Goal: Task Accomplishment & Management: Manage account settings

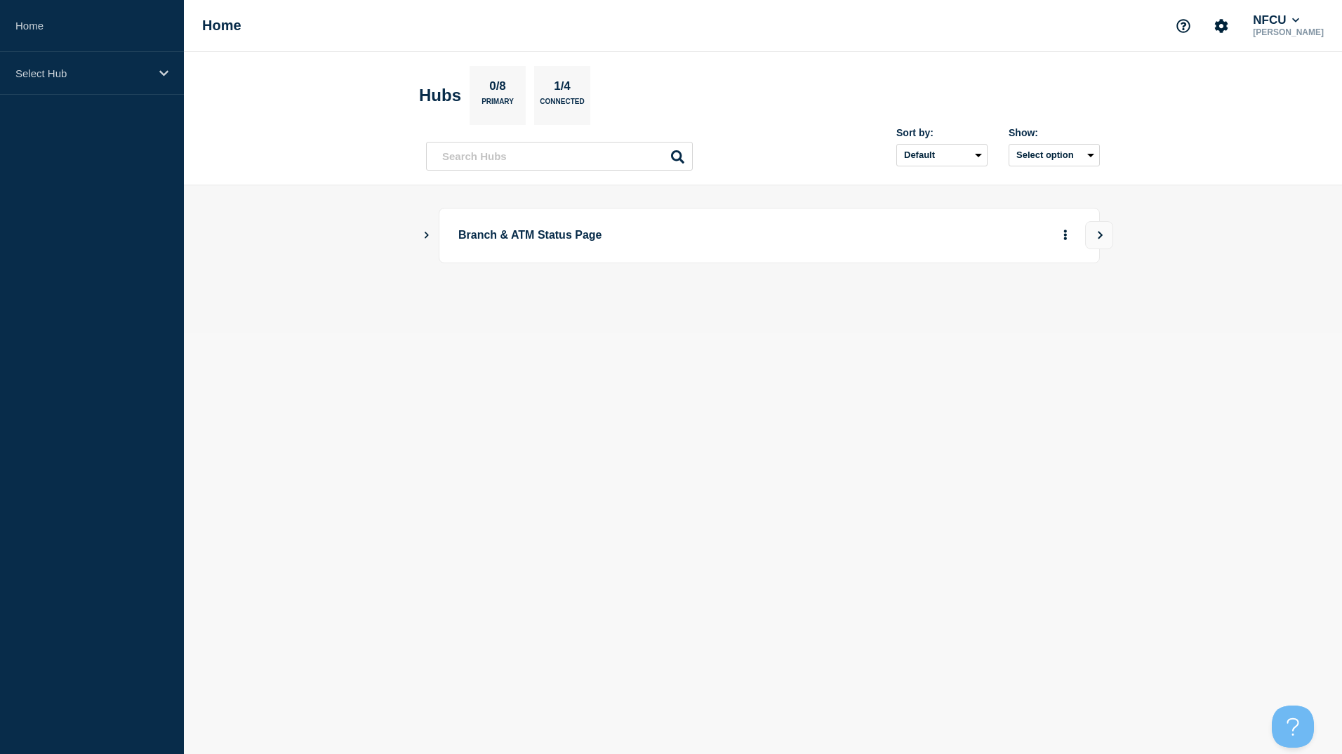
click at [427, 235] on icon "Show Connected Hubs" at bounding box center [426, 234] width 9 height 7
click at [1024, 302] on button "See overview" at bounding box center [1016, 306] width 74 height 28
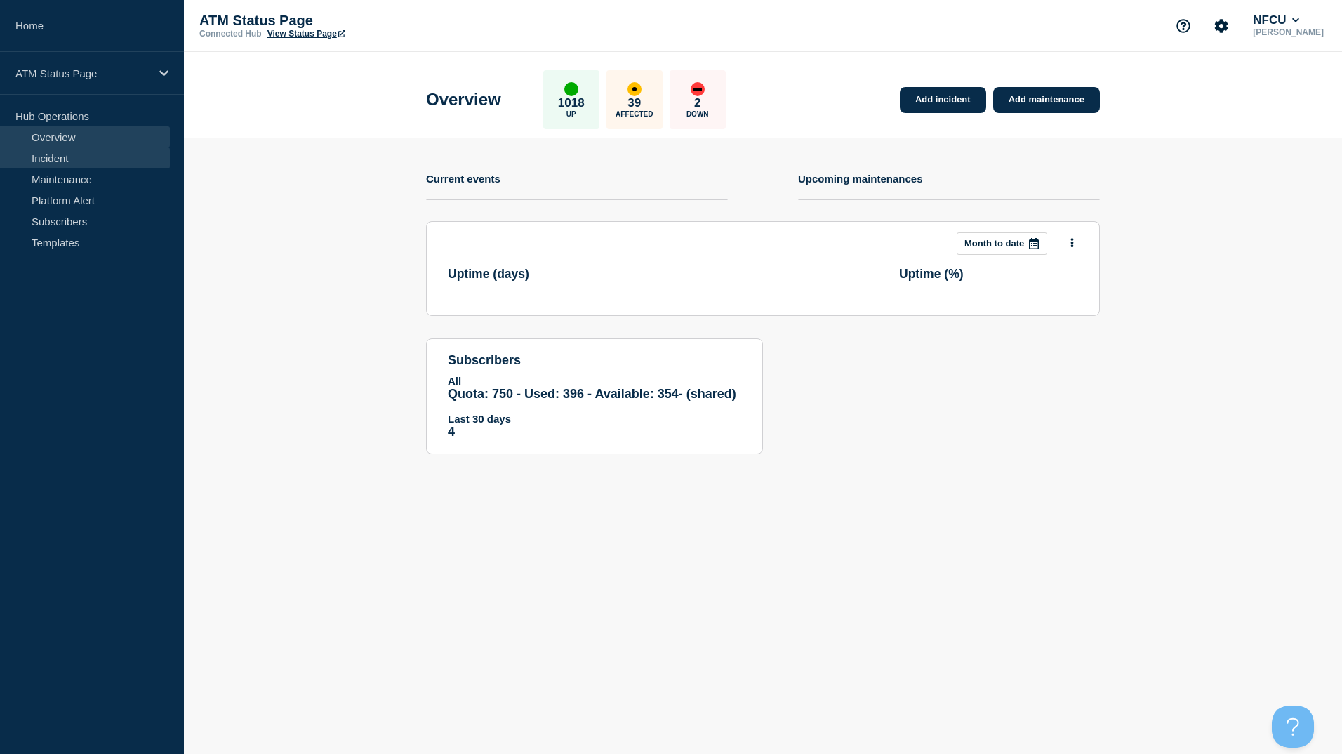
click at [99, 159] on link "Incident" at bounding box center [85, 157] width 170 height 21
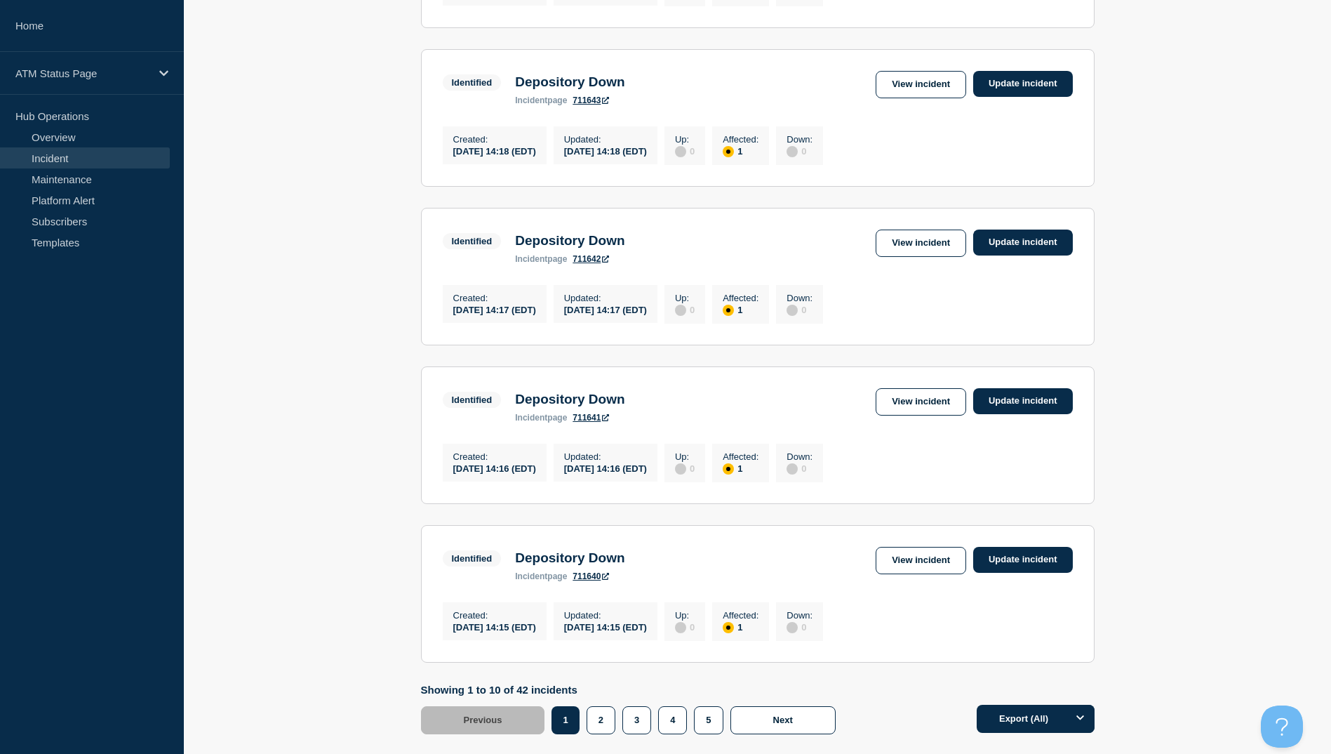
scroll to position [1349, 0]
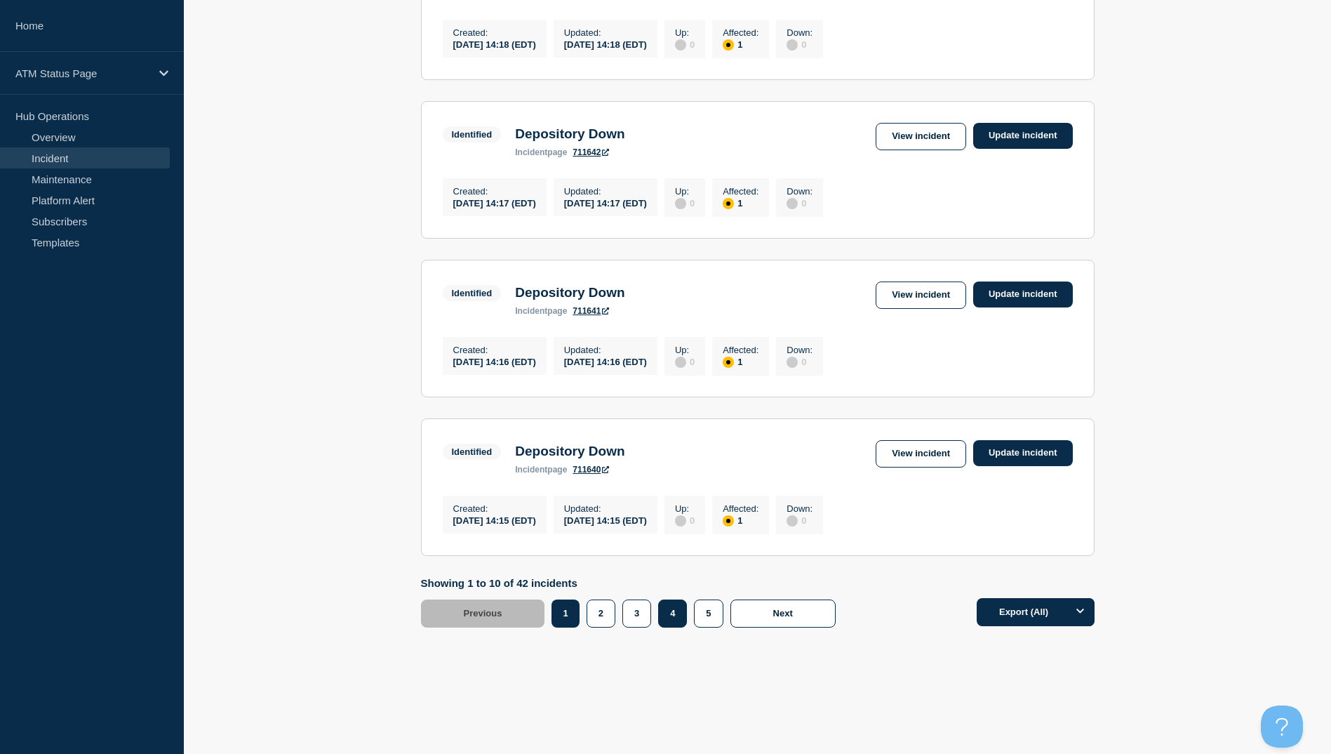
click at [676, 616] on button "4" at bounding box center [672, 613] width 29 height 28
click at [923, 450] on link "View incident" at bounding box center [921, 453] width 91 height 27
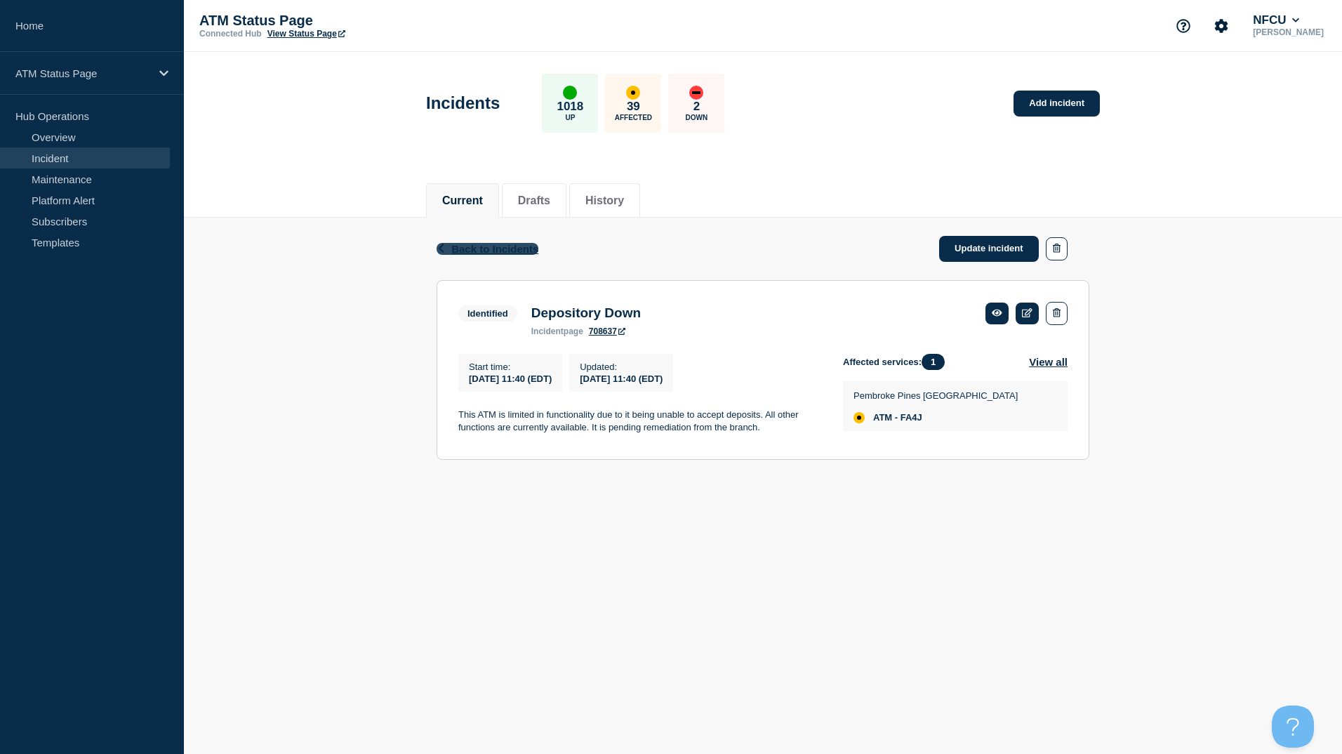
click at [481, 249] on span "Back to Incidents" at bounding box center [494, 249] width 87 height 12
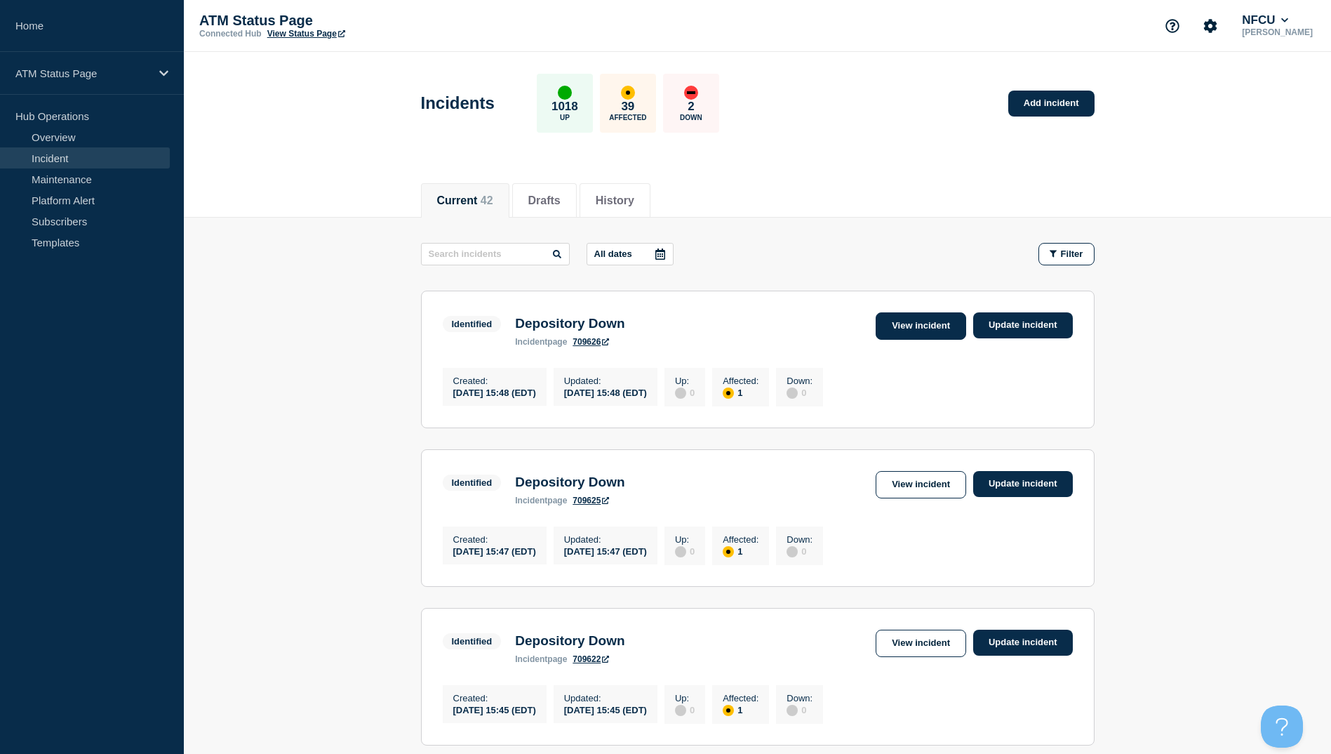
click at [934, 329] on link "View incident" at bounding box center [921, 325] width 91 height 27
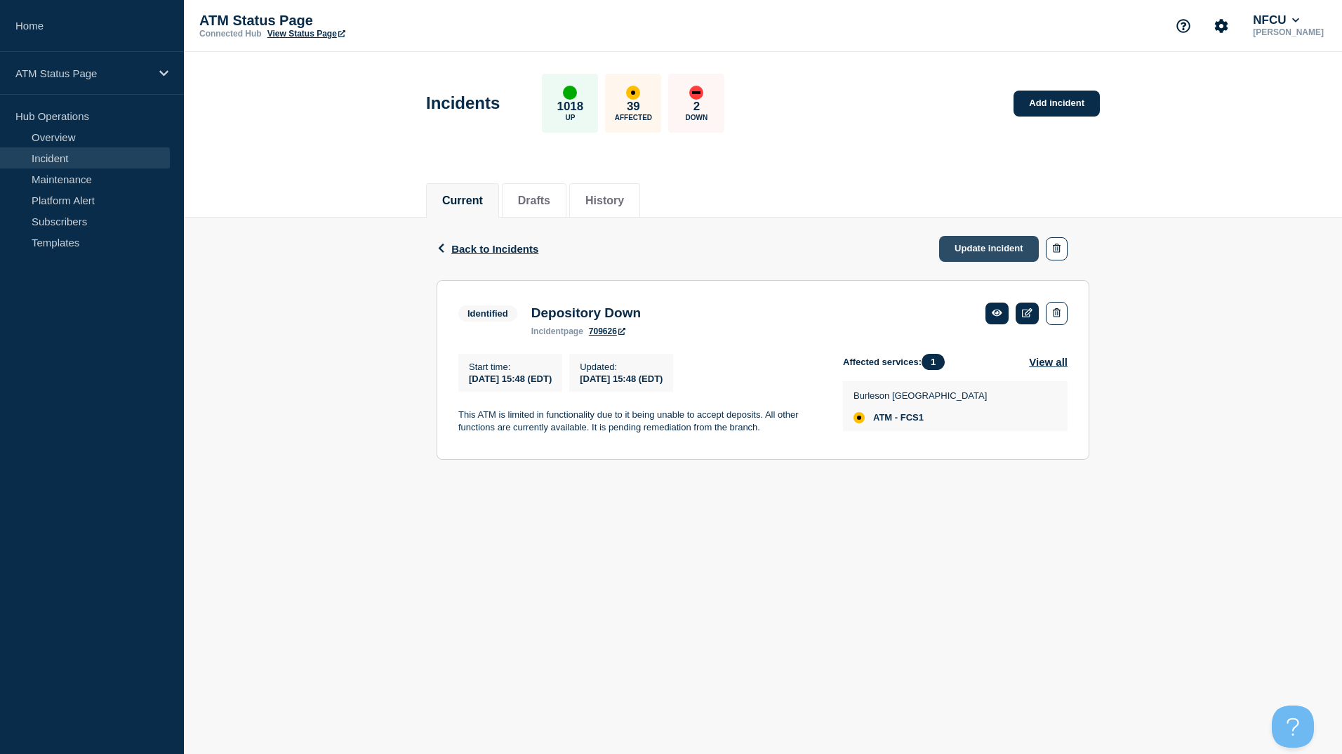
click at [967, 253] on link "Update incident" at bounding box center [989, 249] width 100 height 26
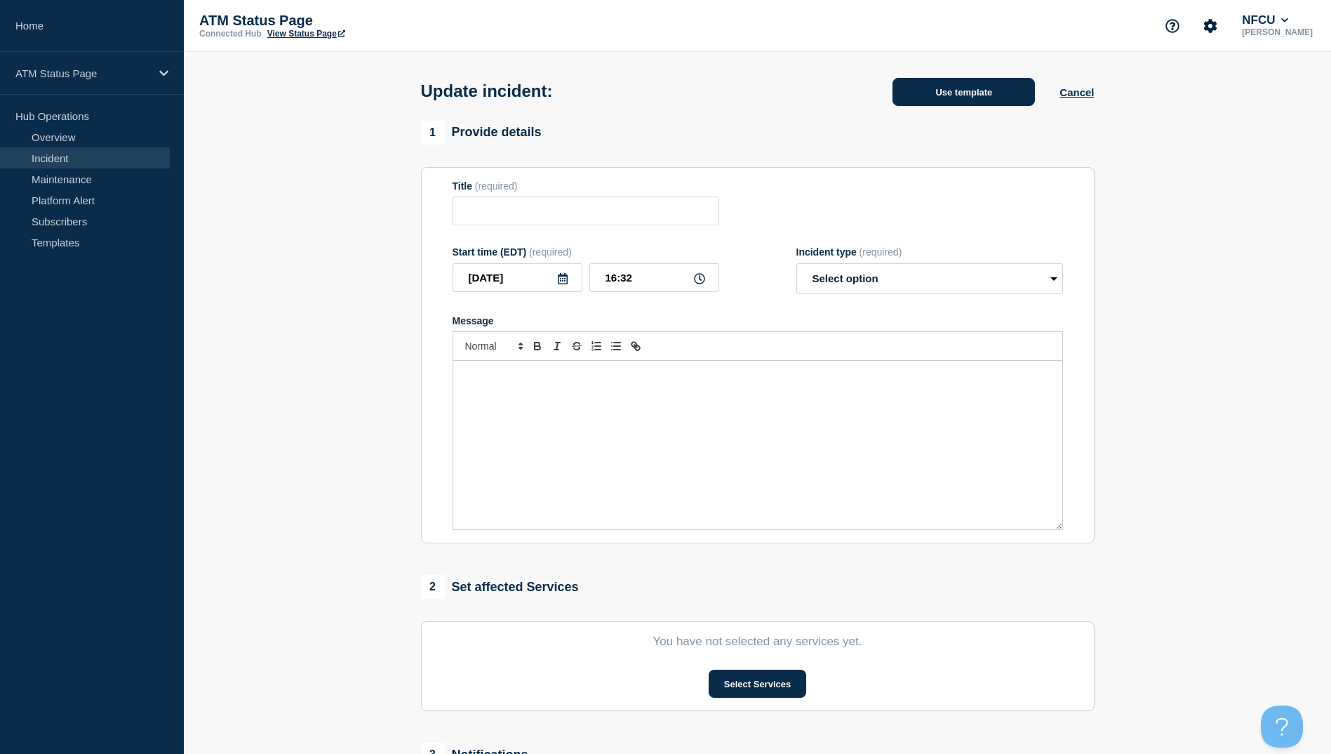
type input "Depository Down"
click at [965, 89] on button "Use template" at bounding box center [964, 92] width 142 height 28
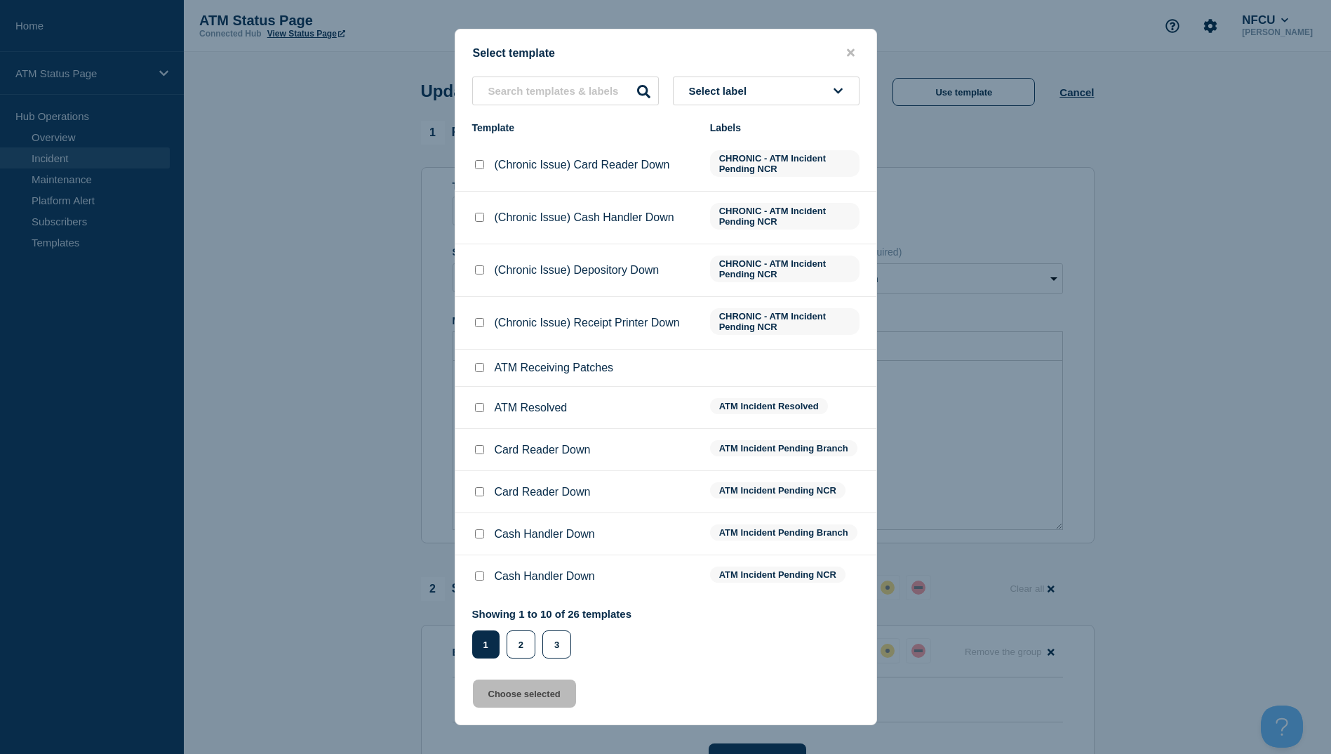
click at [478, 412] on input "ATM Resolved checkbox" at bounding box center [479, 407] width 9 height 9
checkbox input "true"
click at [541, 691] on button "Choose selected" at bounding box center [524, 693] width 103 height 28
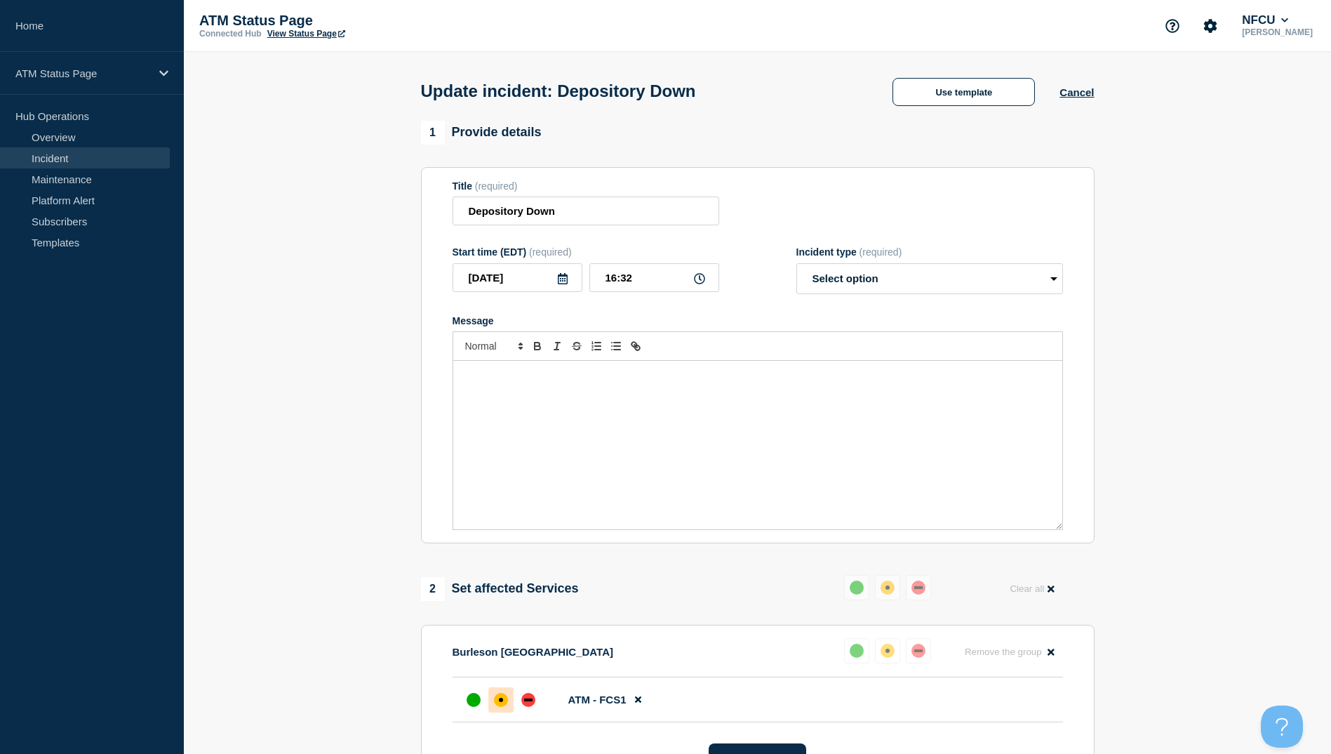
select select "resolved"
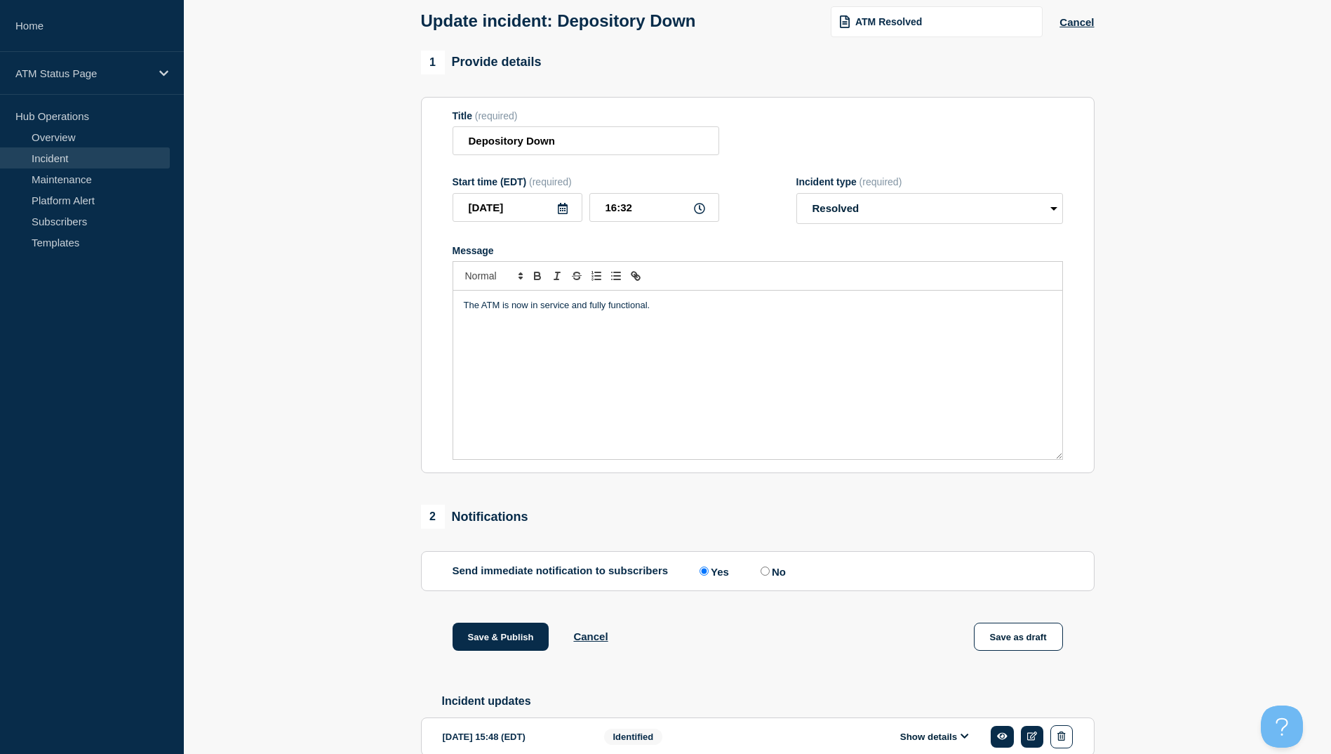
scroll to position [145, 0]
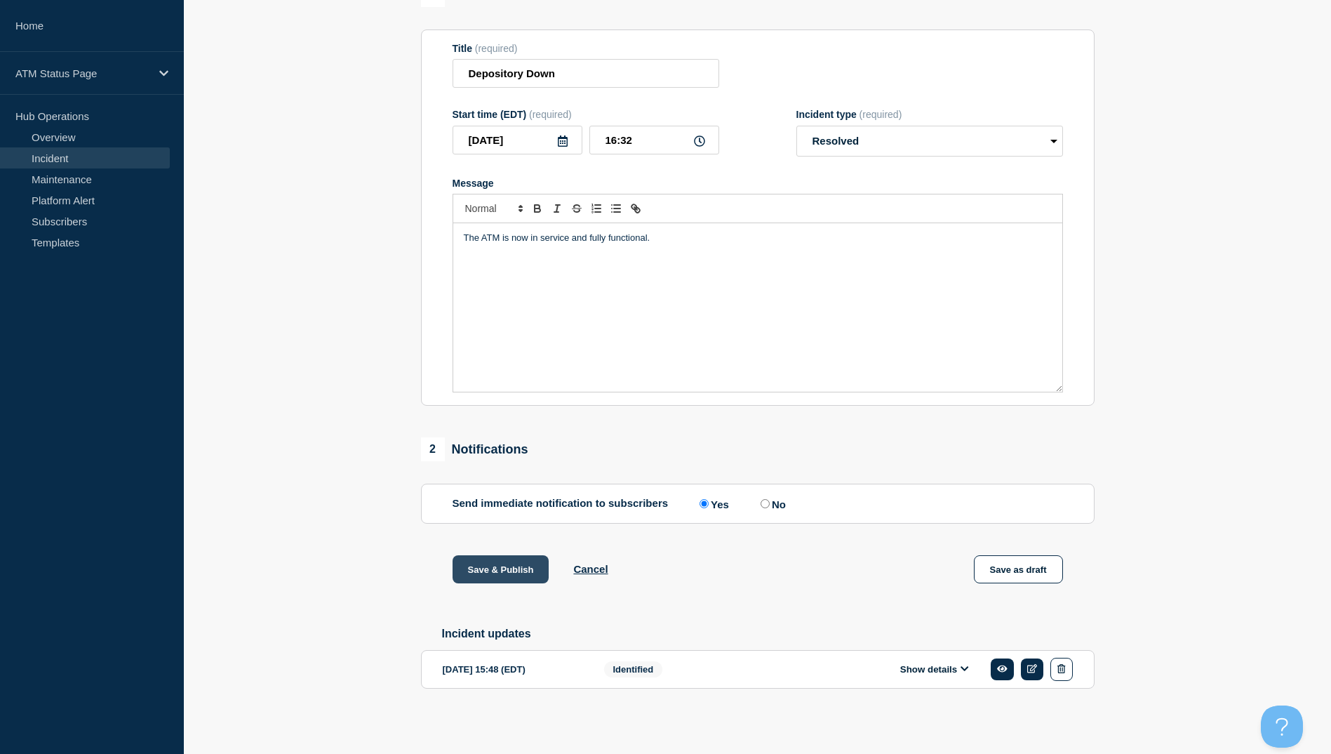
click at [515, 567] on button "Save & Publish" at bounding box center [501, 569] width 97 height 28
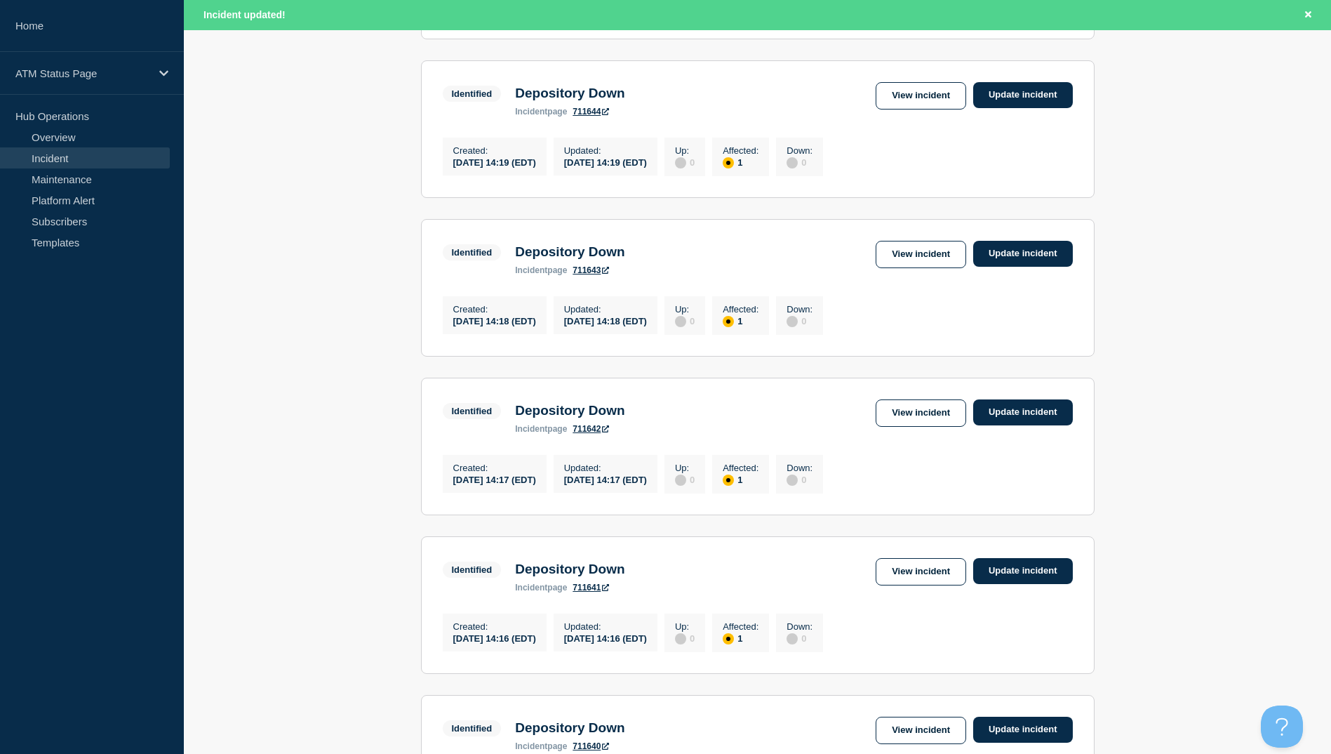
scroll to position [1378, 0]
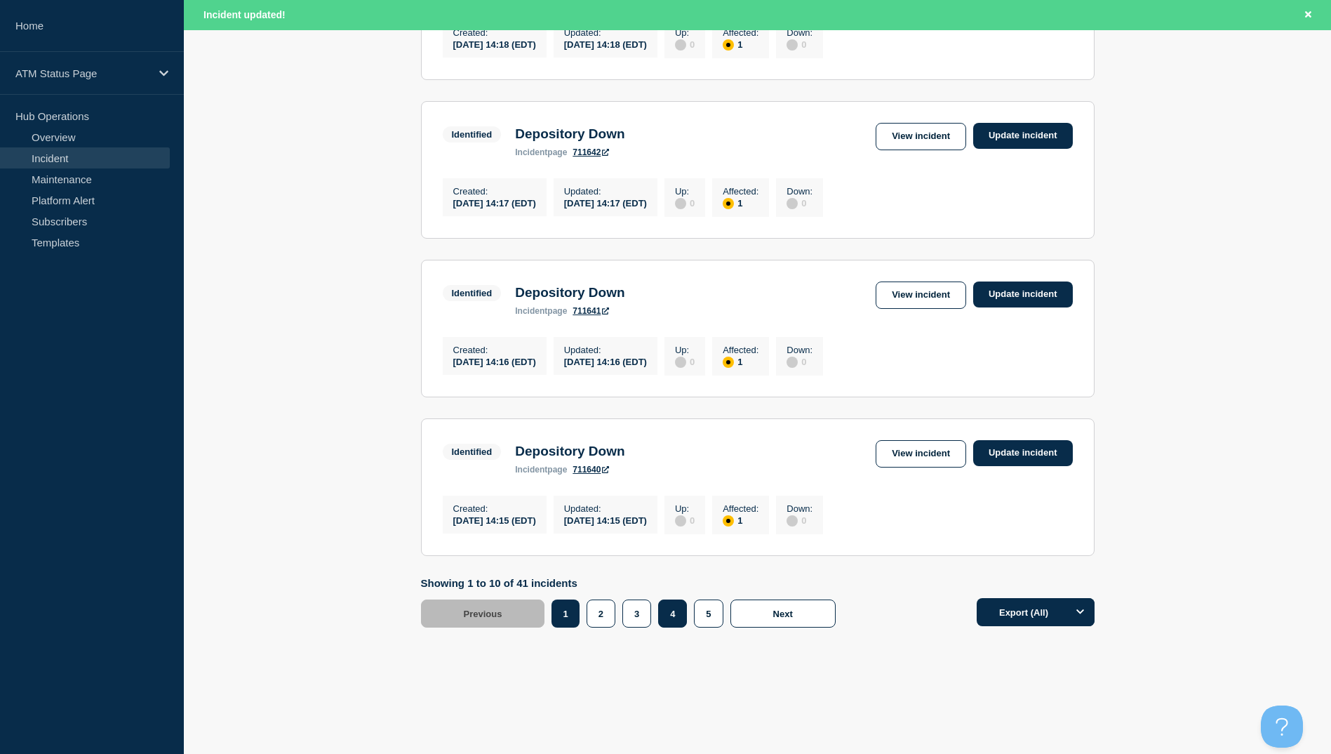
click at [668, 614] on button "4" at bounding box center [672, 613] width 29 height 28
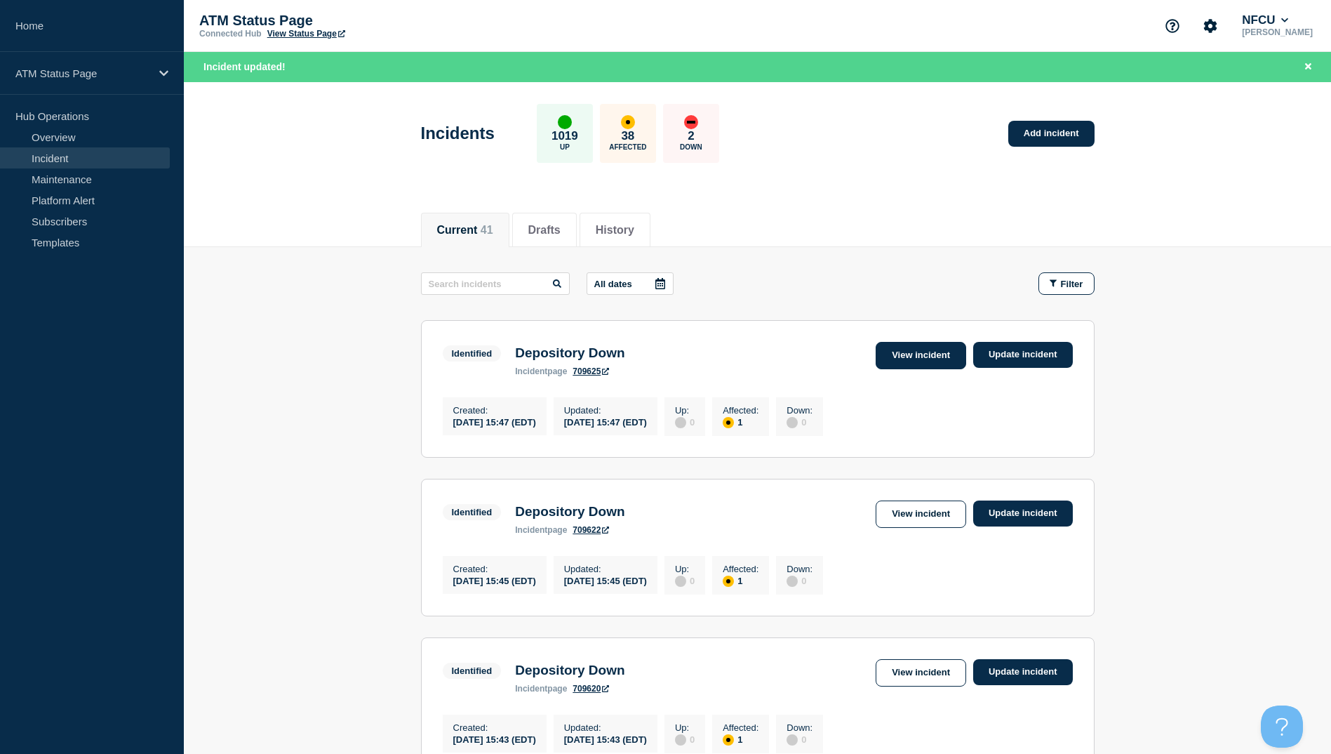
click at [939, 352] on link "View incident" at bounding box center [921, 355] width 91 height 27
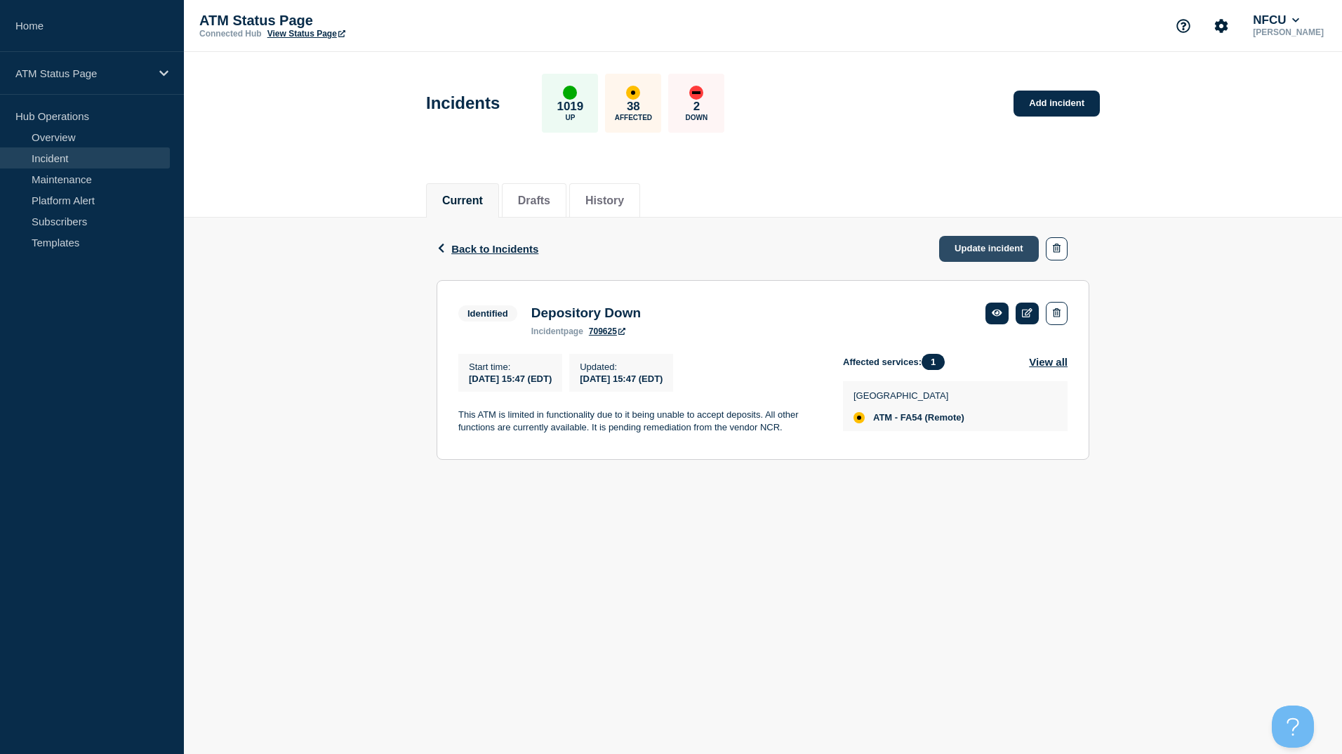
click at [984, 256] on link "Update incident" at bounding box center [989, 249] width 100 height 26
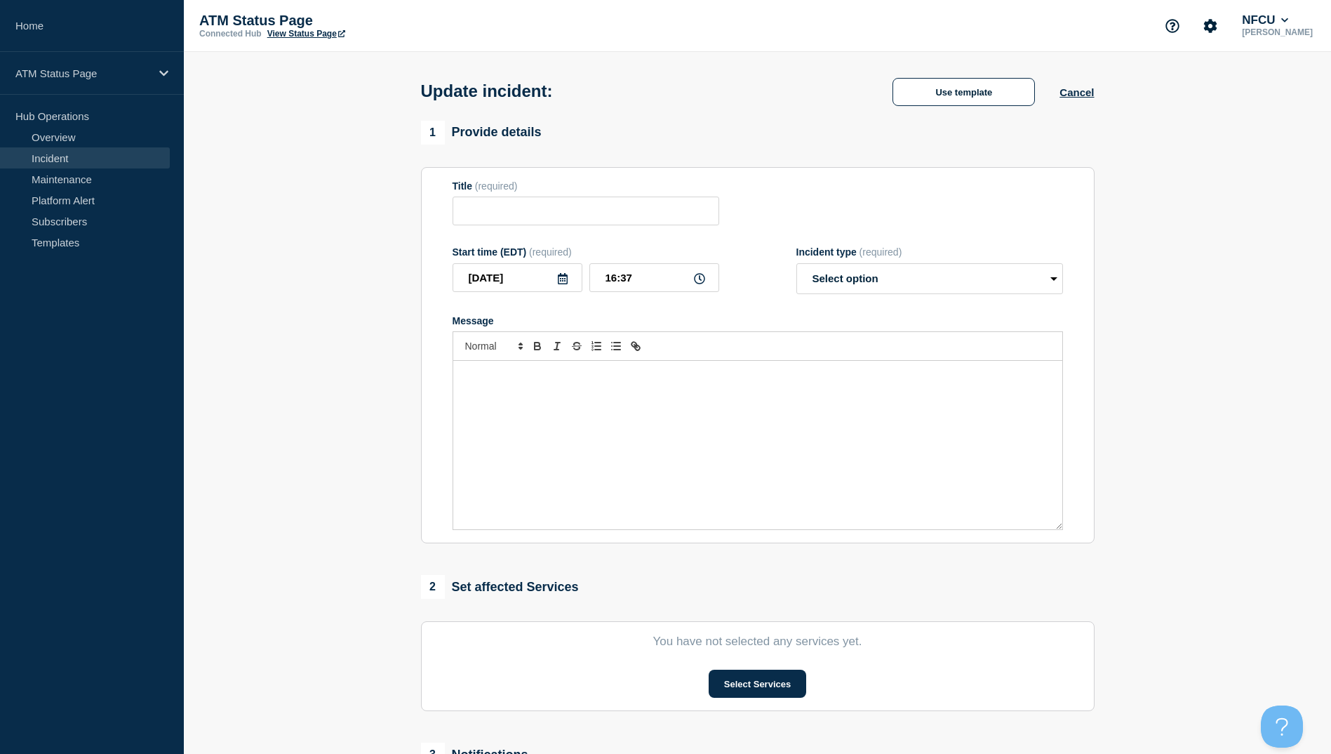
type input "Depository Down"
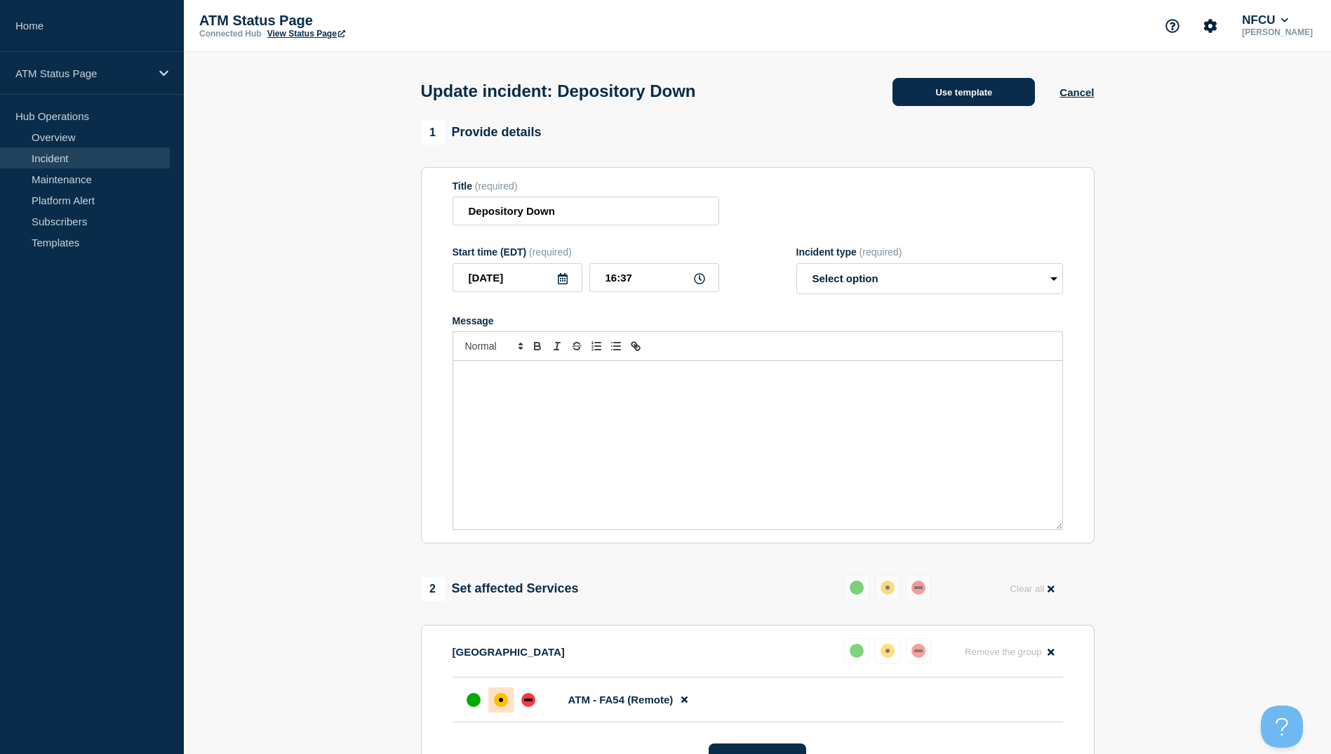
click at [950, 86] on button "Use template" at bounding box center [964, 92] width 142 height 28
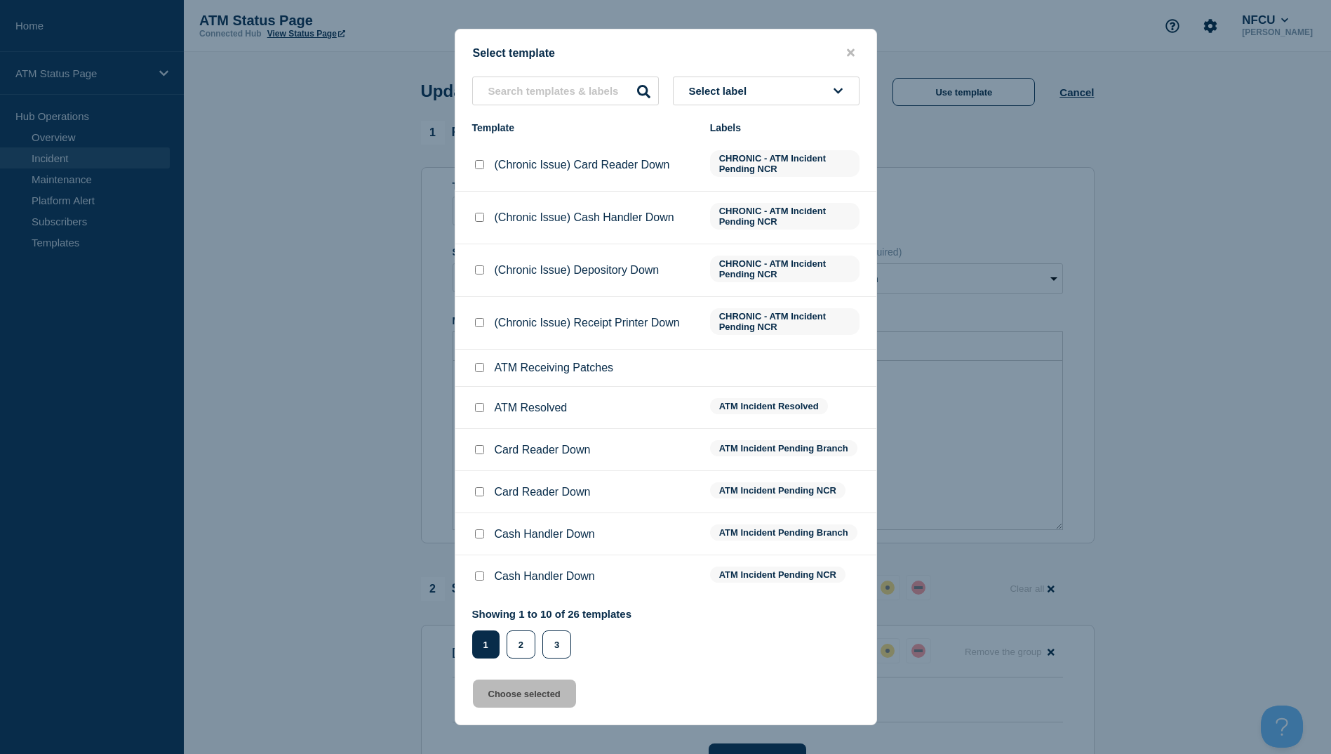
click at [483, 410] on input "ATM Resolved checkbox" at bounding box center [479, 407] width 9 height 9
checkbox input "true"
click at [525, 692] on button "Choose selected" at bounding box center [524, 693] width 103 height 28
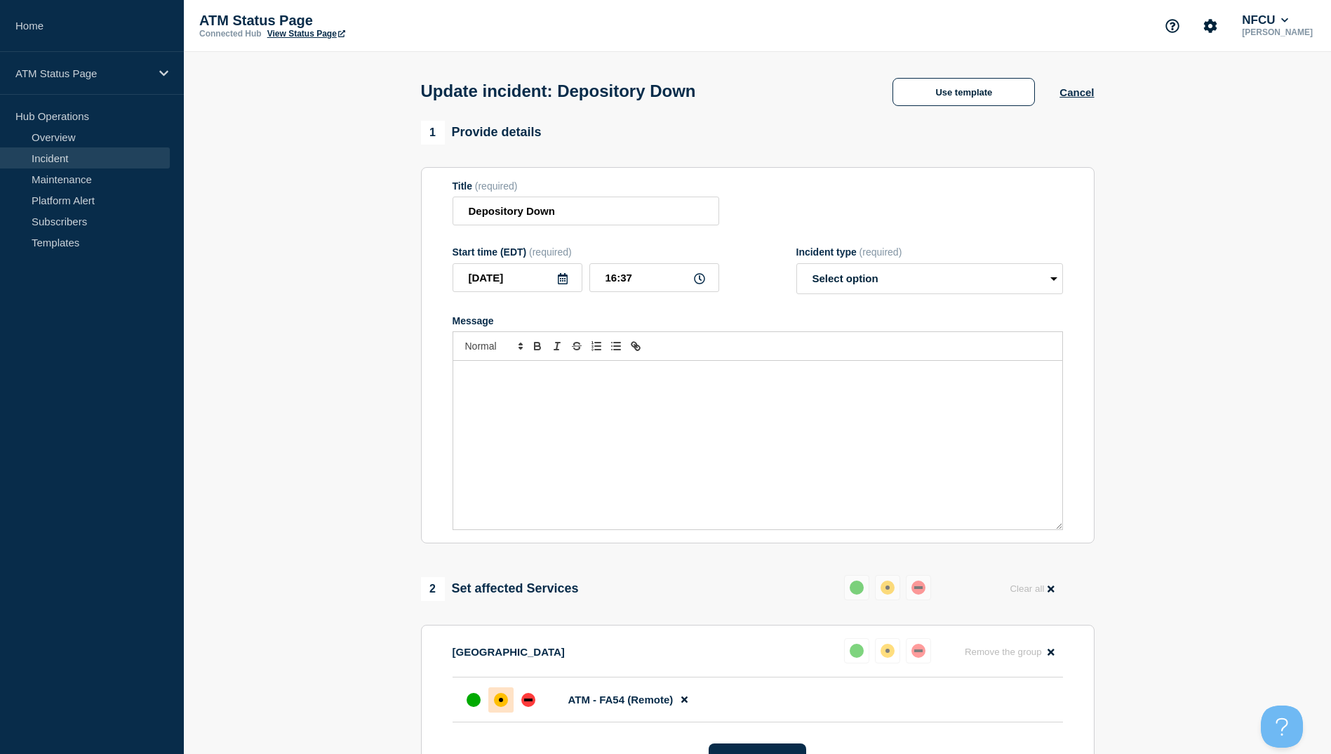
select select "resolved"
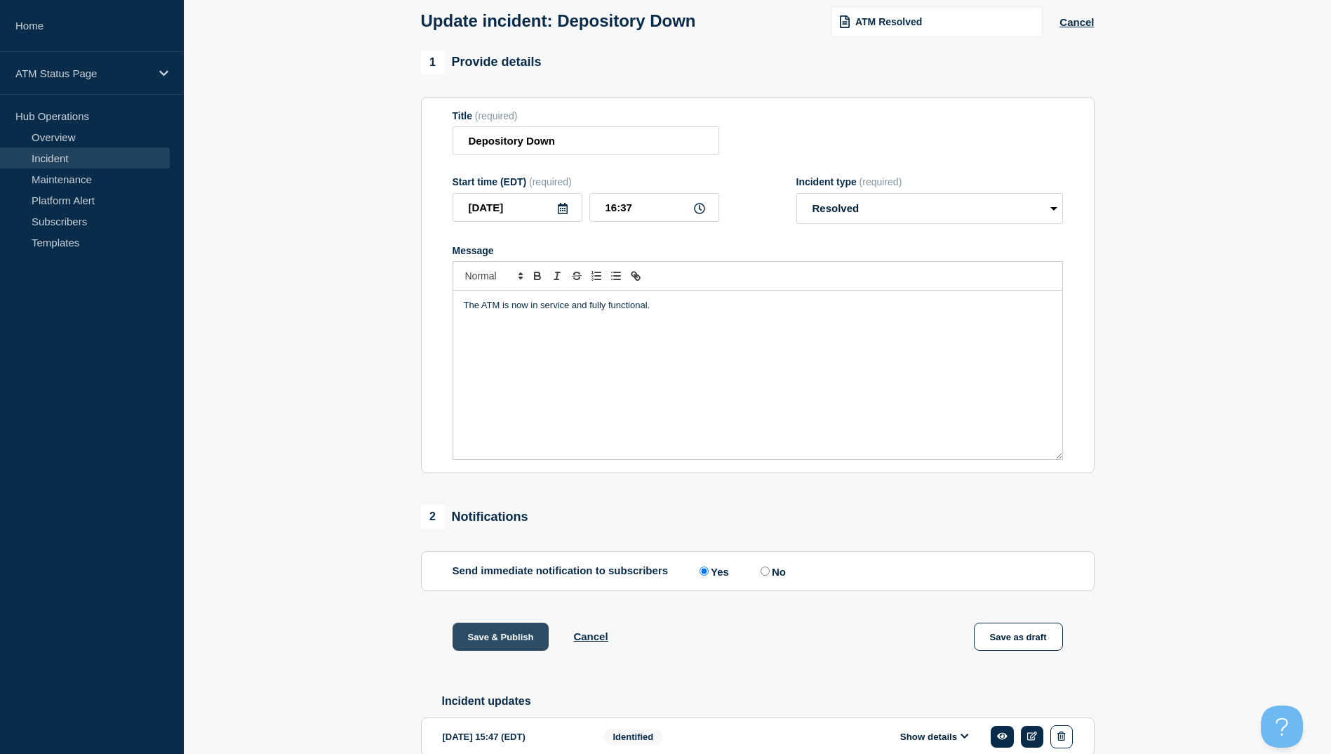
scroll to position [145, 0]
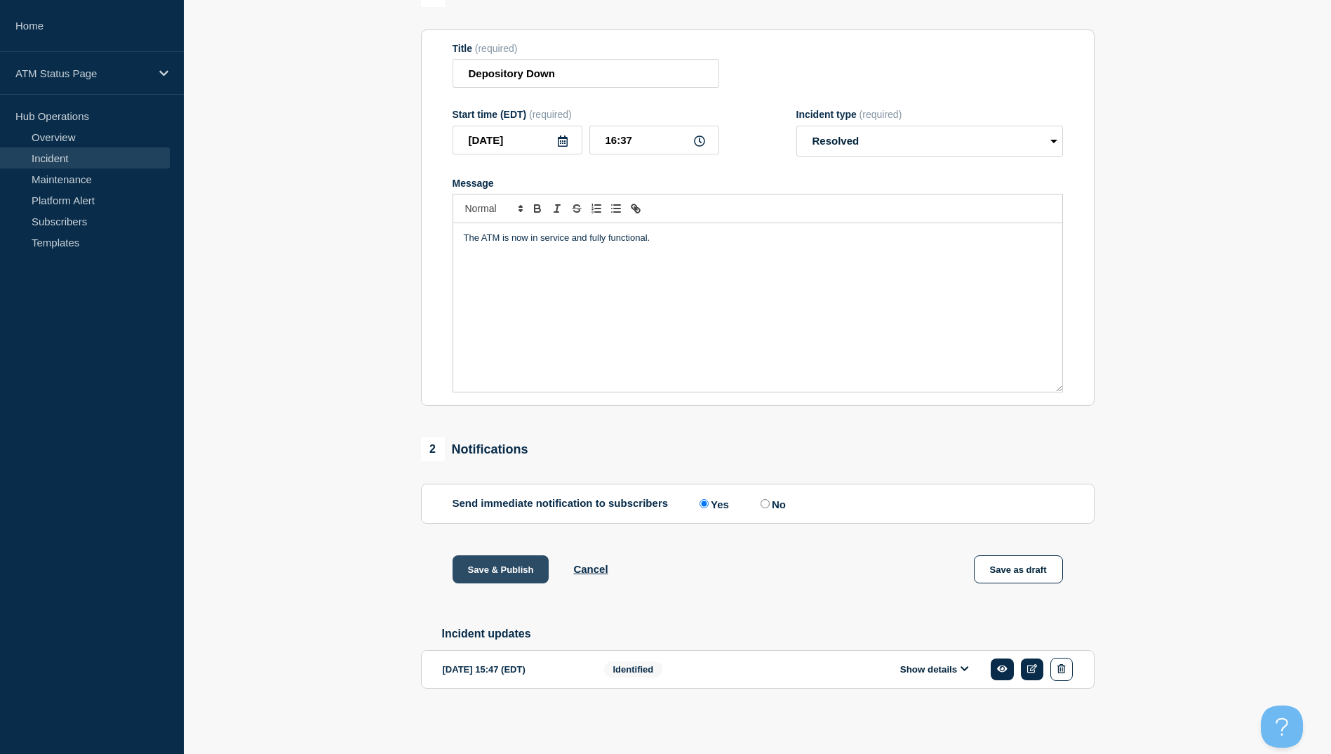
click at [506, 561] on button "Save & Publish" at bounding box center [501, 569] width 97 height 28
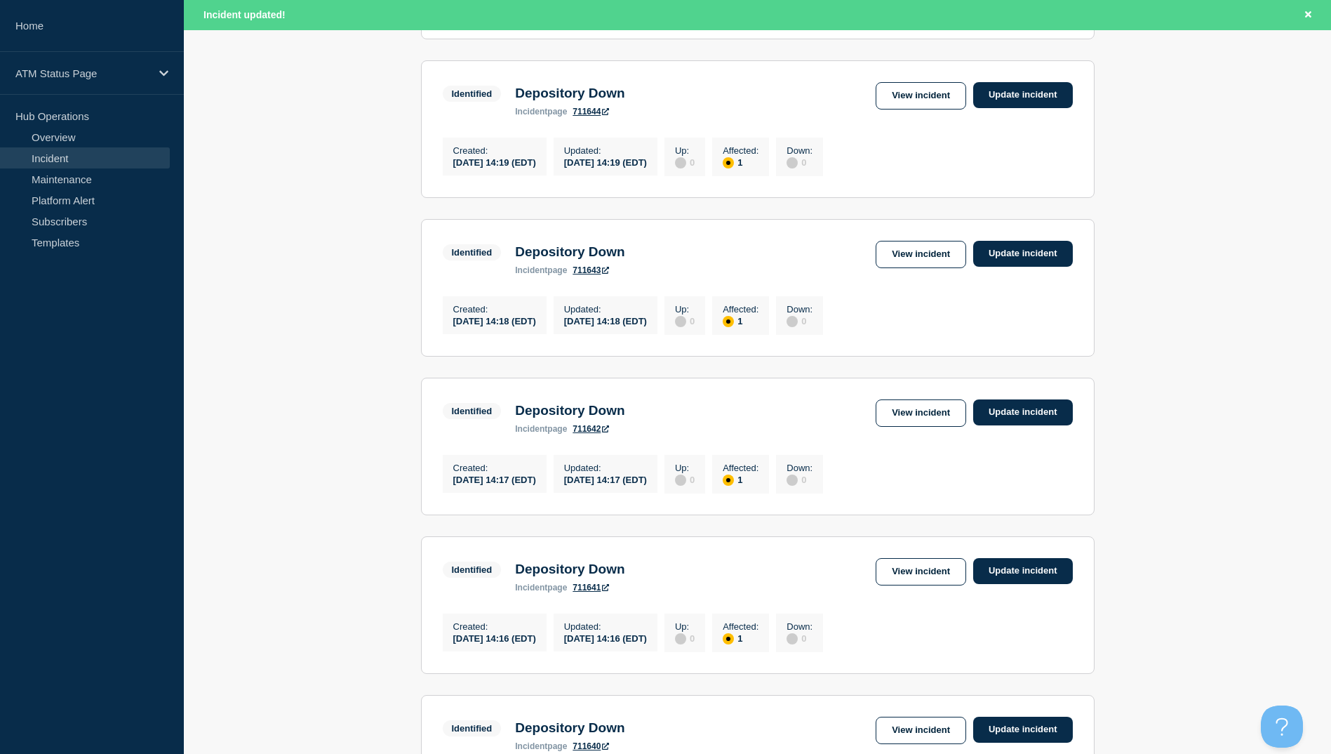
scroll to position [1378, 0]
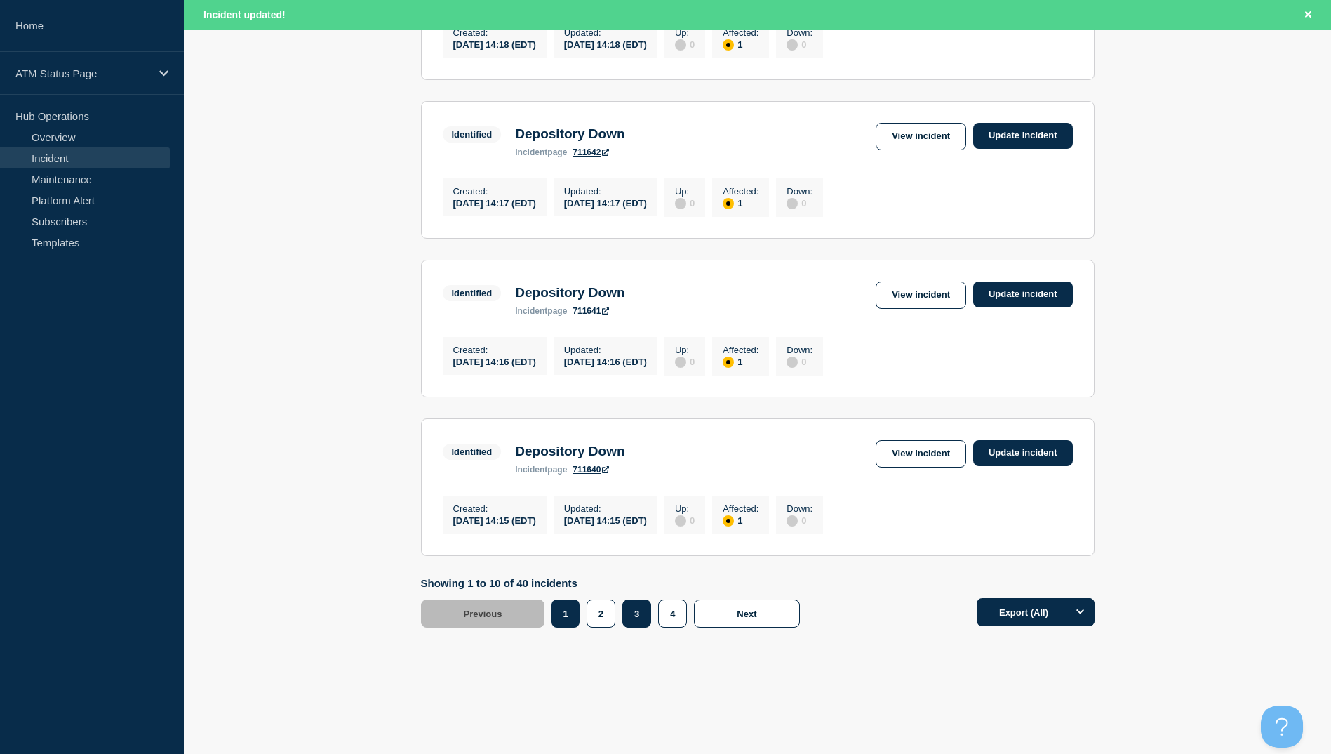
click at [641, 607] on button "3" at bounding box center [636, 613] width 29 height 28
click at [903, 295] on link "View incident" at bounding box center [921, 294] width 91 height 27
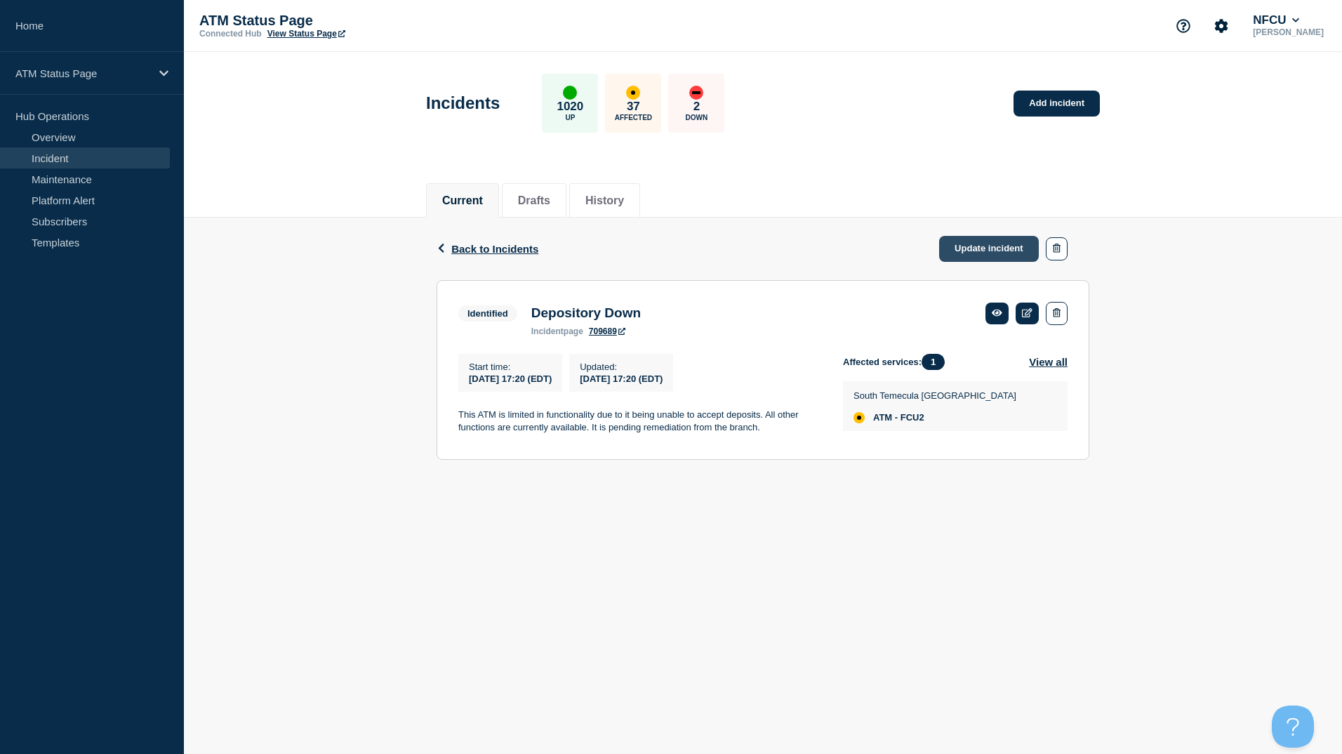
click at [976, 257] on link "Update incident" at bounding box center [989, 249] width 100 height 26
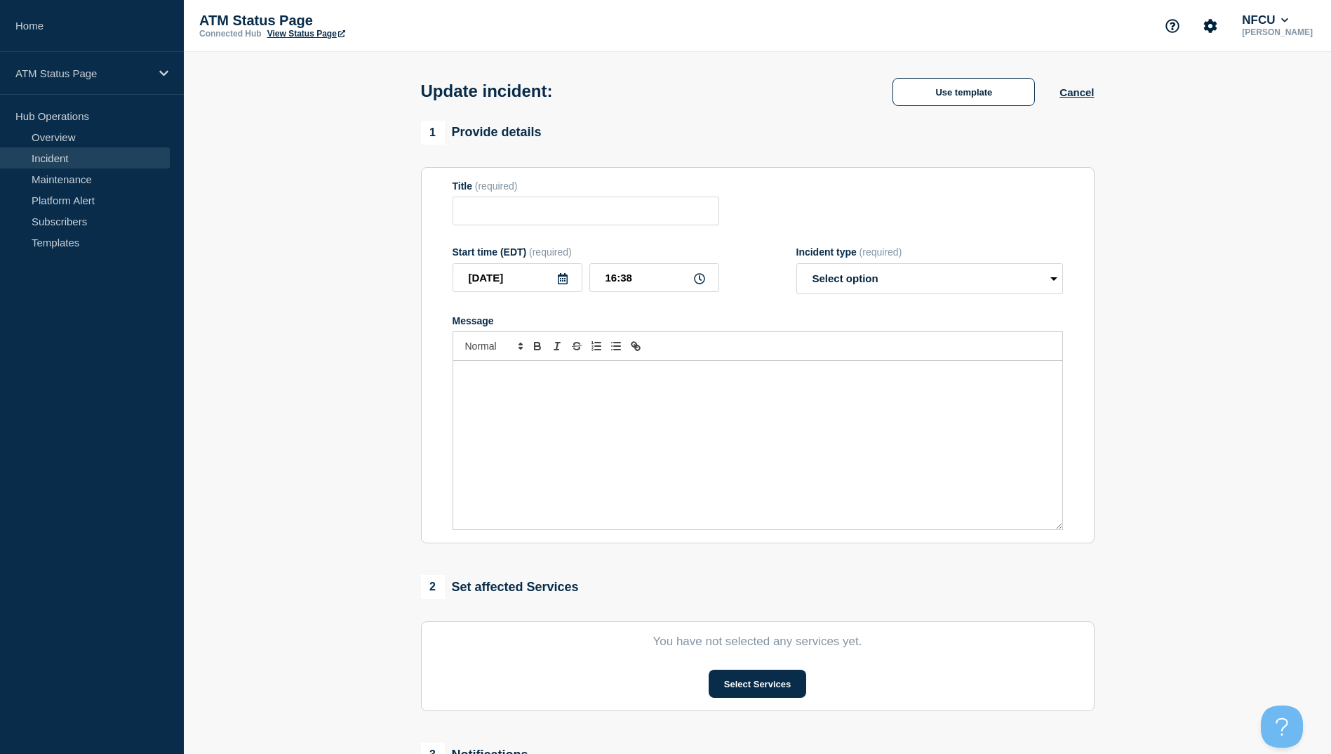
type input "Depository Down"
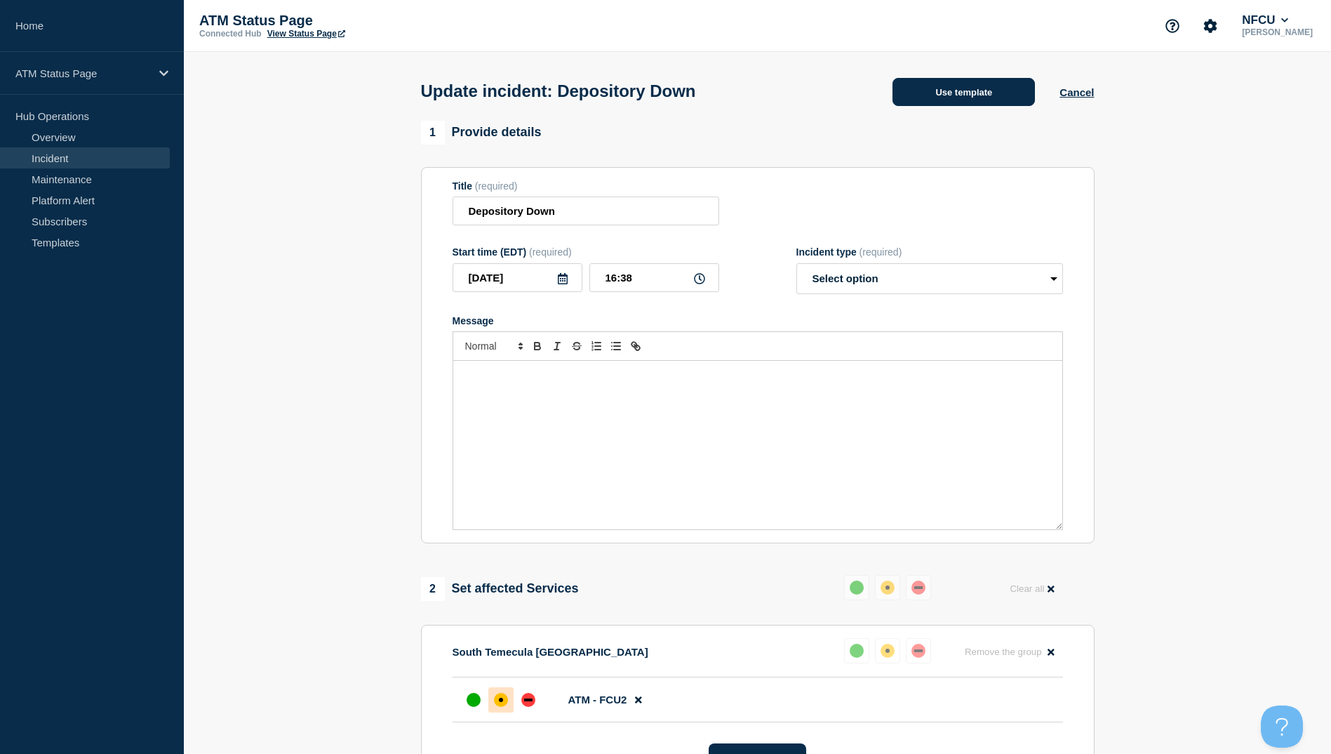
click at [913, 90] on button "Use template" at bounding box center [964, 92] width 142 height 28
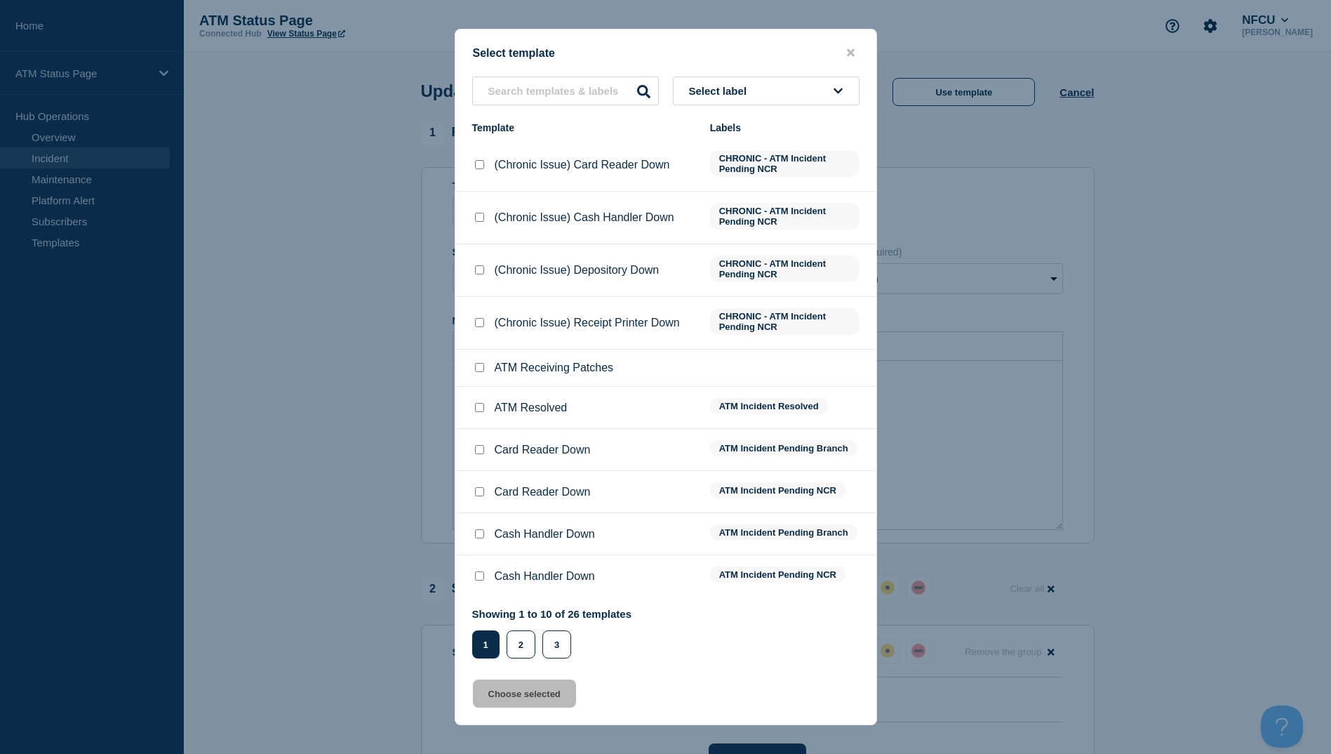
click at [481, 412] on input "ATM Resolved checkbox" at bounding box center [479, 407] width 9 height 9
checkbox input "true"
click at [547, 696] on button "Choose selected" at bounding box center [524, 693] width 103 height 28
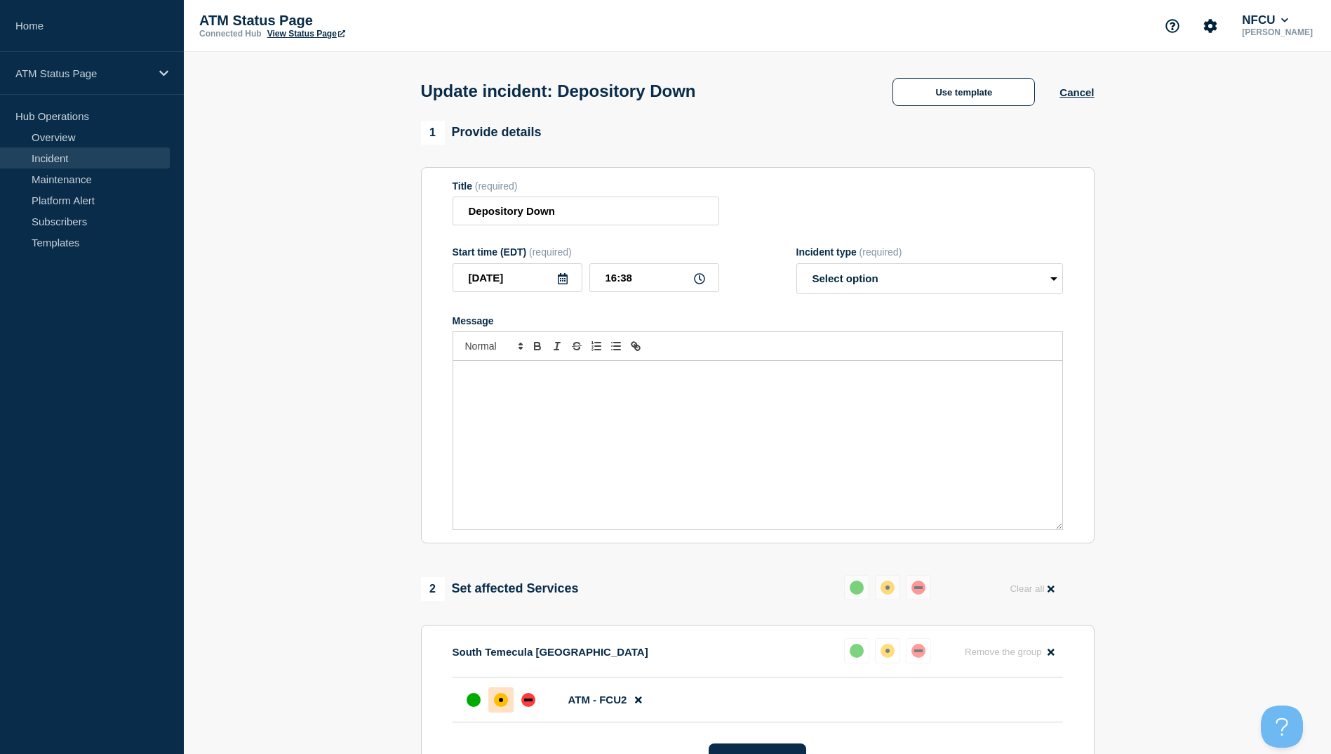
select select "resolved"
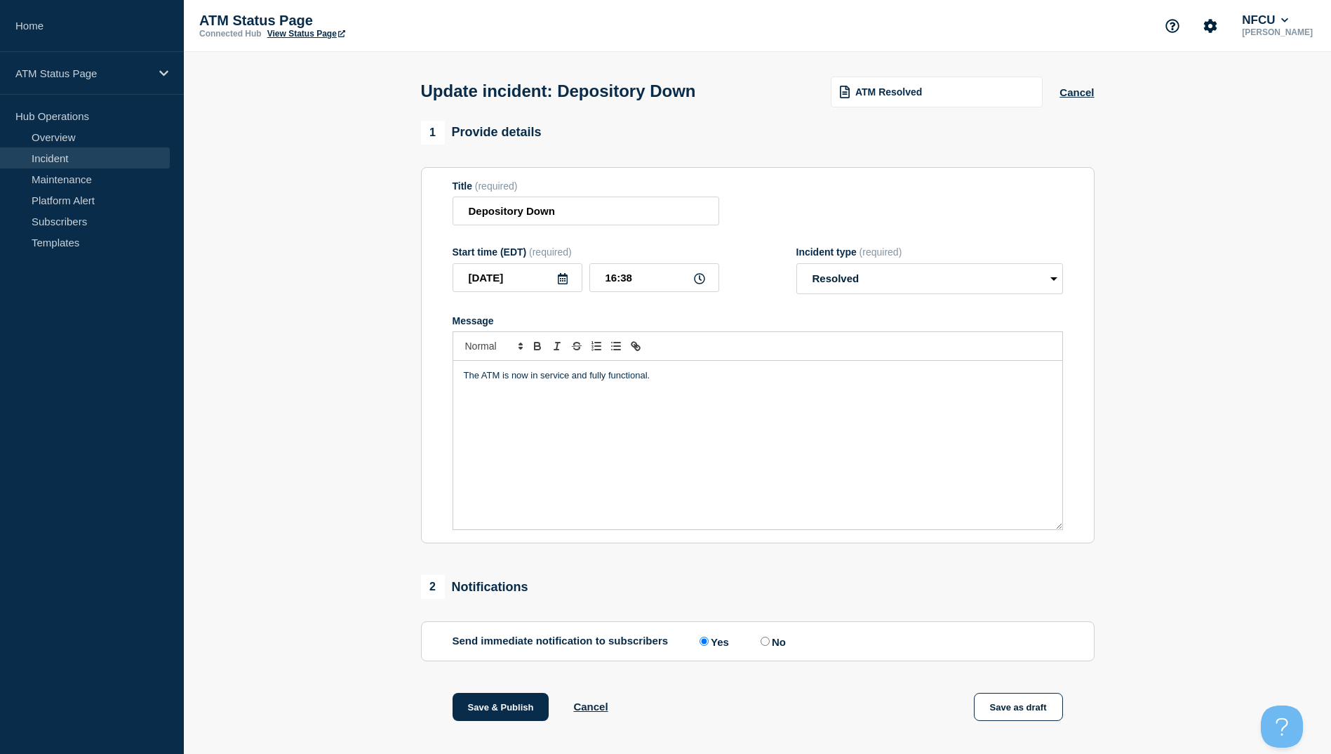
scroll to position [140, 0]
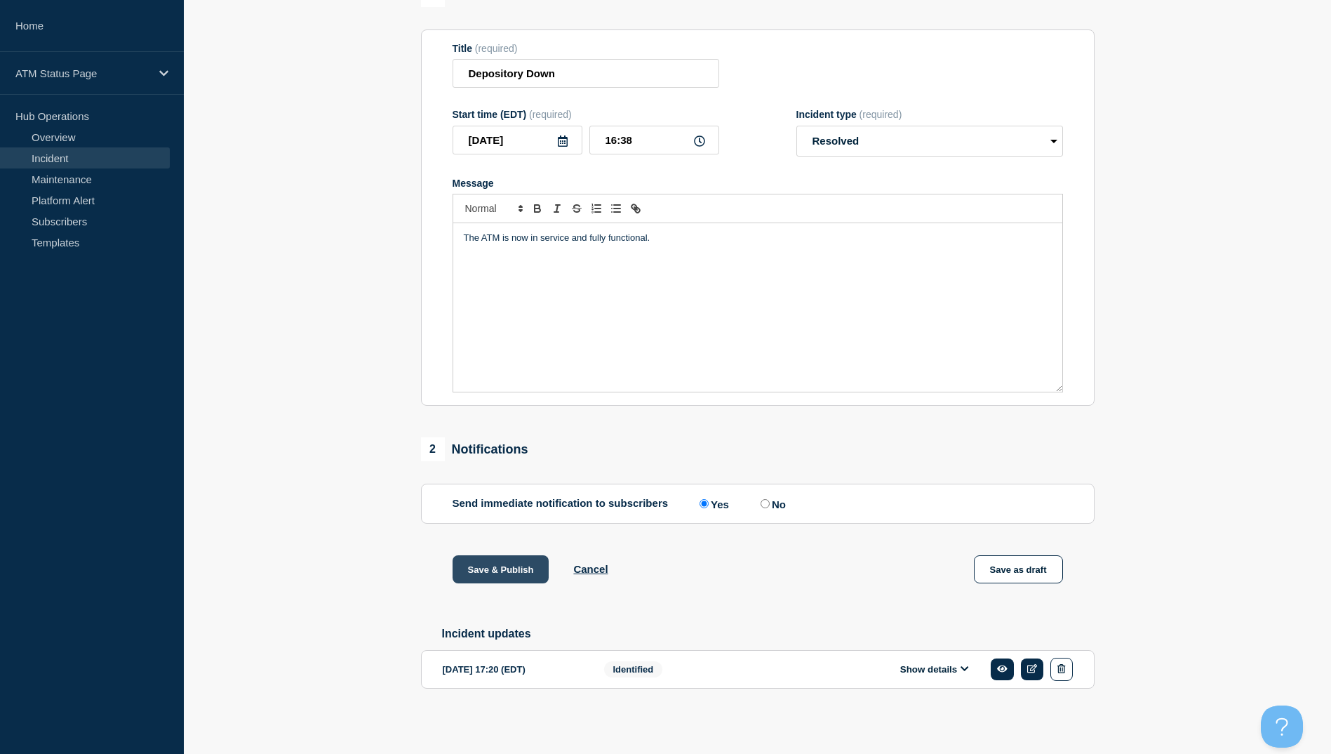
click at [509, 572] on button "Save & Publish" at bounding box center [501, 569] width 97 height 28
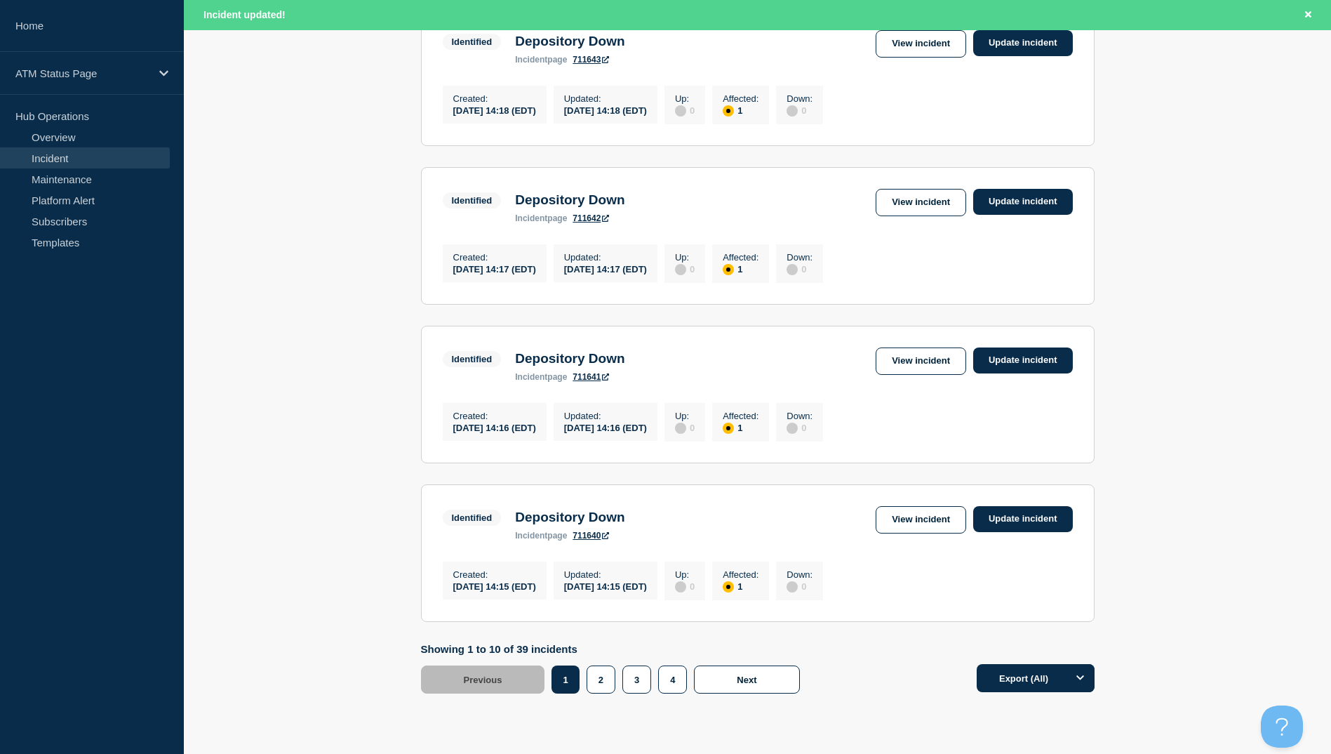
scroll to position [1378, 0]
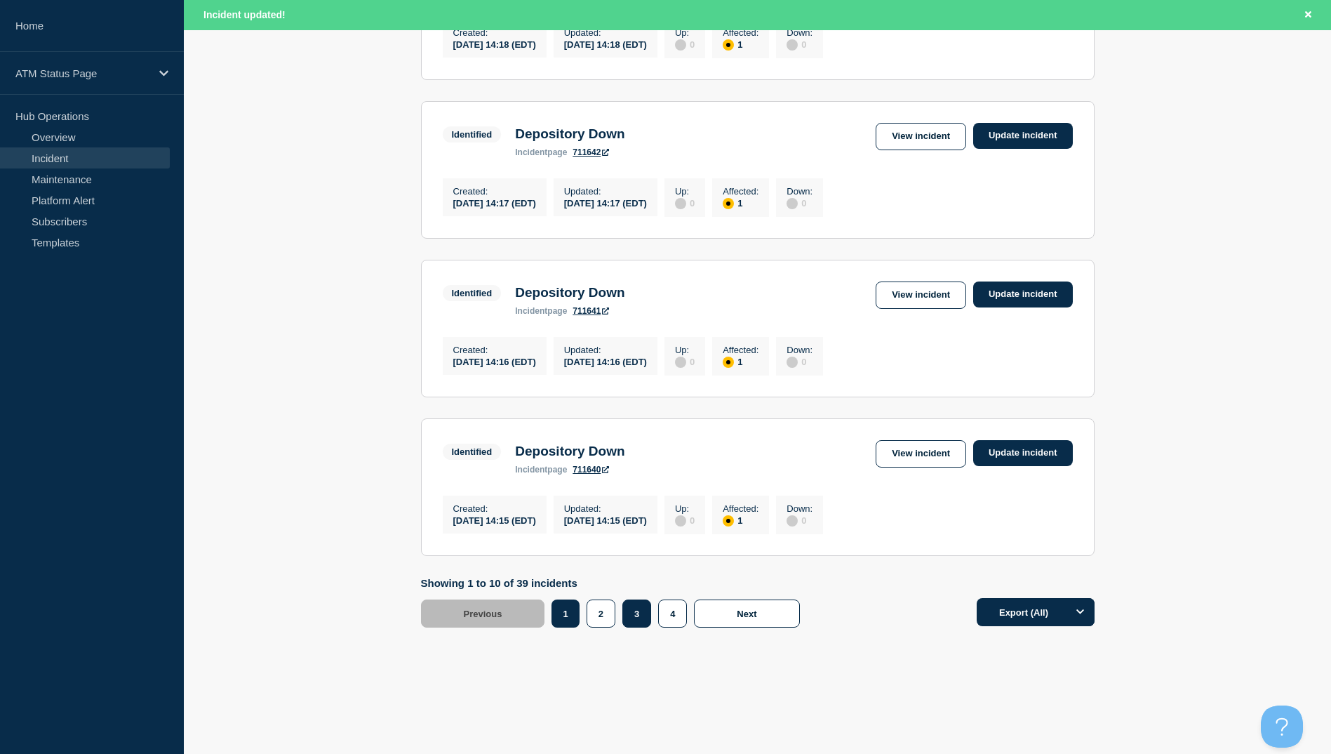
click at [639, 617] on button "3" at bounding box center [636, 613] width 29 height 28
click at [913, 448] on link "View incident" at bounding box center [921, 453] width 91 height 27
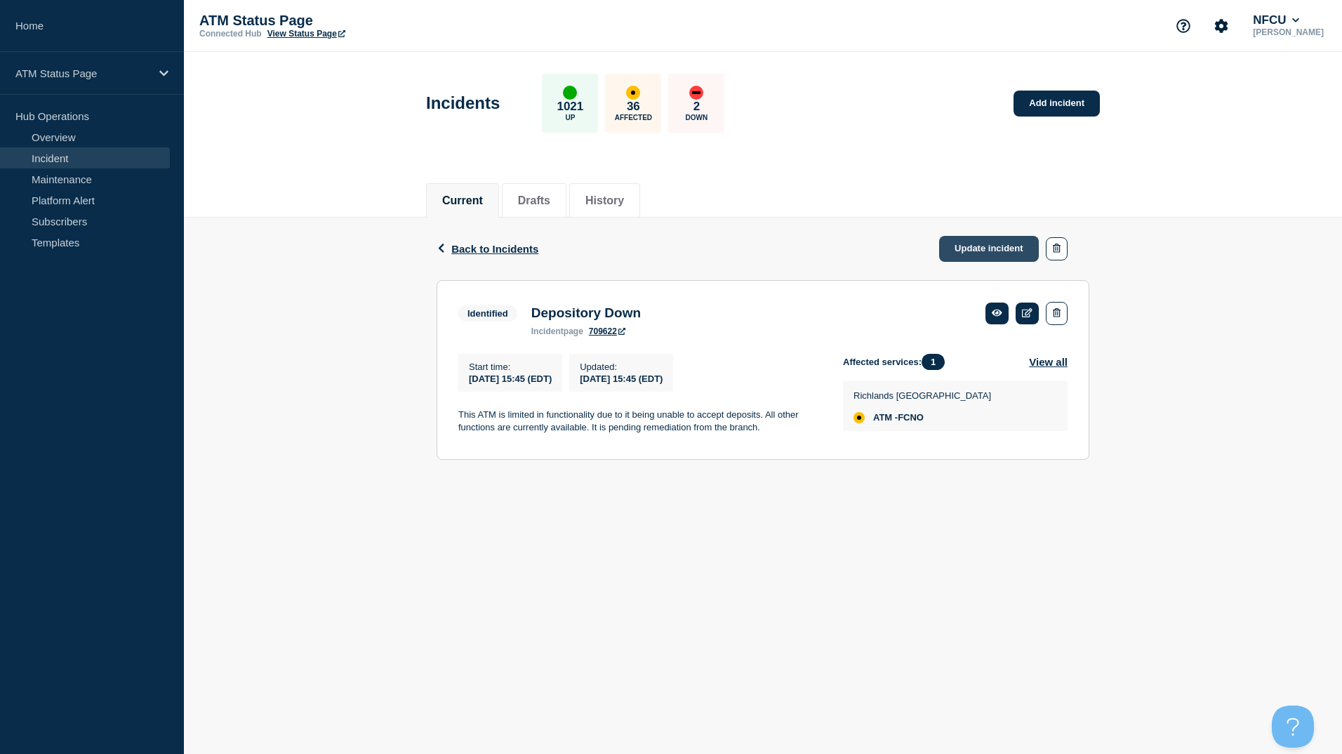
click at [984, 255] on link "Update incident" at bounding box center [989, 249] width 100 height 26
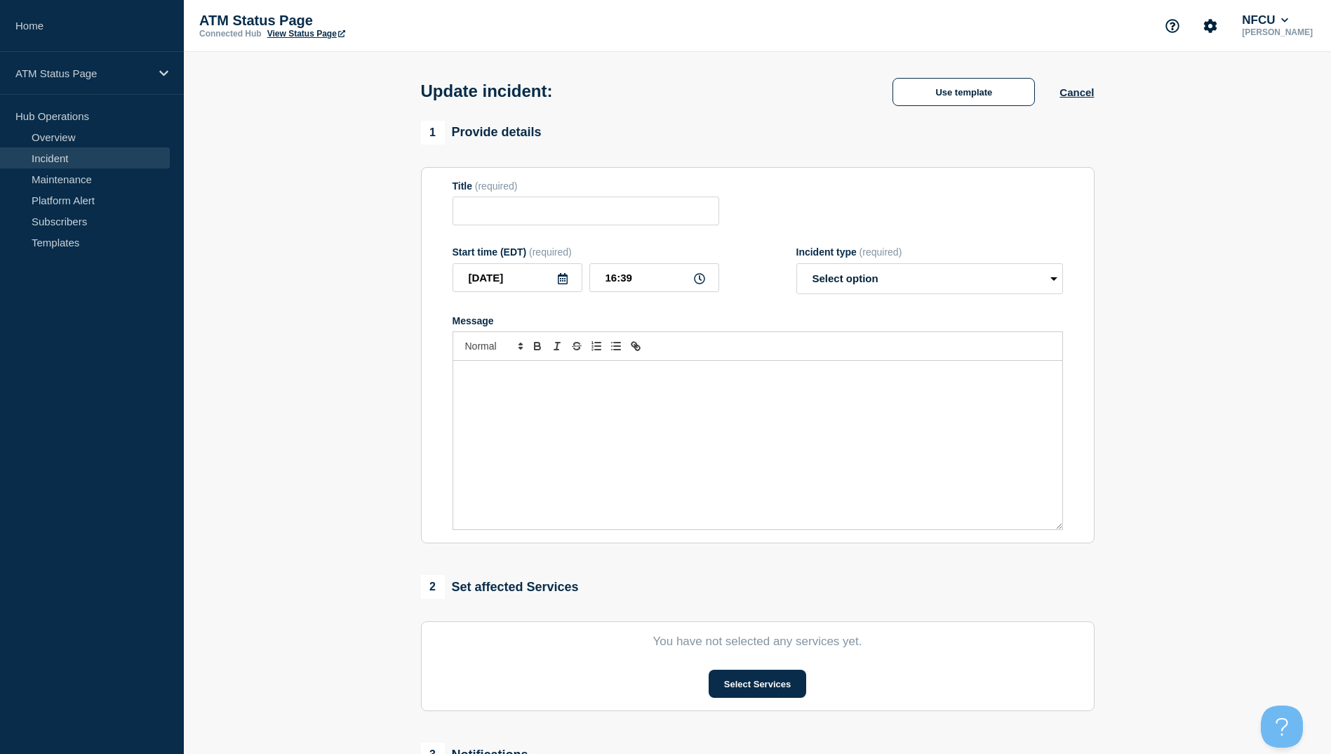
type input "Depository Down"
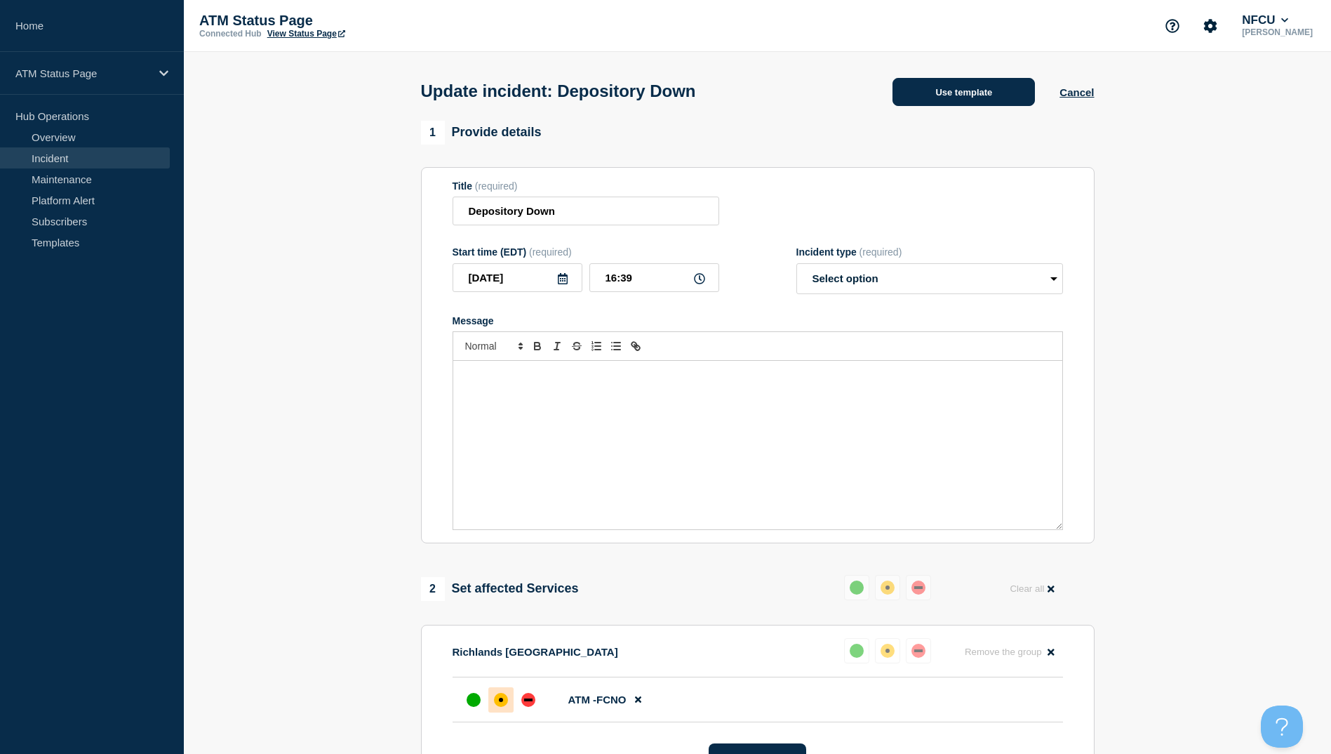
click at [970, 104] on button "Use template" at bounding box center [964, 92] width 142 height 28
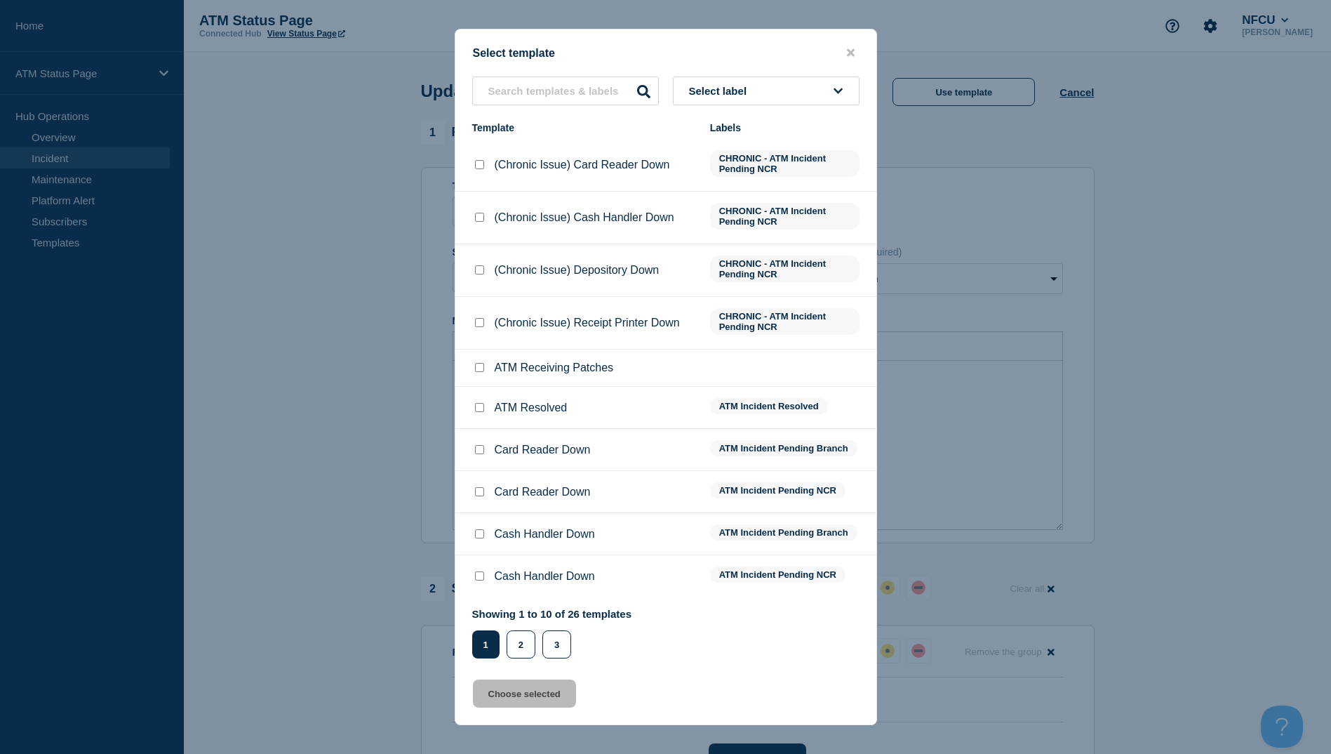
click at [479, 410] on input "ATM Resolved checkbox" at bounding box center [479, 407] width 9 height 9
checkbox input "true"
click at [538, 697] on button "Choose selected" at bounding box center [524, 693] width 103 height 28
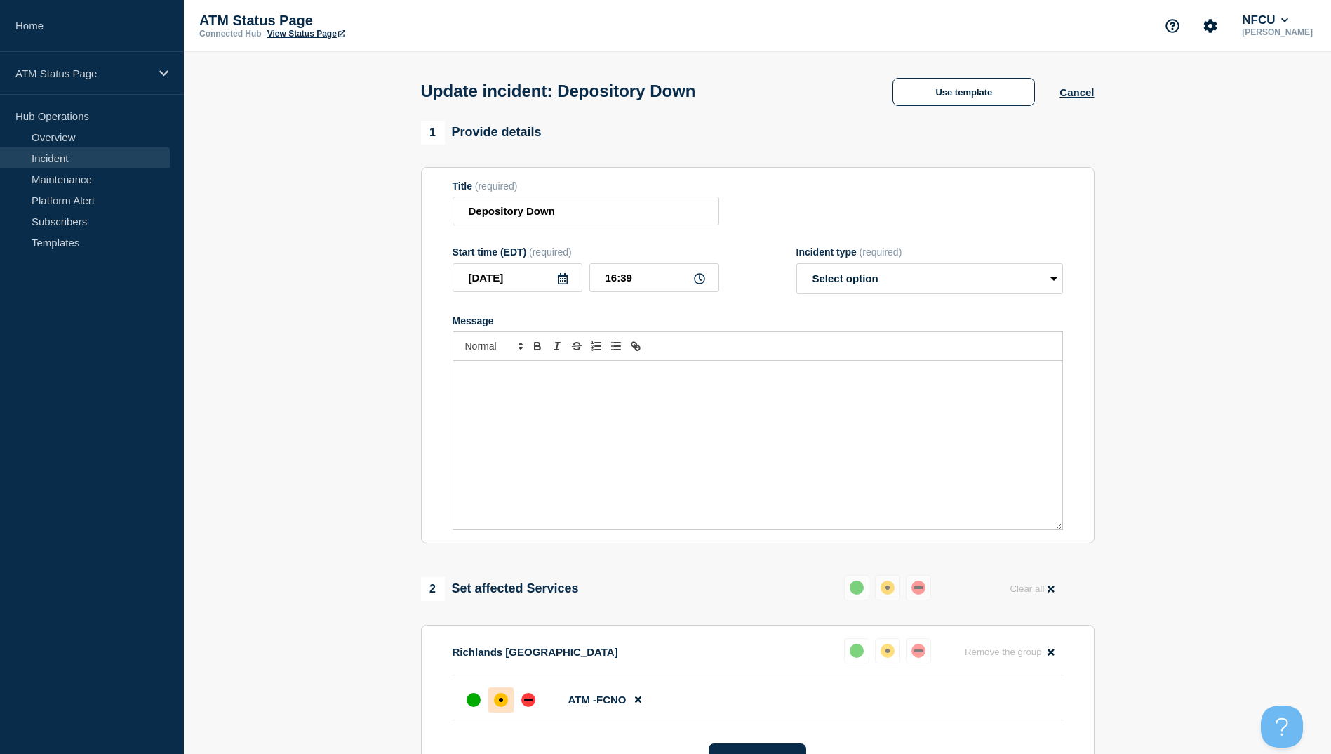
select select "resolved"
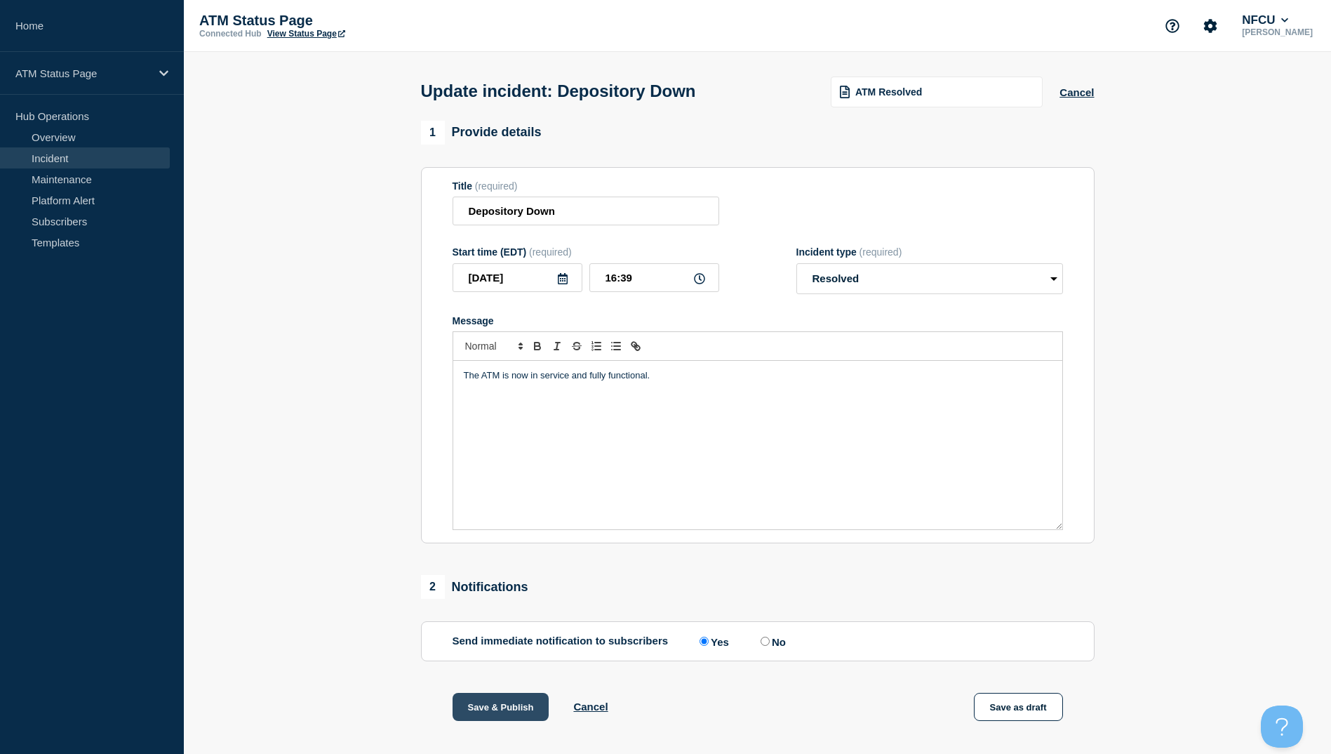
click at [500, 716] on button "Save & Publish" at bounding box center [501, 707] width 97 height 28
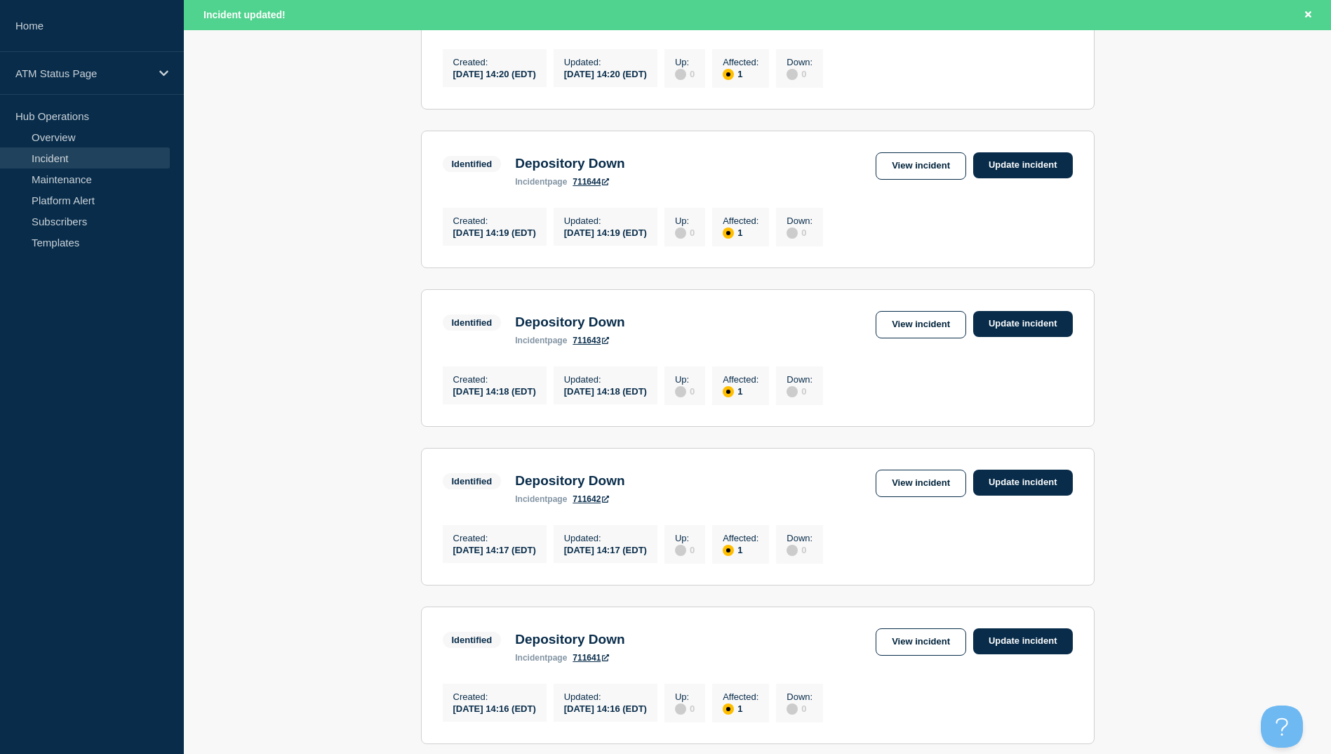
scroll to position [1378, 0]
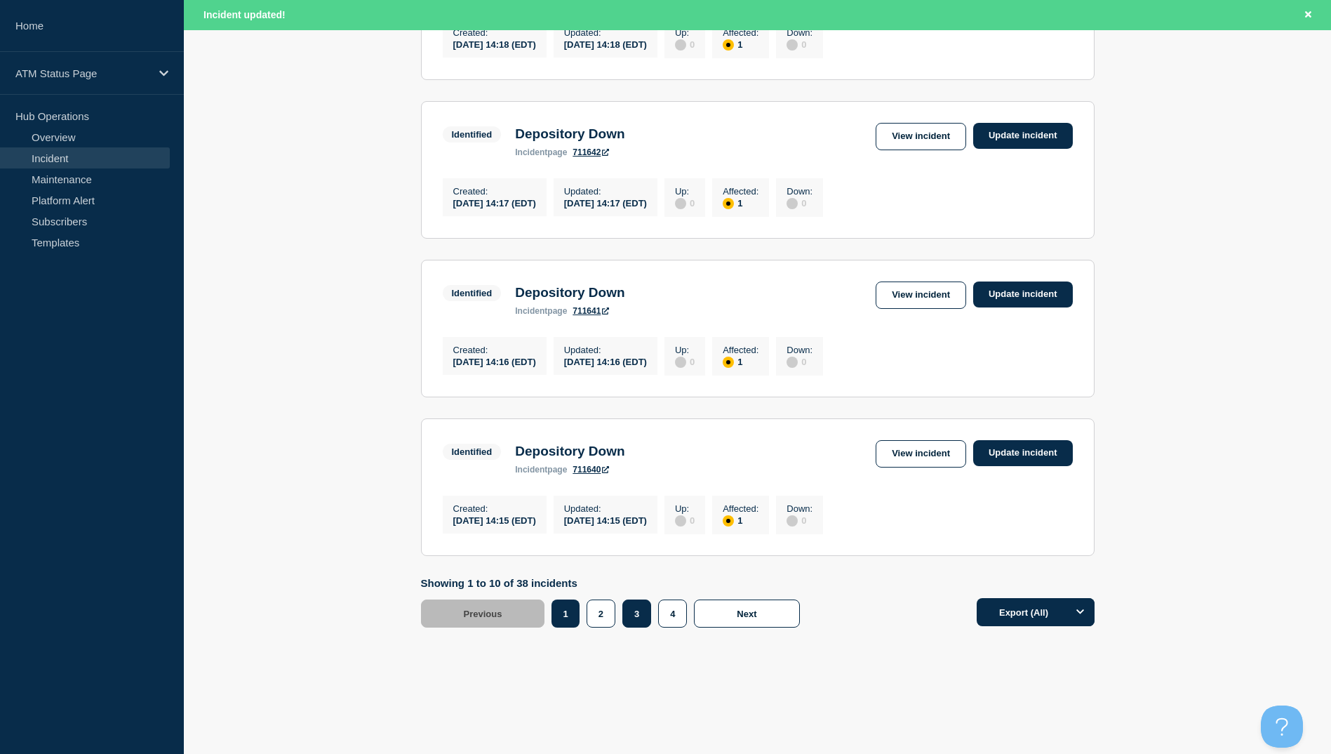
click at [636, 610] on button "3" at bounding box center [636, 613] width 29 height 28
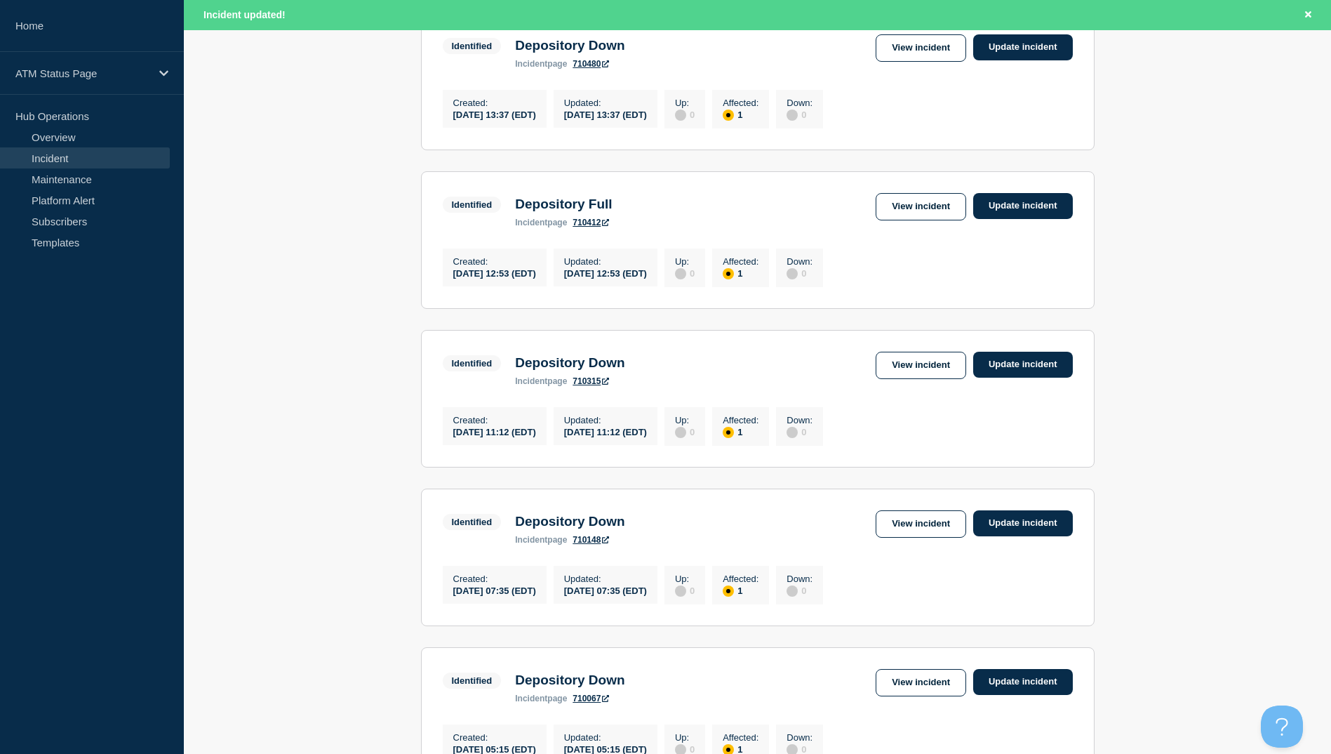
scroll to position [45, 0]
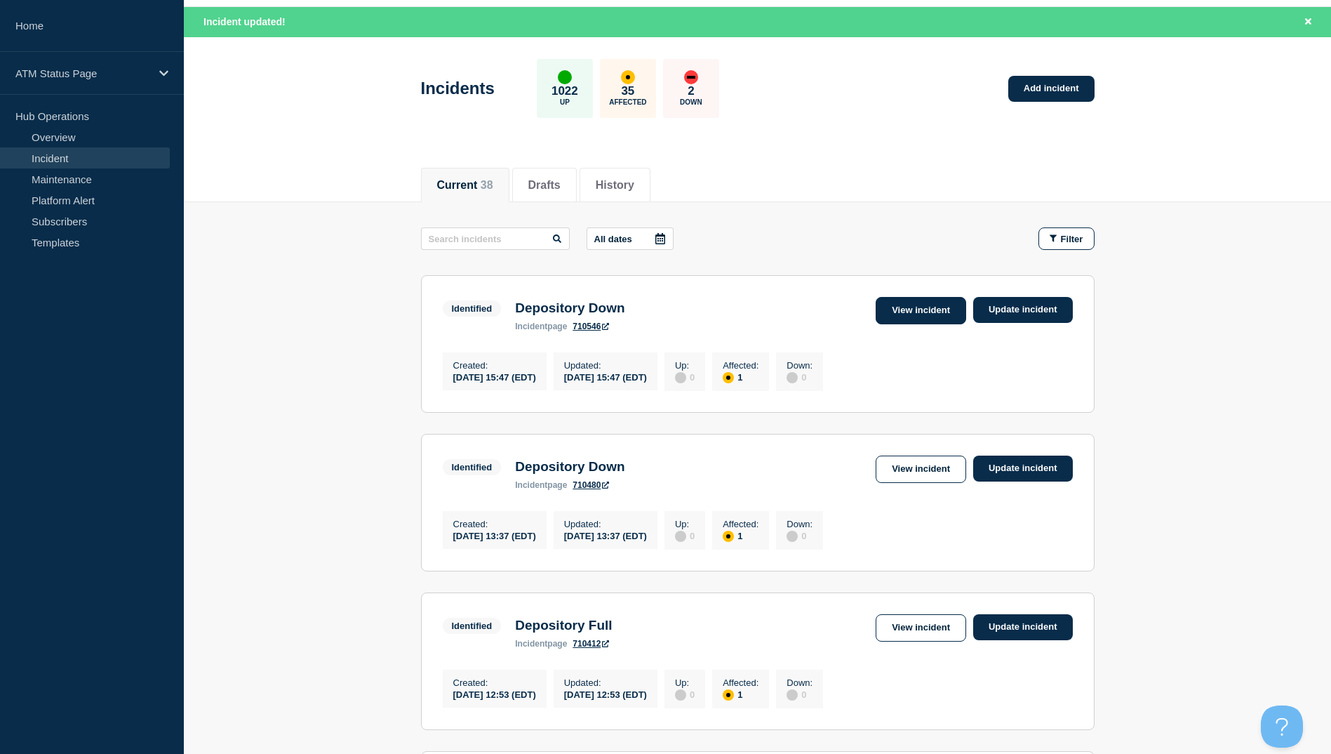
click at [910, 313] on link "View incident" at bounding box center [921, 310] width 91 height 27
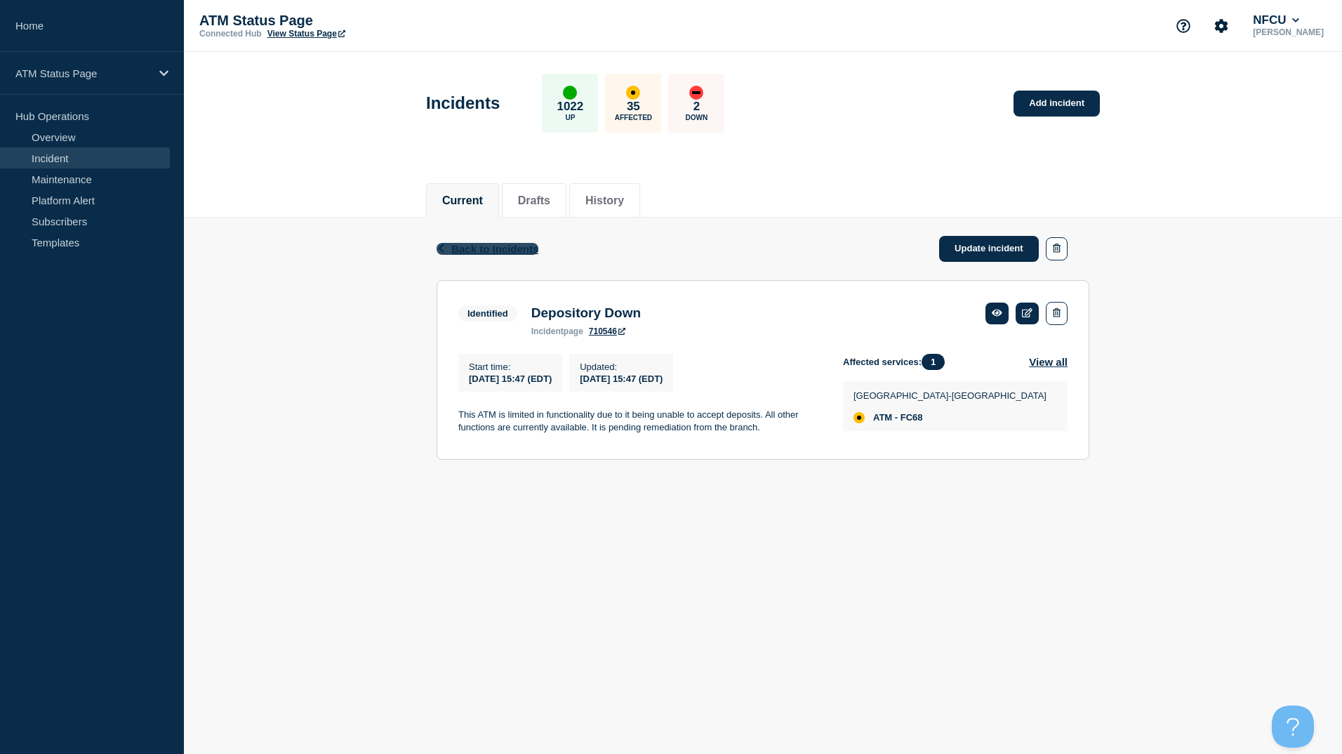
click at [487, 246] on span "Back to Incidents" at bounding box center [494, 249] width 87 height 12
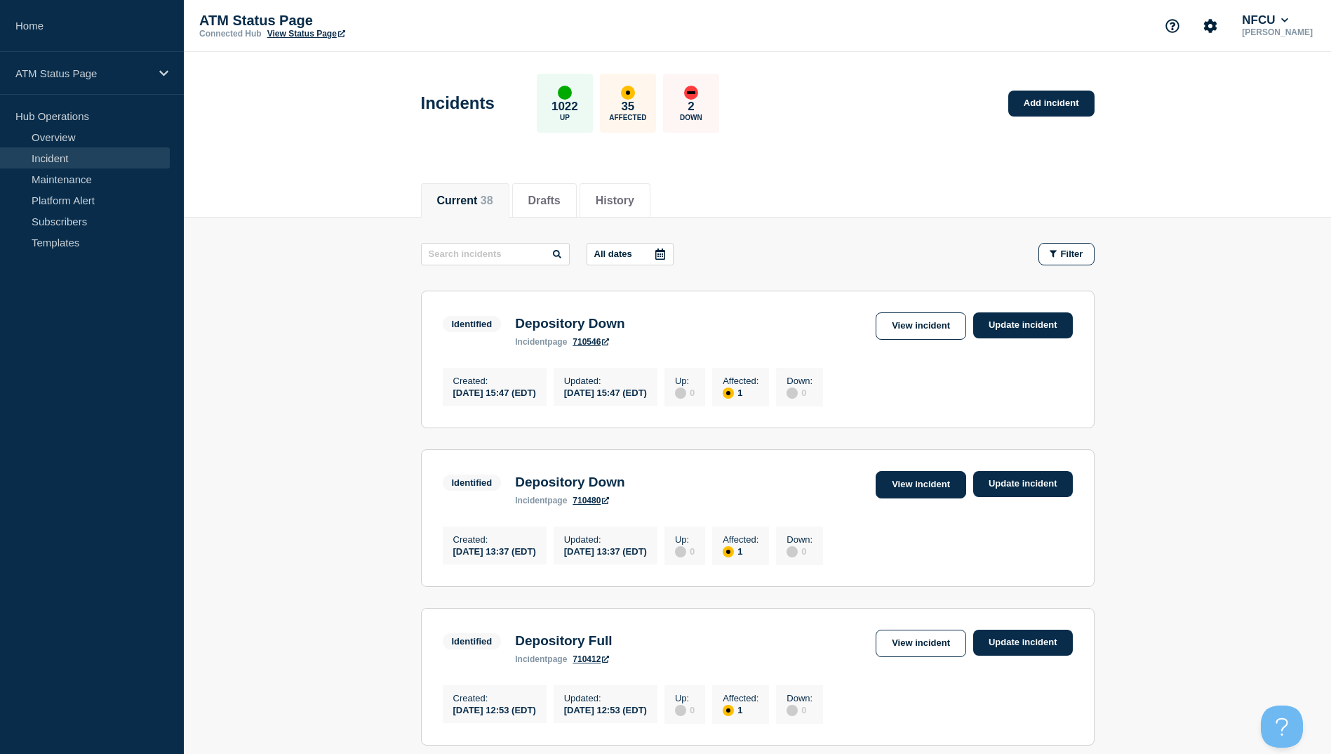
click at [928, 483] on link "View incident" at bounding box center [921, 484] width 91 height 27
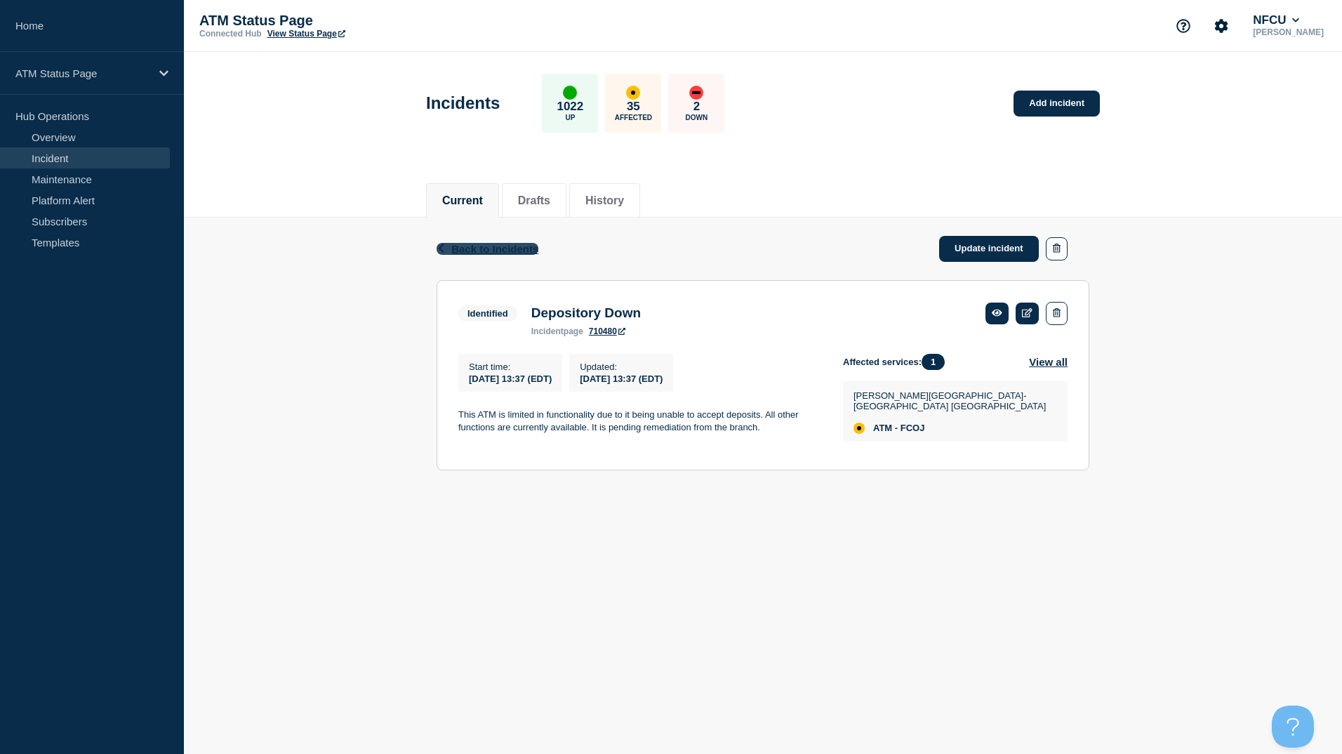
click at [496, 250] on span "Back to Incidents" at bounding box center [494, 249] width 87 height 12
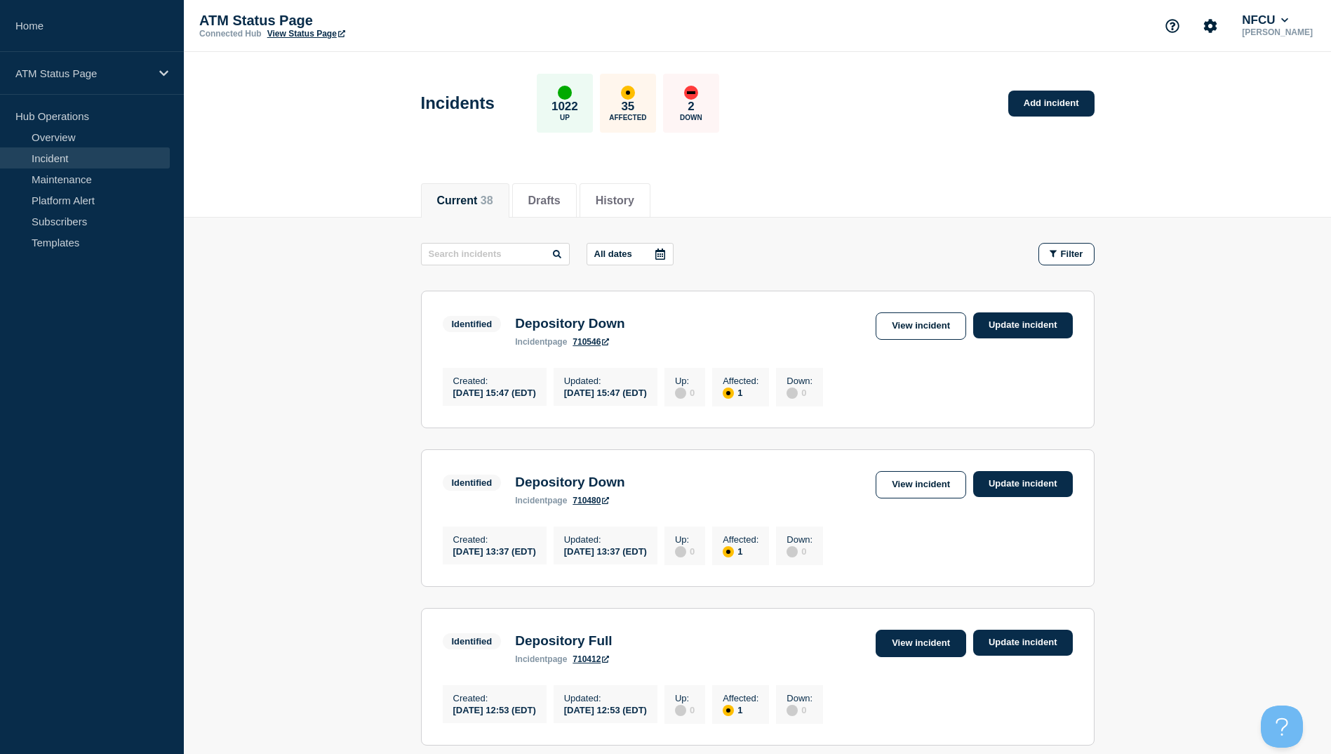
click at [930, 653] on link "View incident" at bounding box center [921, 642] width 91 height 27
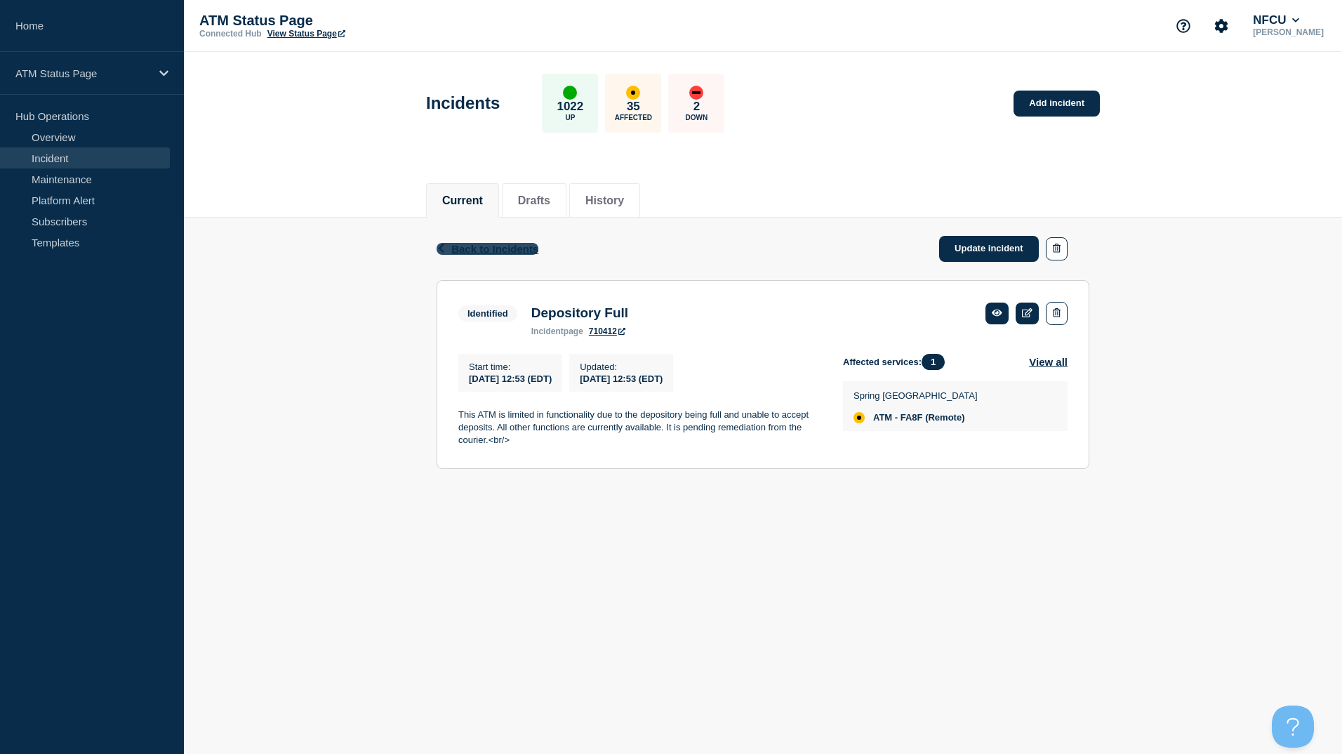
click at [528, 252] on span "Back to Incidents" at bounding box center [494, 249] width 87 height 12
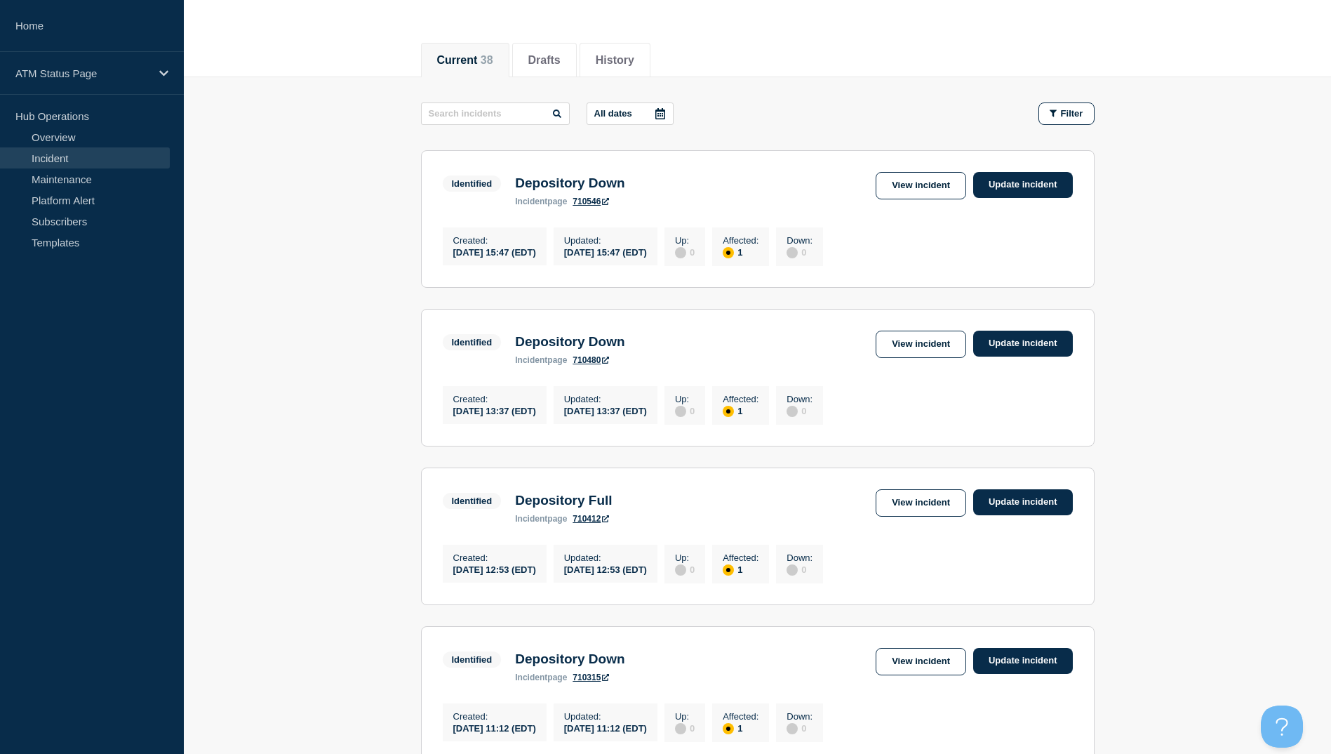
scroll to position [211, 0]
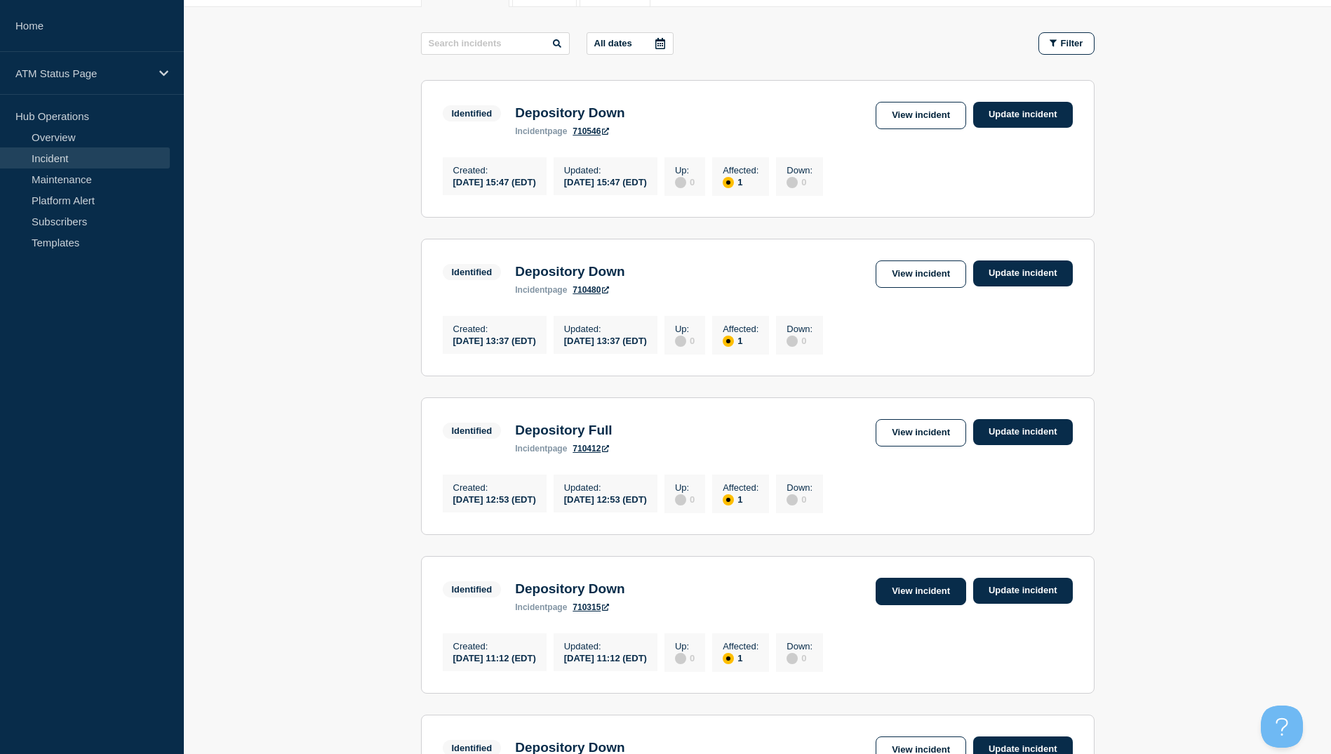
click at [907, 600] on link "View incident" at bounding box center [921, 590] width 91 height 27
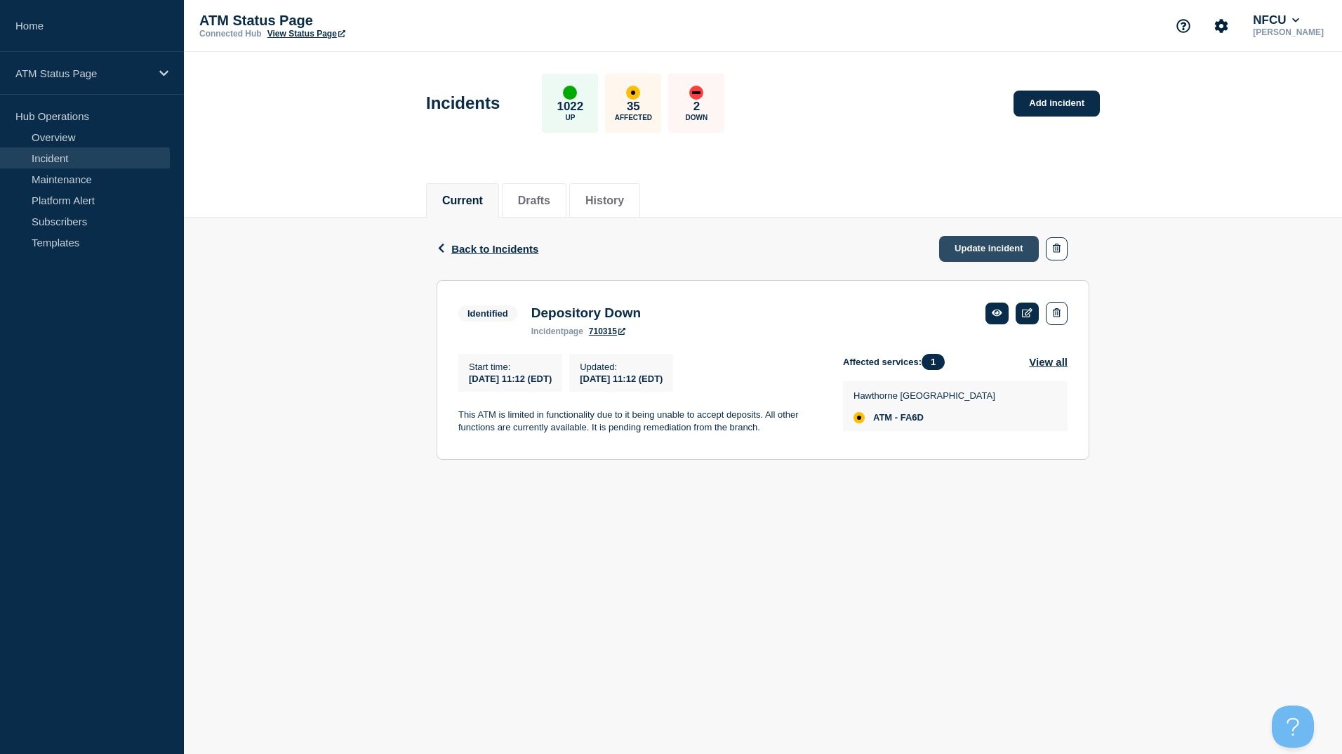
click at [987, 250] on link "Update incident" at bounding box center [989, 249] width 100 height 26
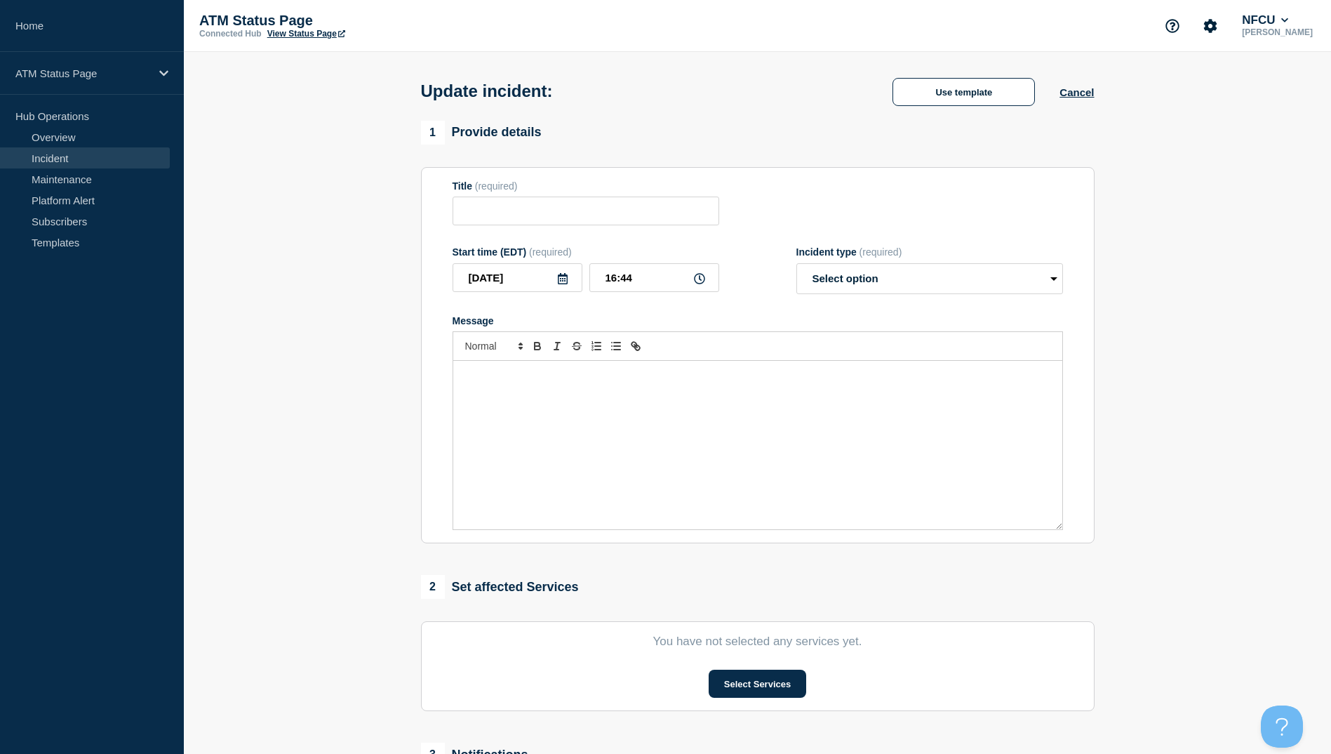
type input "Depository Down"
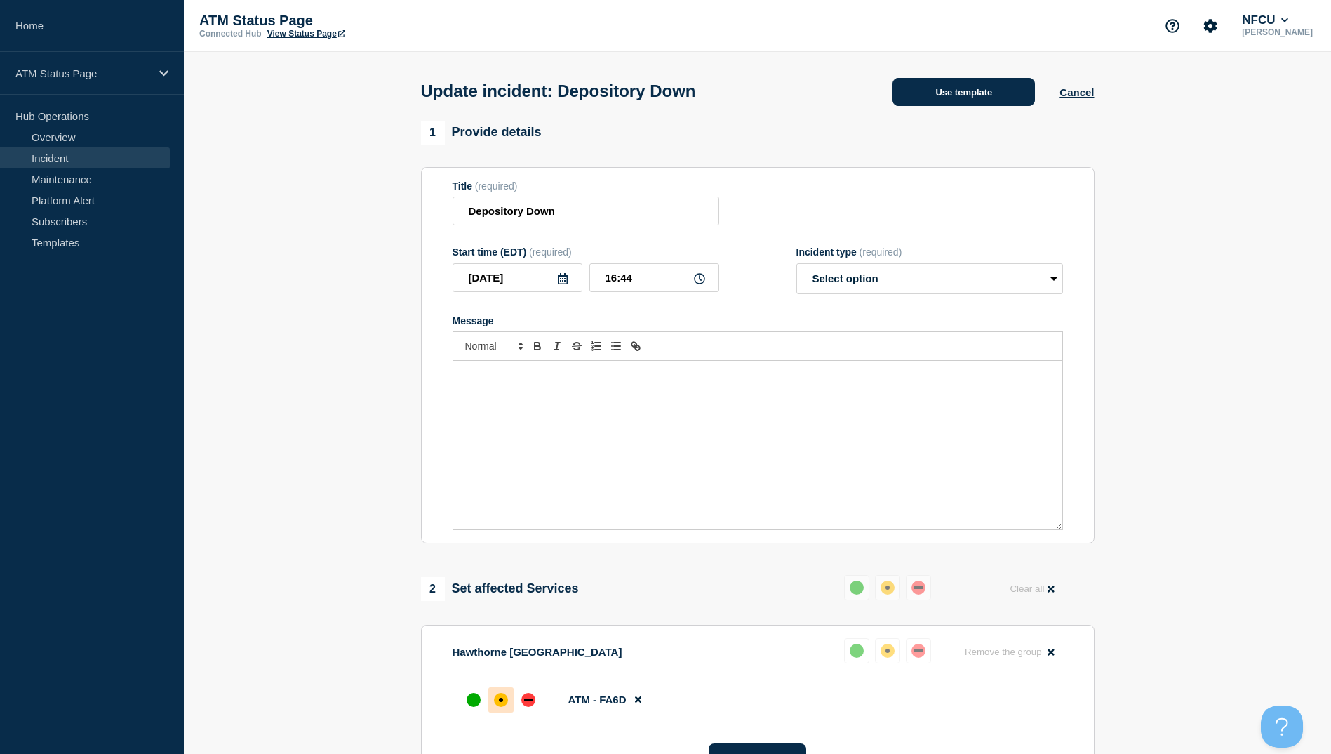
click at [992, 98] on button "Use template" at bounding box center [964, 92] width 142 height 28
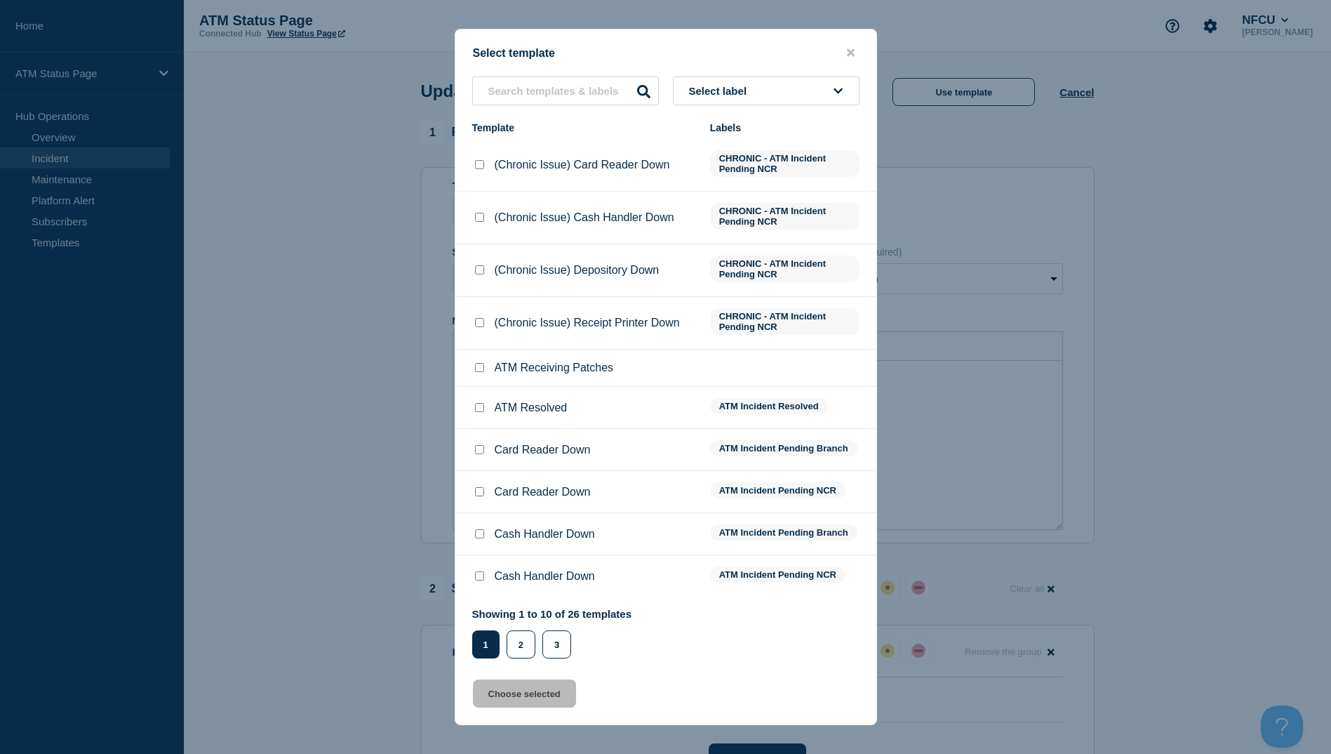
click at [480, 409] on input "ATM Resolved checkbox" at bounding box center [479, 407] width 9 height 9
checkbox input "true"
click at [543, 700] on button "Choose selected" at bounding box center [524, 693] width 103 height 28
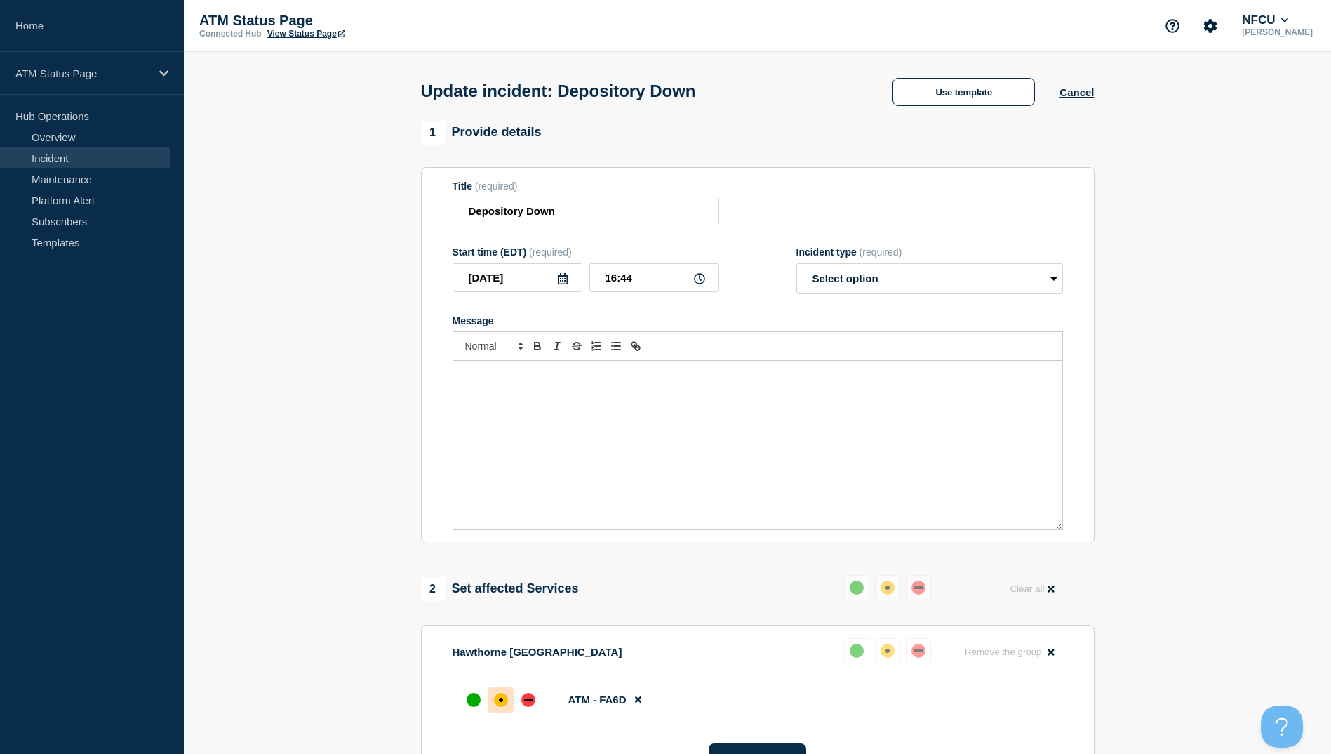
select select "resolved"
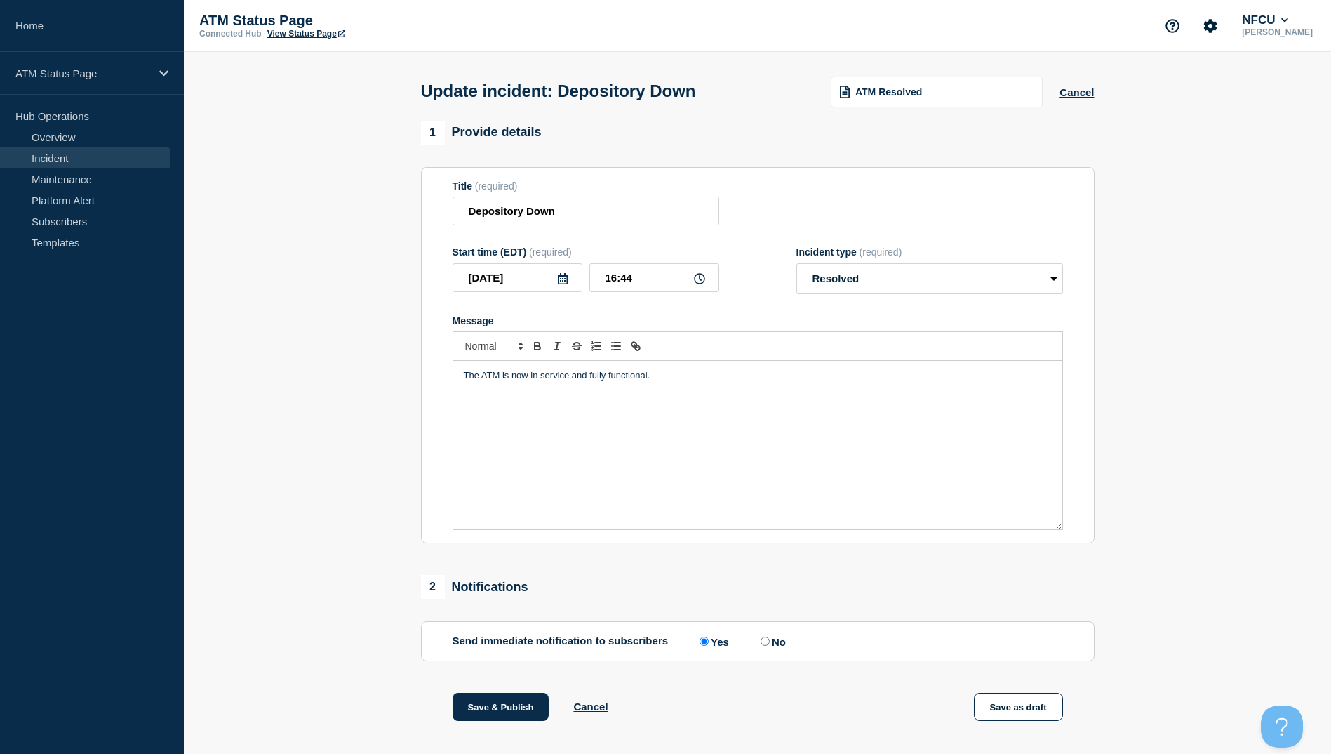
scroll to position [145, 0]
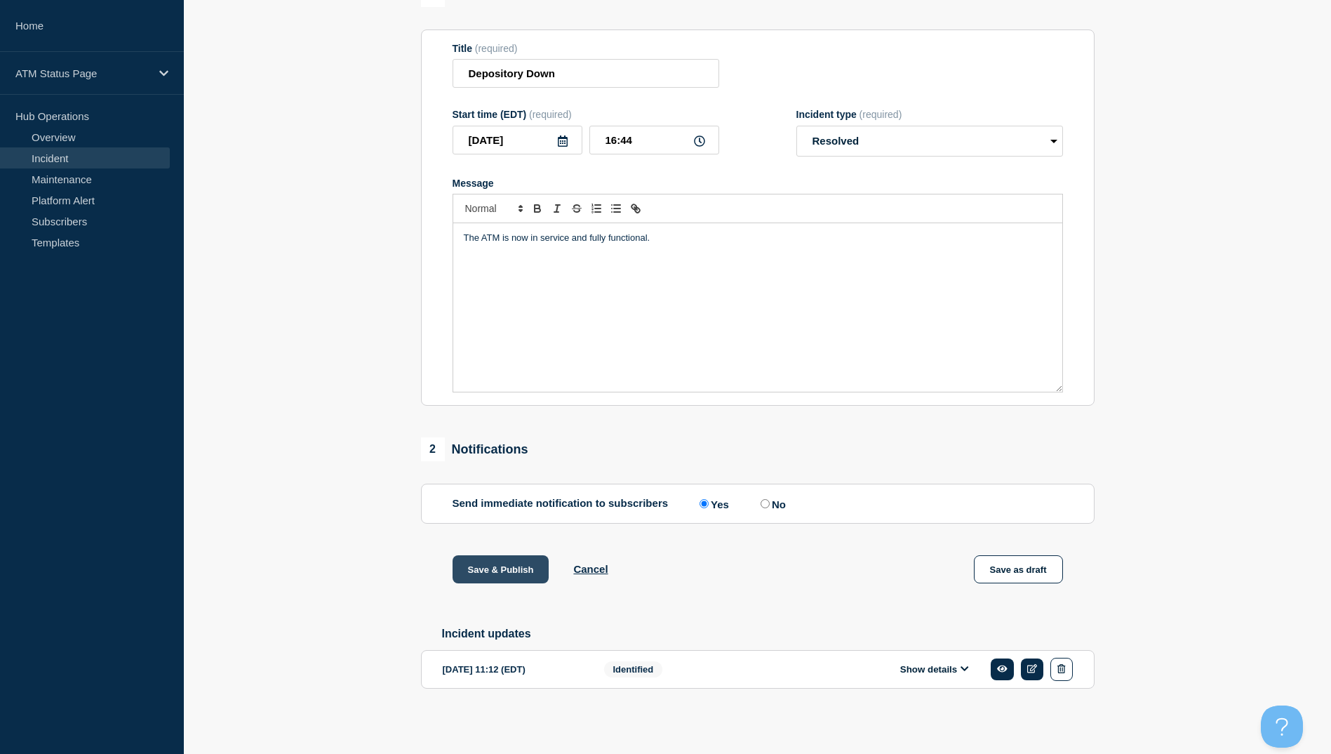
click at [512, 570] on button "Save & Publish" at bounding box center [501, 569] width 97 height 28
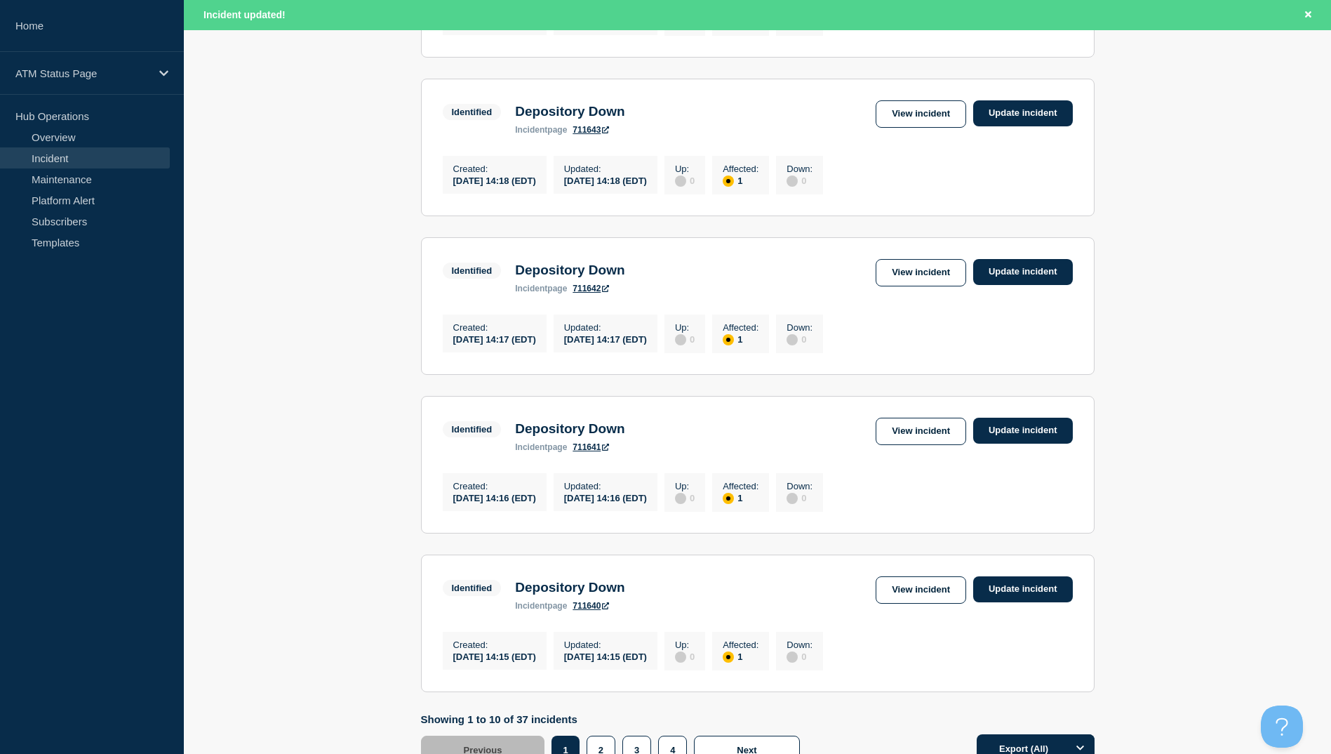
scroll to position [1333, 0]
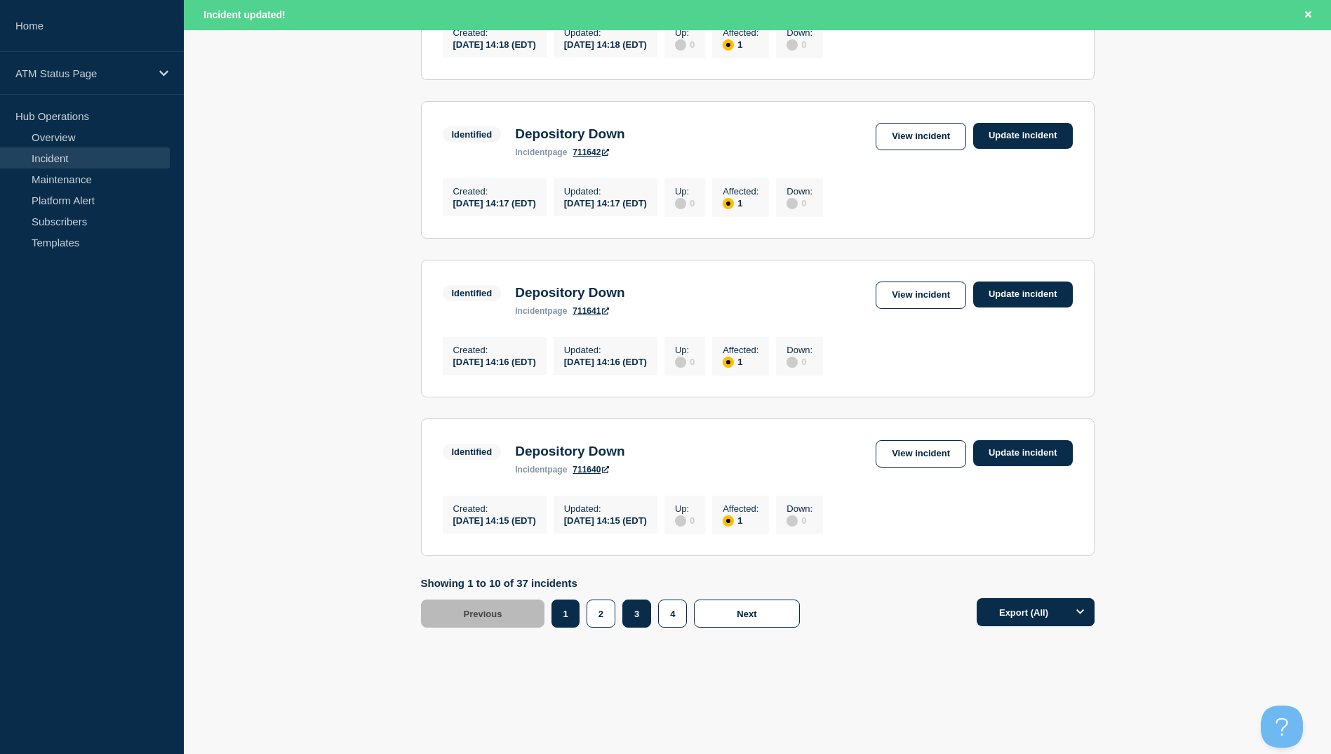
click at [635, 627] on button "3" at bounding box center [636, 613] width 29 height 28
click at [907, 309] on link "View incident" at bounding box center [921, 294] width 91 height 27
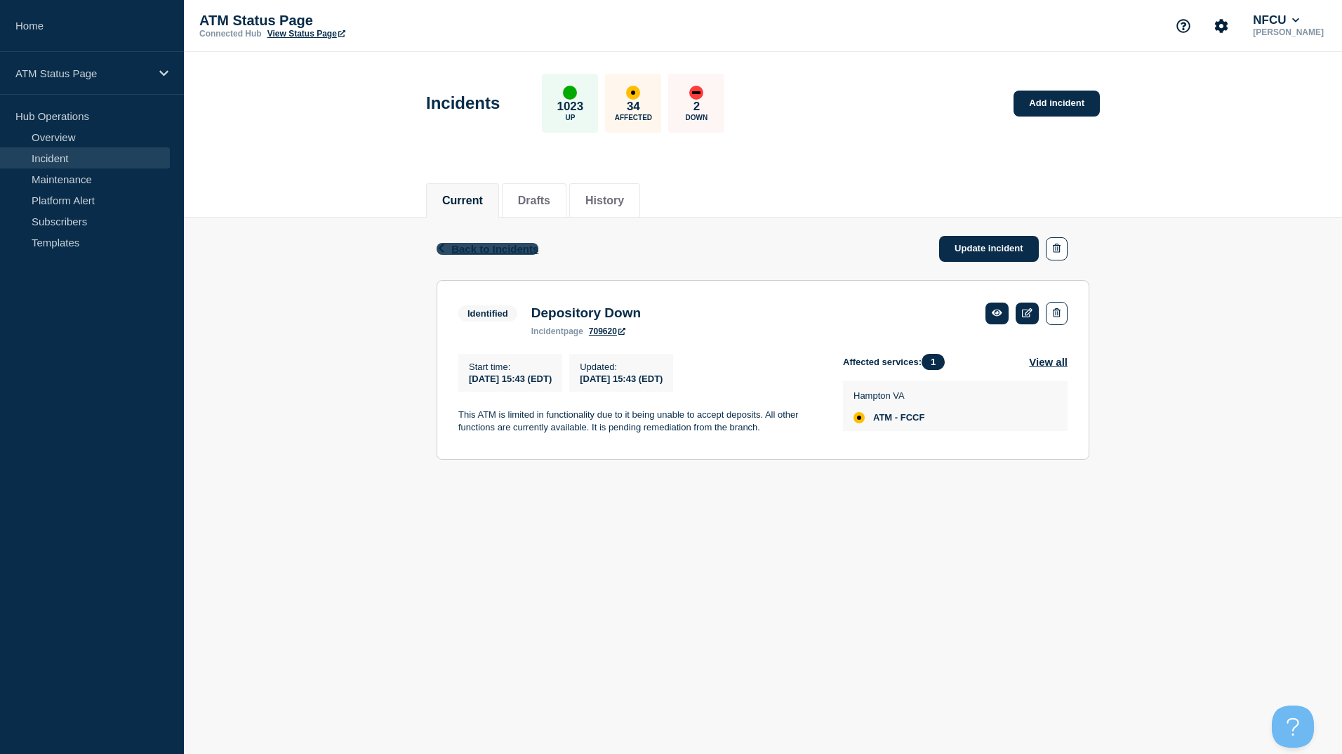
click at [519, 244] on span "Back to Incidents" at bounding box center [494, 249] width 87 height 12
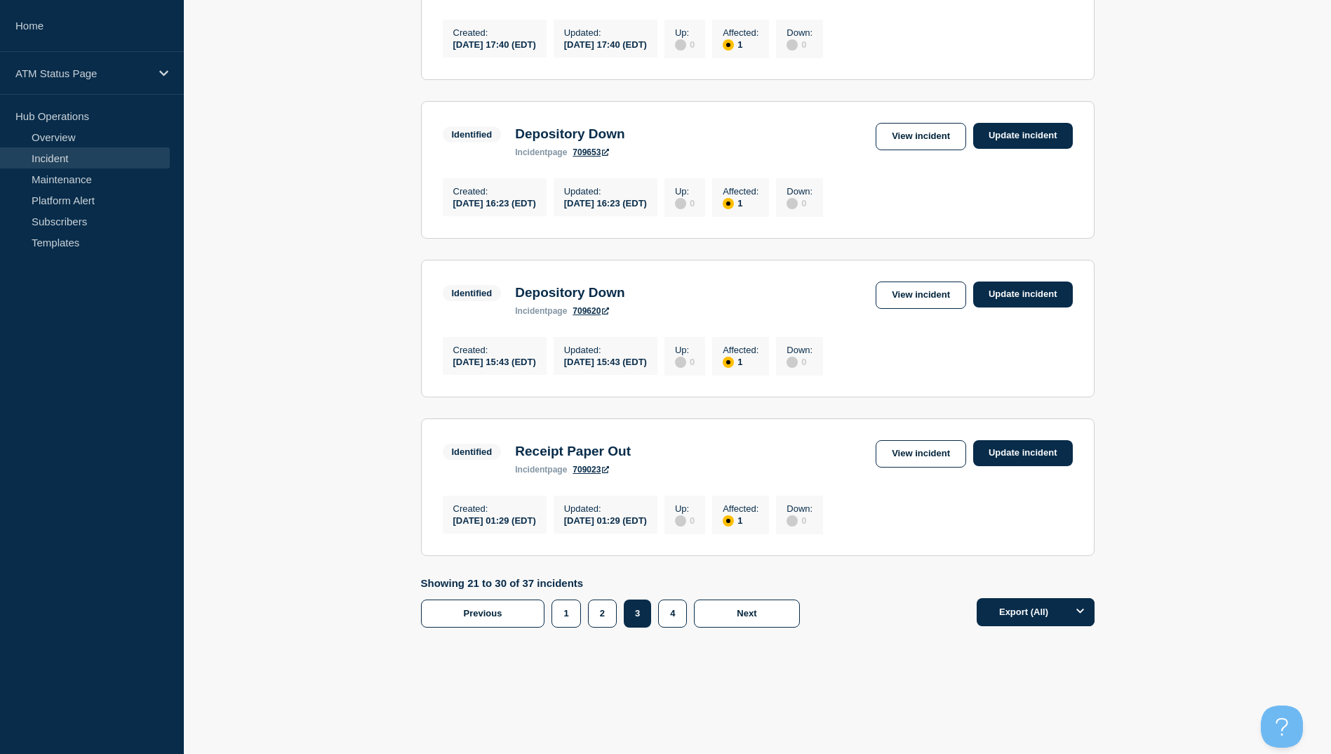
scroll to position [1349, 0]
click at [685, 618] on button "4" at bounding box center [672, 613] width 29 height 28
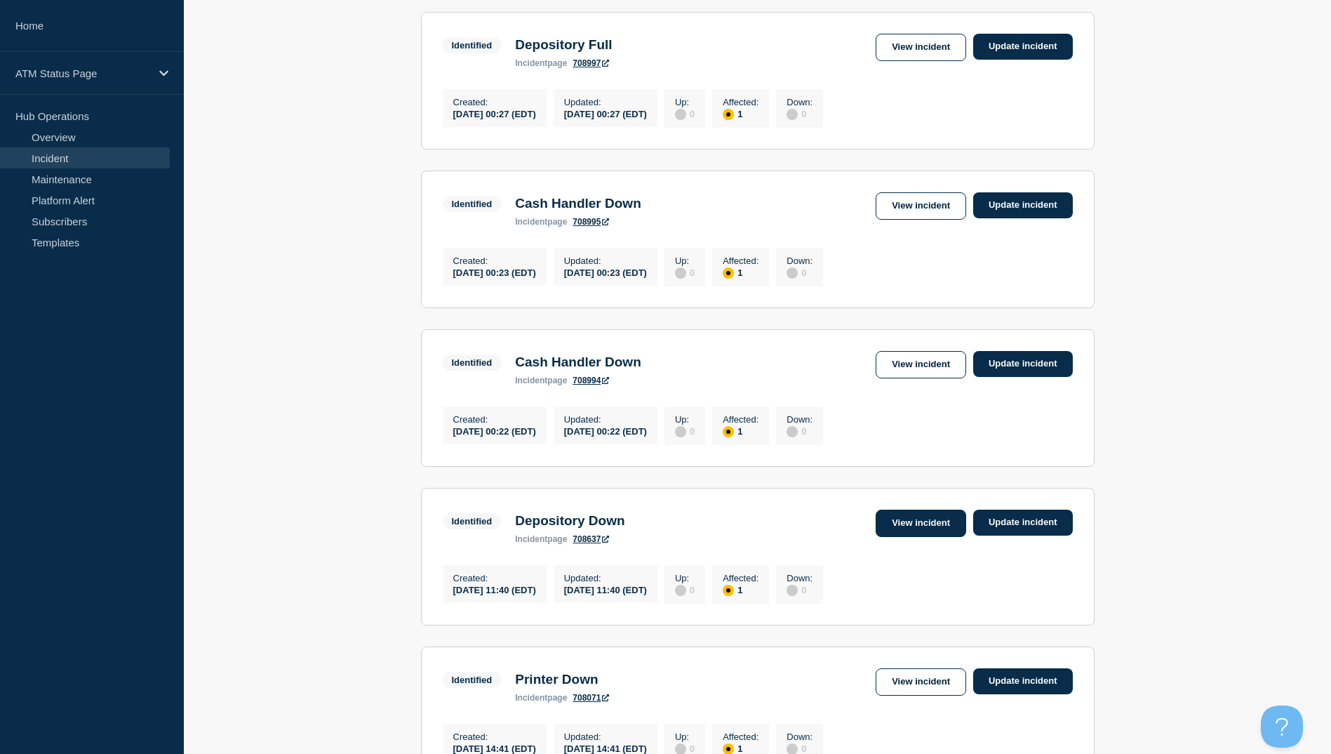
click at [901, 533] on link "View incident" at bounding box center [921, 522] width 91 height 27
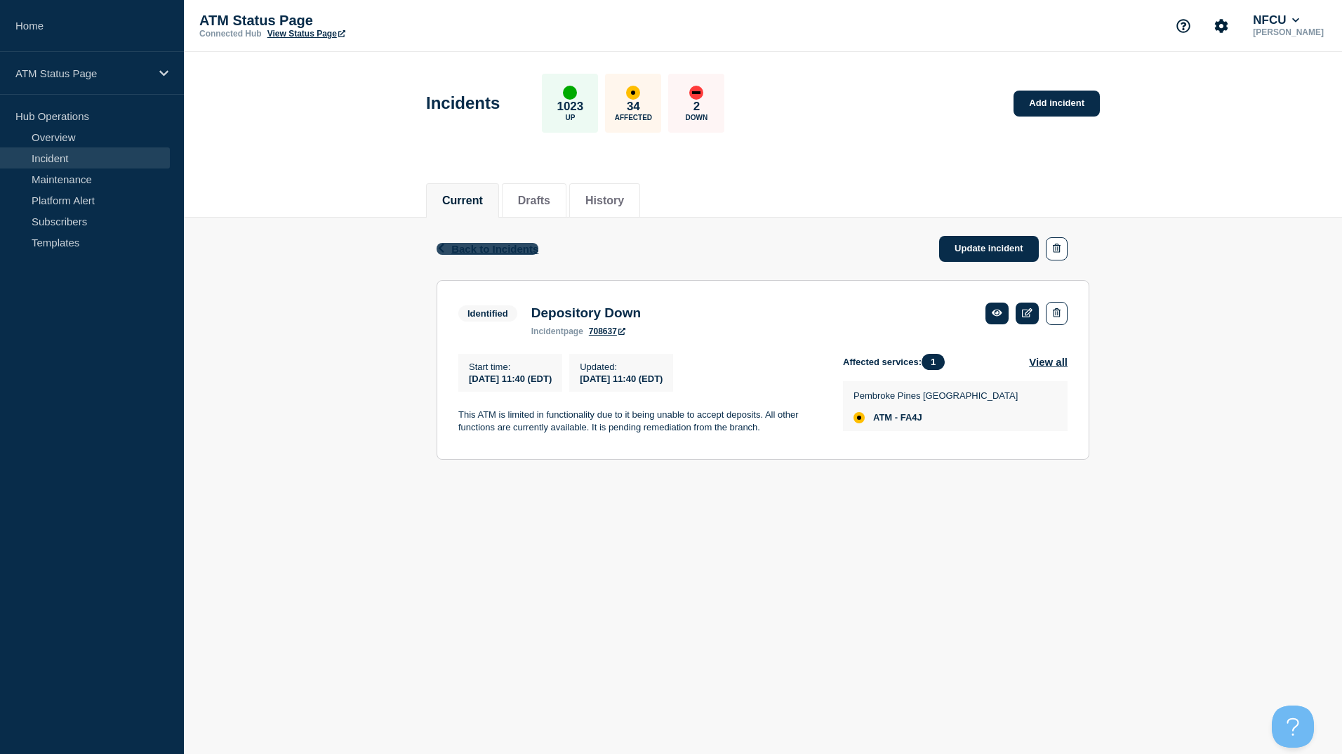
click at [460, 246] on span "Back to Incidents" at bounding box center [494, 249] width 87 height 12
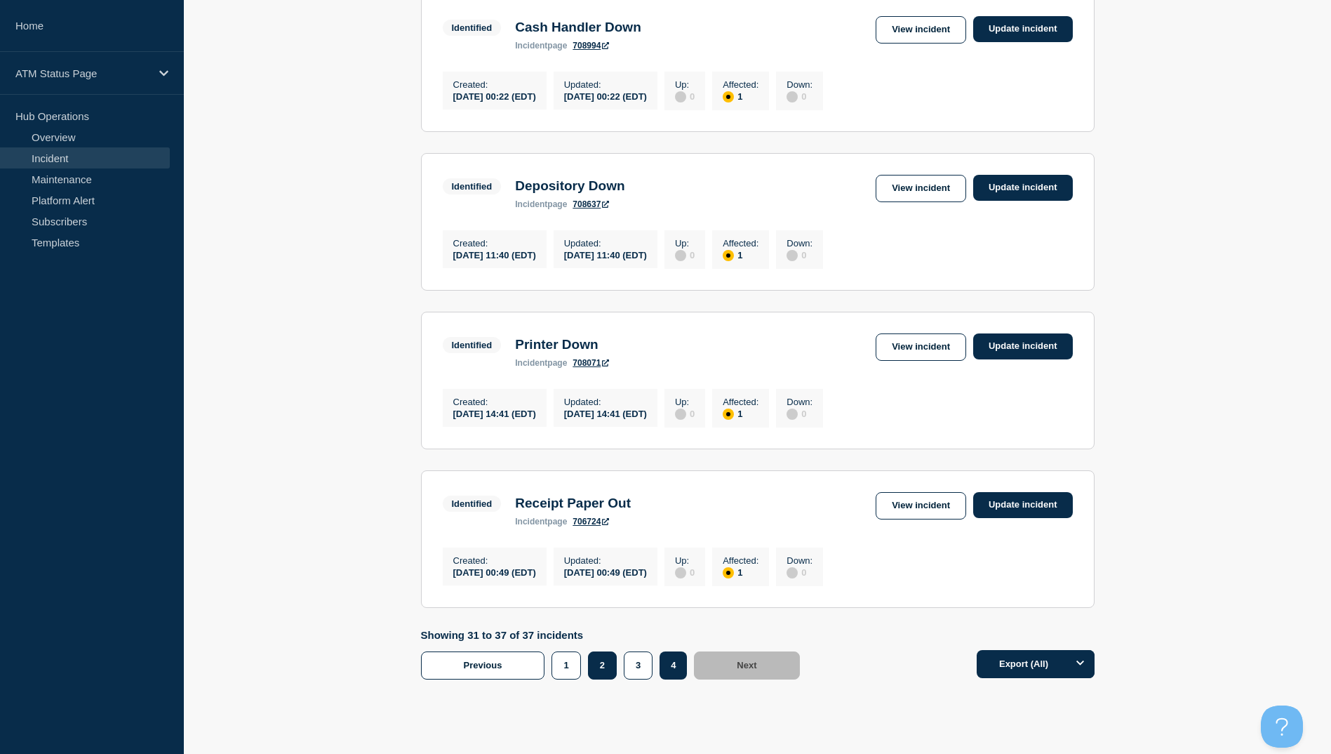
scroll to position [858, 0]
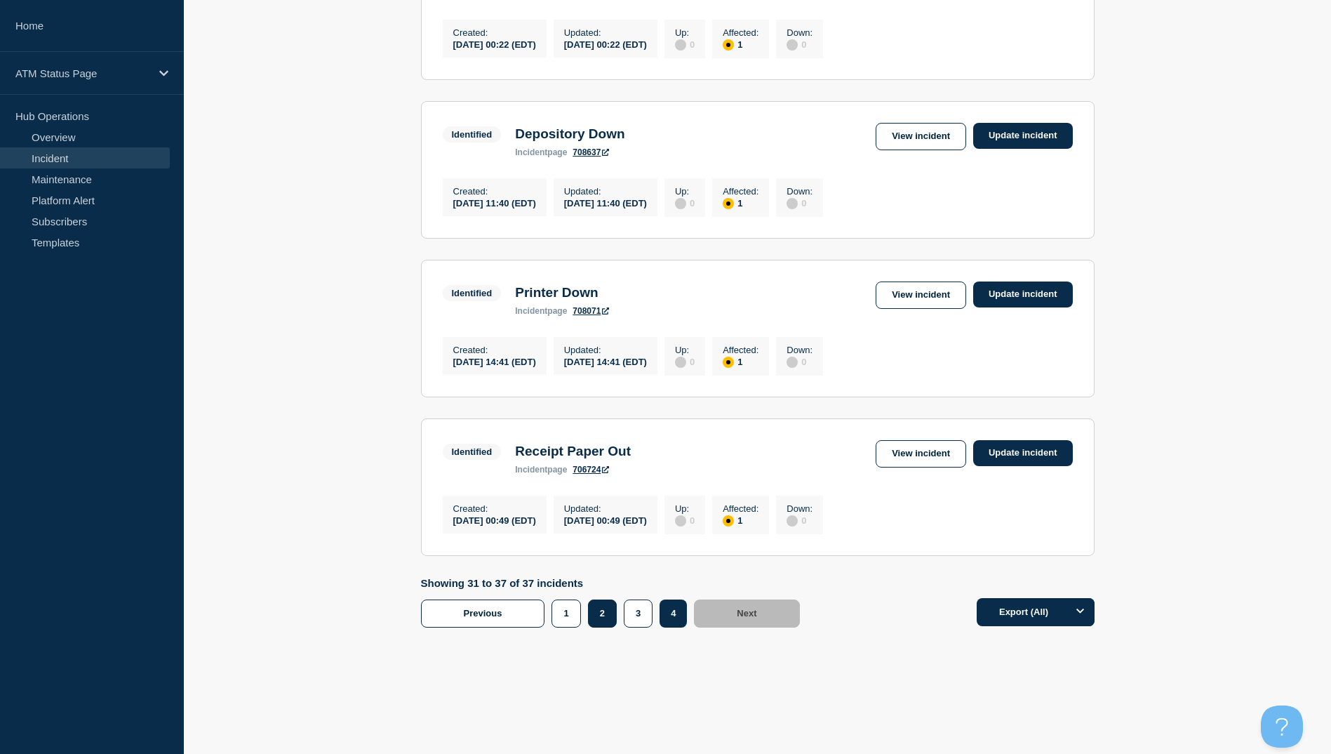
click at [589, 613] on button "2" at bounding box center [602, 613] width 29 height 28
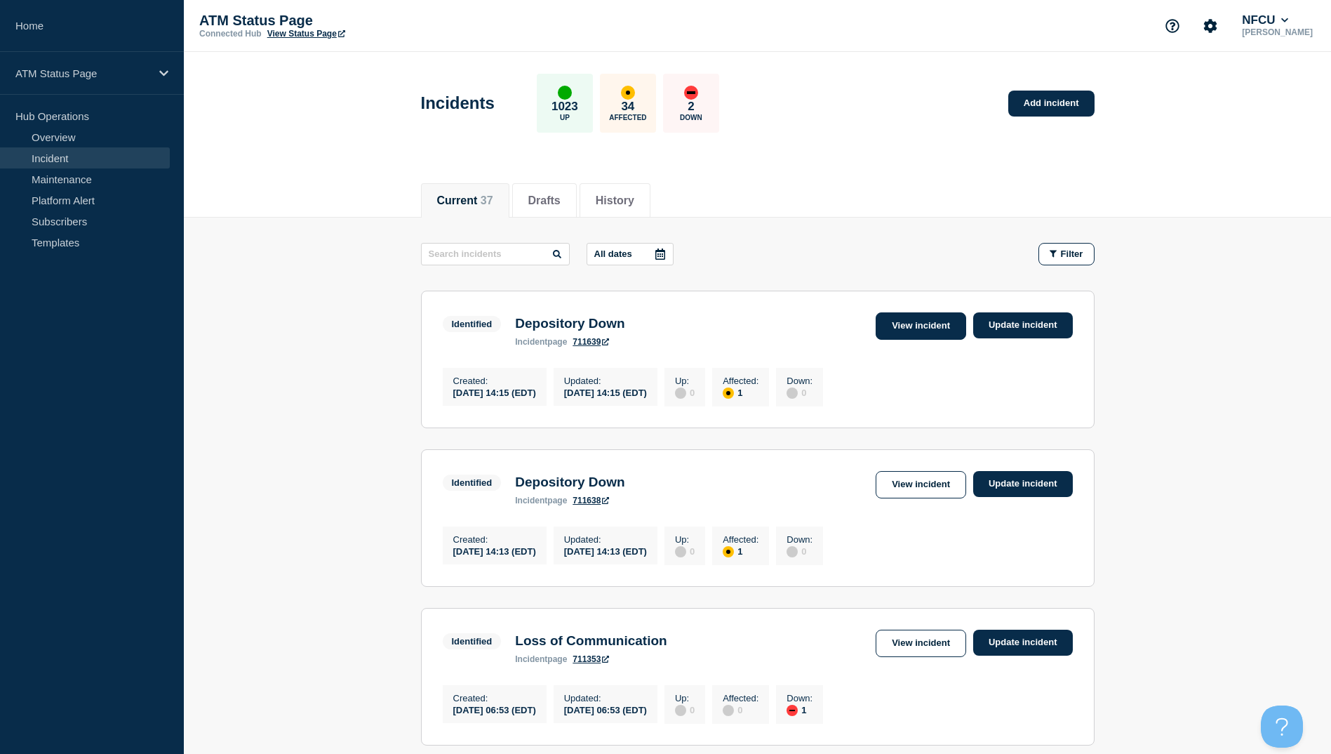
click at [899, 323] on link "View incident" at bounding box center [921, 325] width 91 height 27
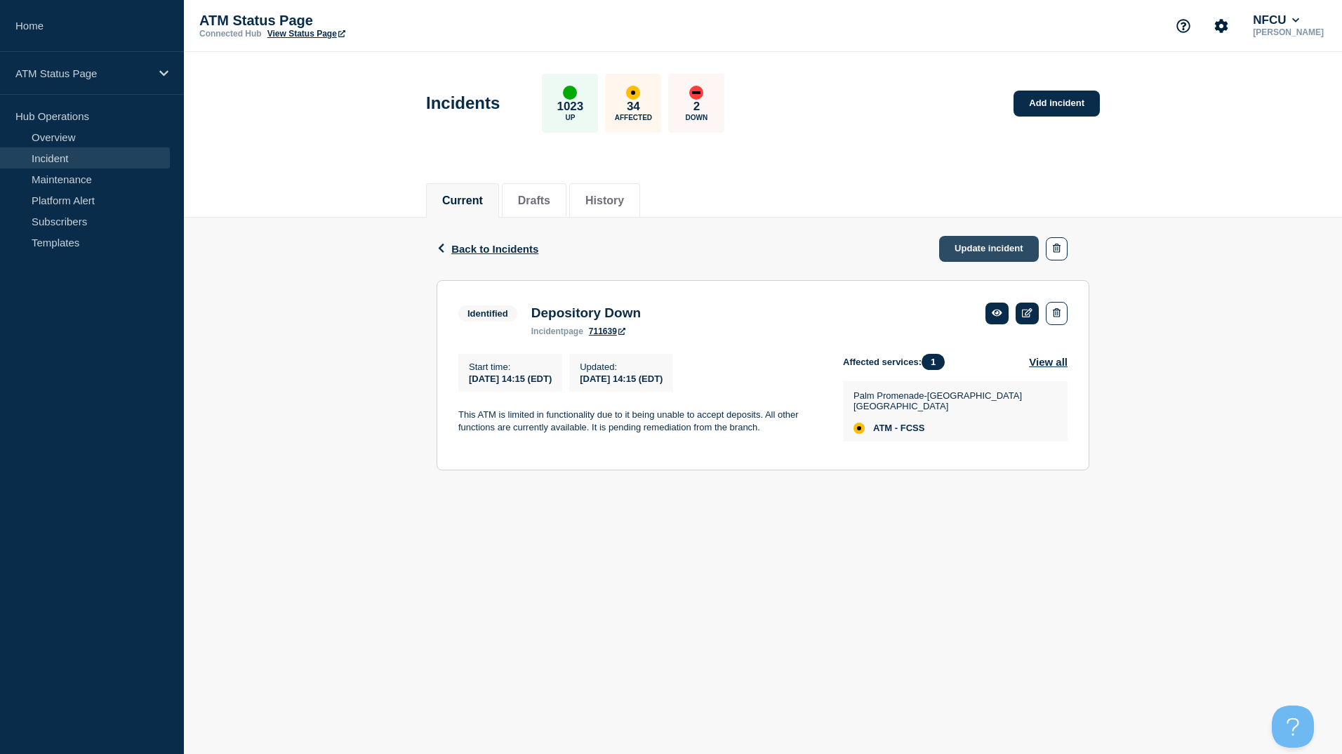
click at [966, 244] on link "Update incident" at bounding box center [989, 249] width 100 height 26
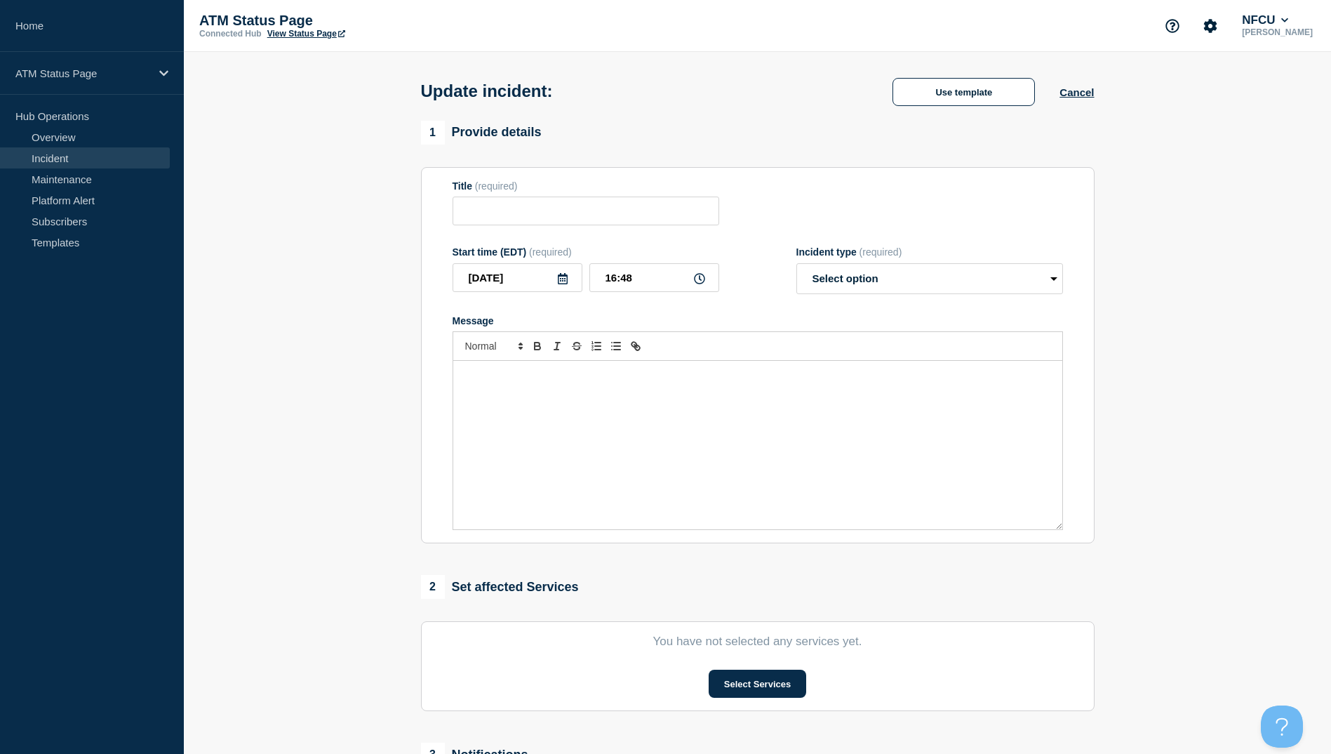
type input "Depository Down"
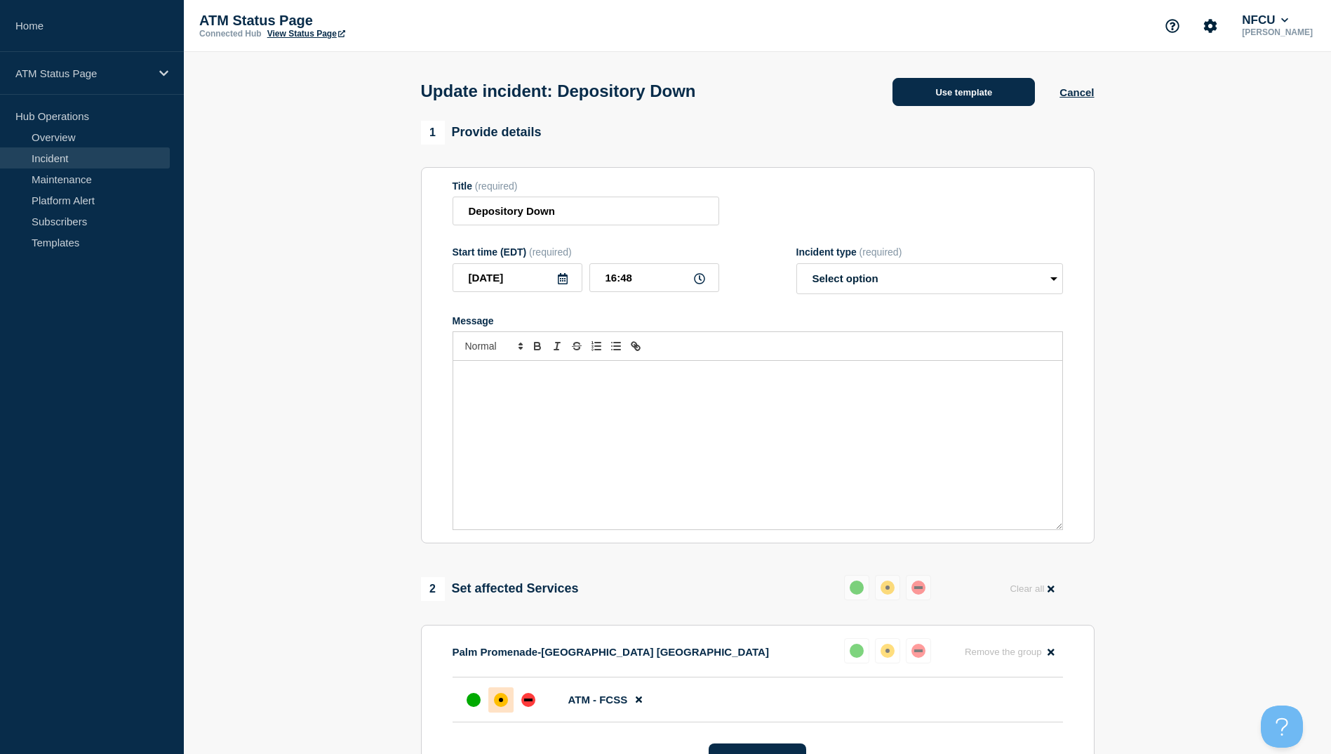
click at [975, 100] on button "Use template" at bounding box center [964, 92] width 142 height 28
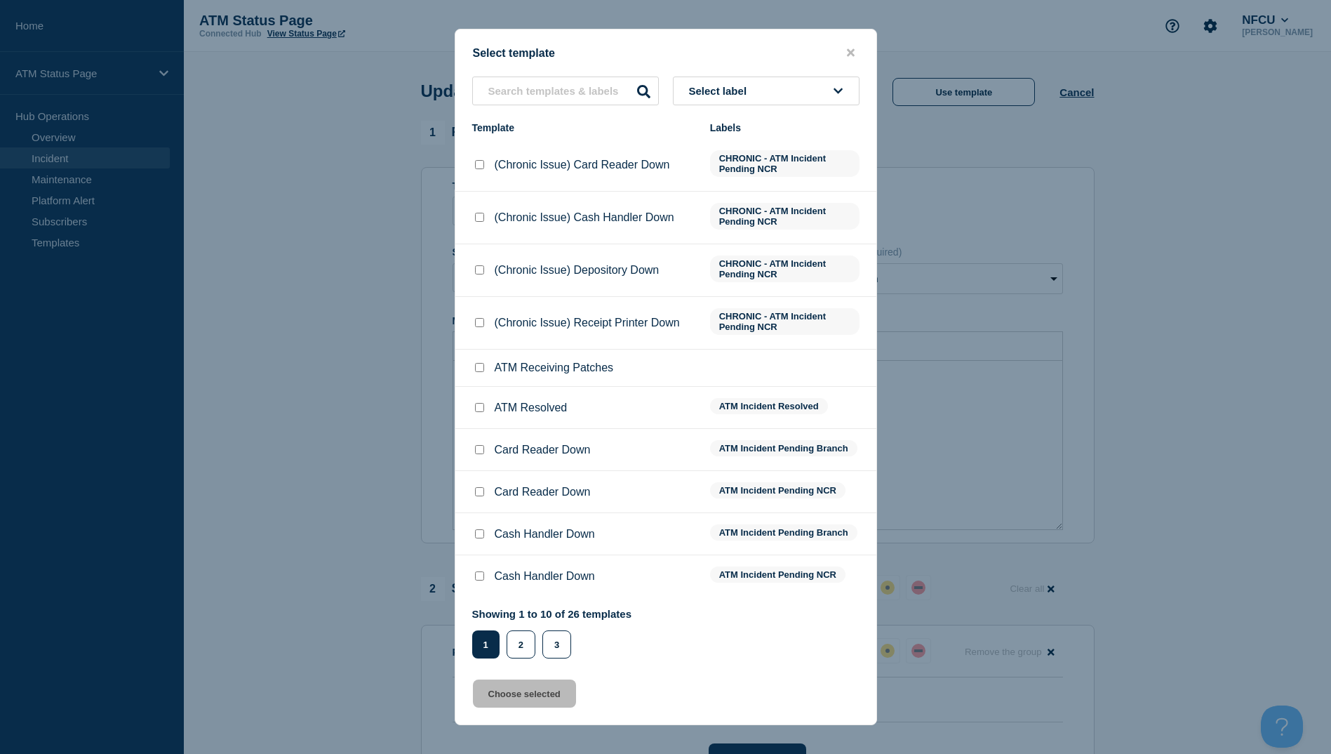
click at [480, 410] on input "ATM Resolved checkbox" at bounding box center [479, 407] width 9 height 9
checkbox input "true"
click at [536, 692] on button "Choose selected" at bounding box center [524, 693] width 103 height 28
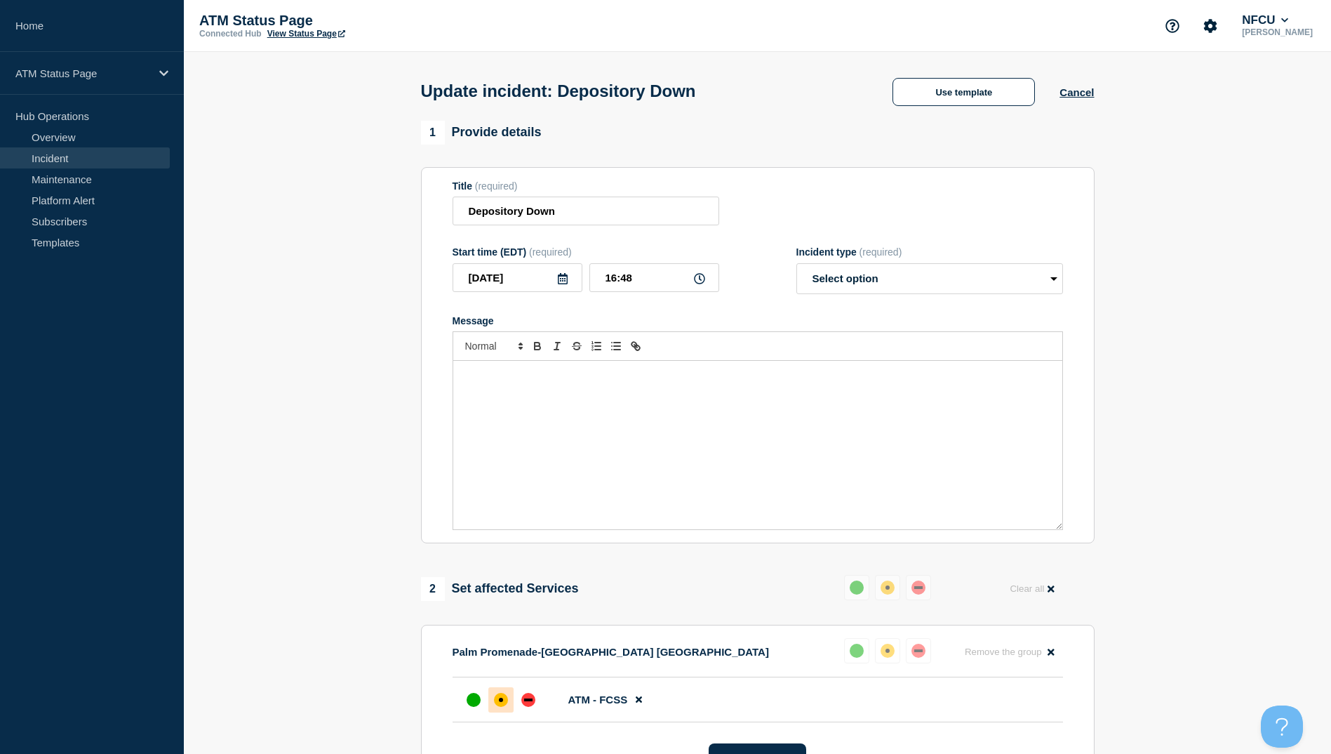
select select "resolved"
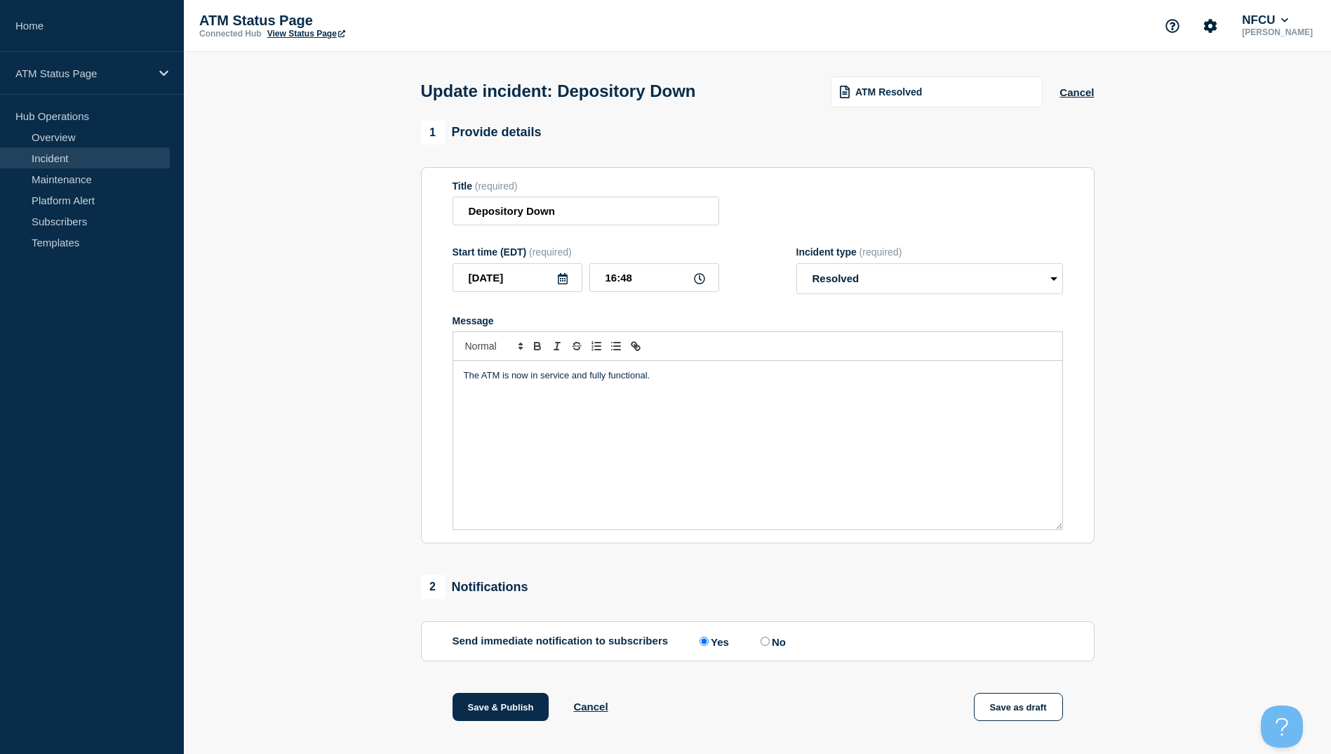
scroll to position [145, 0]
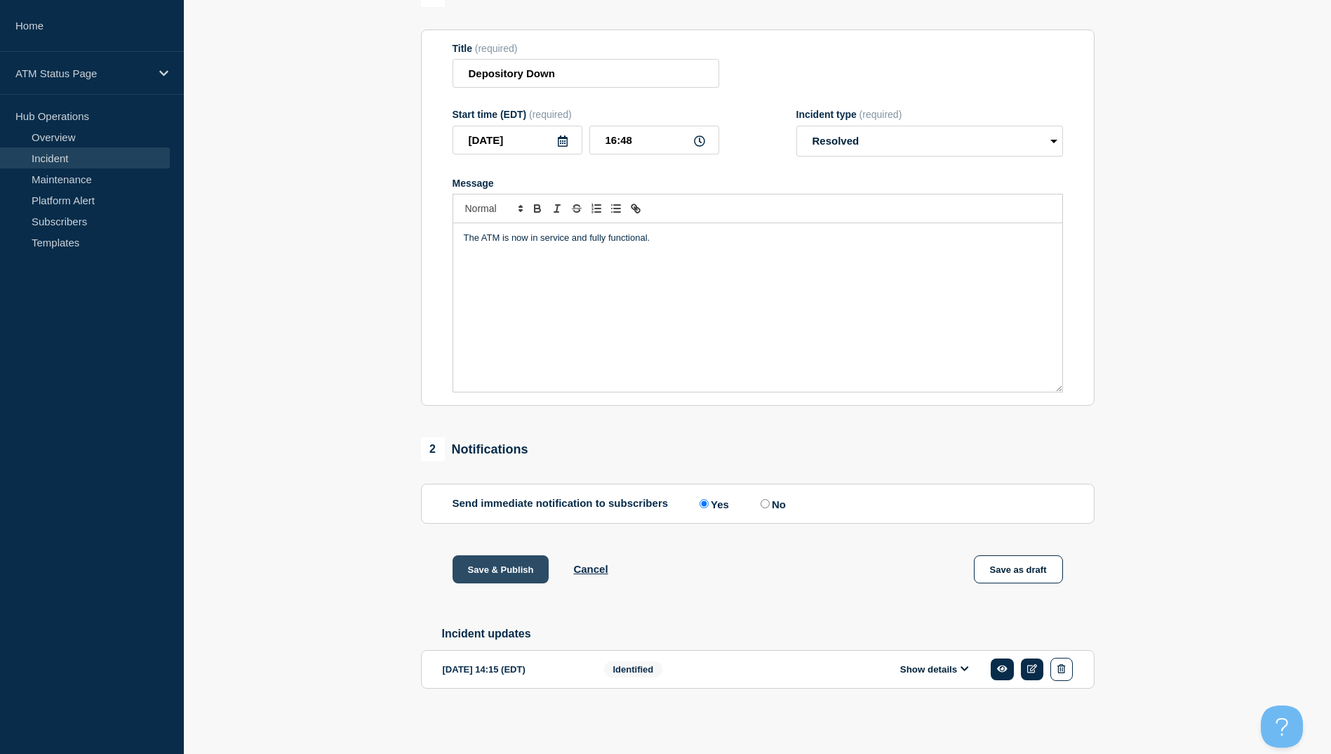
click at [493, 568] on button "Save & Publish" at bounding box center [501, 569] width 97 height 28
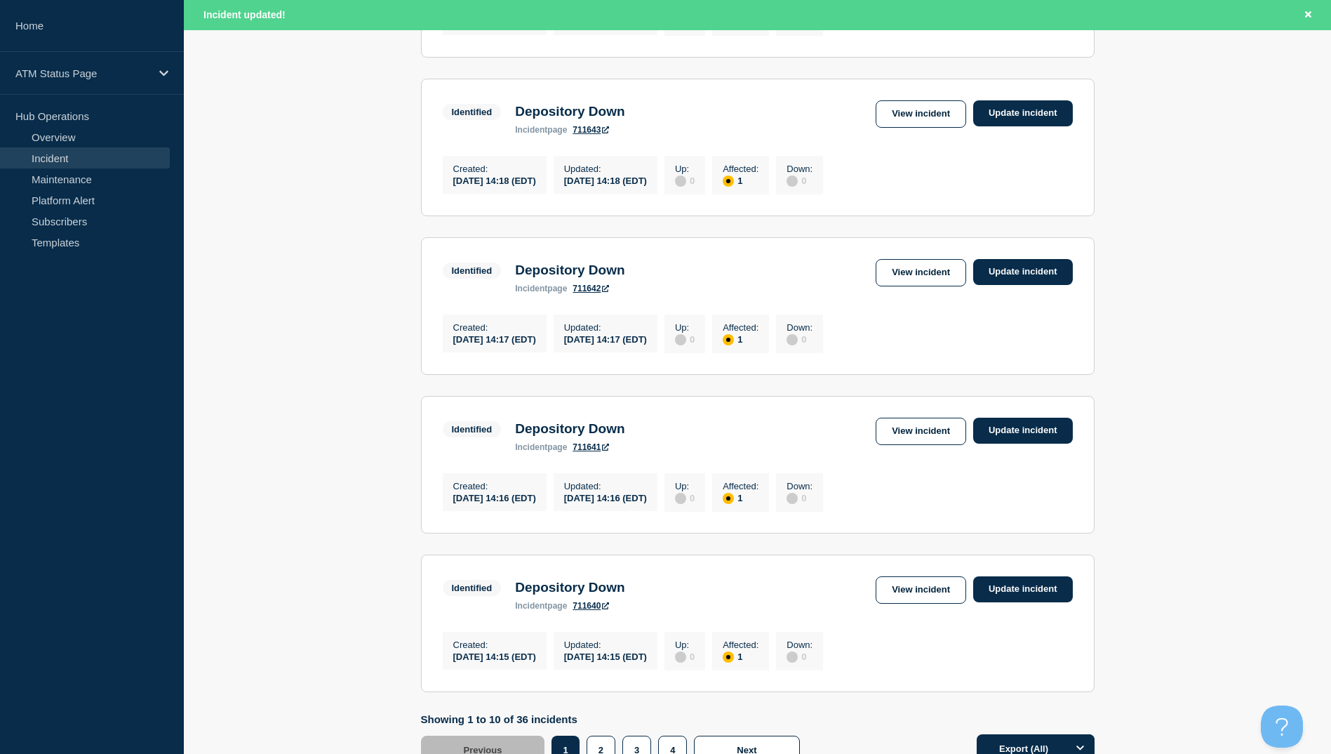
scroll to position [1378, 0]
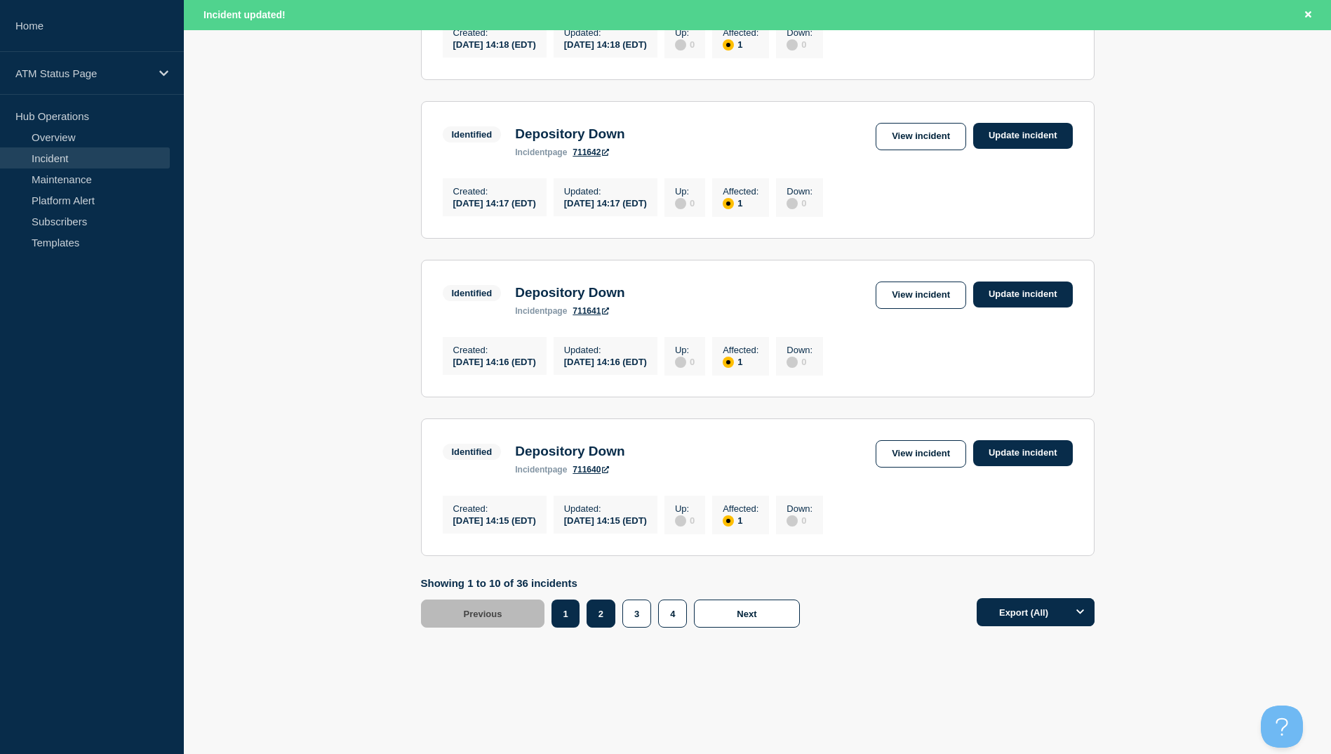
click at [606, 617] on button "2" at bounding box center [601, 613] width 29 height 28
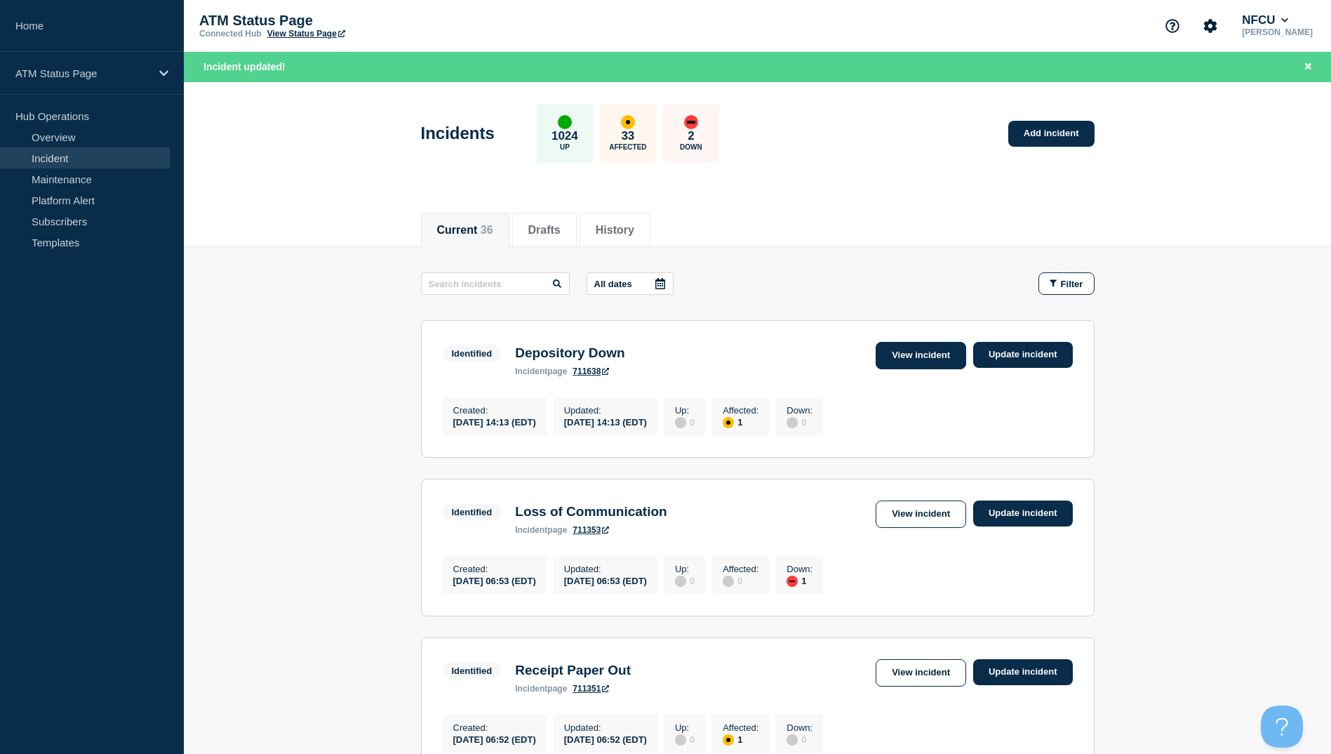
click at [904, 359] on link "View incident" at bounding box center [921, 355] width 91 height 27
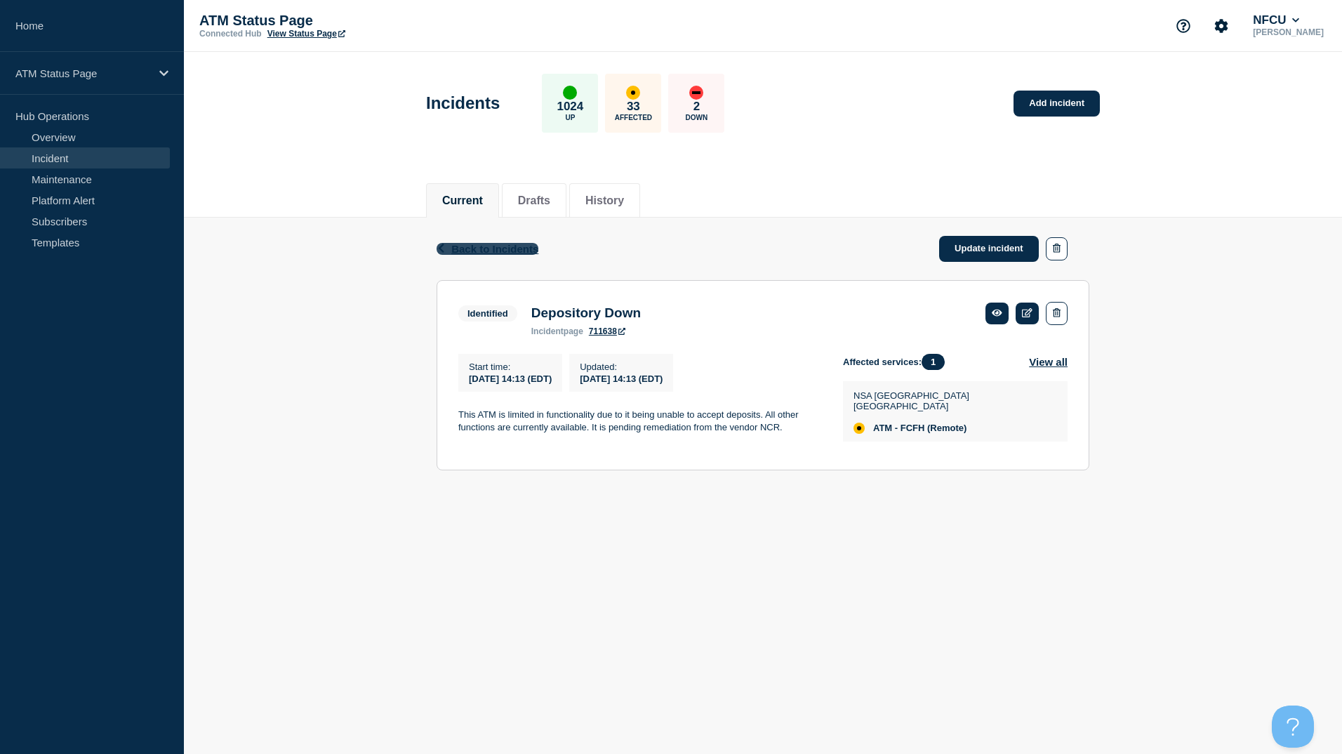
click at [513, 248] on span "Back to Incidents" at bounding box center [494, 249] width 87 height 12
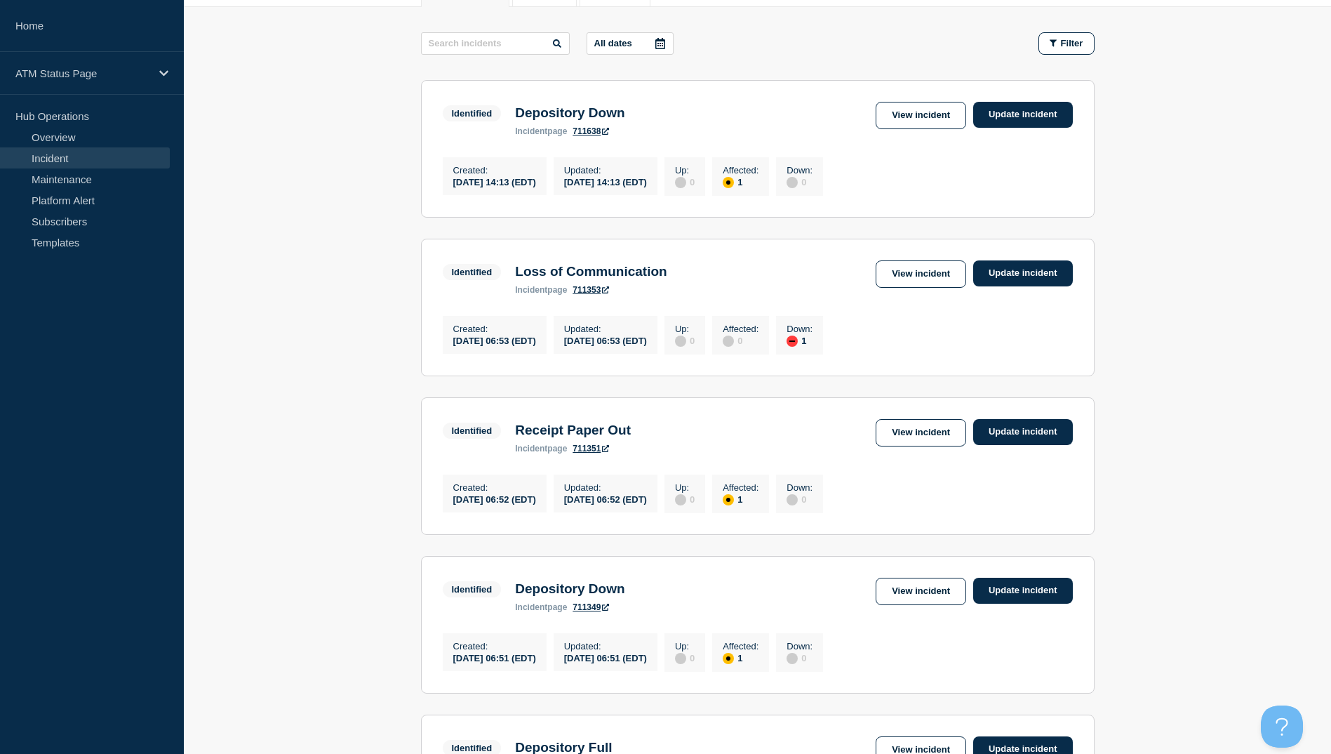
scroll to position [281, 0]
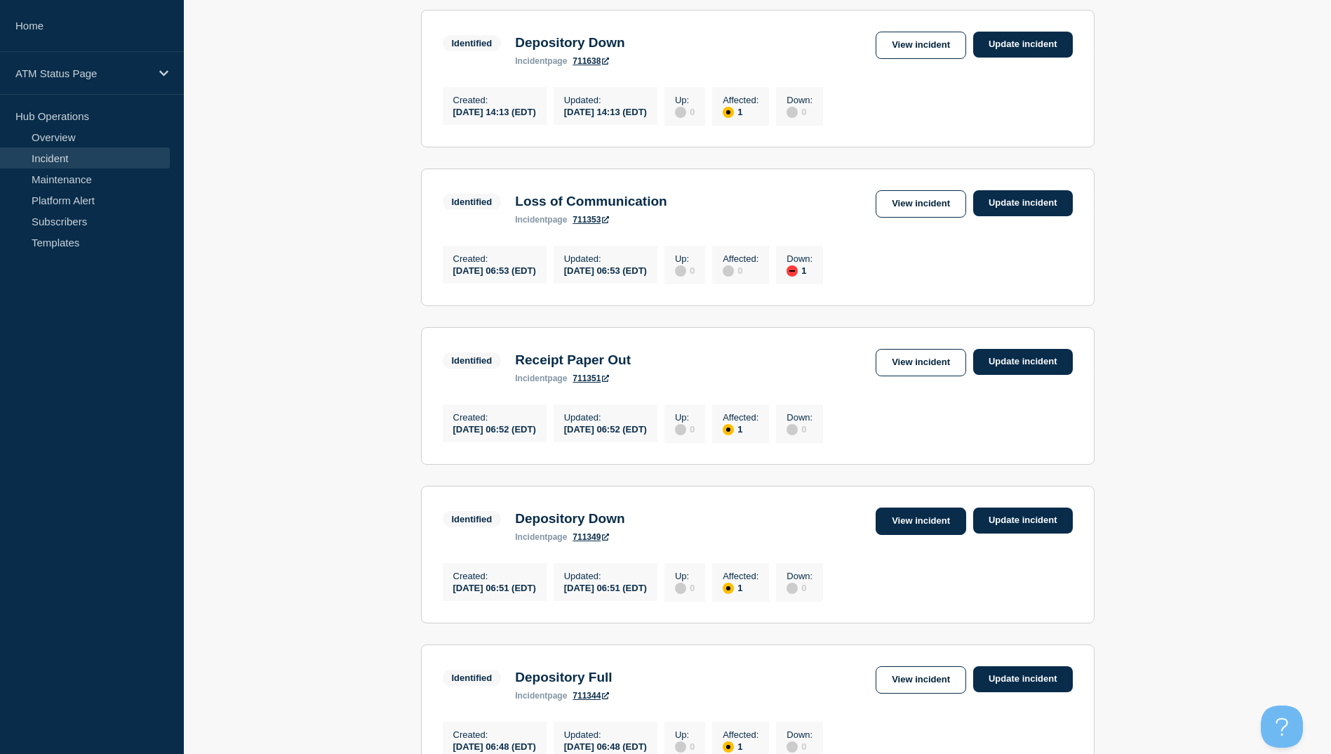
click at [907, 533] on link "View incident" at bounding box center [921, 520] width 91 height 27
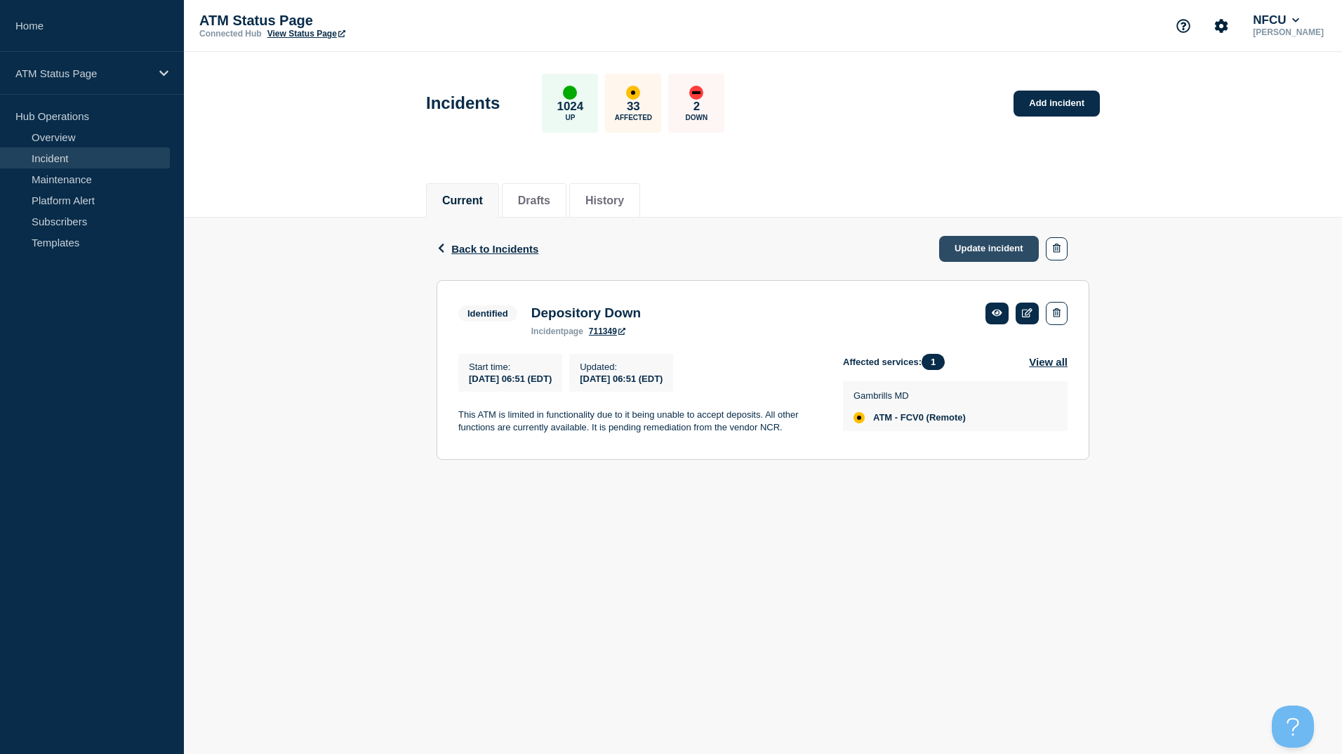
click at [1001, 243] on link "Update incident" at bounding box center [989, 249] width 100 height 26
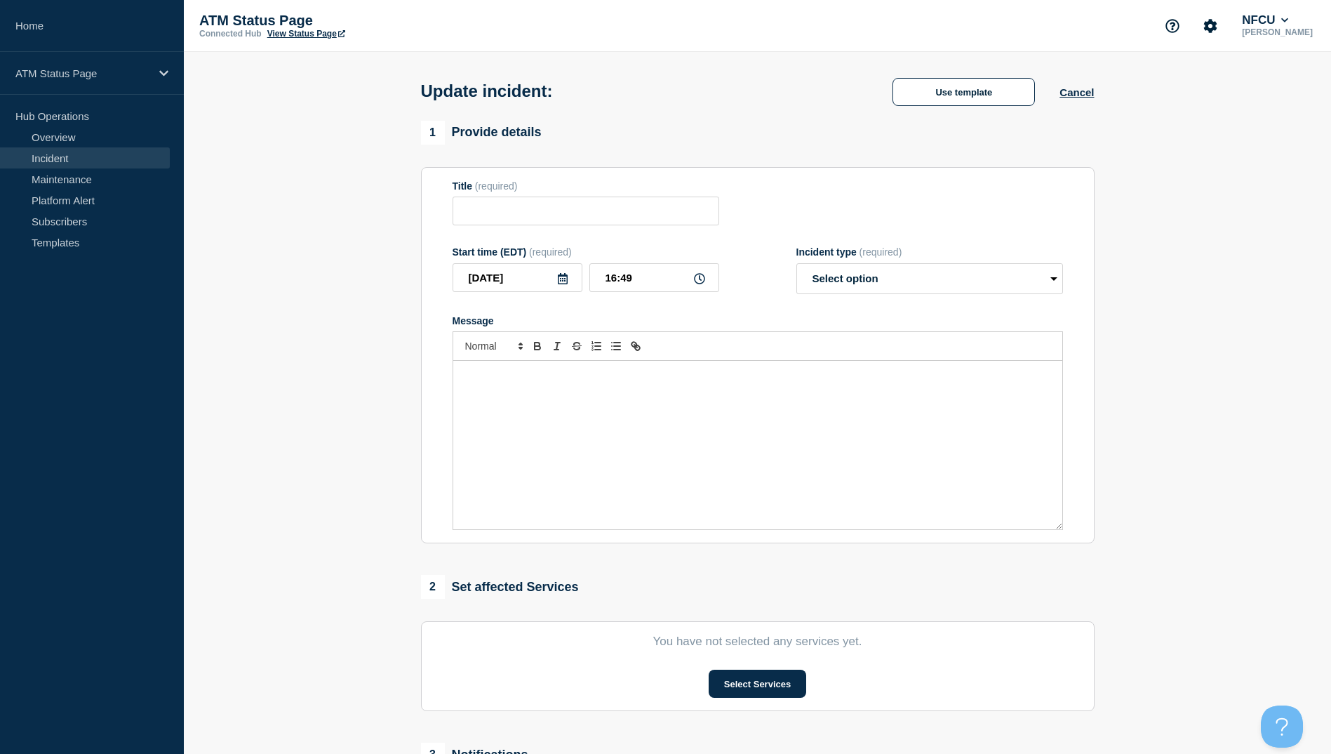
type input "Depository Down"
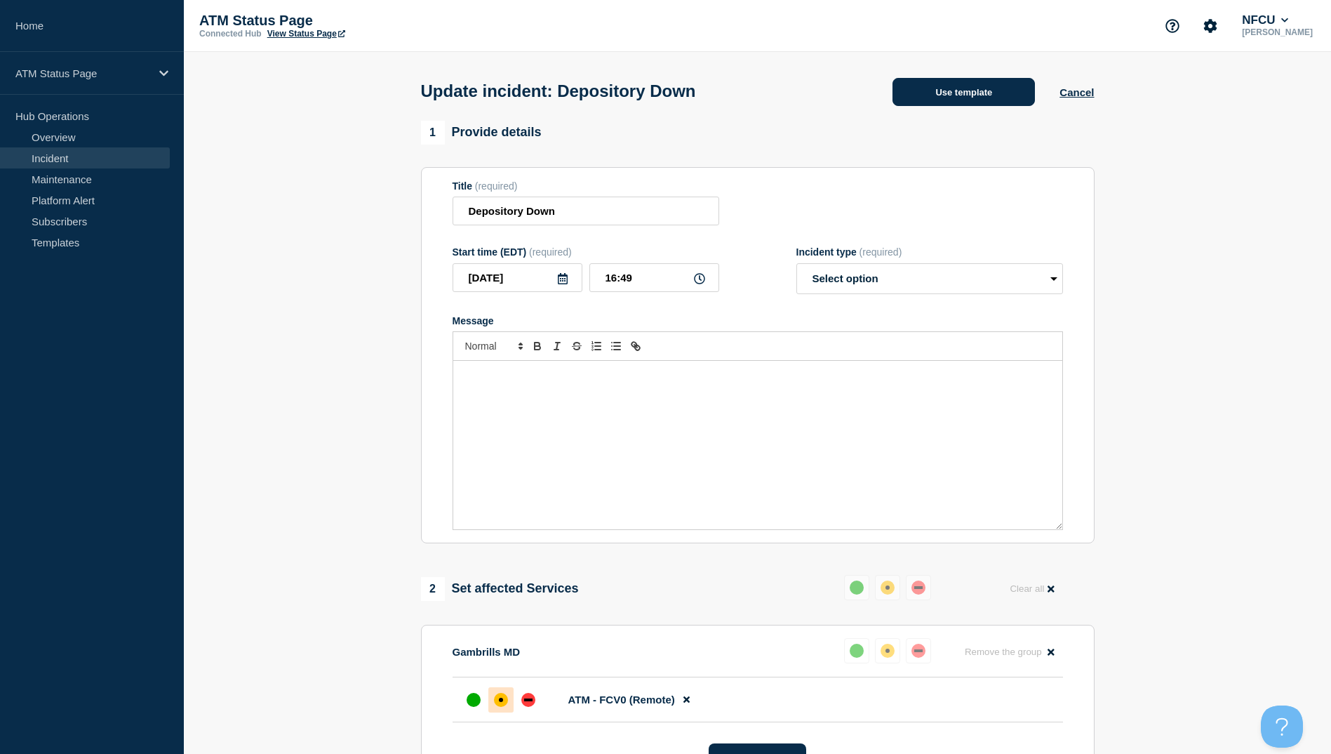
click at [944, 88] on button "Use template" at bounding box center [964, 92] width 142 height 28
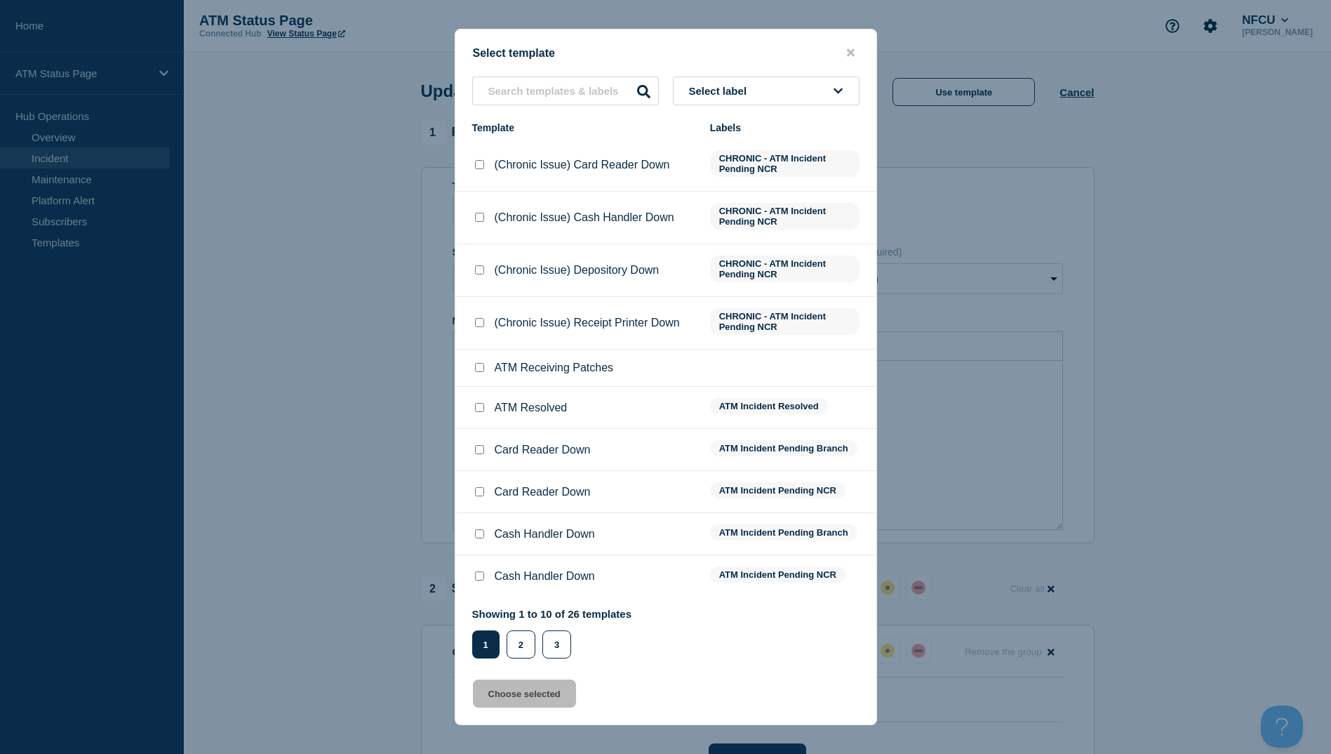
click at [480, 409] on input "ATM Resolved checkbox" at bounding box center [479, 407] width 9 height 9
checkbox input "true"
click at [531, 696] on button "Choose selected" at bounding box center [524, 693] width 103 height 28
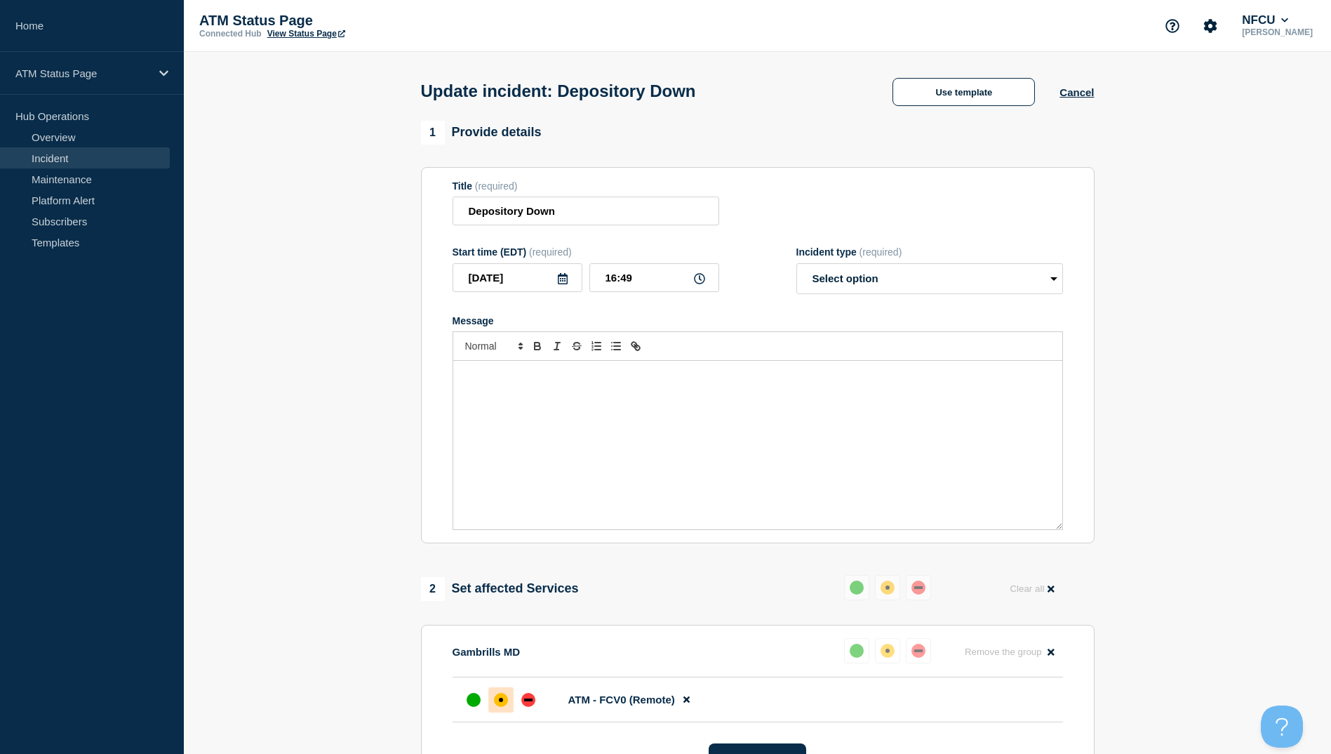
select select "resolved"
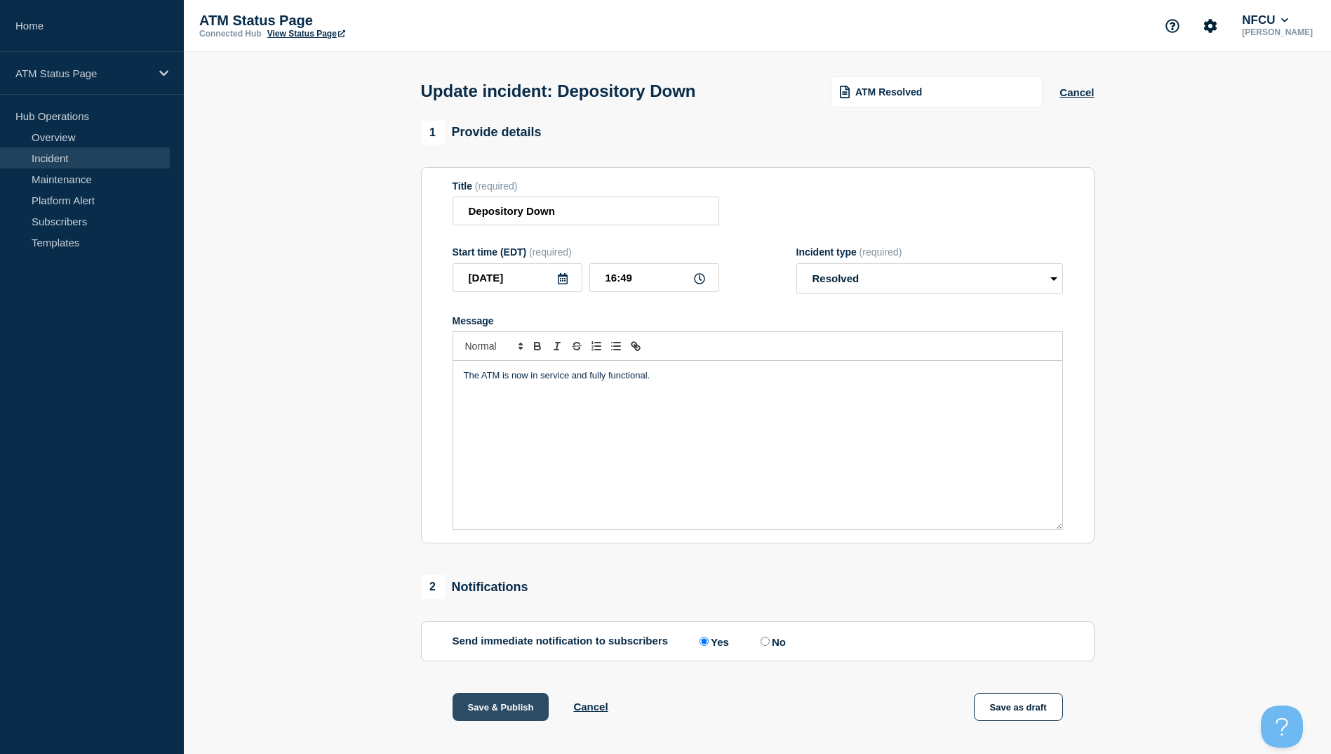
click at [512, 702] on button "Save & Publish" at bounding box center [501, 707] width 97 height 28
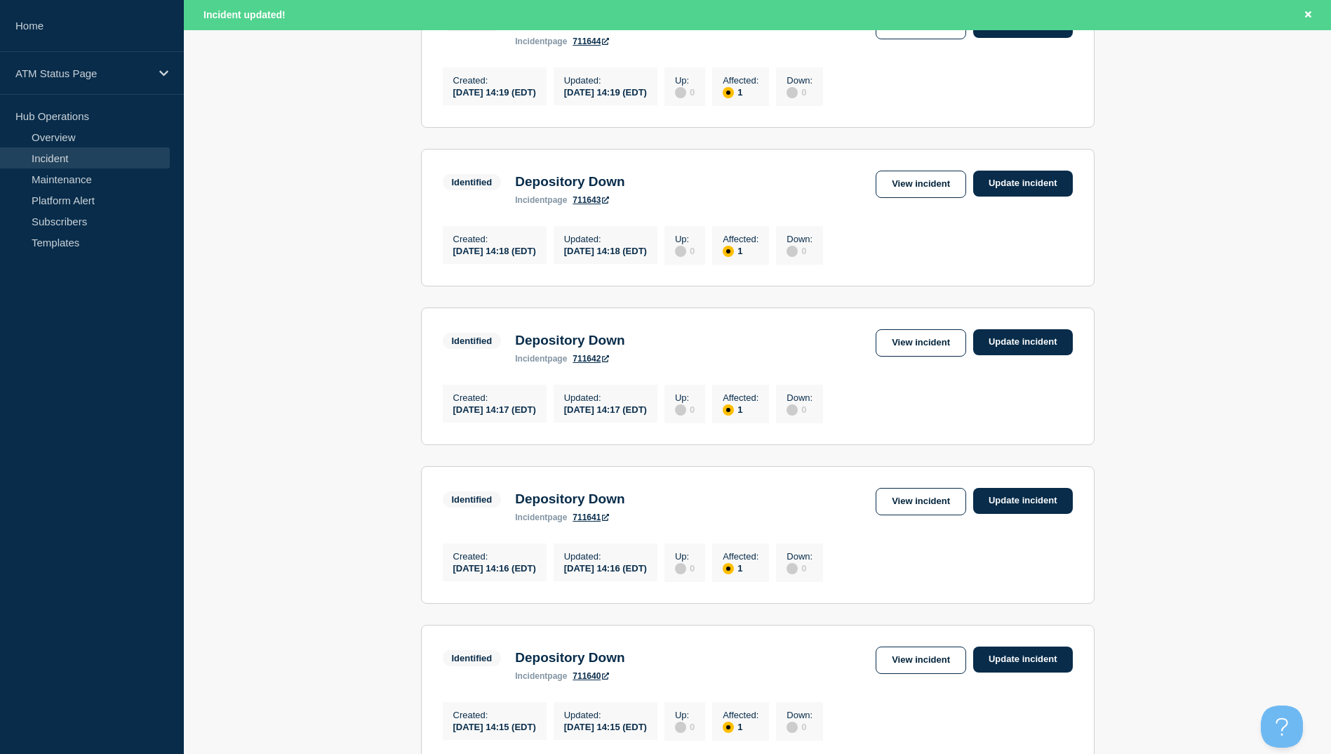
scroll to position [1378, 0]
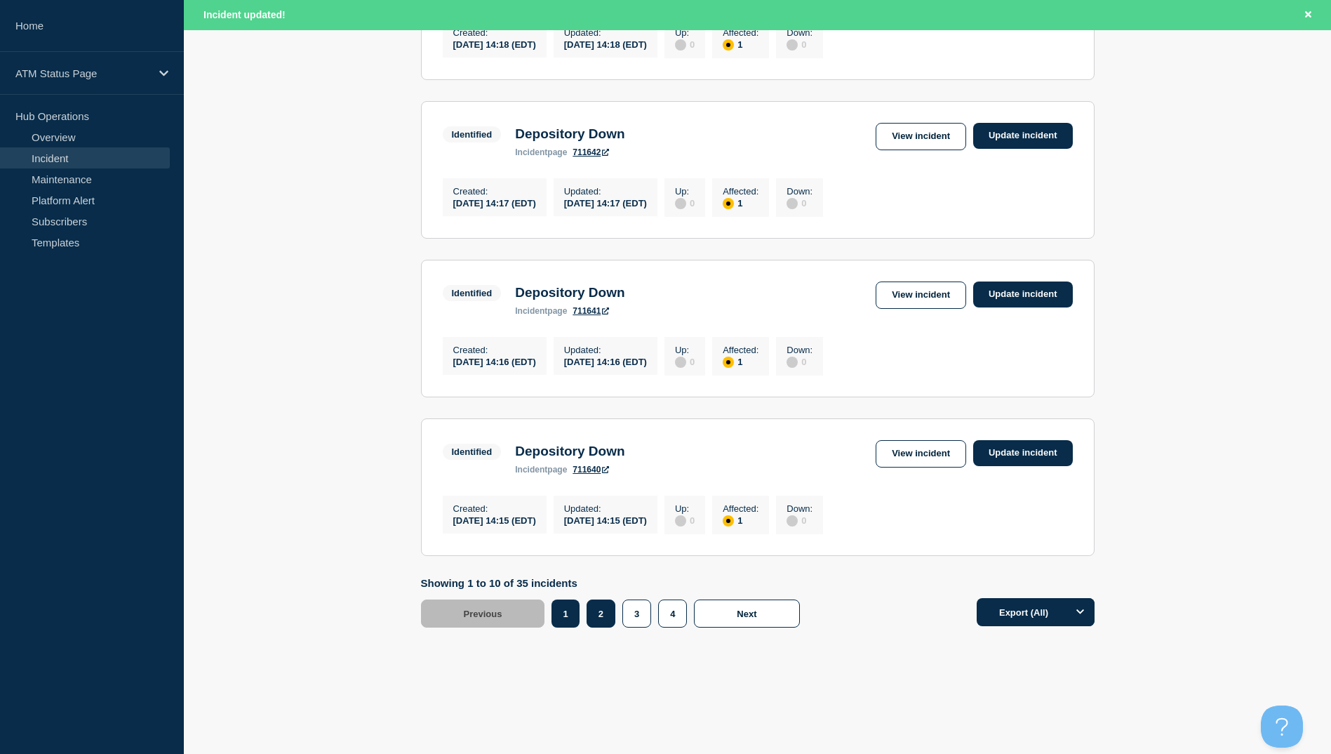
click at [600, 616] on button "2" at bounding box center [601, 613] width 29 height 28
click at [923, 455] on link "View incident" at bounding box center [921, 453] width 91 height 27
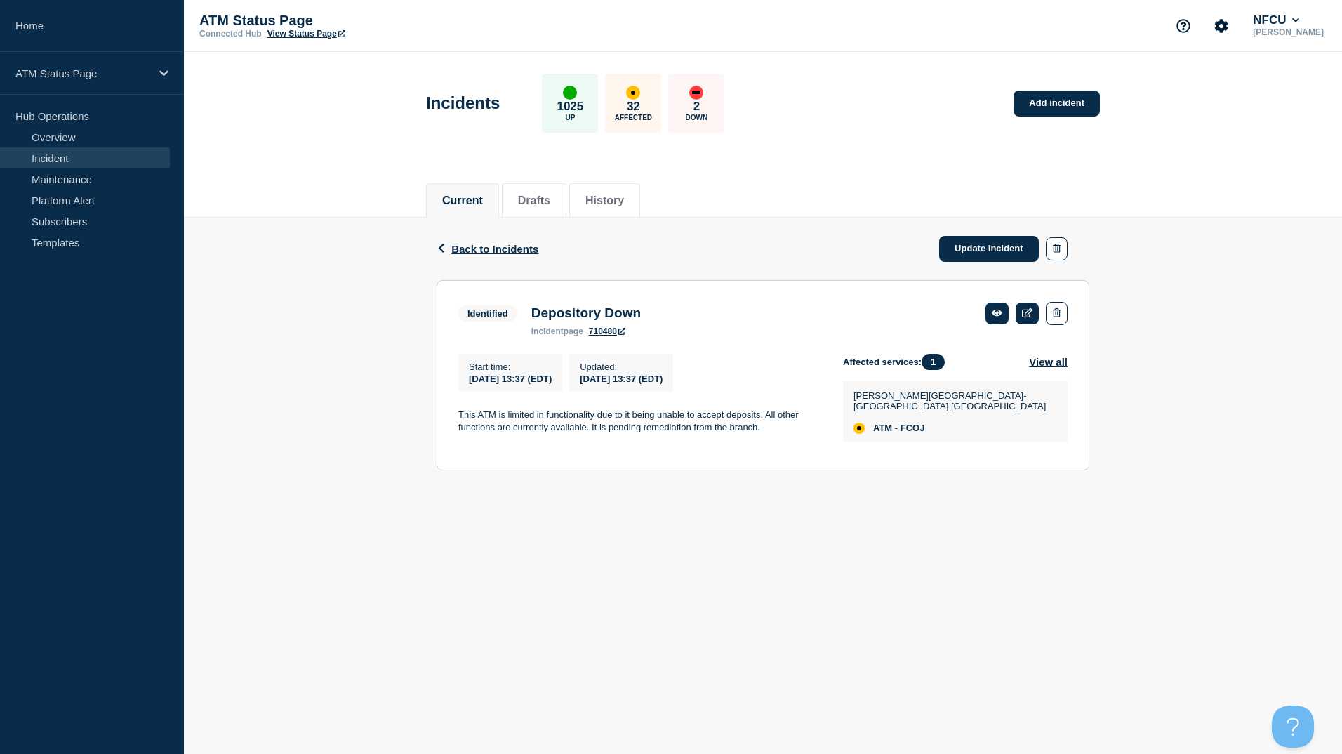
click at [509, 241] on div "Back Back to Incidents Update incident" at bounding box center [762, 249] width 653 height 62
click at [505, 248] on span "Back to Incidents" at bounding box center [494, 249] width 87 height 12
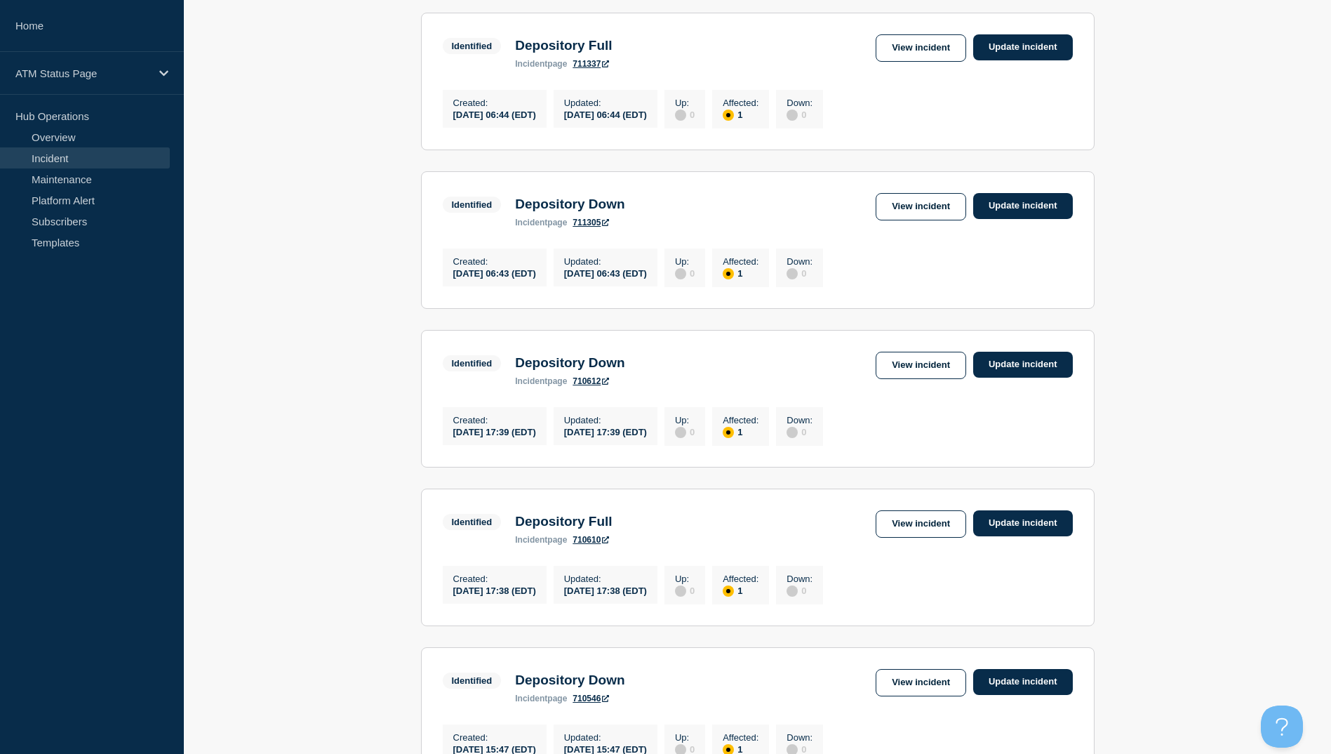
scroll to position [1053, 0]
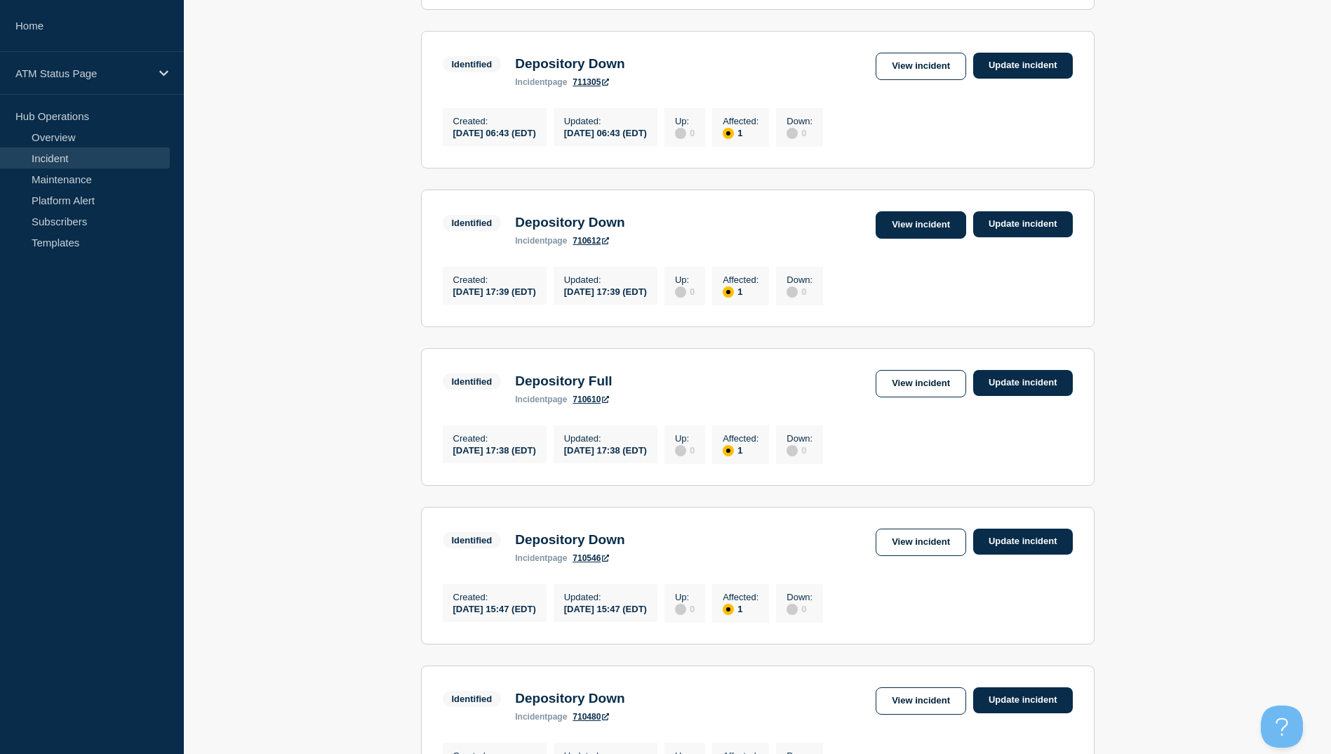
click at [923, 239] on link "View incident" at bounding box center [921, 224] width 91 height 27
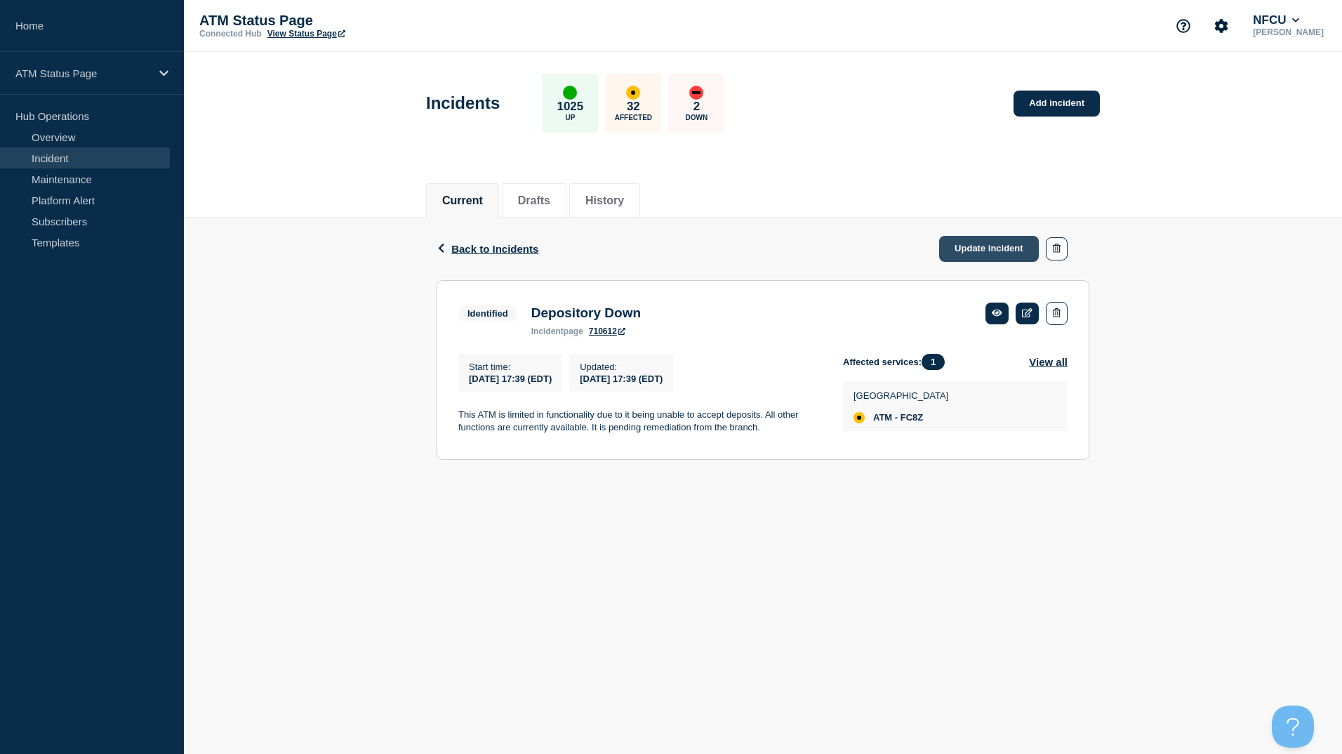
click at [978, 248] on link "Update incident" at bounding box center [989, 249] width 100 height 26
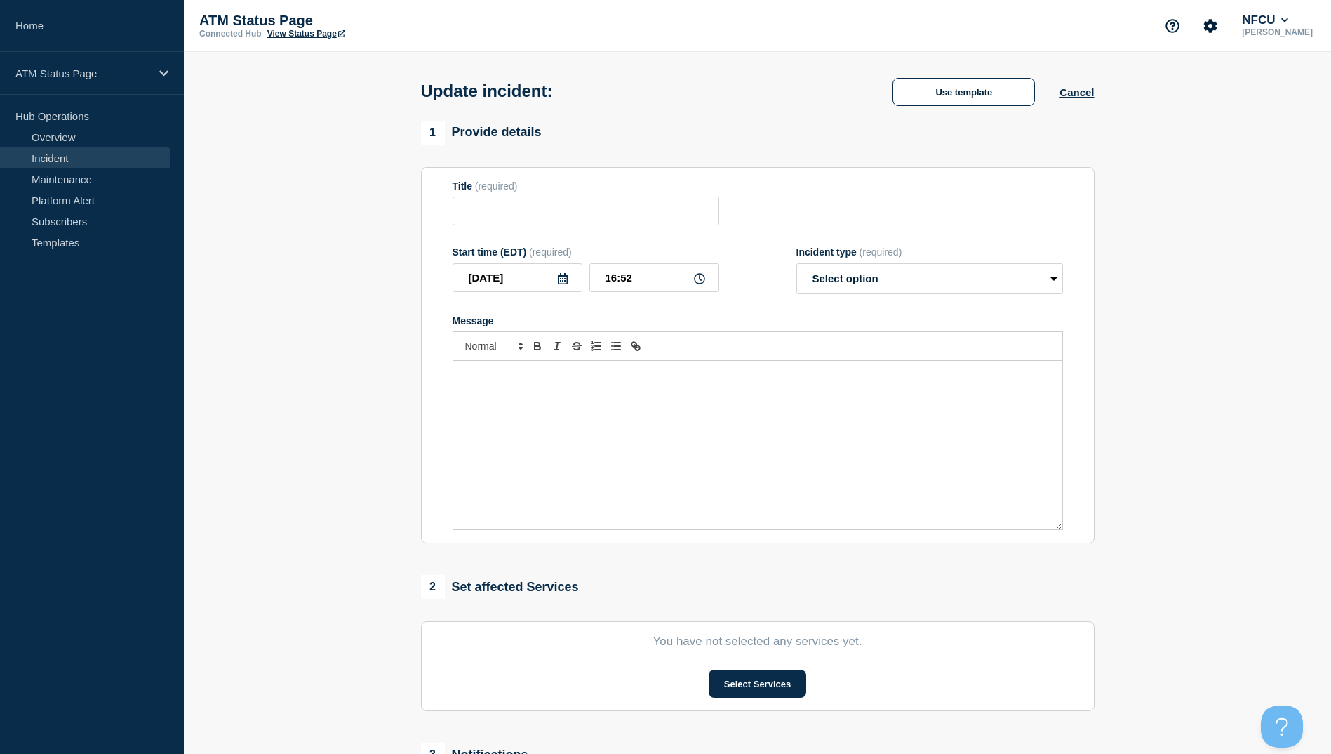
type input "Depository Down"
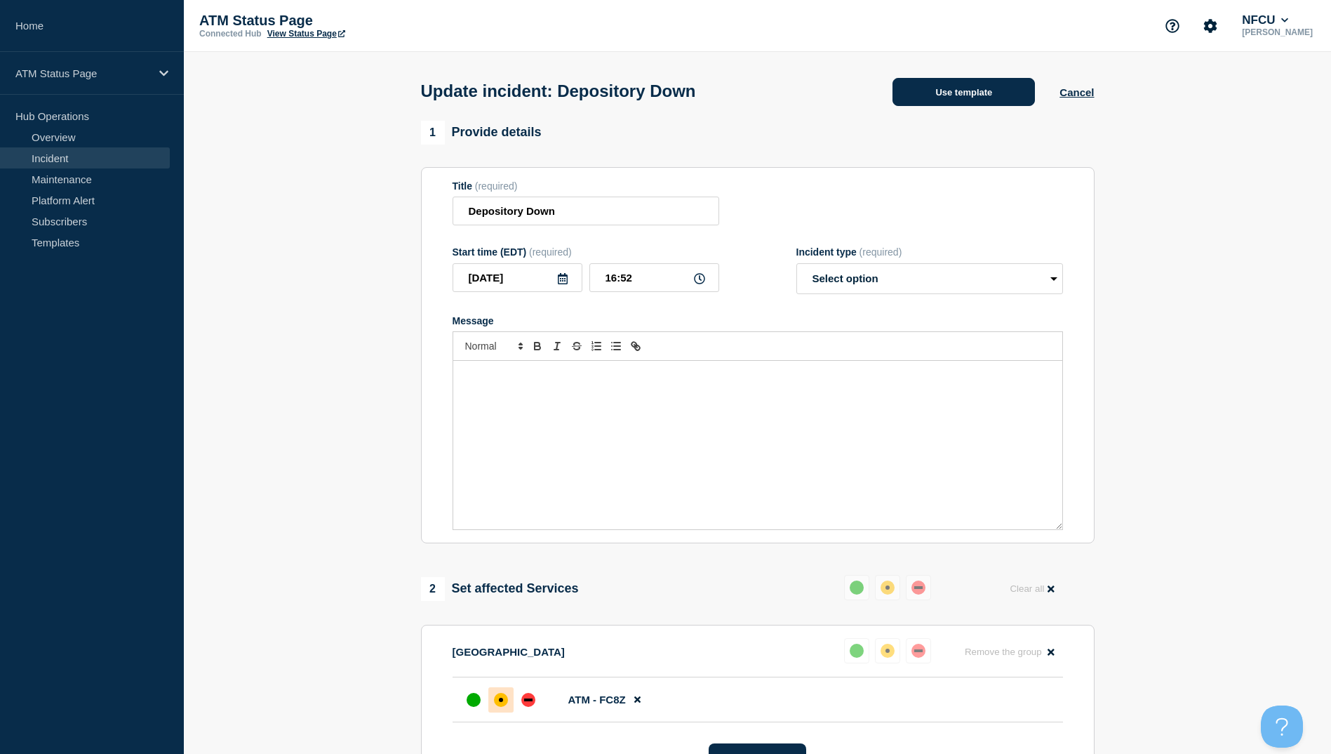
click at [937, 93] on button "Use template" at bounding box center [964, 92] width 142 height 28
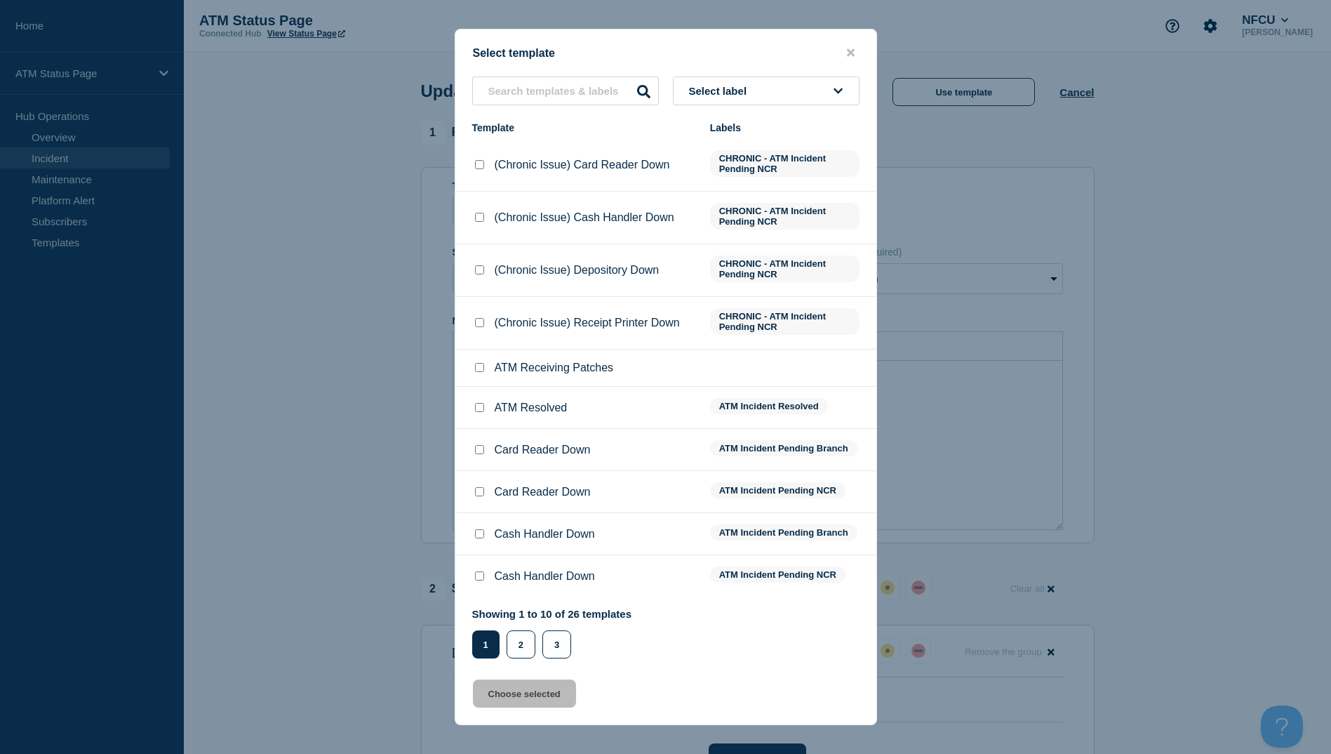
click at [482, 412] on input "ATM Resolved checkbox" at bounding box center [479, 407] width 9 height 9
checkbox input "true"
click at [514, 695] on button "Choose selected" at bounding box center [524, 693] width 103 height 28
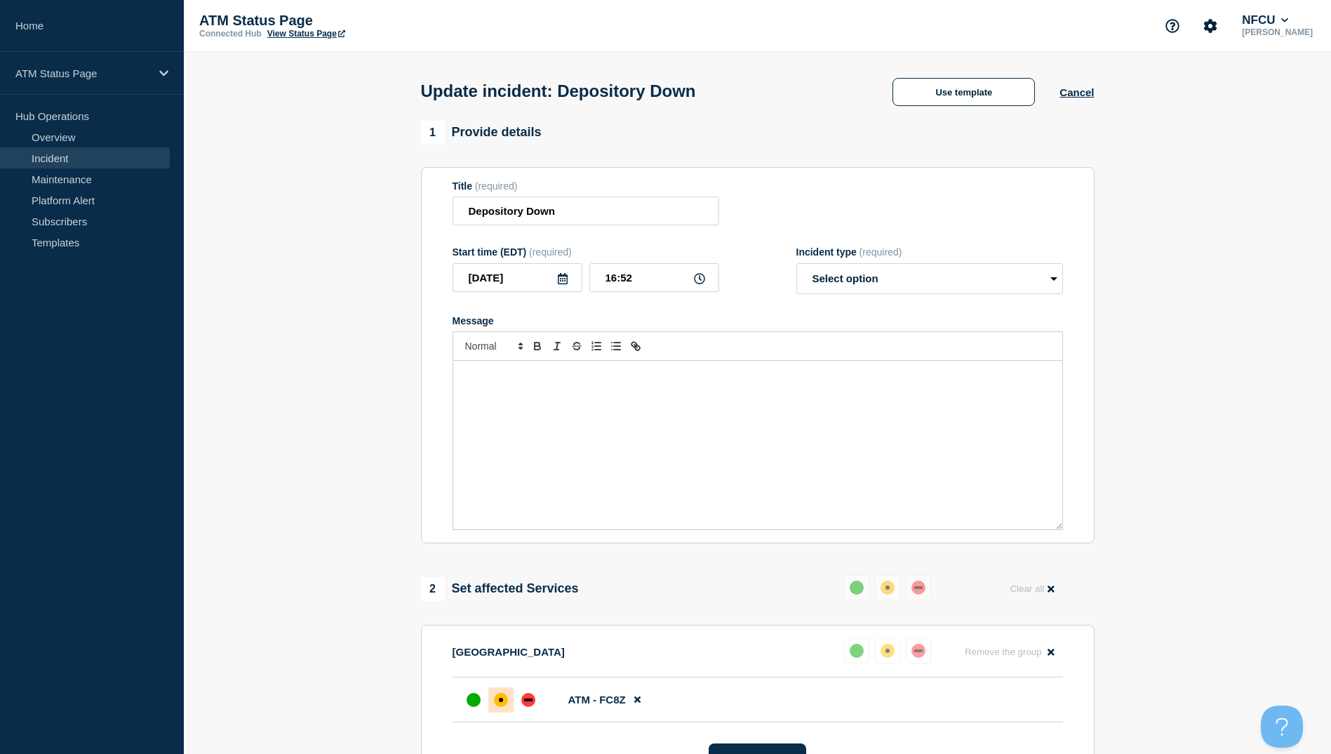
select select "resolved"
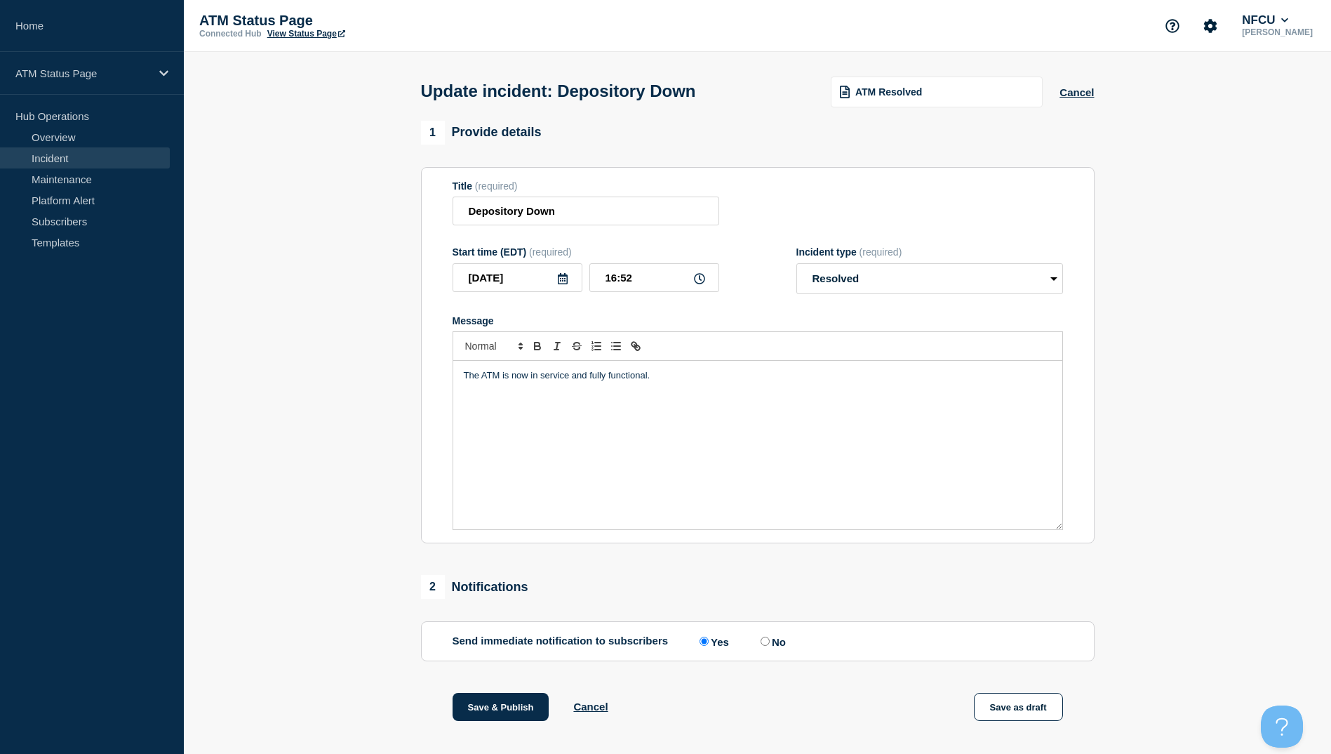
scroll to position [145, 0]
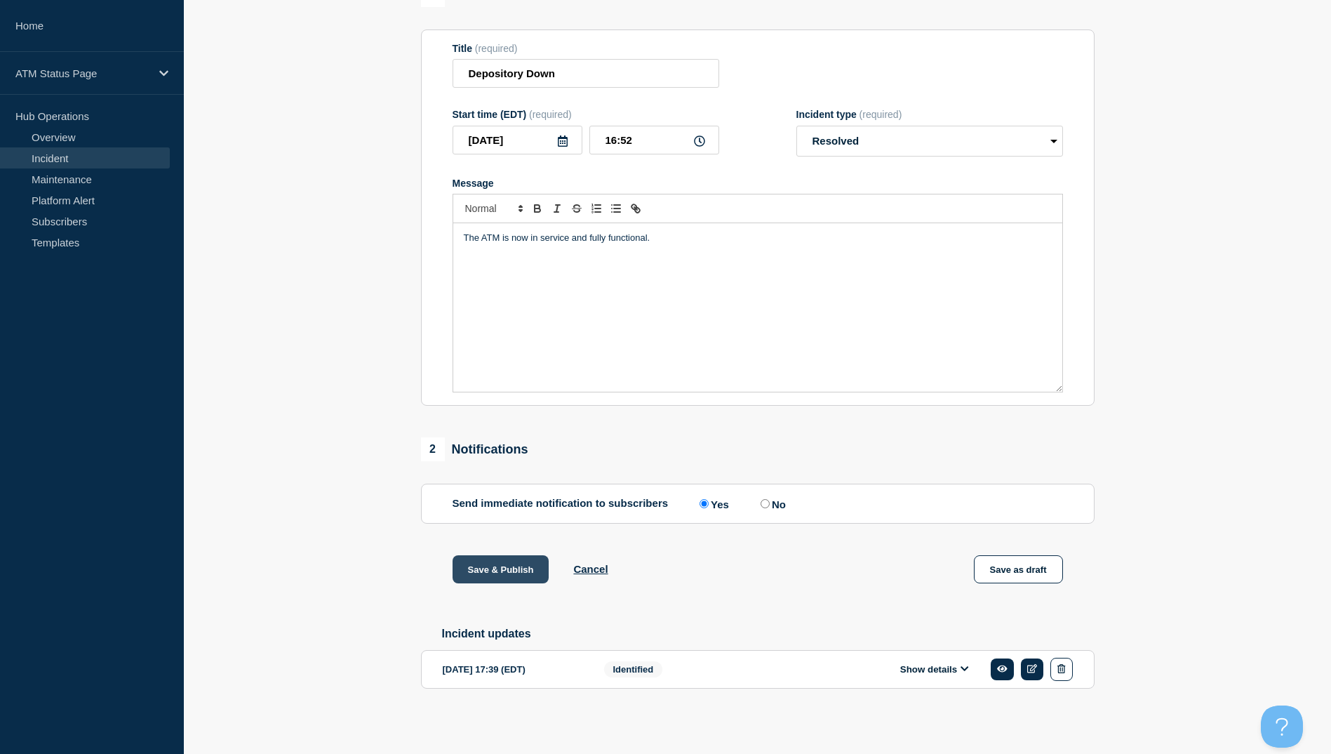
click at [488, 561] on button "Save & Publish" at bounding box center [501, 569] width 97 height 28
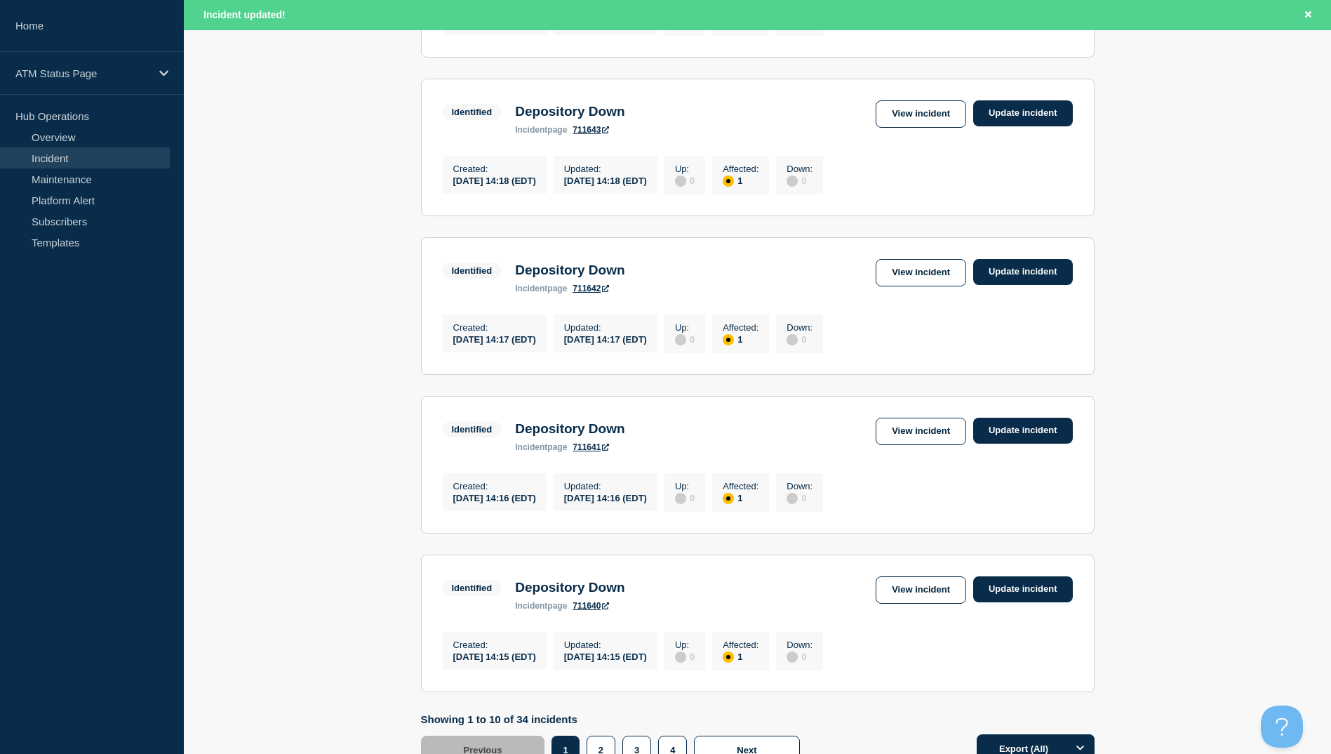
scroll to position [1378, 0]
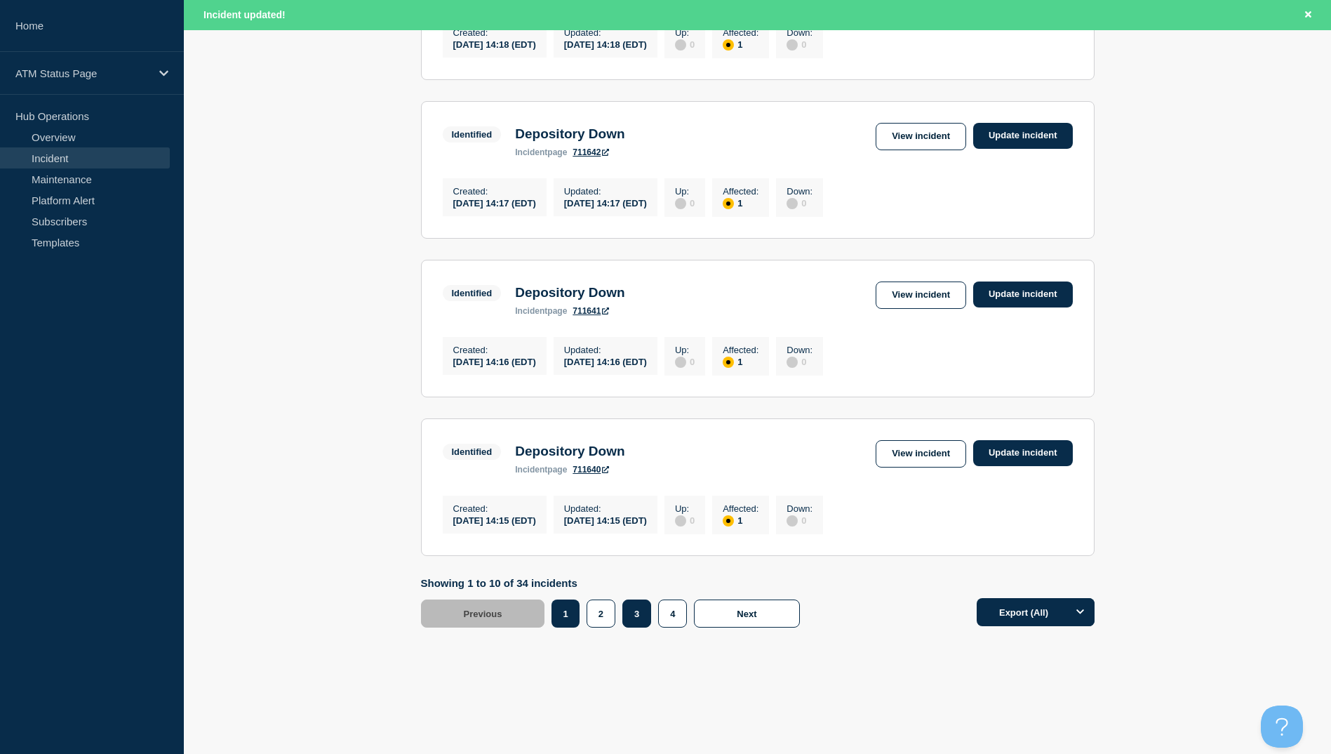
click at [641, 611] on button "3" at bounding box center [636, 613] width 29 height 28
click at [907, 447] on link "View incident" at bounding box center [921, 453] width 91 height 27
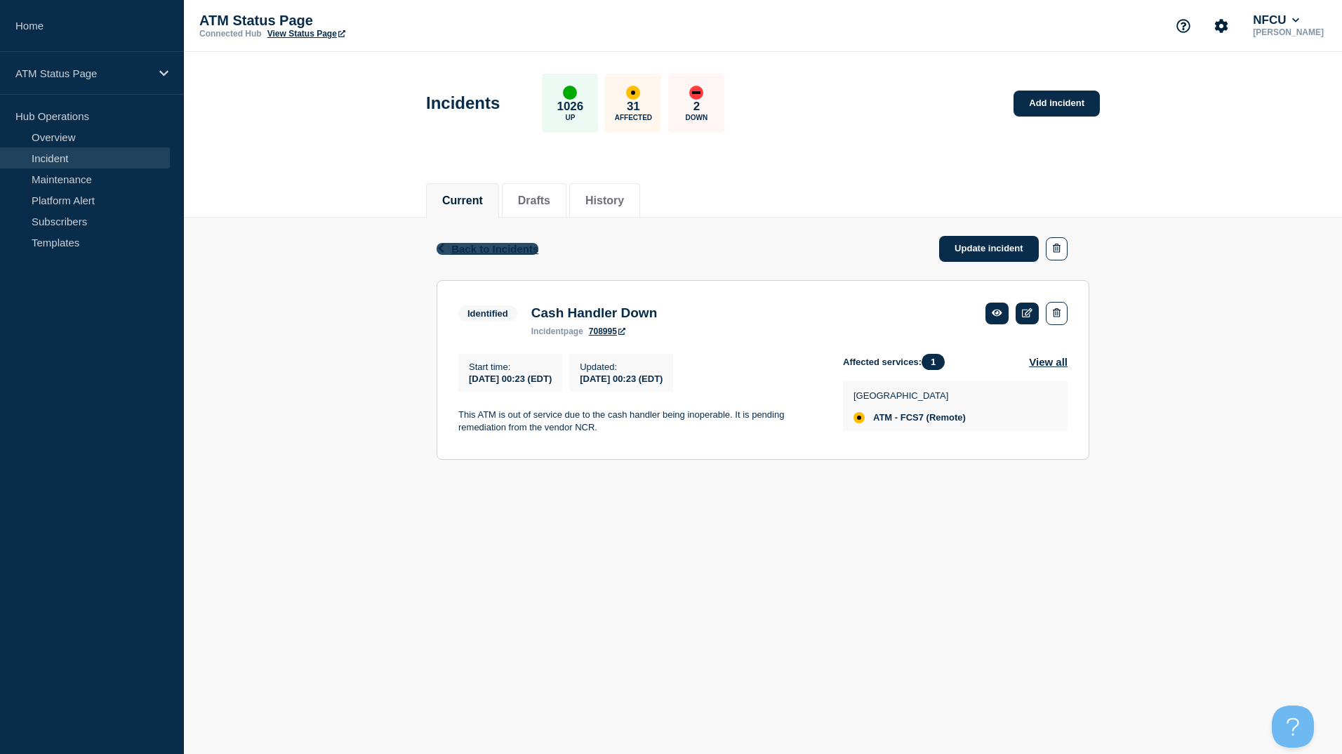
click at [469, 249] on span "Back to Incidents" at bounding box center [494, 249] width 87 height 12
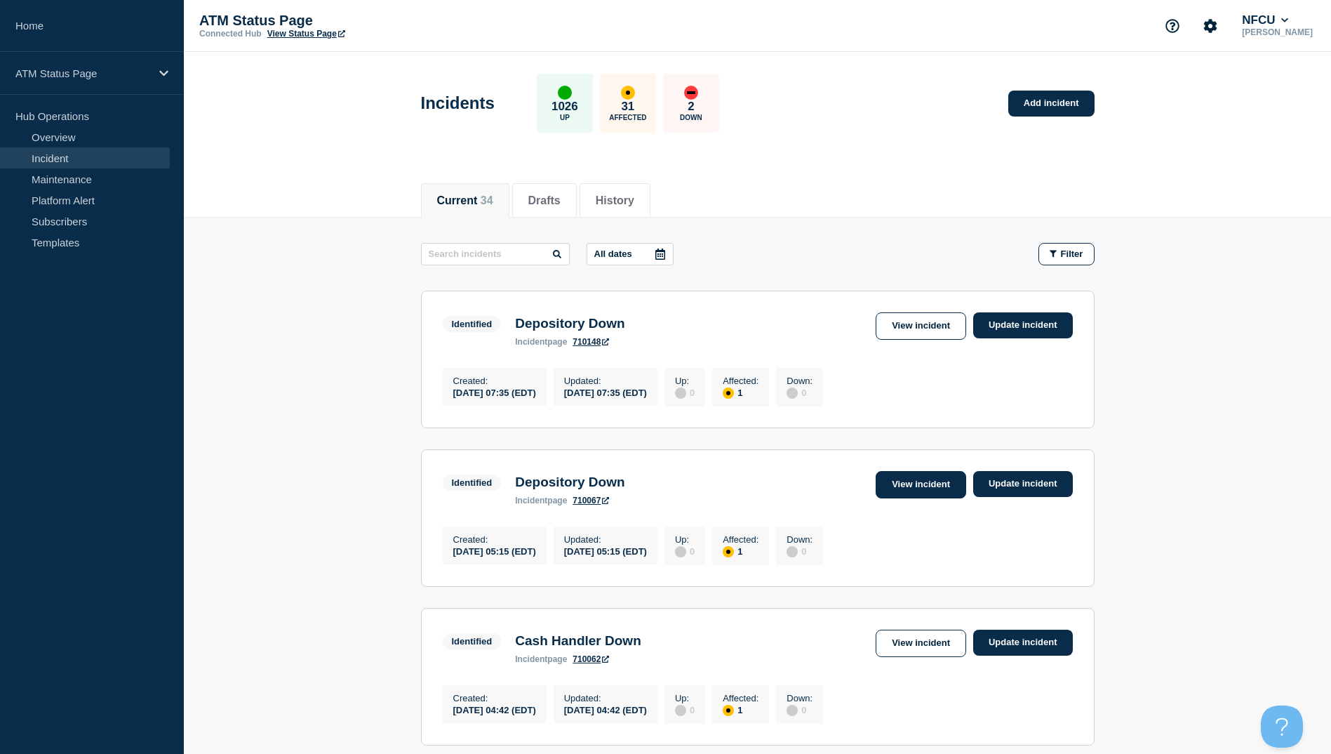
click at [931, 491] on link "View incident" at bounding box center [921, 484] width 91 height 27
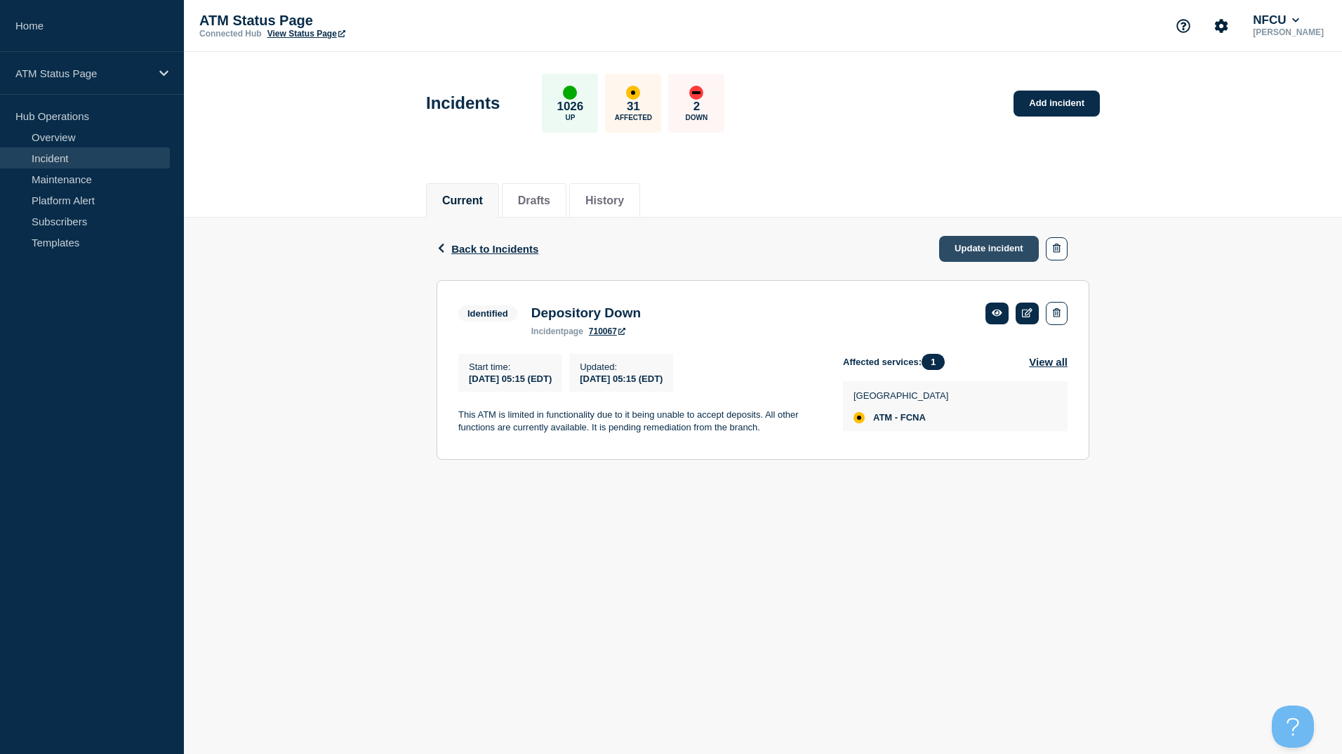
click at [969, 258] on link "Update incident" at bounding box center [989, 249] width 100 height 26
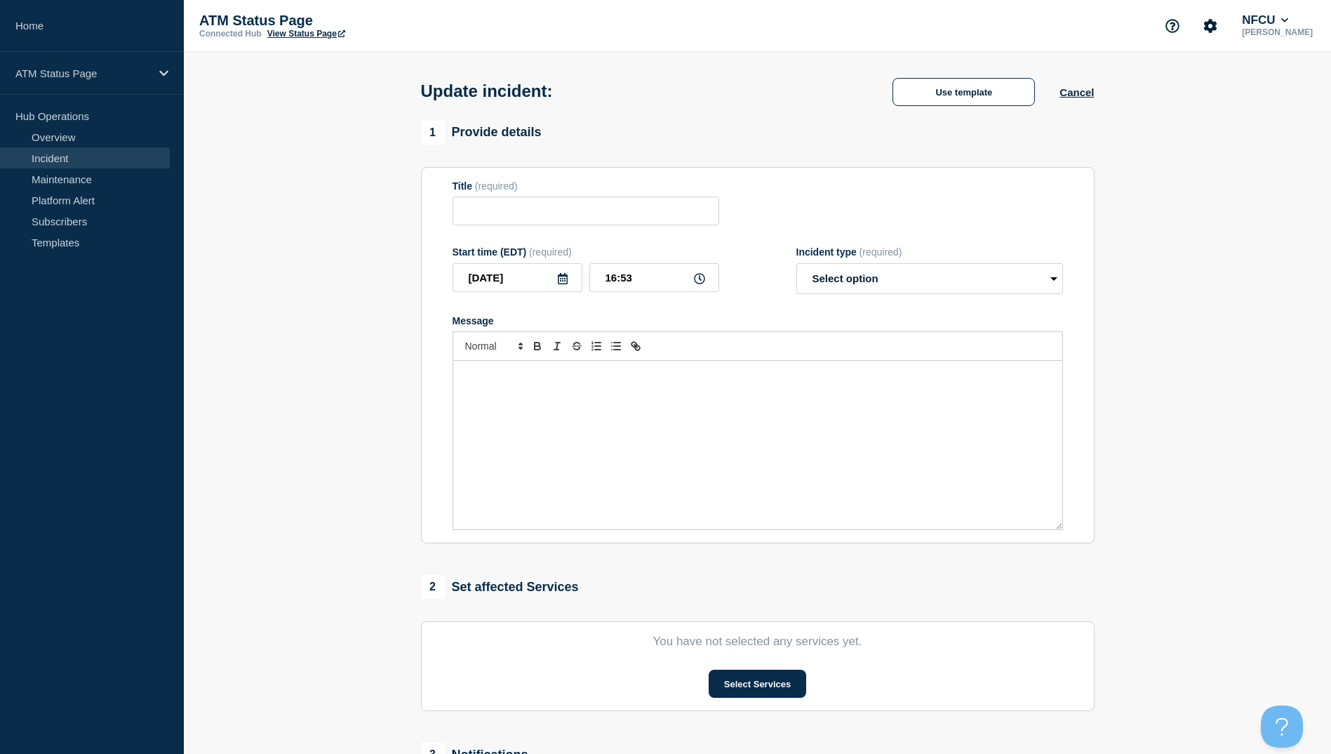
type input "Depository Down"
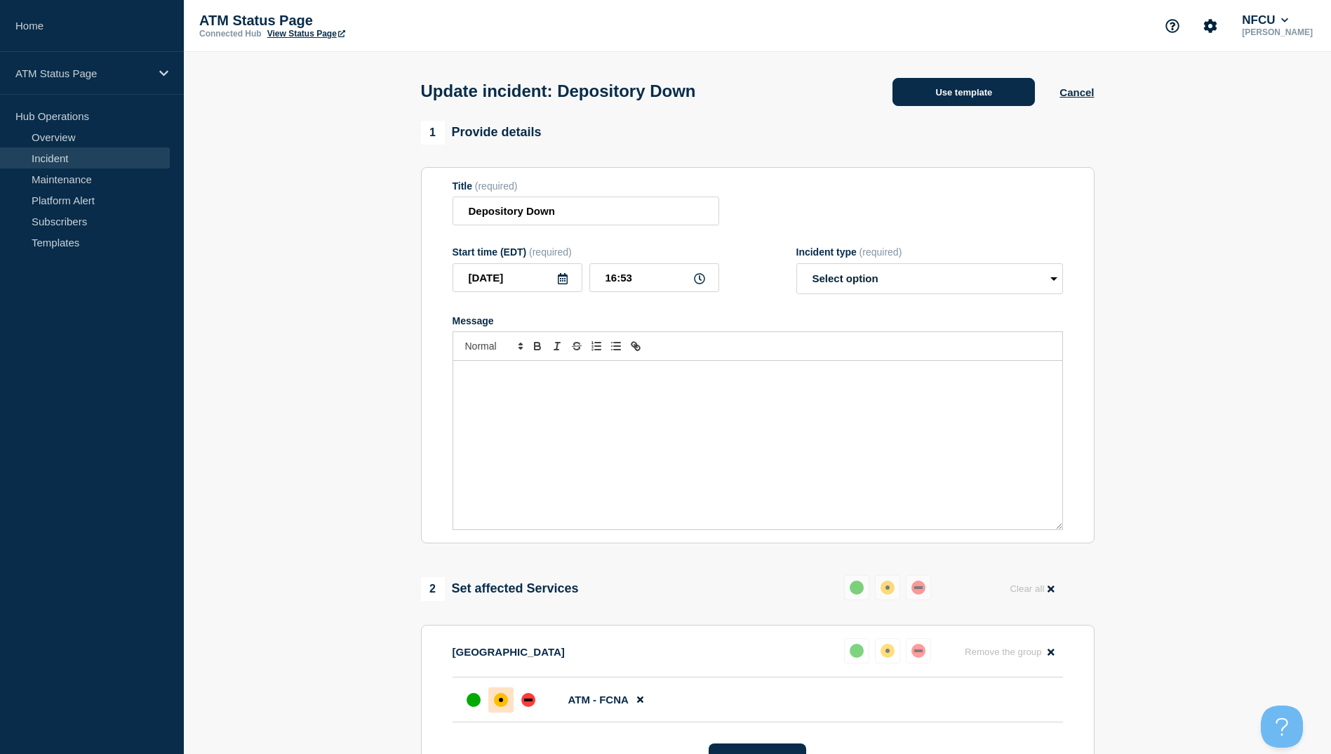
click at [976, 99] on button "Use template" at bounding box center [964, 92] width 142 height 28
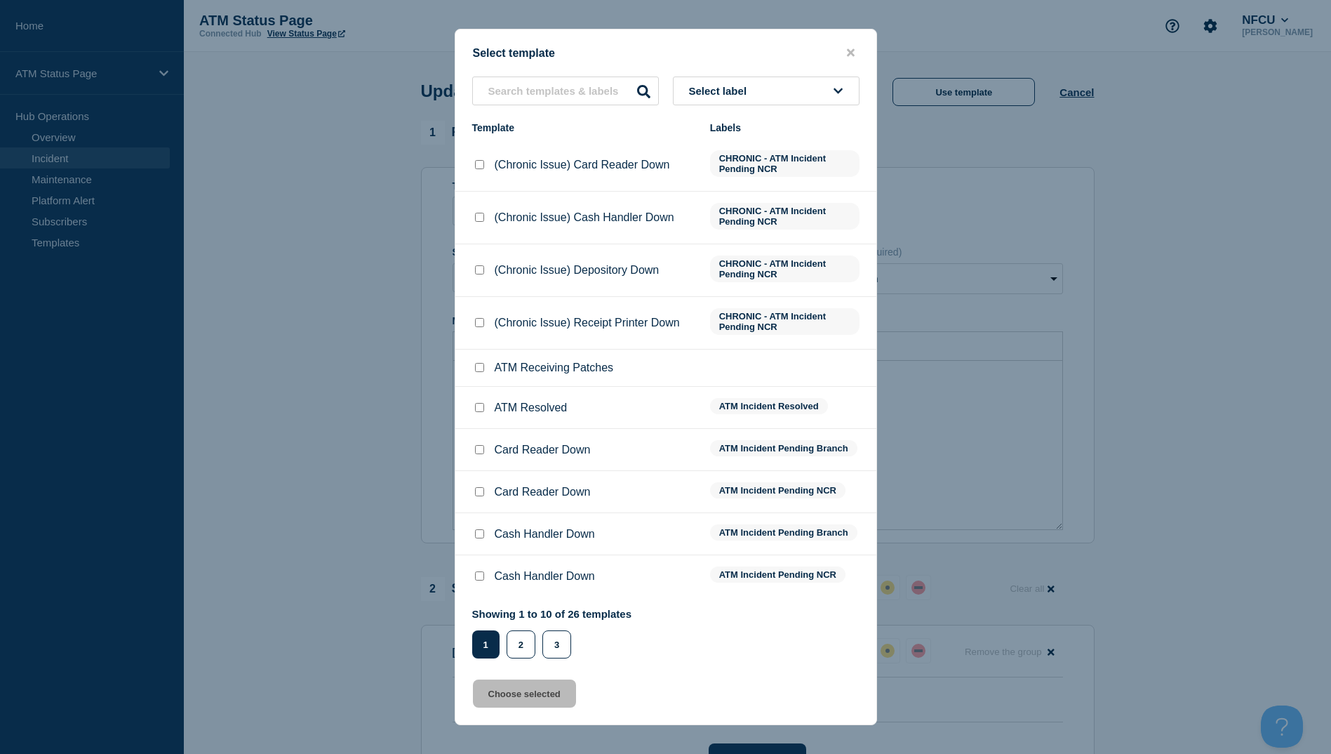
click at [480, 407] on input "ATM Resolved checkbox" at bounding box center [479, 407] width 9 height 9
checkbox input "true"
click at [538, 705] on button "Choose selected" at bounding box center [524, 693] width 103 height 28
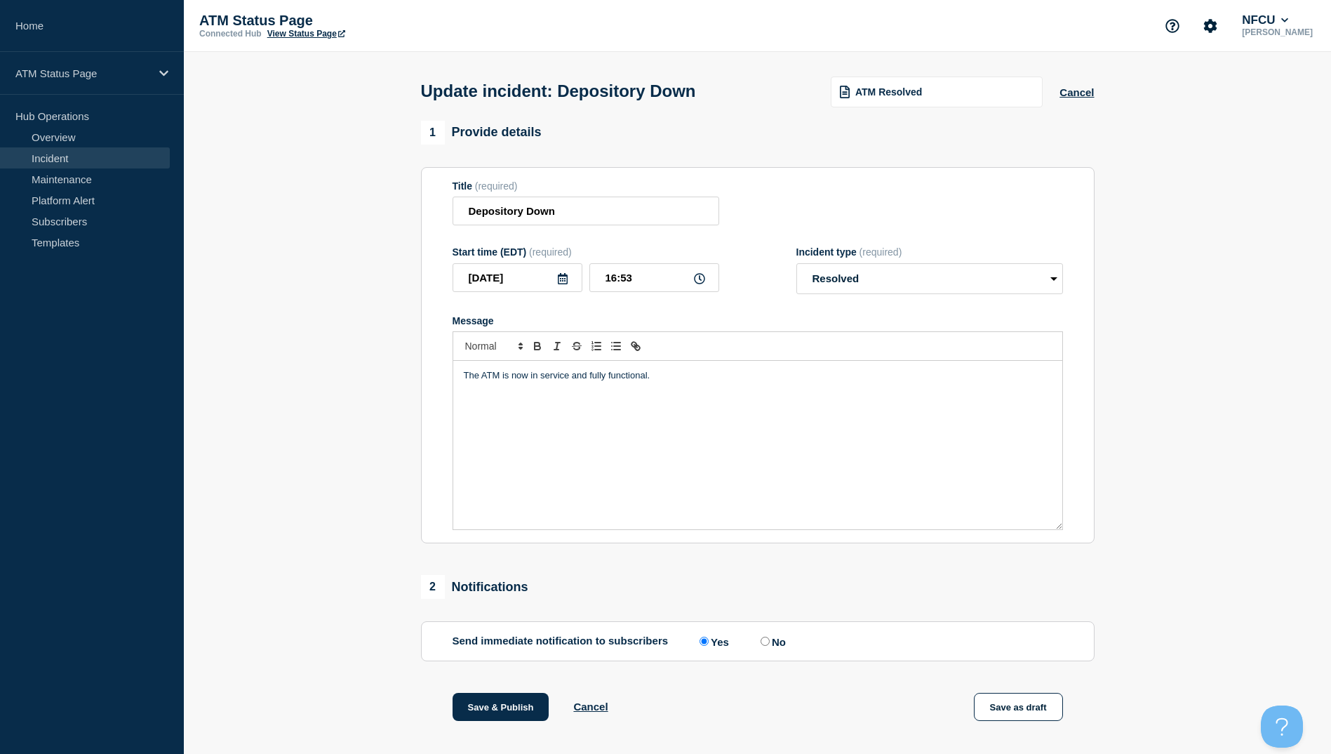
select select "resolved"
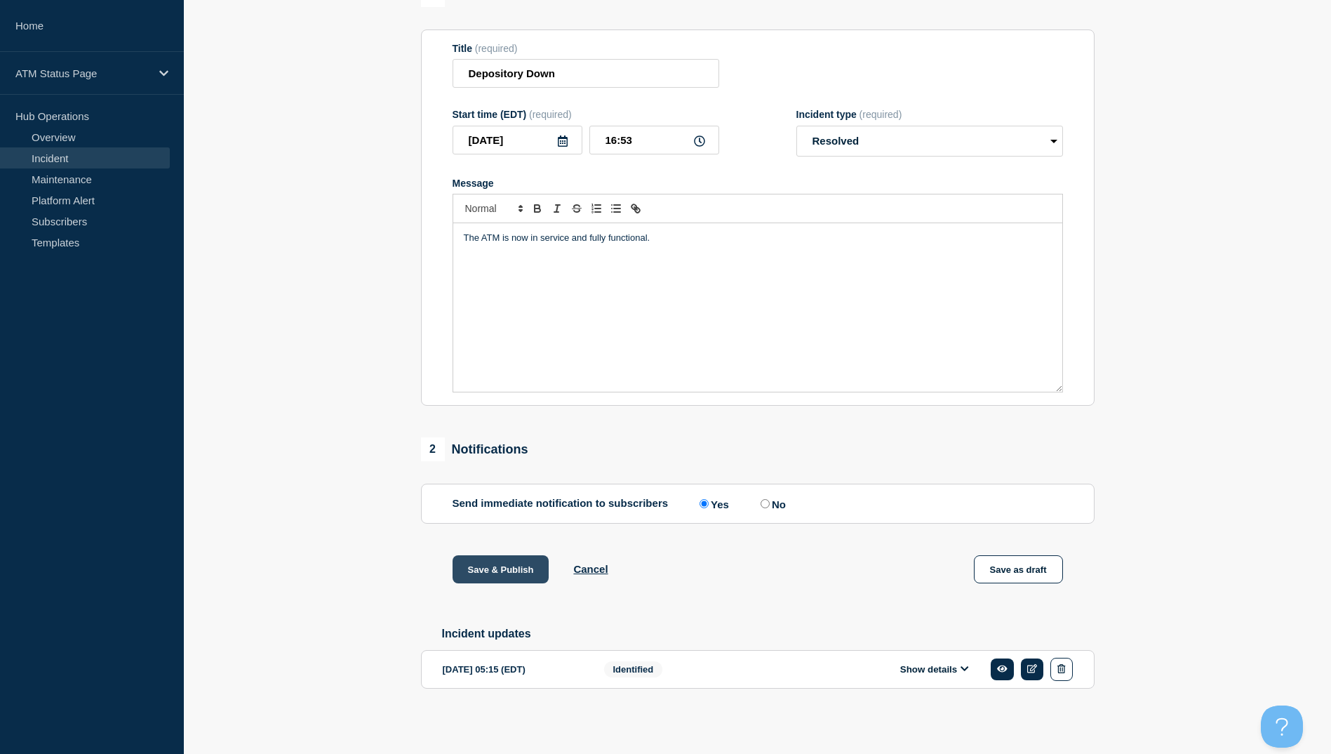
click at [498, 566] on button "Save & Publish" at bounding box center [501, 569] width 97 height 28
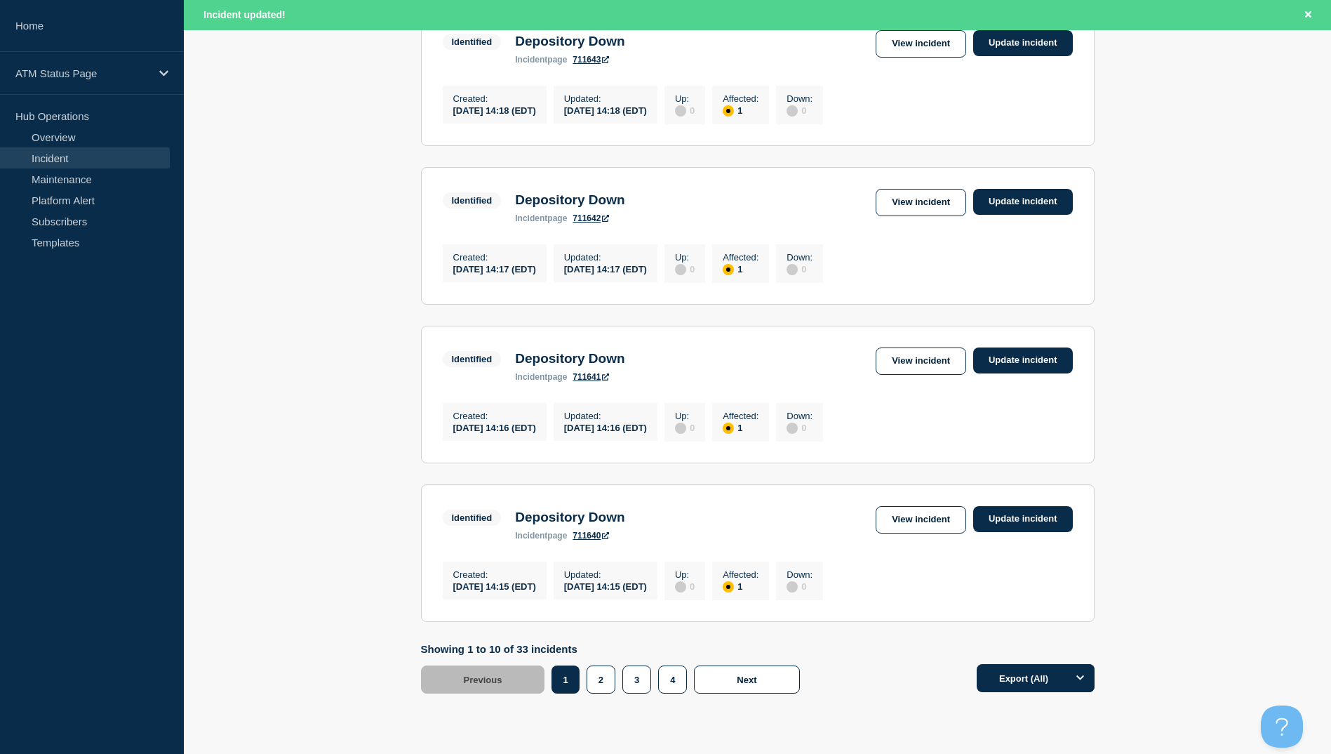
scroll to position [1378, 0]
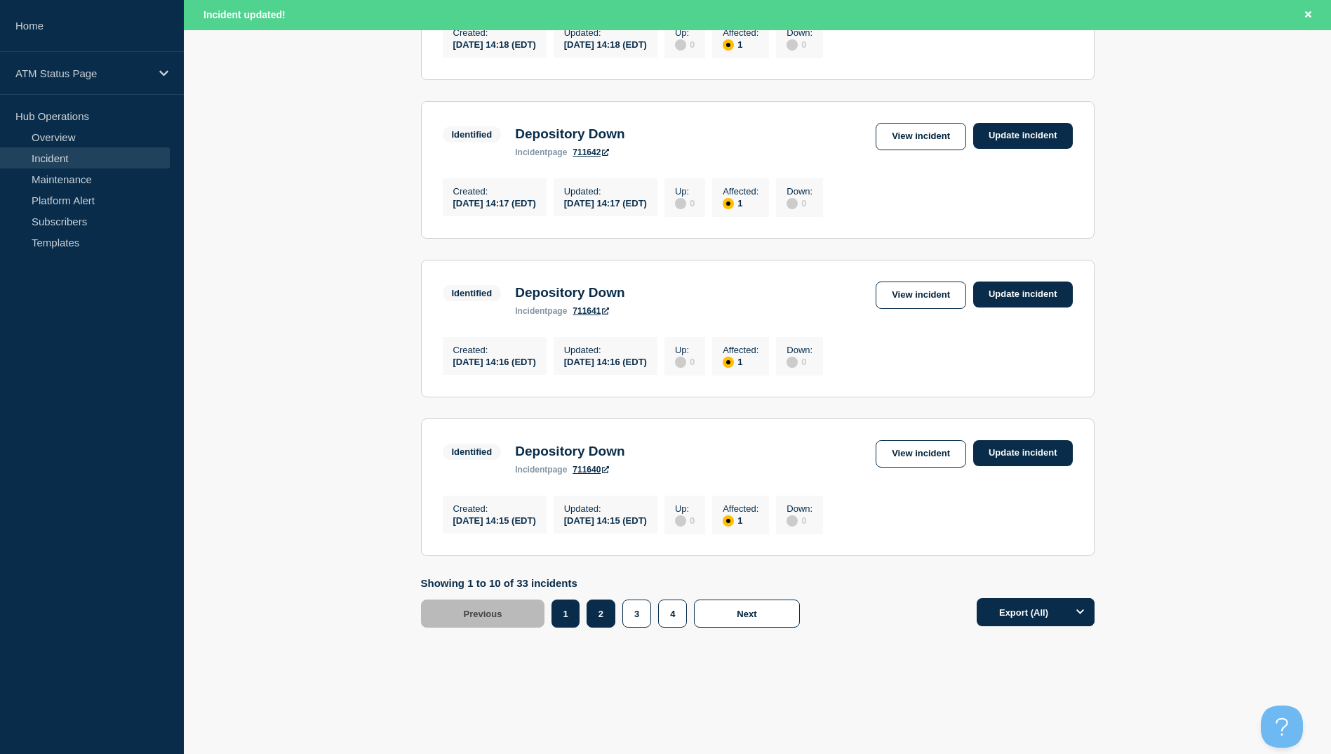
click at [602, 612] on button "2" at bounding box center [601, 613] width 29 height 28
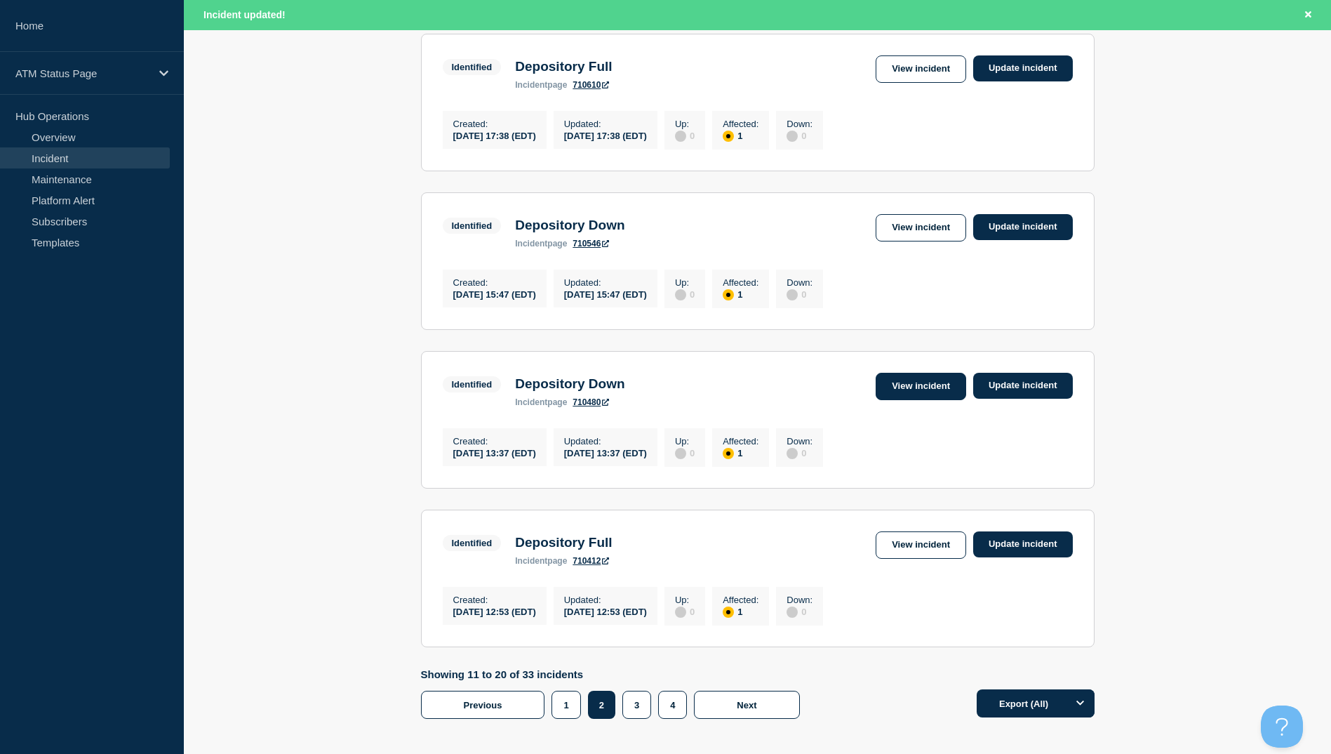
click at [918, 400] on link "View incident" at bounding box center [921, 386] width 91 height 27
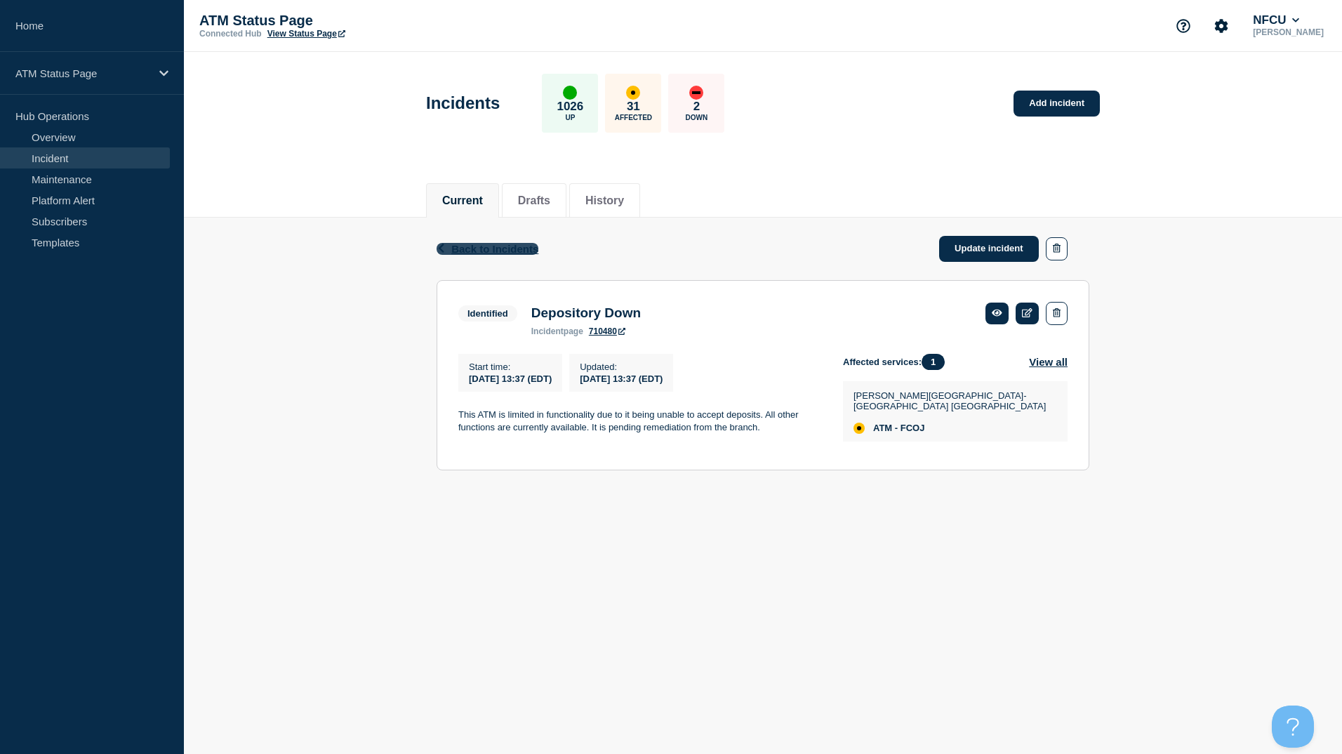
click at [468, 250] on span "Back to Incidents" at bounding box center [494, 249] width 87 height 12
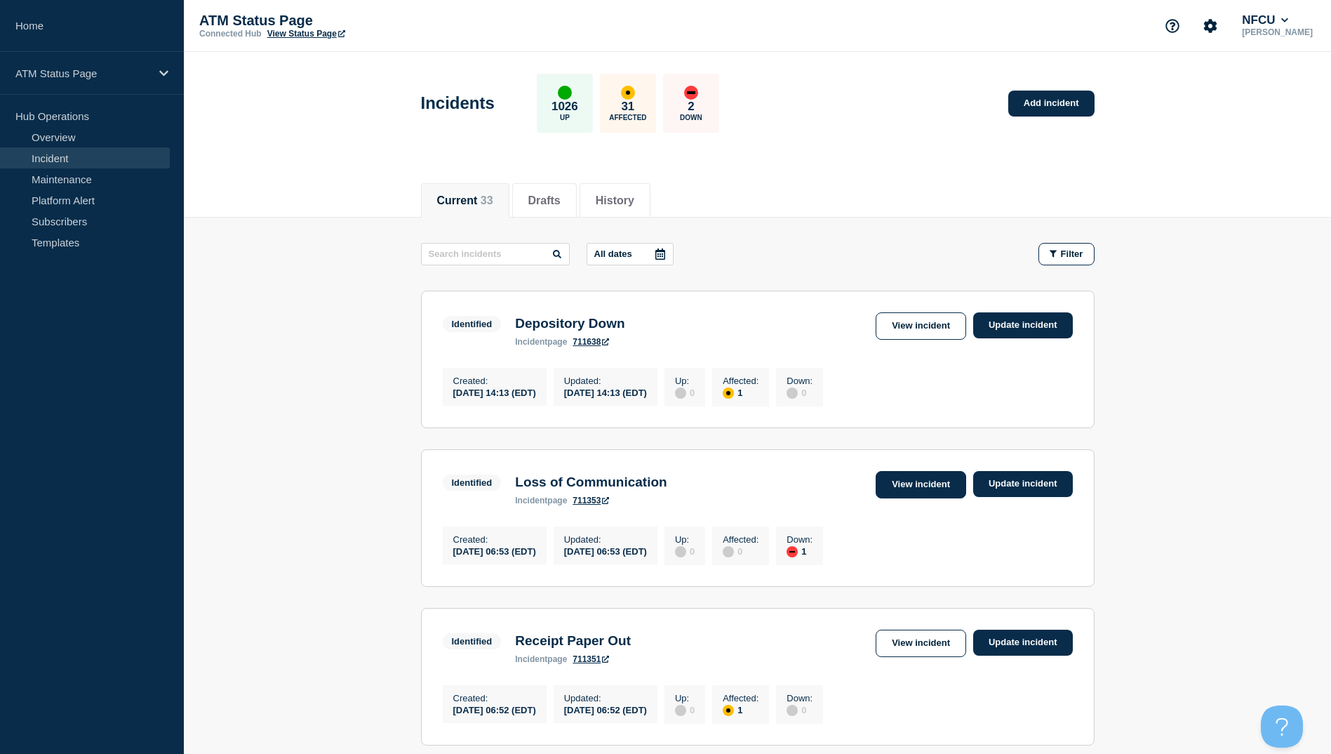
click at [902, 493] on link "View incident" at bounding box center [921, 484] width 91 height 27
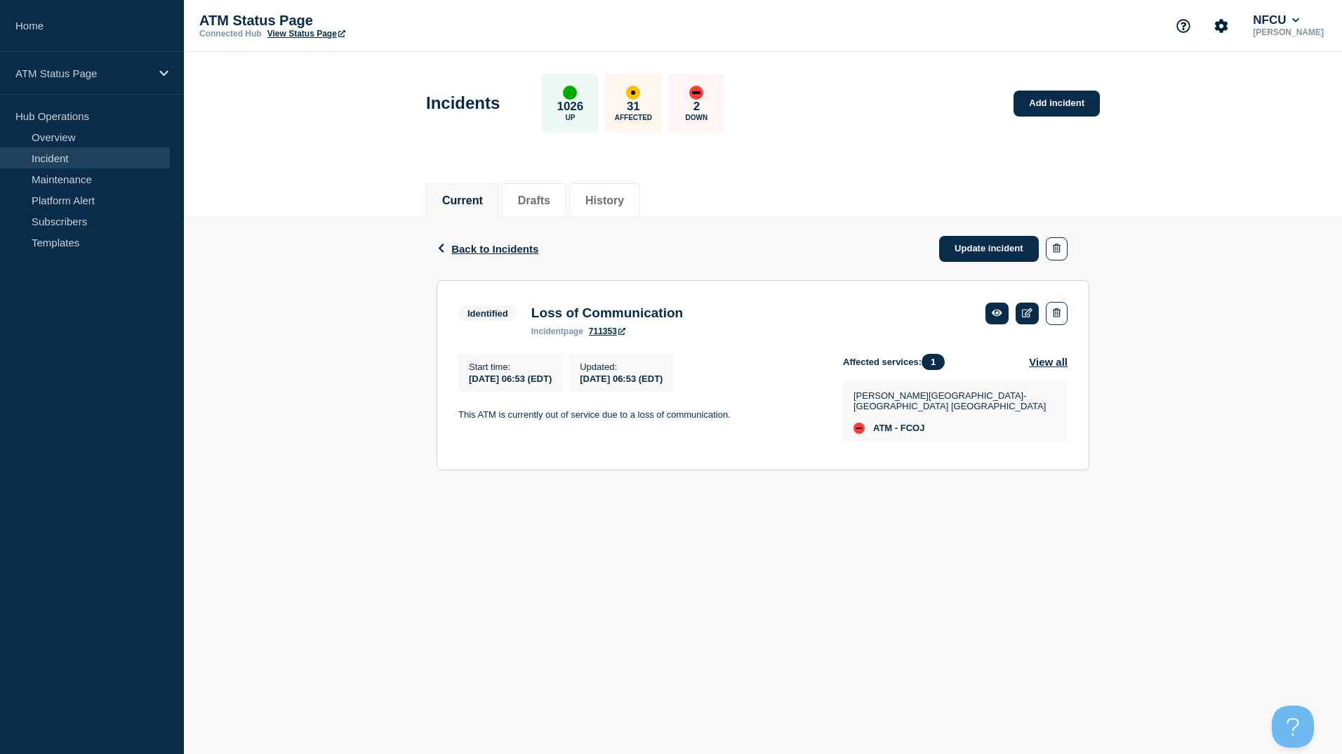
click at [521, 243] on span "Back to Incidents" at bounding box center [494, 249] width 87 height 12
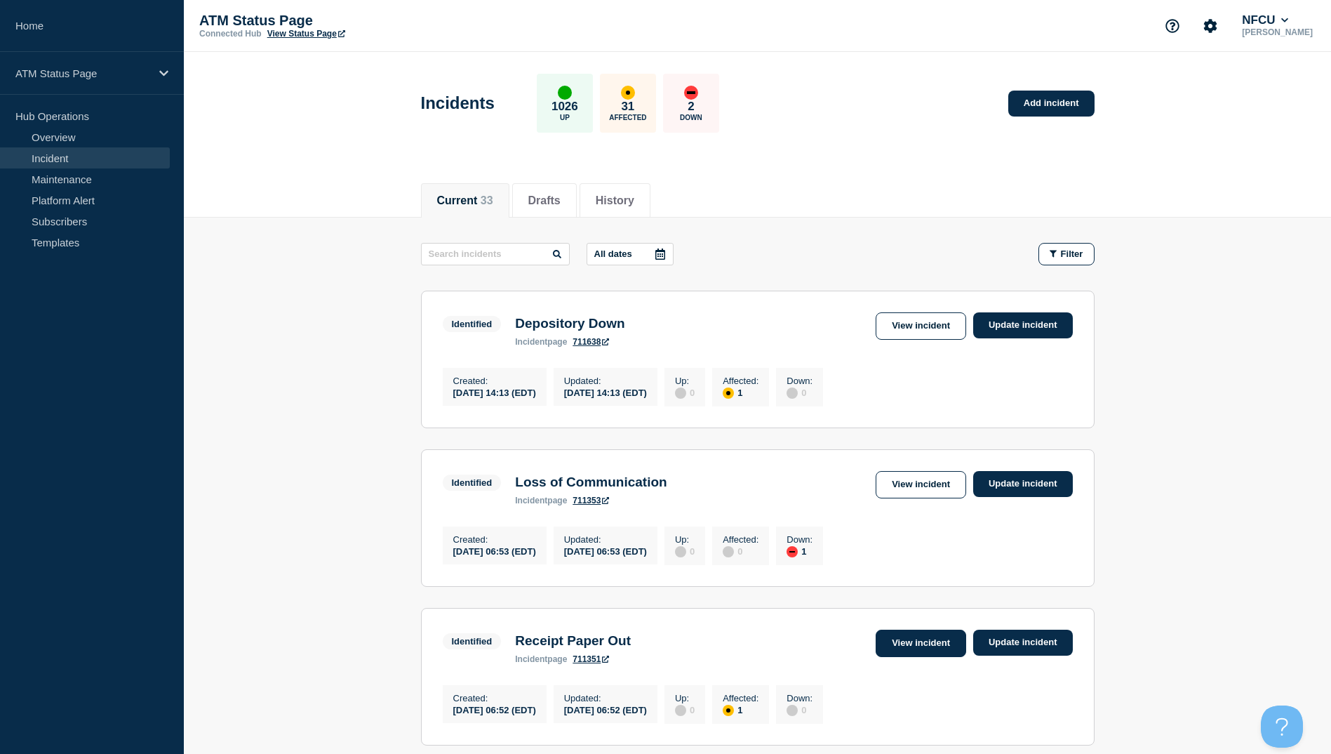
click at [884, 649] on link "View incident" at bounding box center [921, 642] width 91 height 27
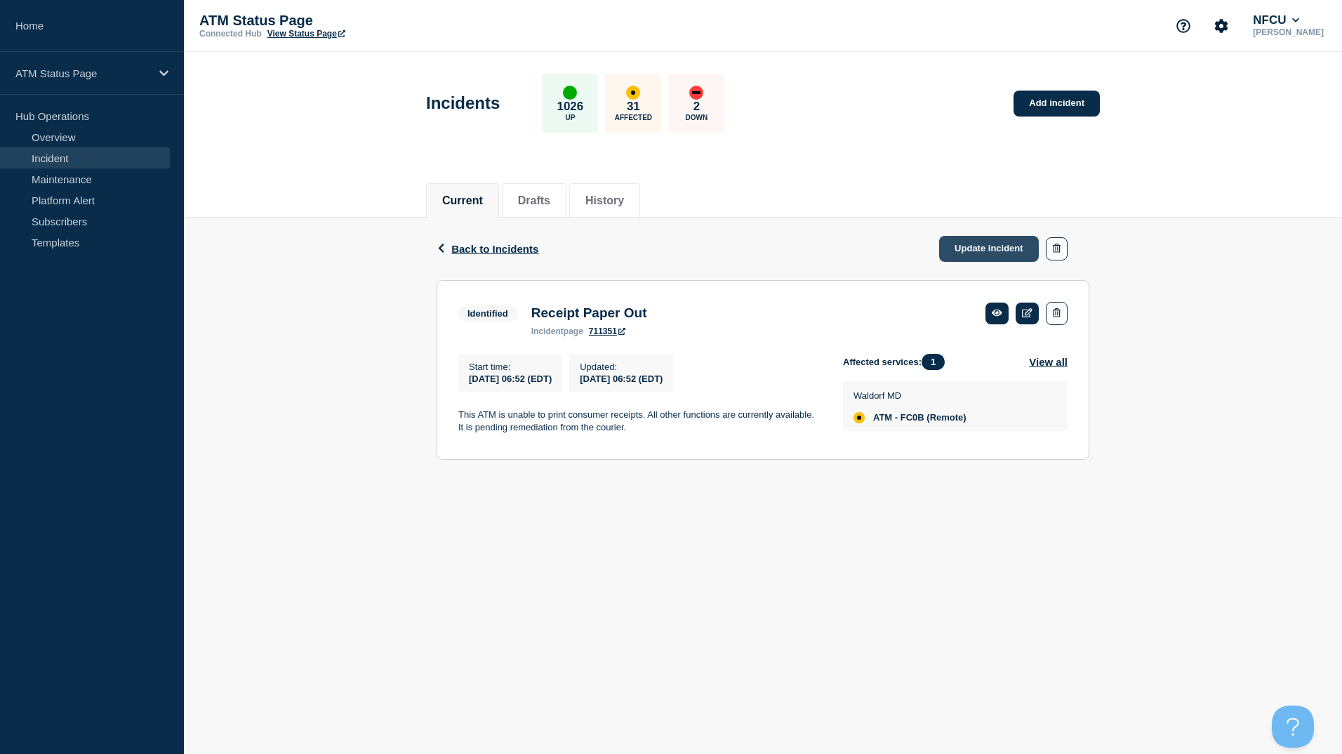
click at [972, 243] on link "Update incident" at bounding box center [989, 249] width 100 height 26
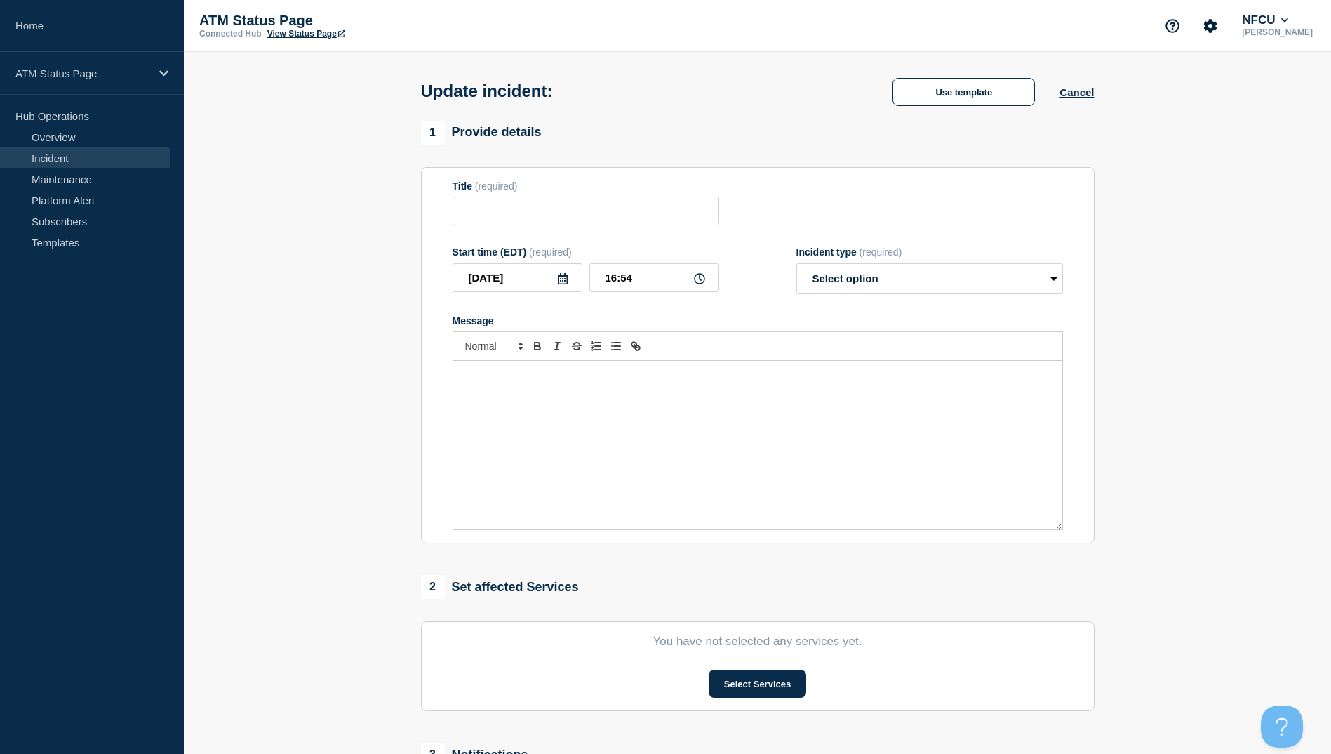
type input "Receipt Paper Out"
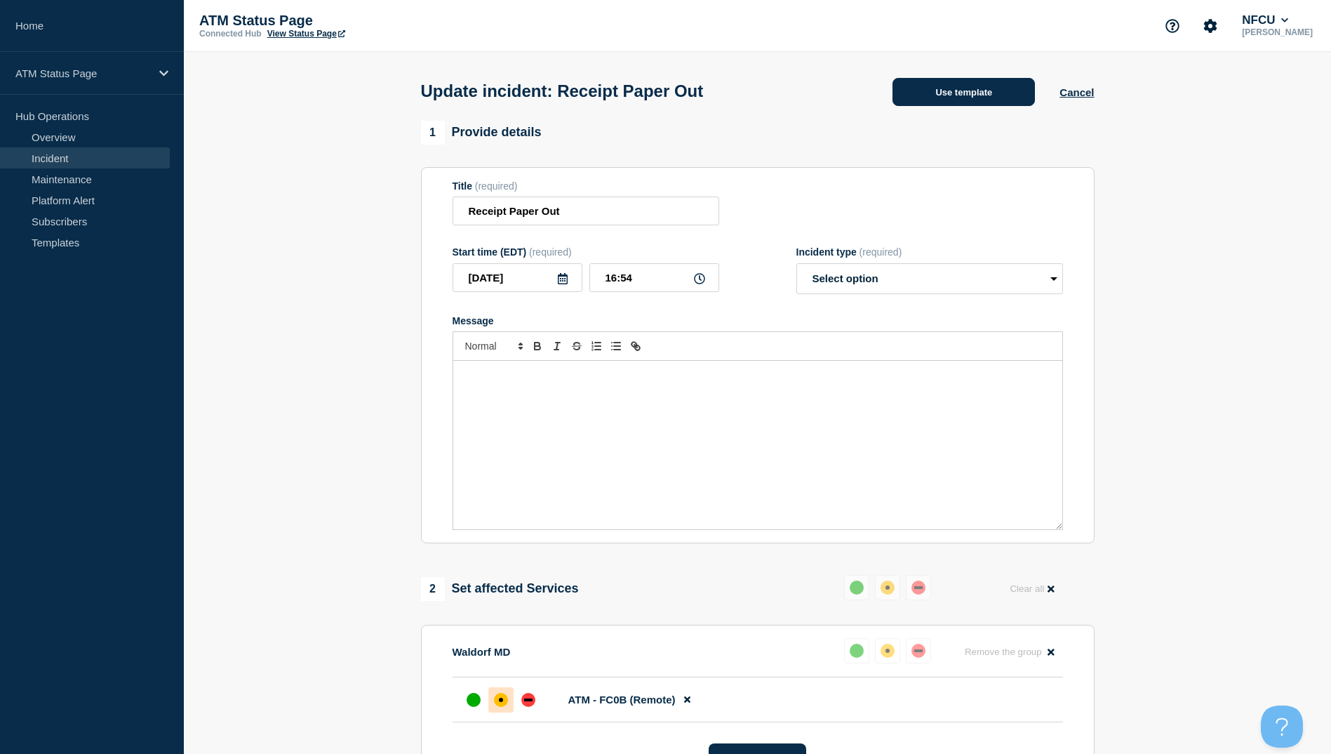
click at [978, 94] on button "Use template" at bounding box center [964, 92] width 142 height 28
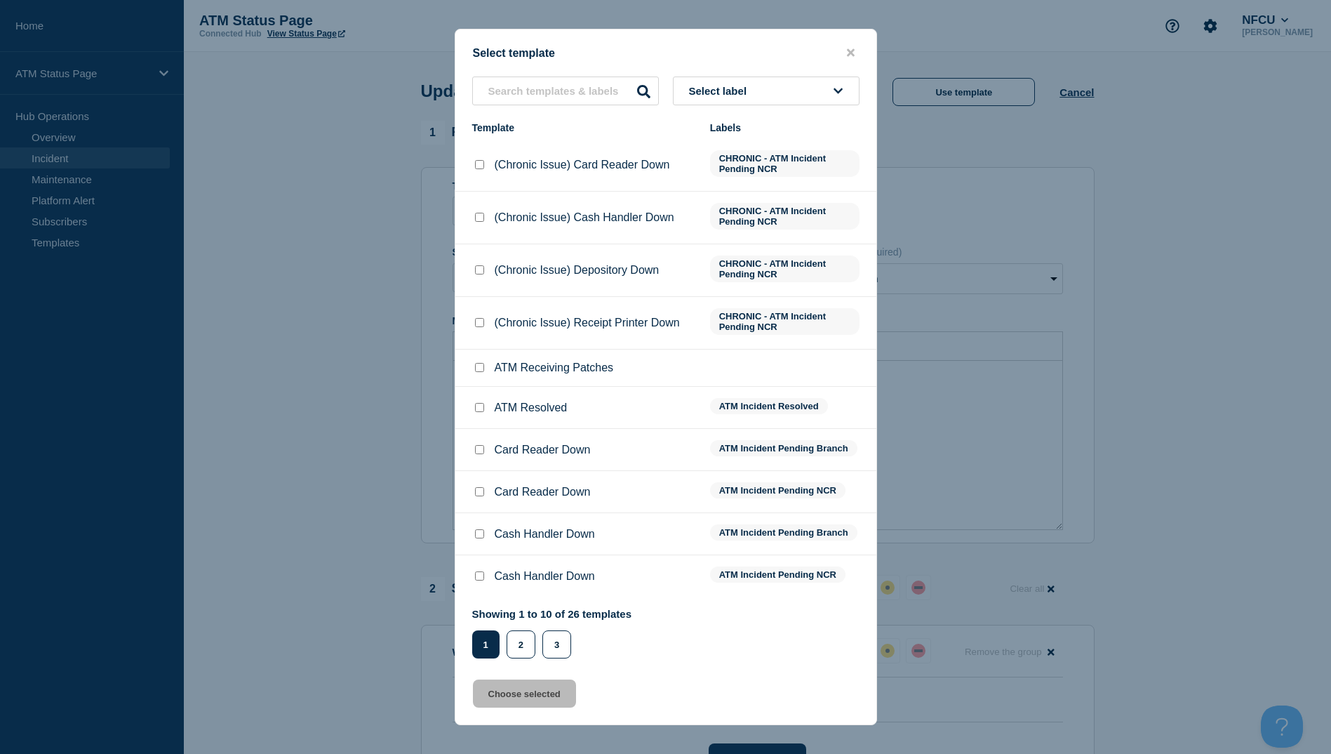
click at [478, 412] on input "ATM Resolved checkbox" at bounding box center [479, 407] width 9 height 9
checkbox input "true"
click at [551, 693] on button "Choose selected" at bounding box center [524, 693] width 103 height 28
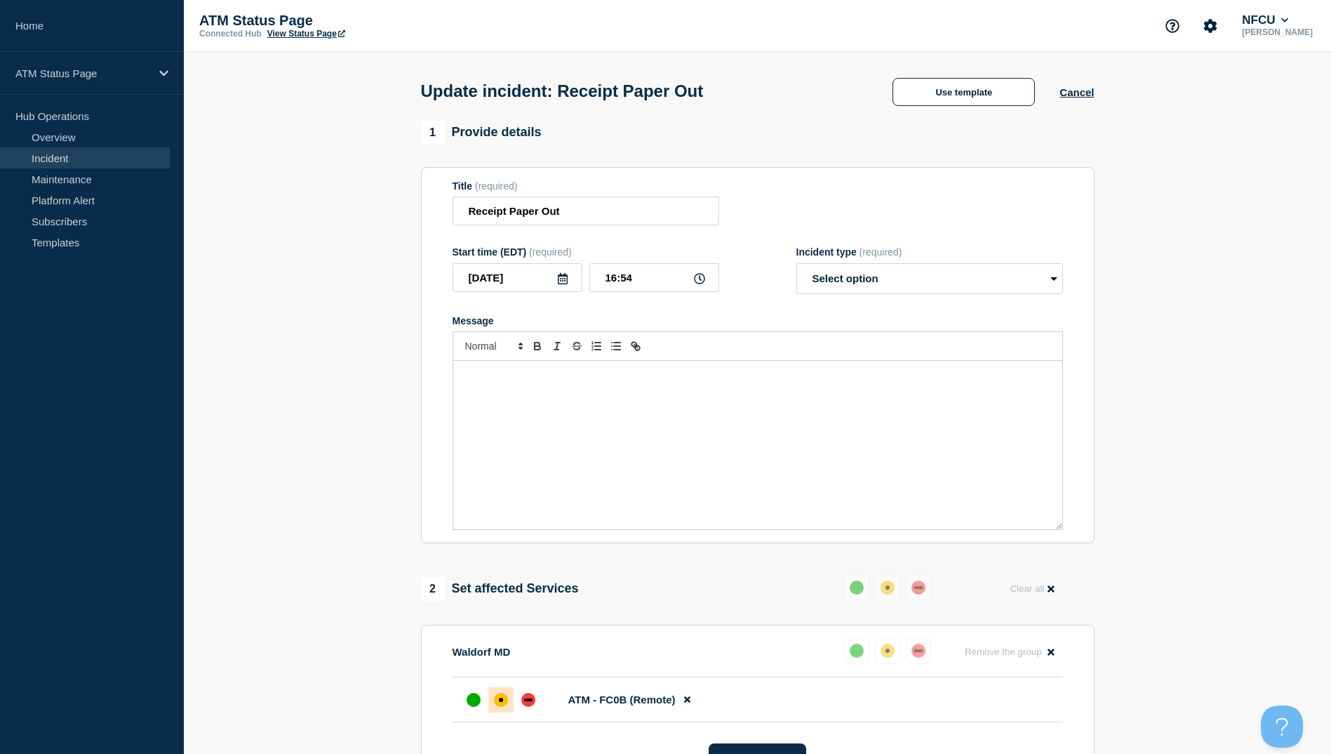
select select "resolved"
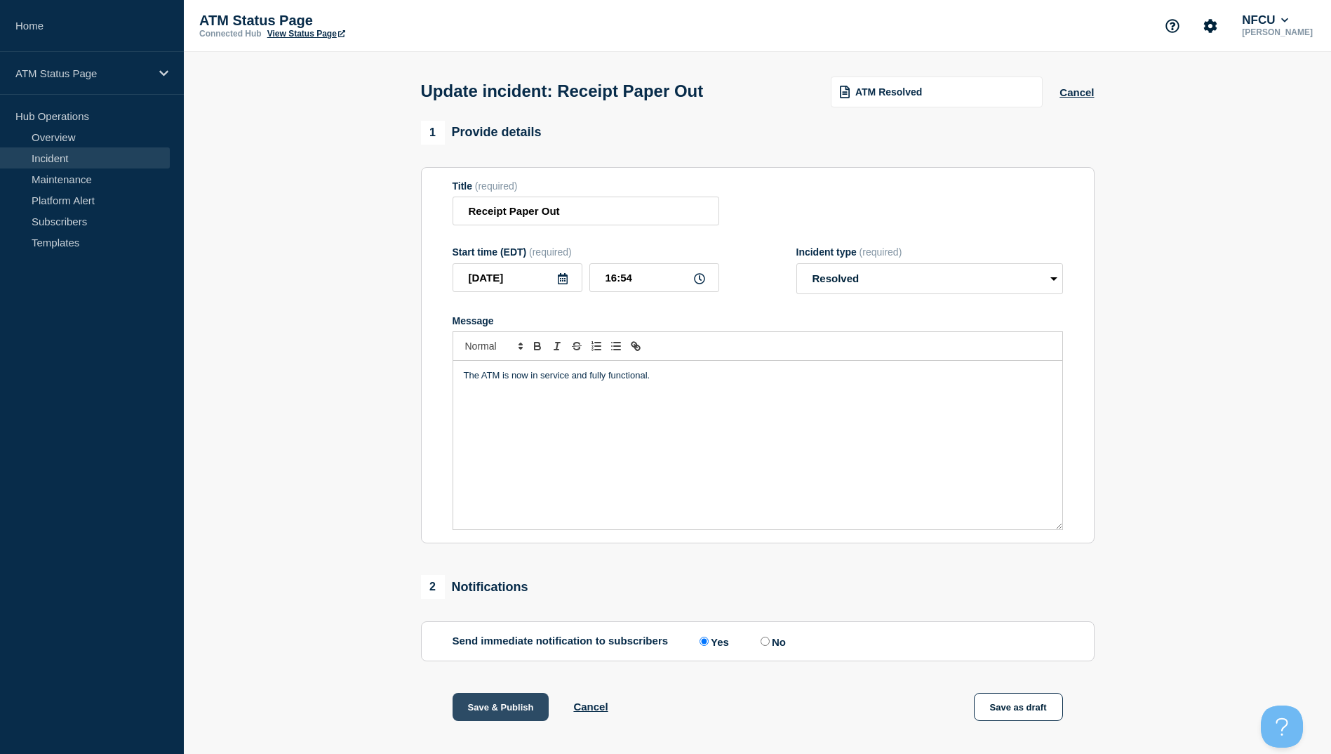
click at [533, 707] on button "Save & Publish" at bounding box center [501, 707] width 97 height 28
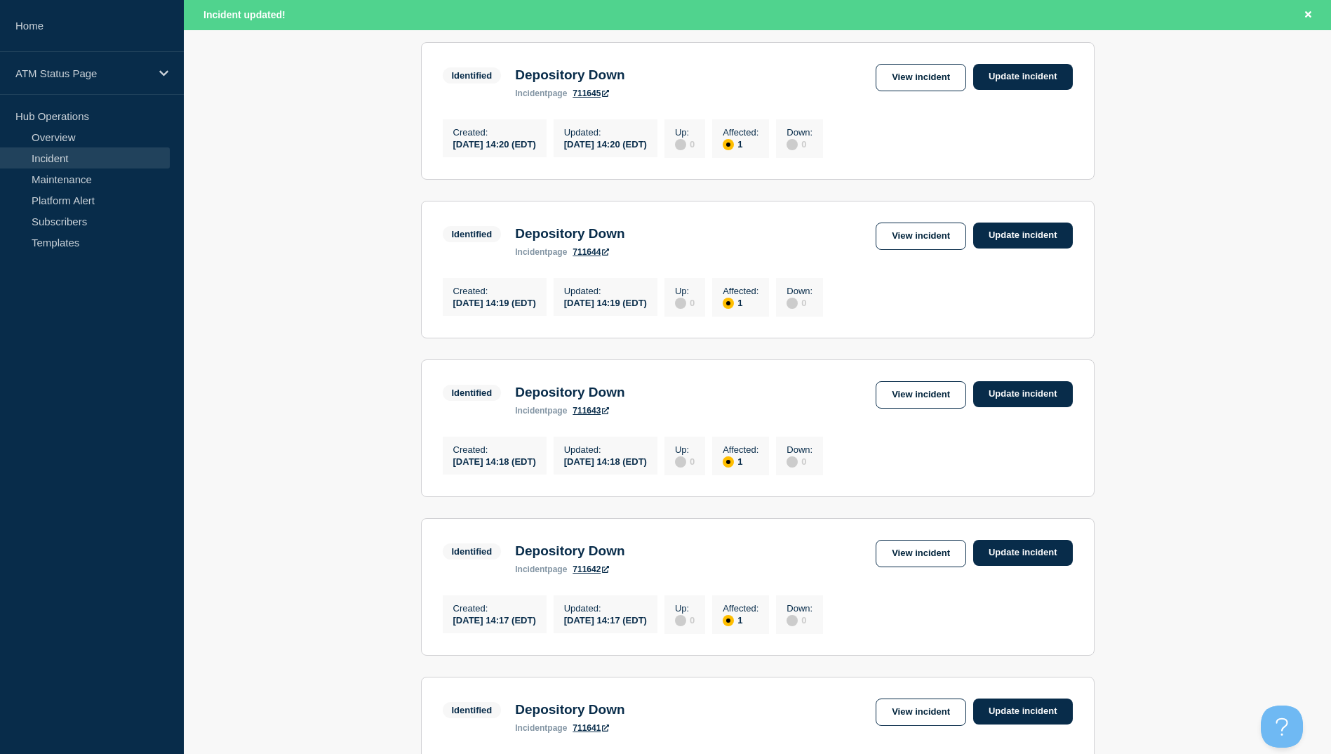
scroll to position [1263, 0]
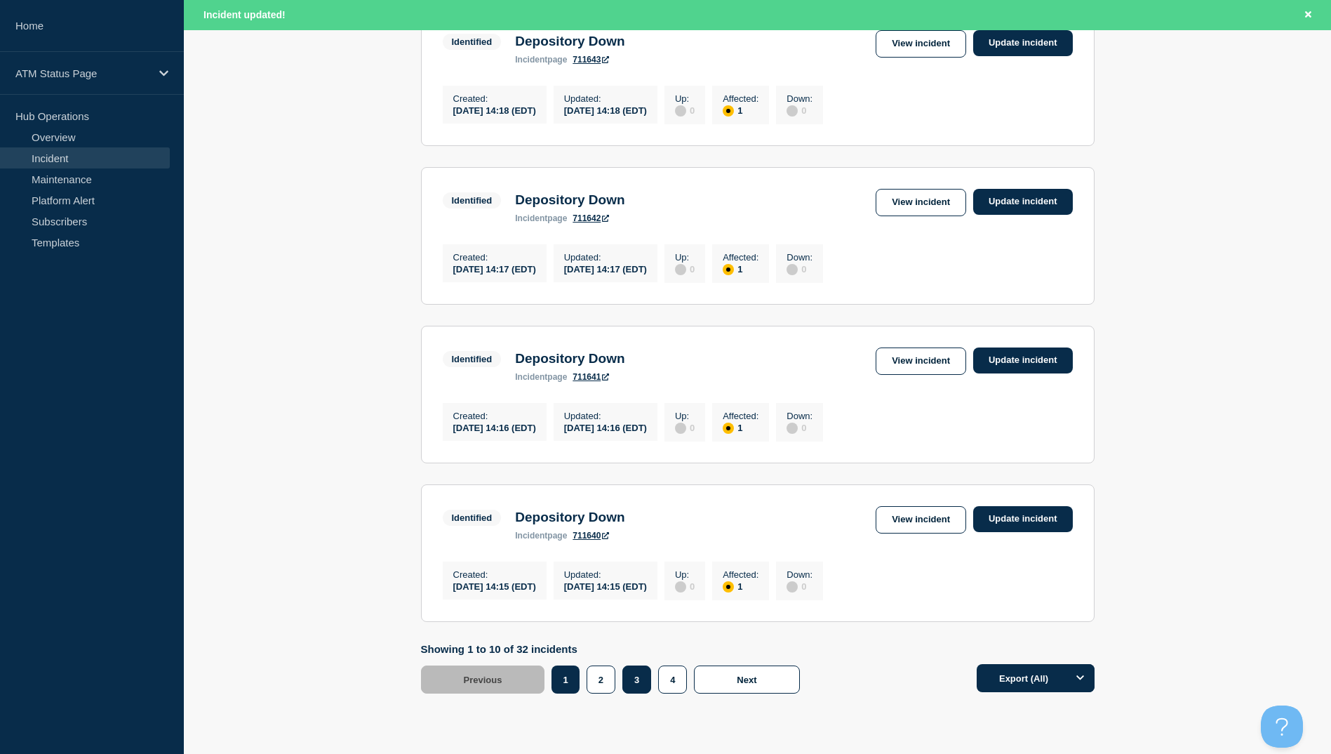
click at [632, 693] on button "3" at bounding box center [636, 679] width 29 height 28
click at [937, 533] on link "View incident" at bounding box center [921, 519] width 91 height 27
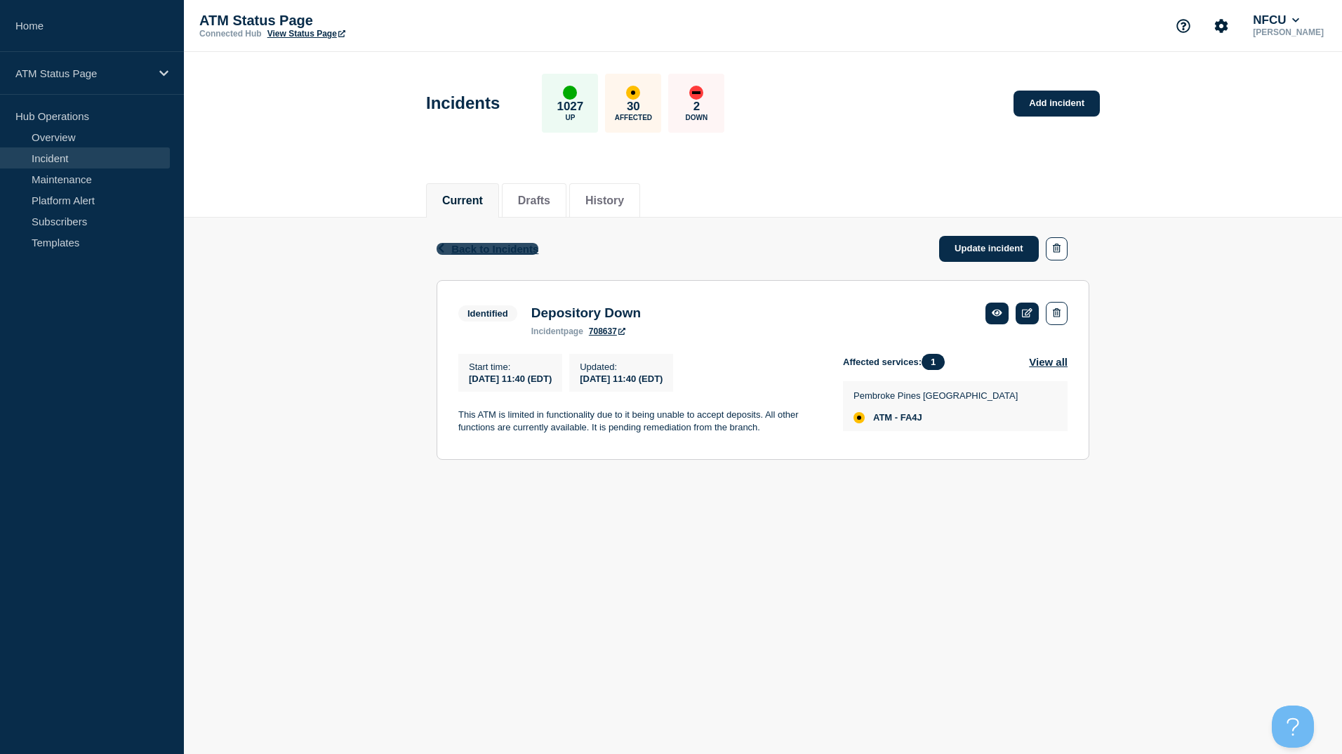
click at [512, 248] on span "Back to Incidents" at bounding box center [494, 249] width 87 height 12
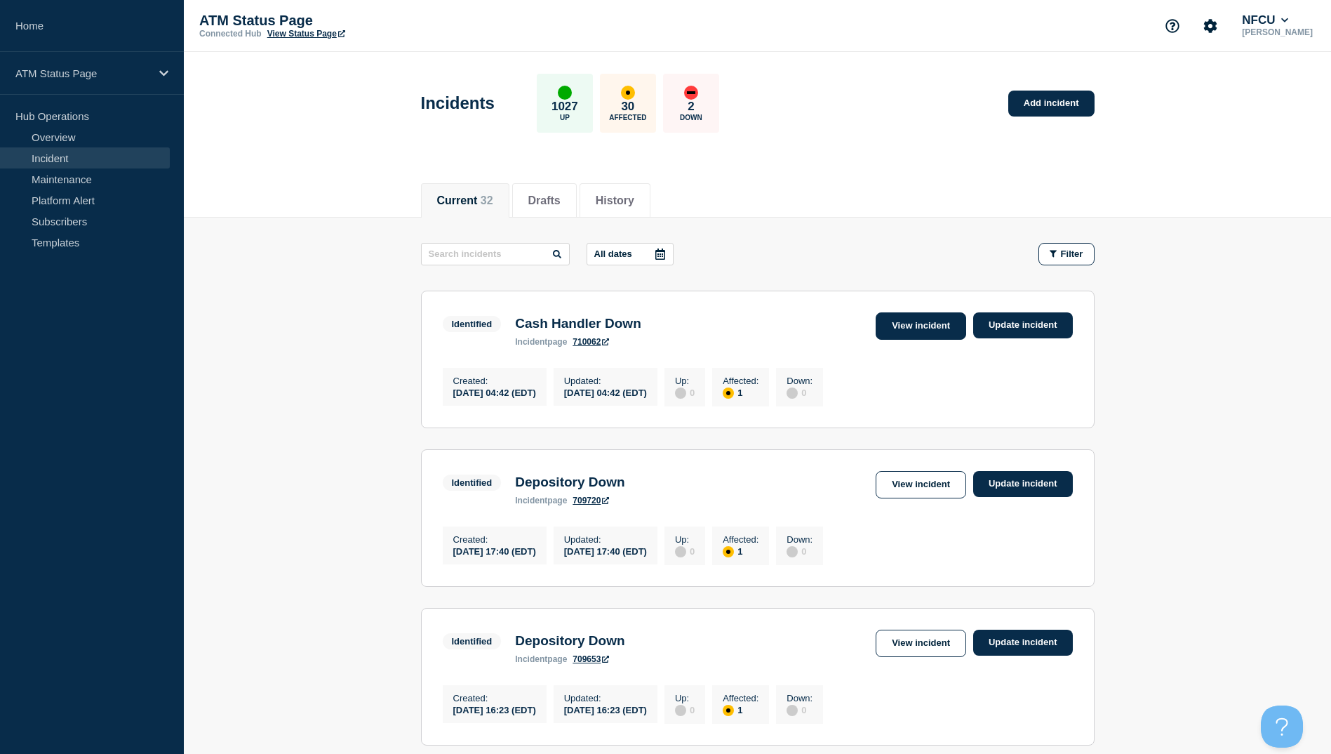
click at [920, 326] on link "View incident" at bounding box center [921, 325] width 91 height 27
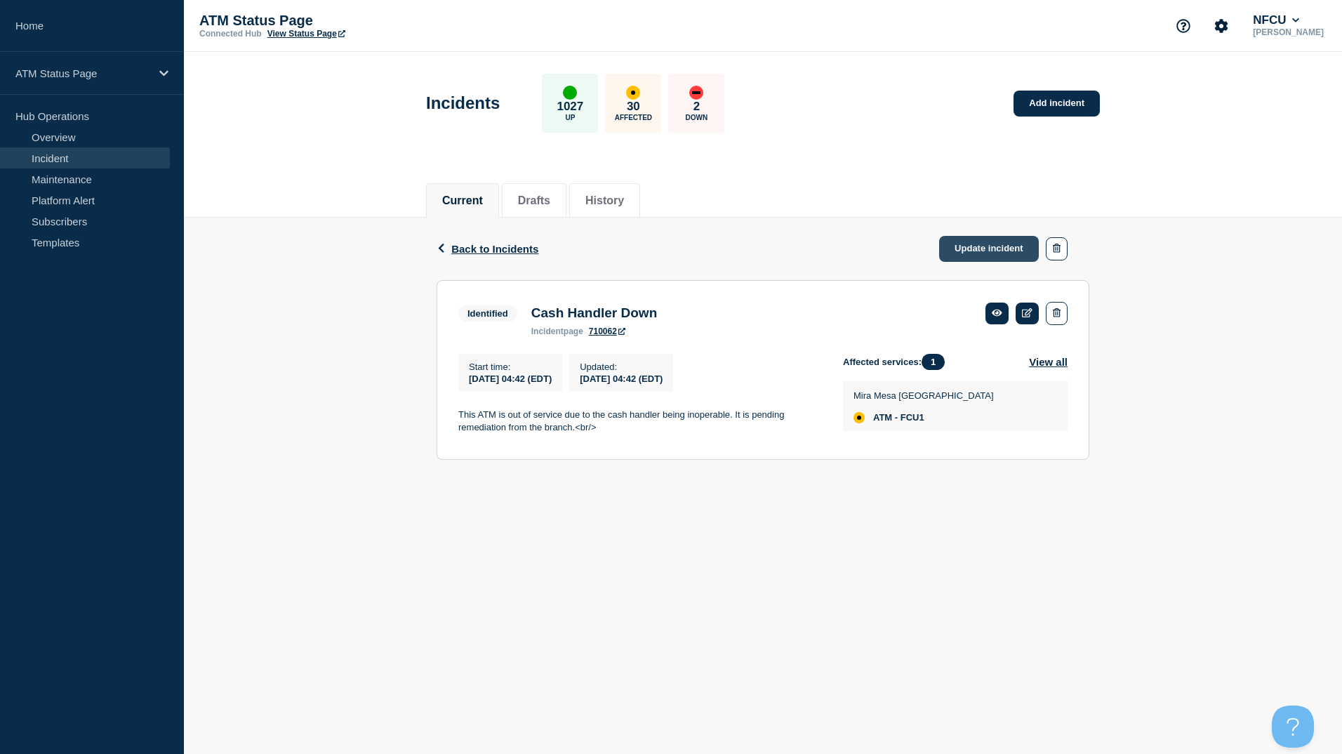
click at [970, 248] on link "Update incident" at bounding box center [989, 249] width 100 height 26
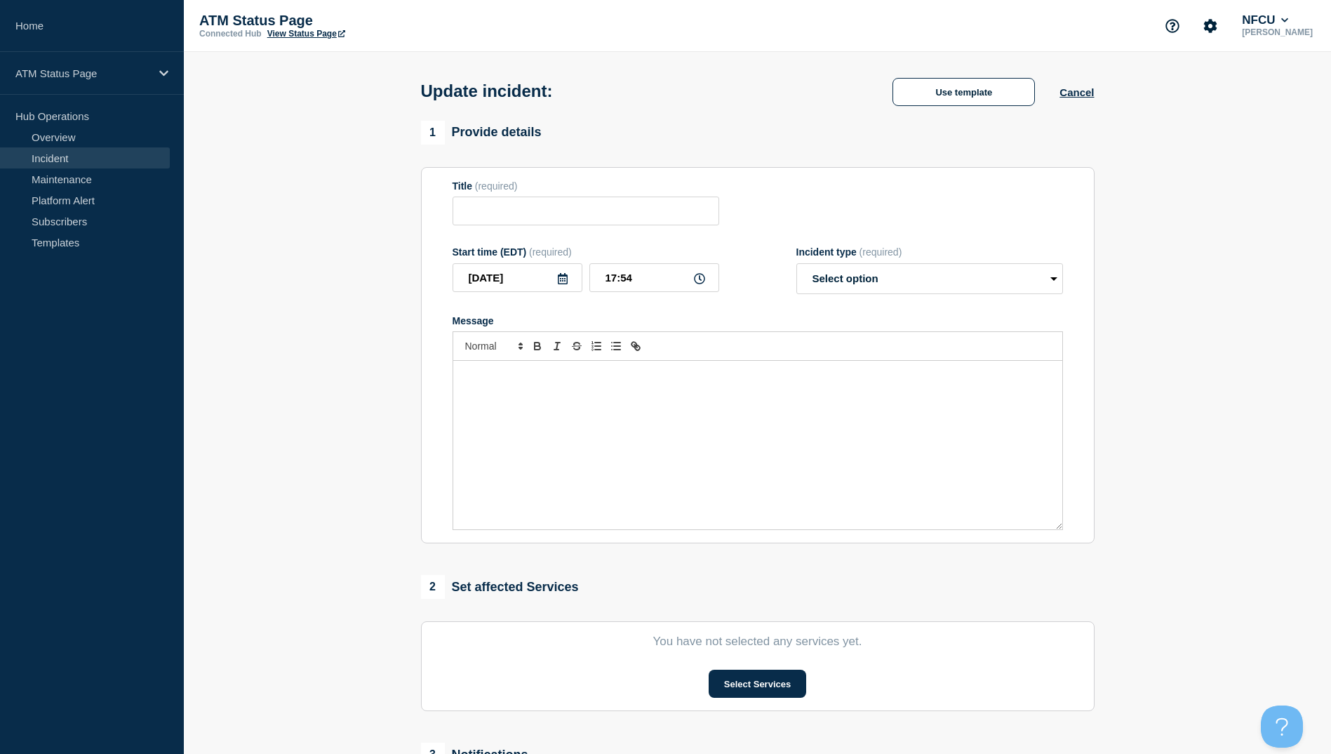
type input "Cash Handler Down"
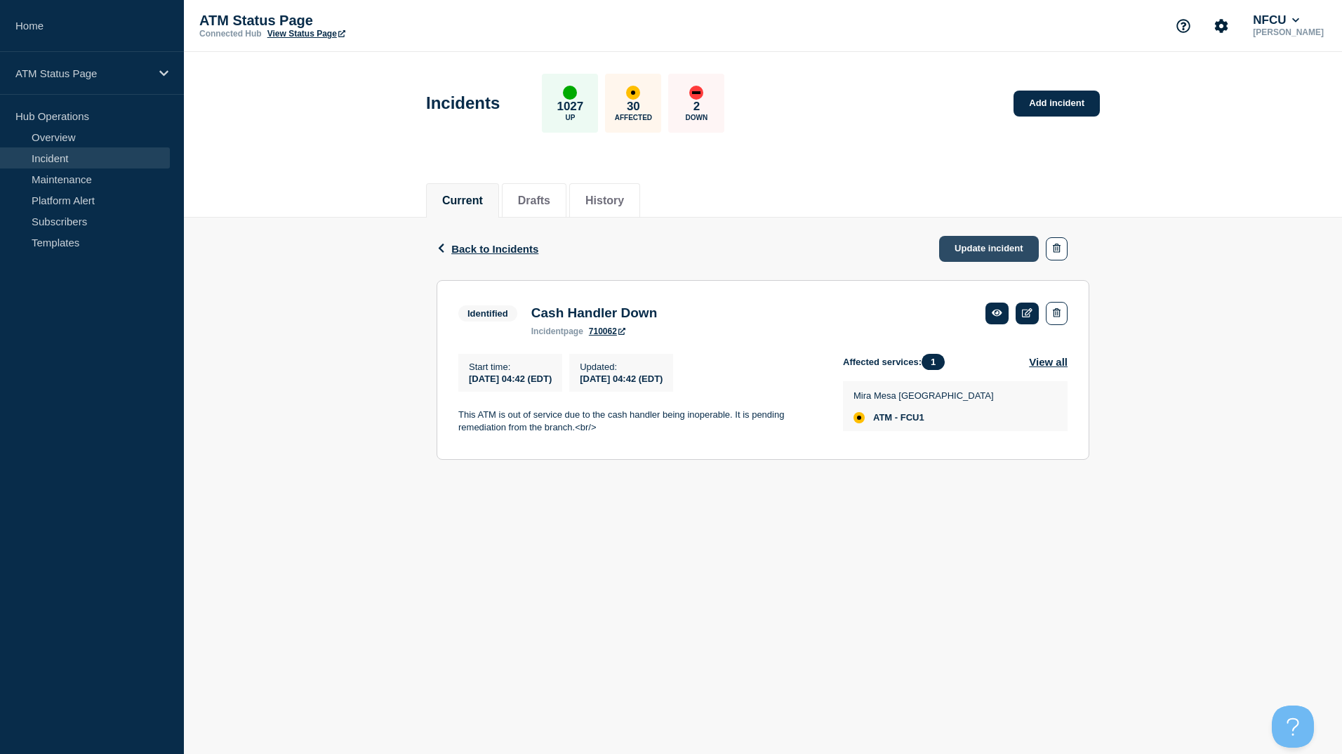
click at [977, 247] on link "Update incident" at bounding box center [989, 249] width 100 height 26
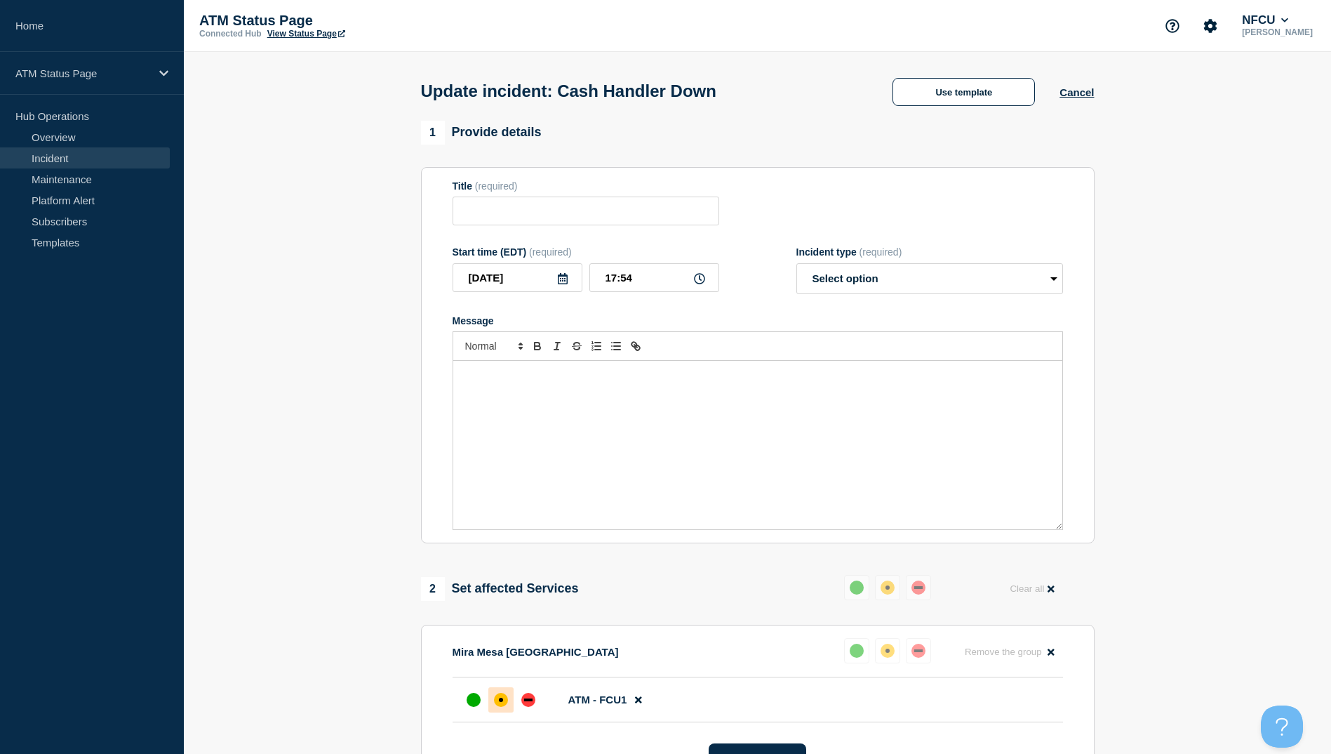
type input "Cash Handler Down"
click at [947, 91] on button "Use template" at bounding box center [964, 92] width 142 height 28
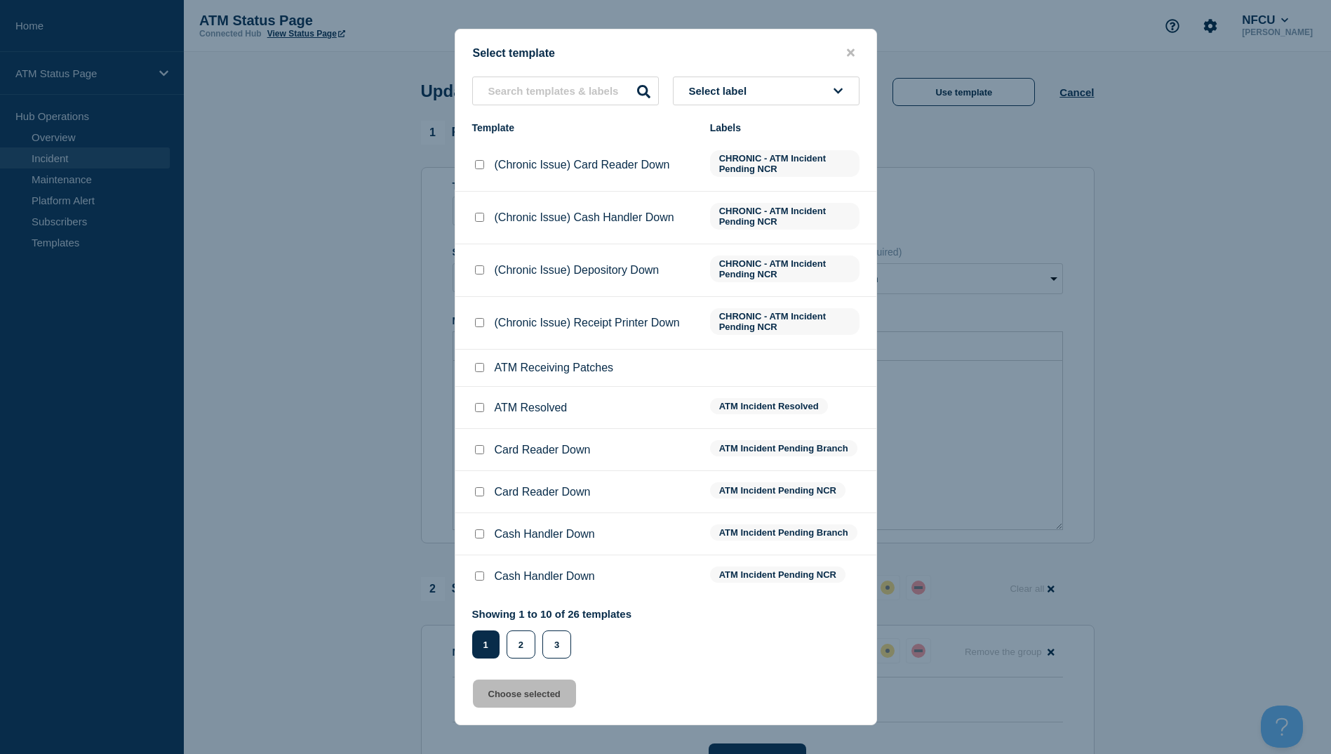
click at [481, 407] on input "ATM Resolved checkbox" at bounding box center [479, 407] width 9 height 9
checkbox input "true"
click at [533, 699] on button "Choose selected" at bounding box center [524, 693] width 103 height 28
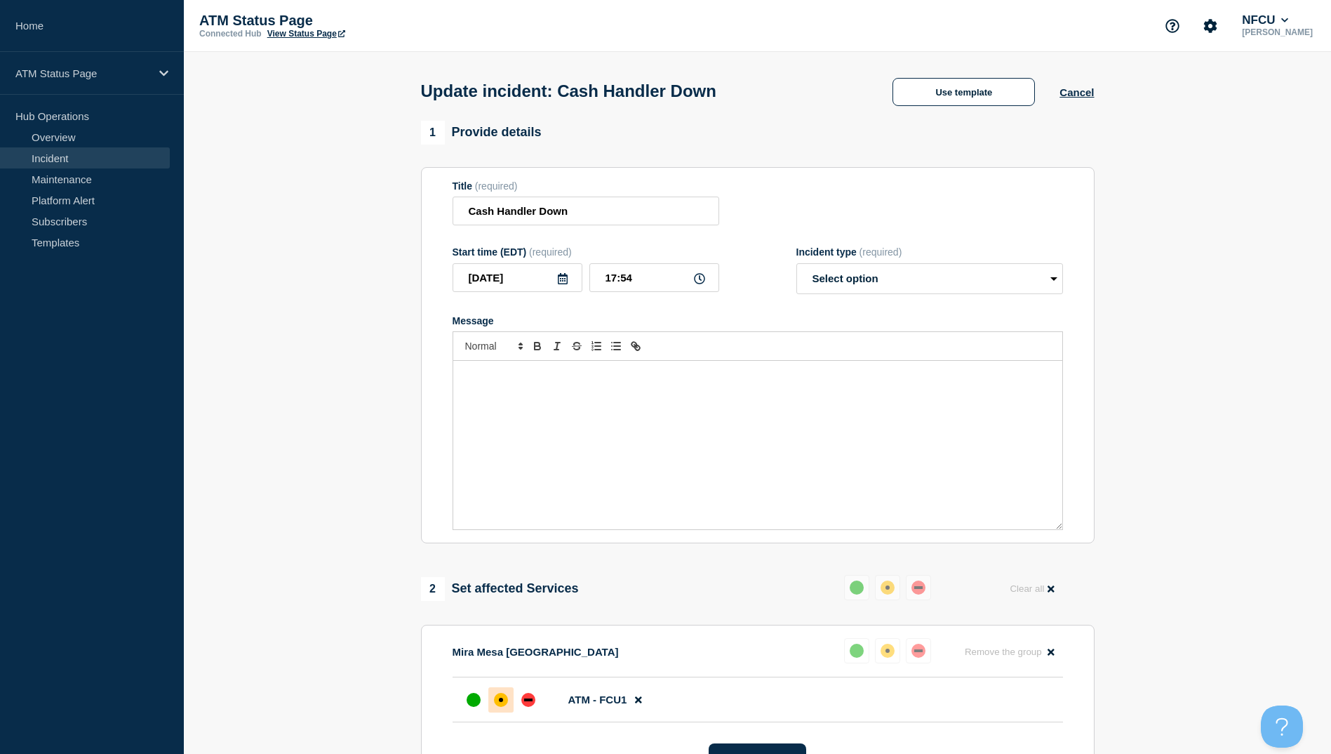
select select "resolved"
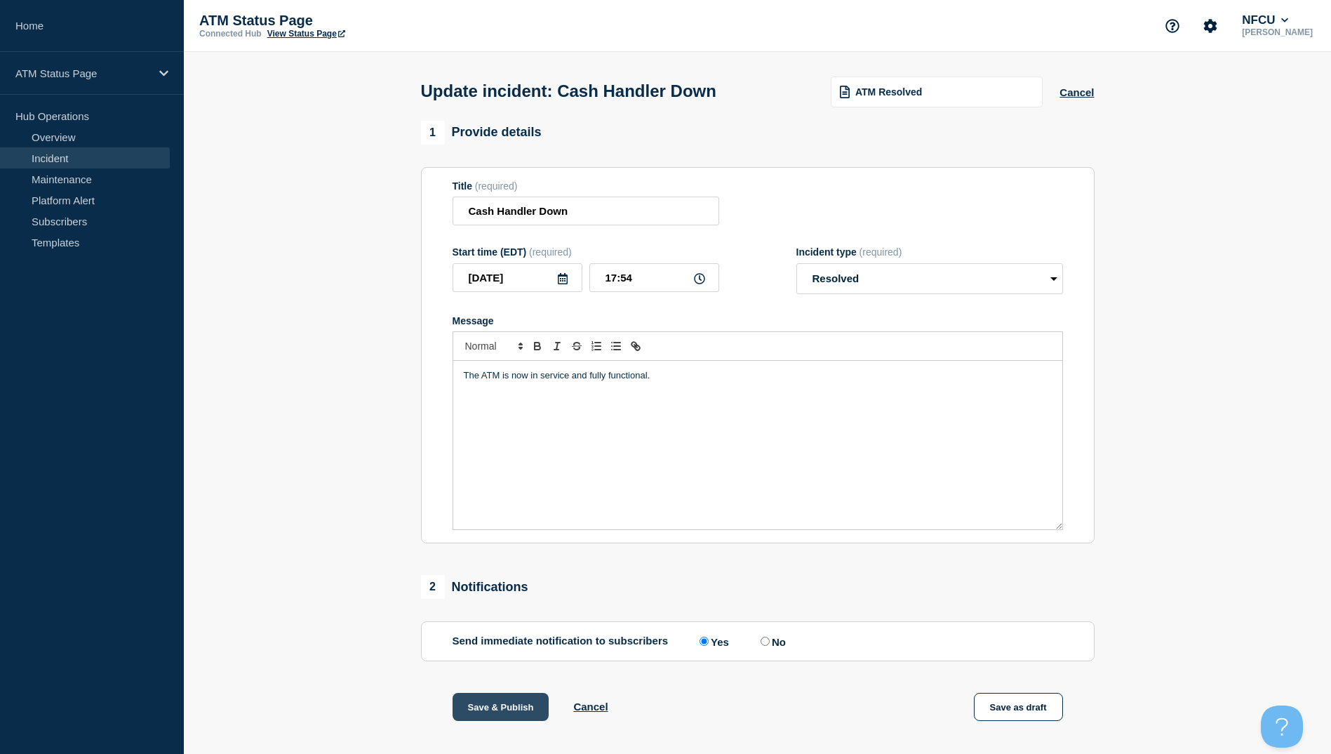
click at [502, 706] on button "Save & Publish" at bounding box center [501, 707] width 97 height 28
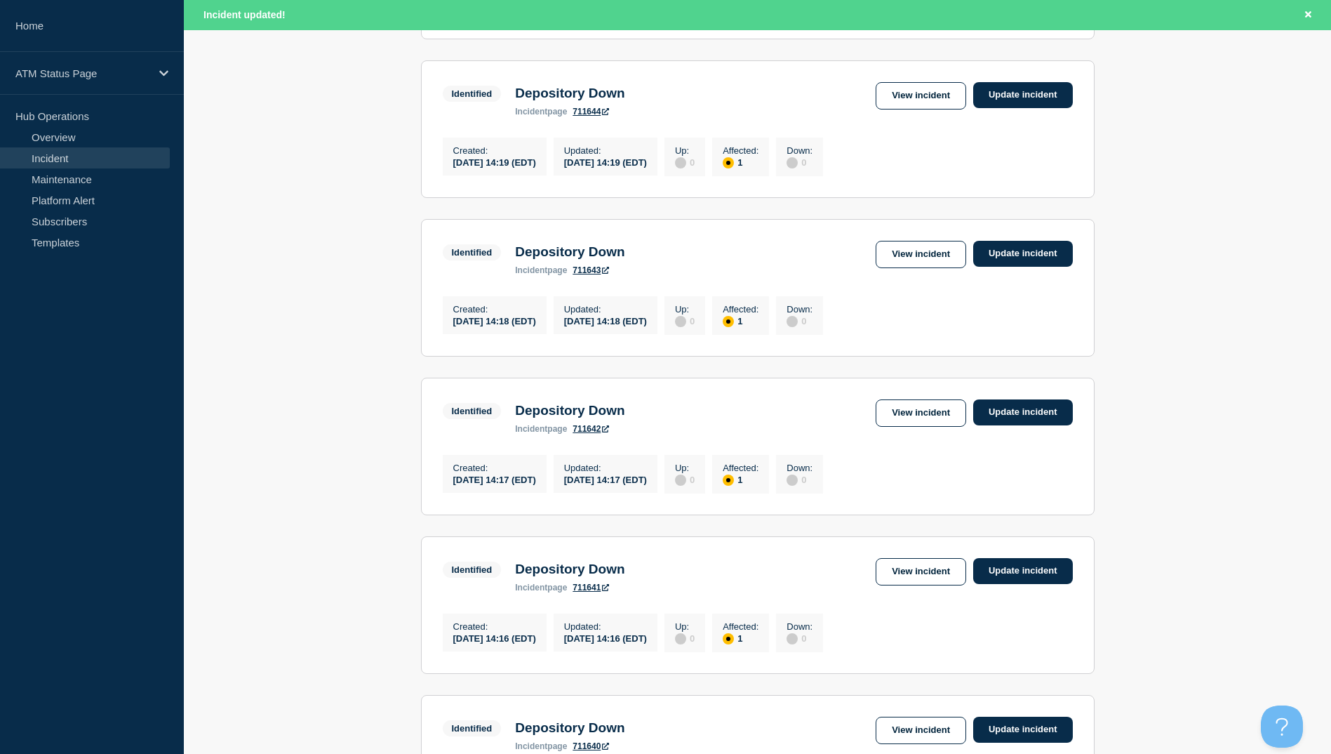
scroll to position [1333, 0]
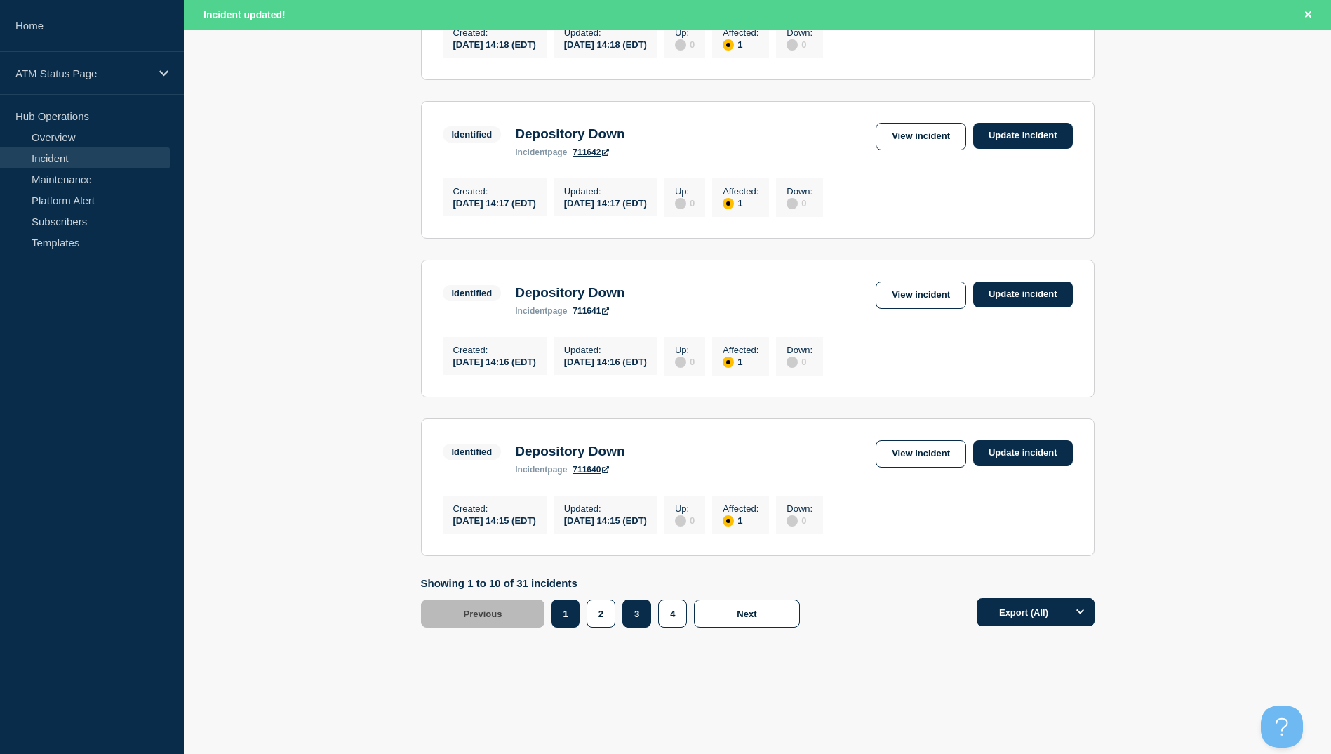
click at [637, 627] on button "3" at bounding box center [636, 613] width 29 height 28
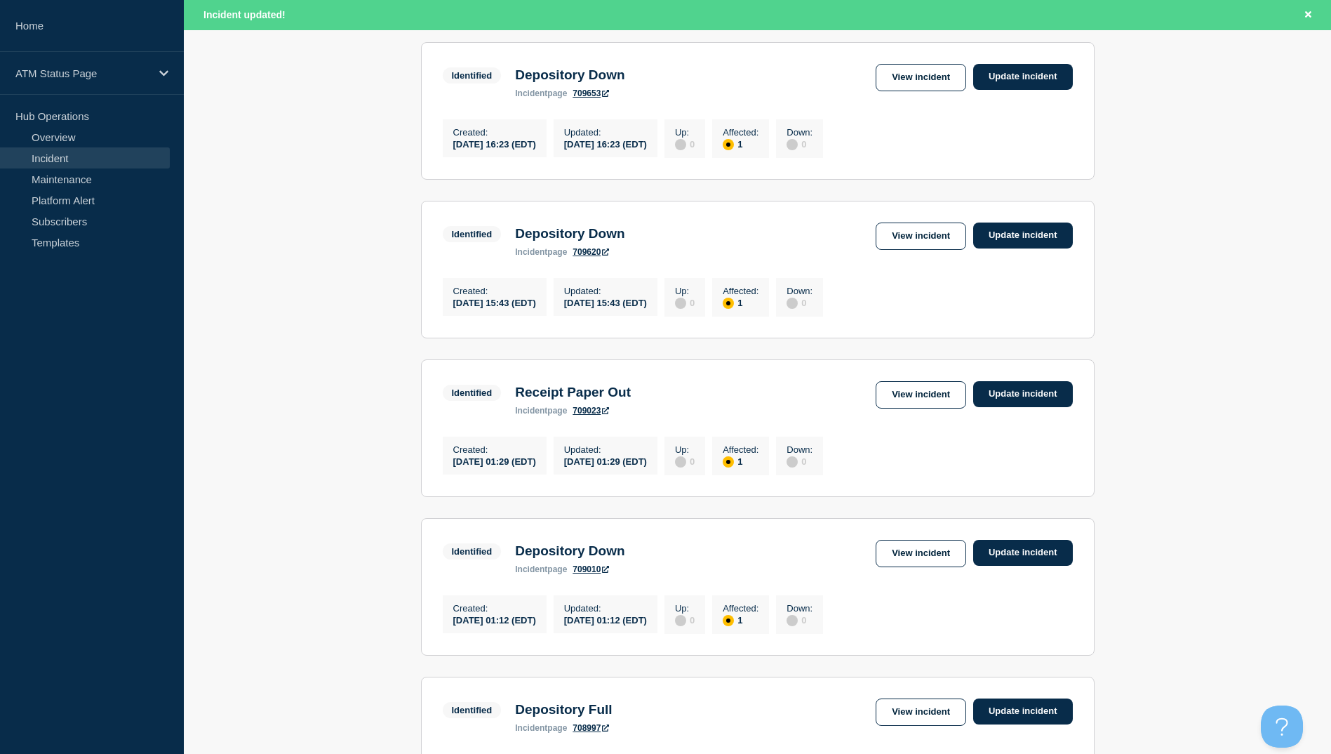
scroll to position [842, 0]
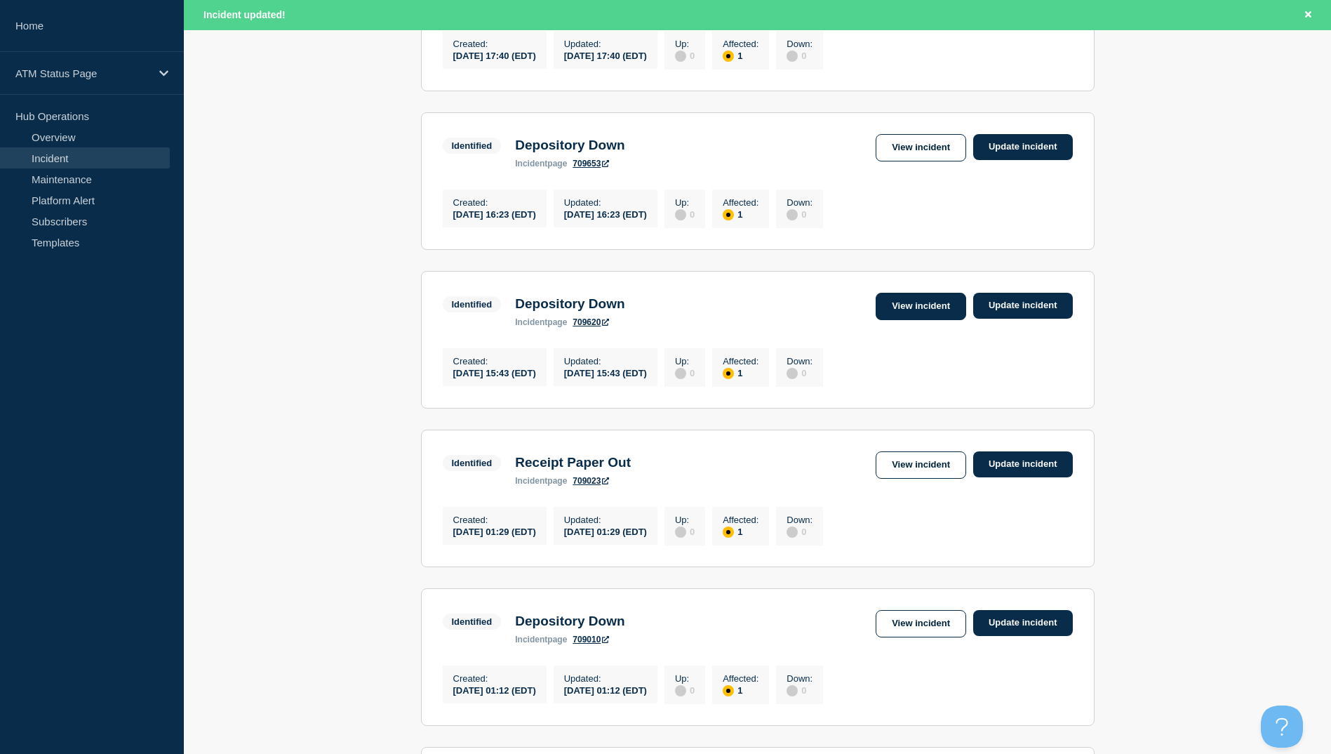
click at [900, 320] on link "View incident" at bounding box center [921, 306] width 91 height 27
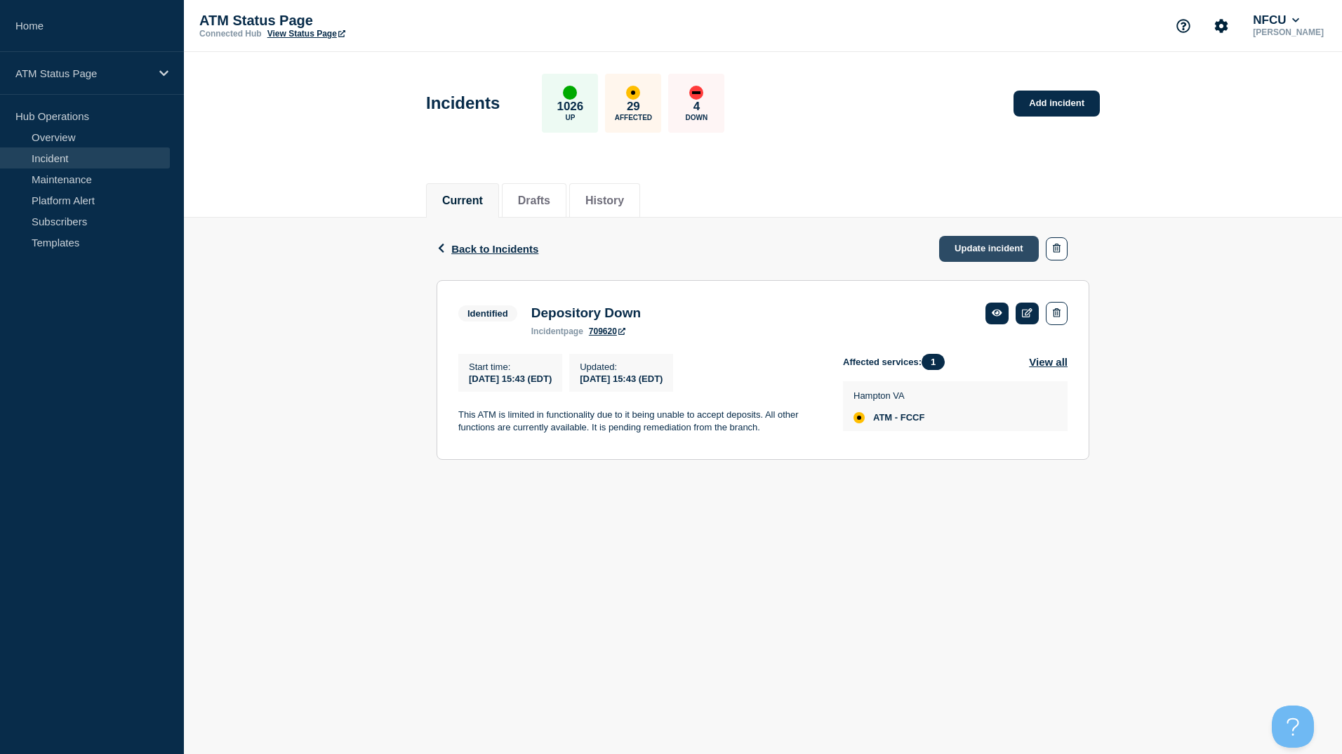
click at [950, 246] on link "Update incident" at bounding box center [989, 249] width 100 height 26
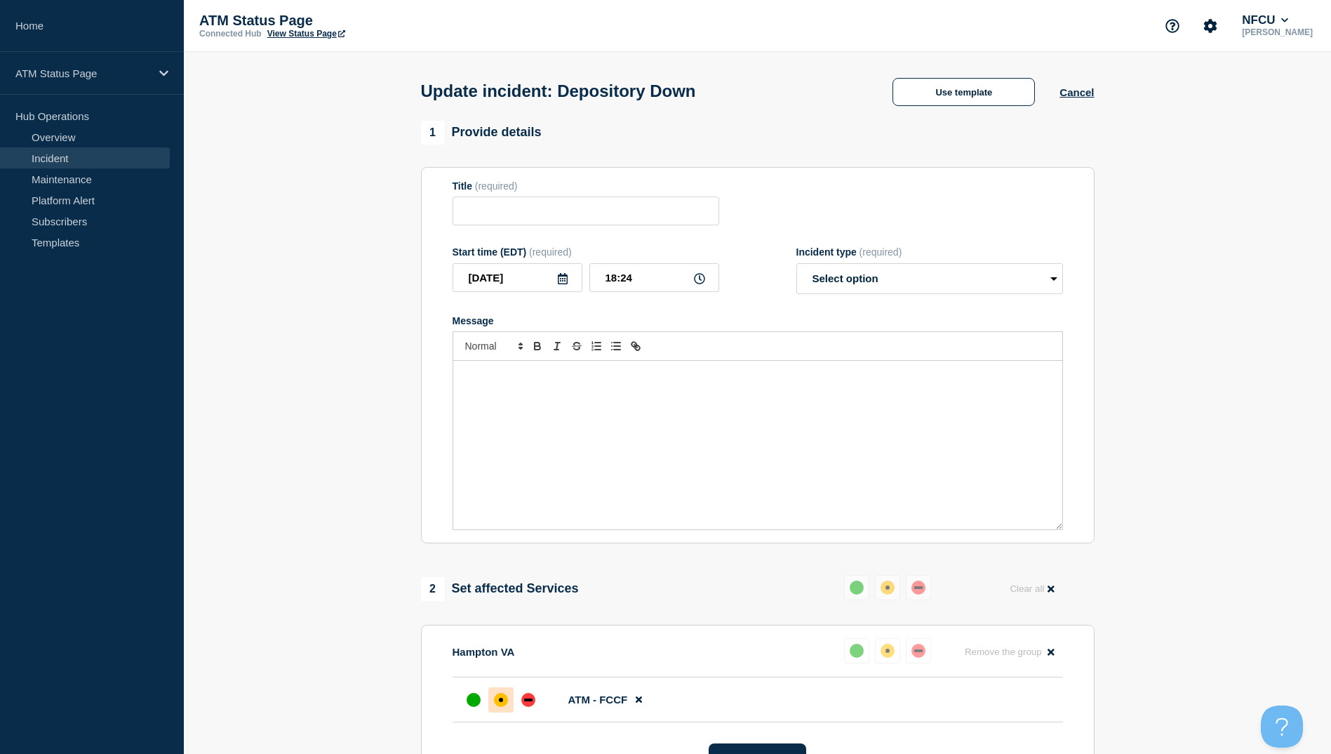
type input "Depository Down"
click at [961, 95] on button "Use template" at bounding box center [964, 92] width 142 height 28
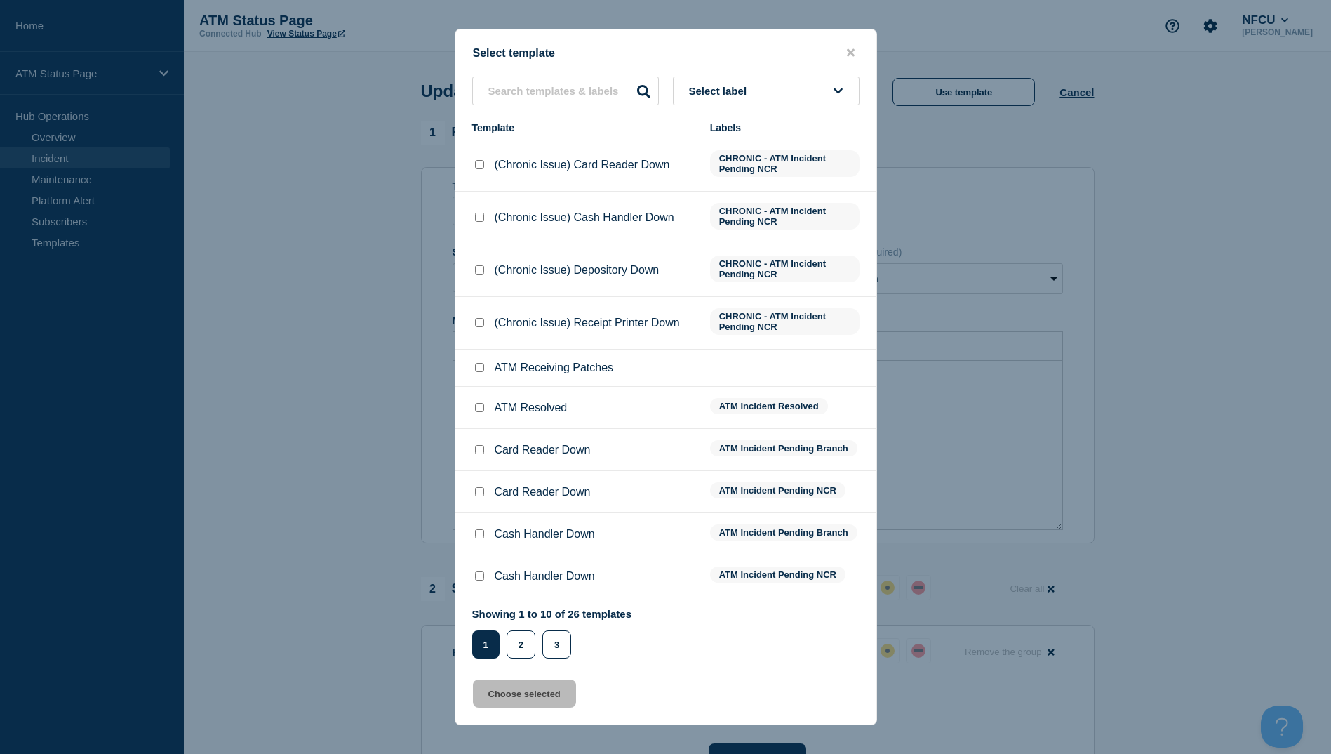
click at [478, 410] on input "ATM Resolved checkbox" at bounding box center [479, 407] width 9 height 9
checkbox input "true"
click at [518, 701] on button "Choose selected" at bounding box center [524, 693] width 103 height 28
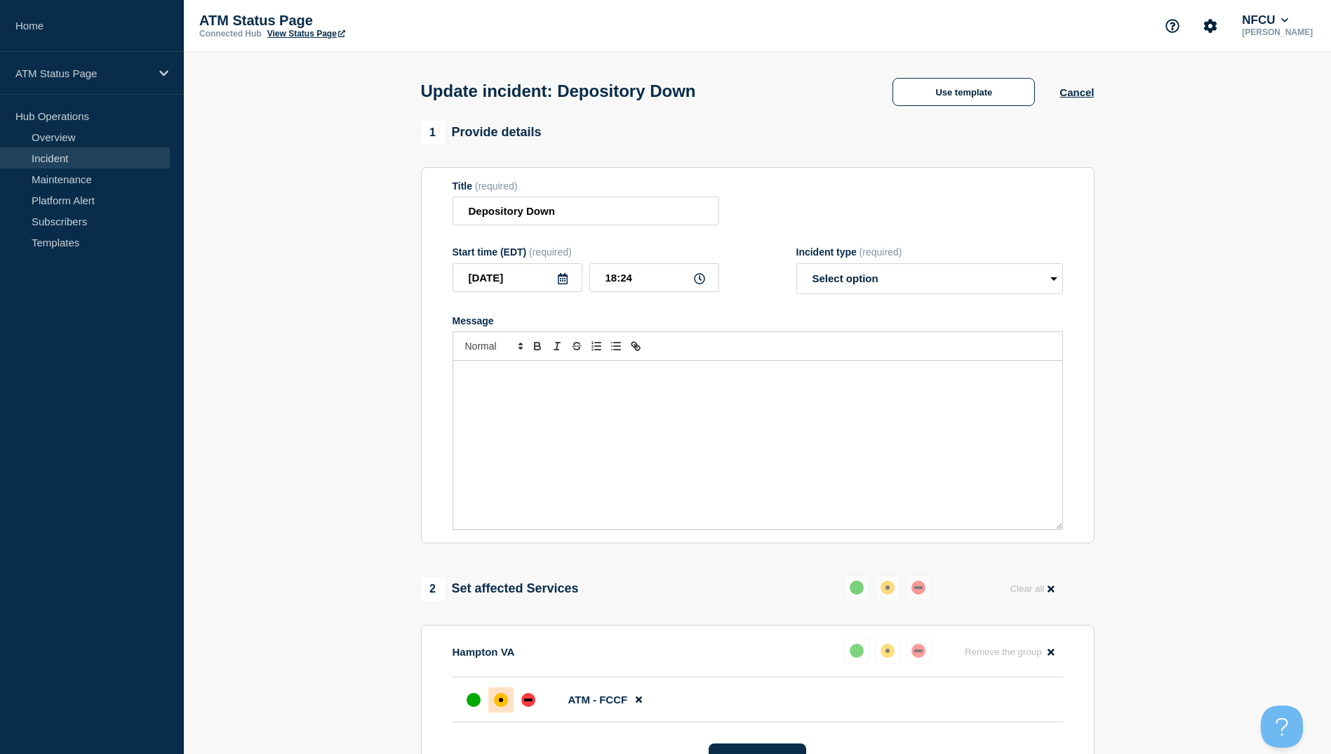
select select "resolved"
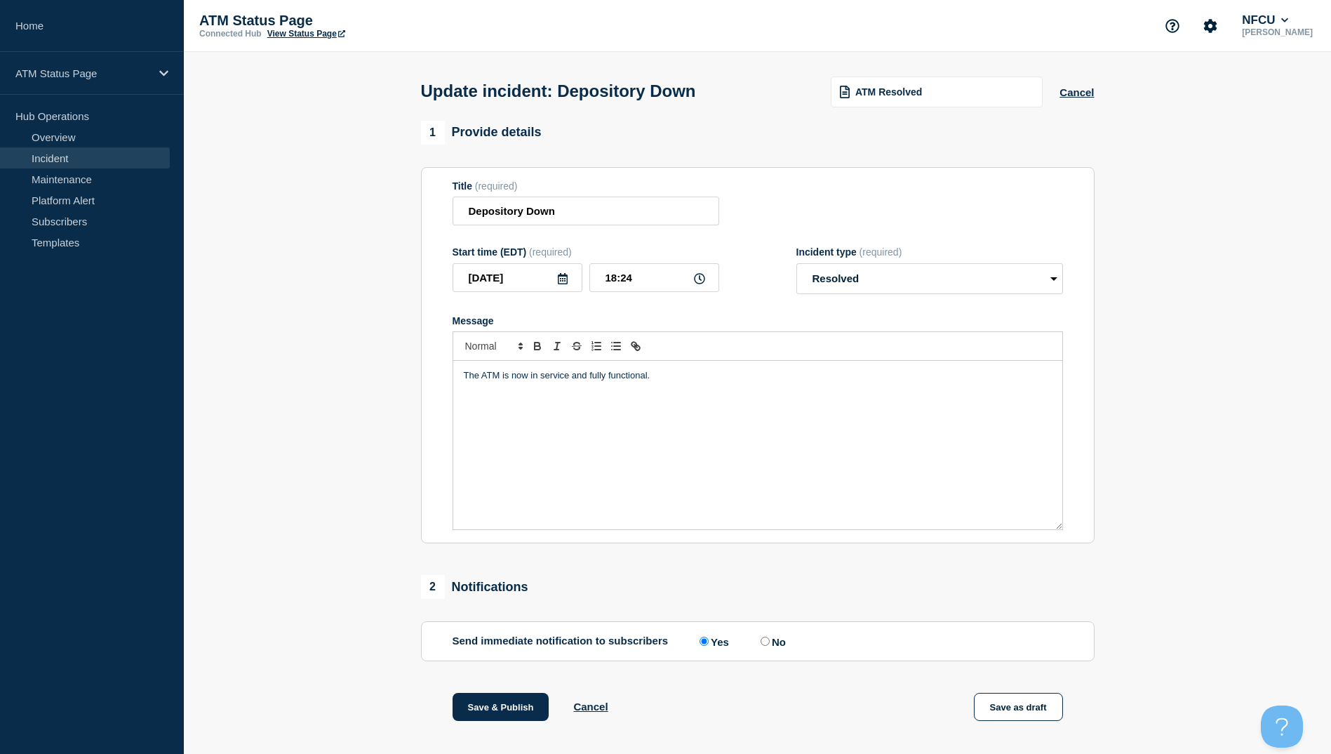
scroll to position [145, 0]
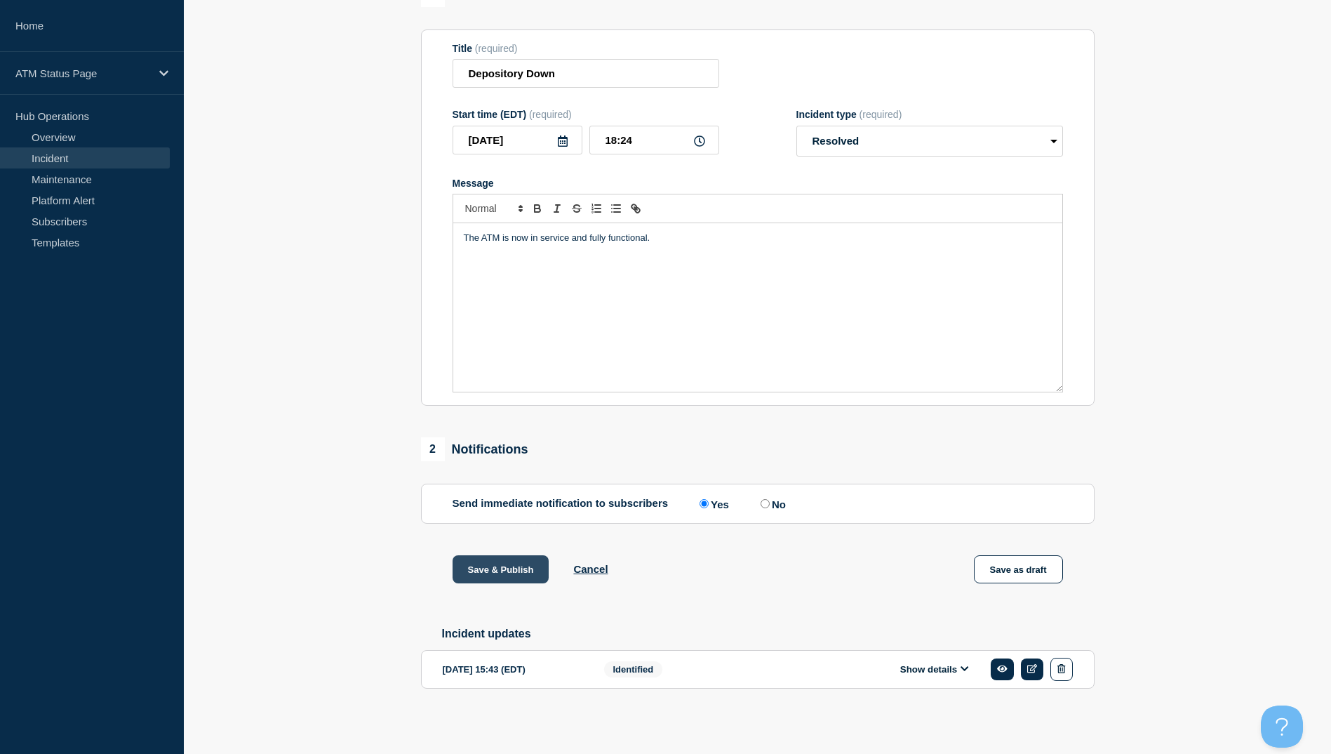
click at [490, 571] on button "Save & Publish" at bounding box center [501, 569] width 97 height 28
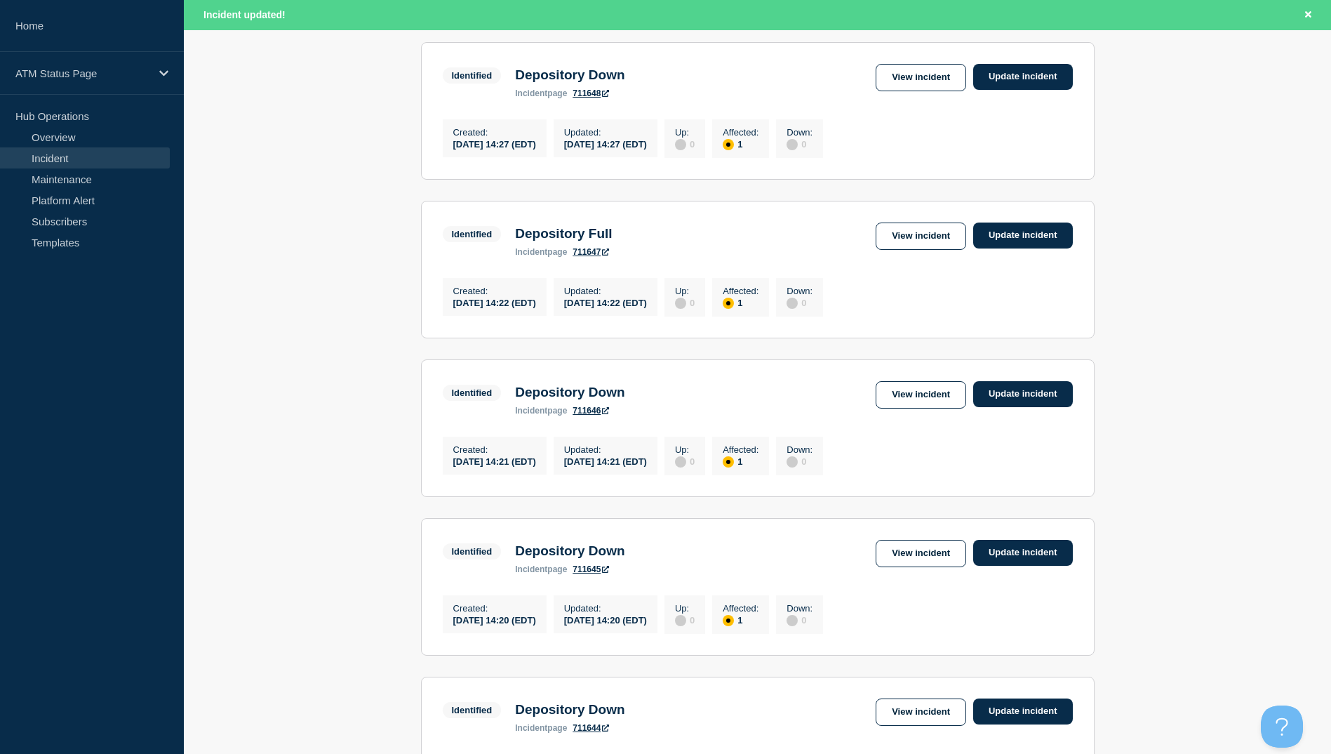
scroll to position [1333, 0]
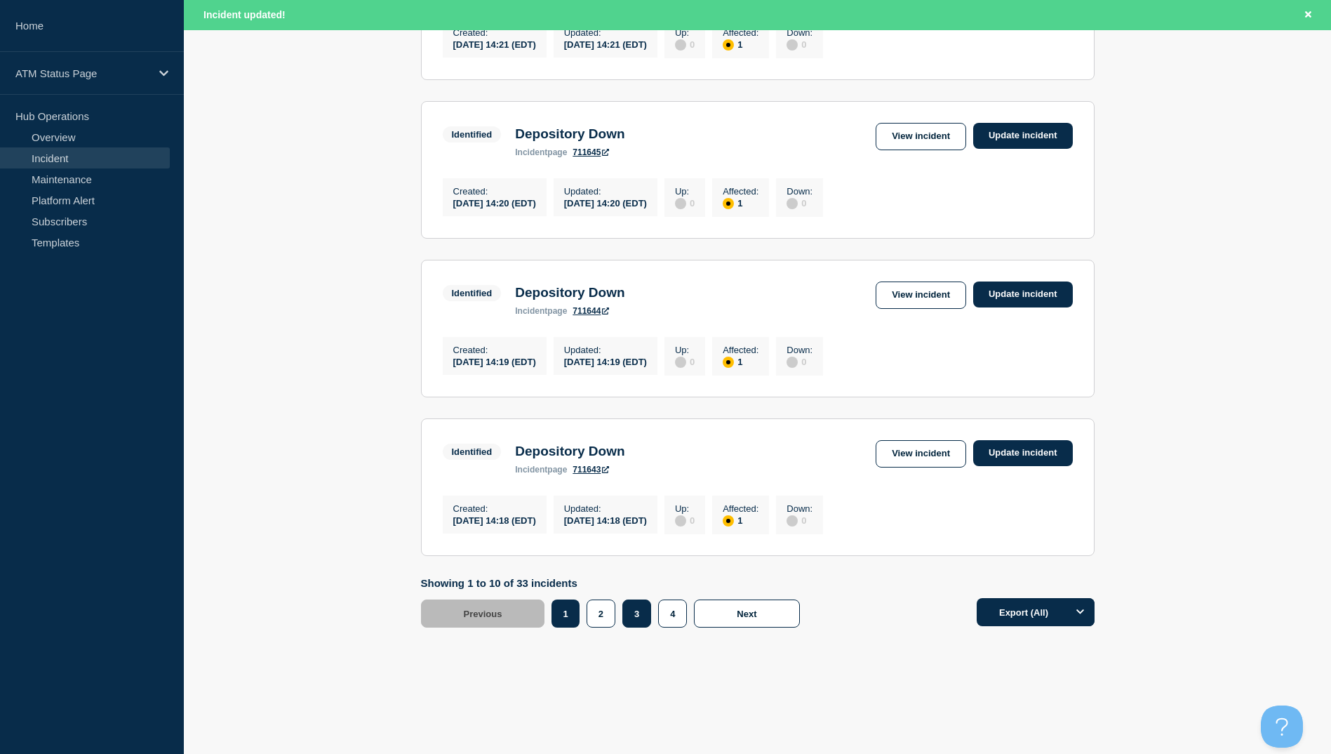
click at [639, 627] on button "3" at bounding box center [636, 613] width 29 height 28
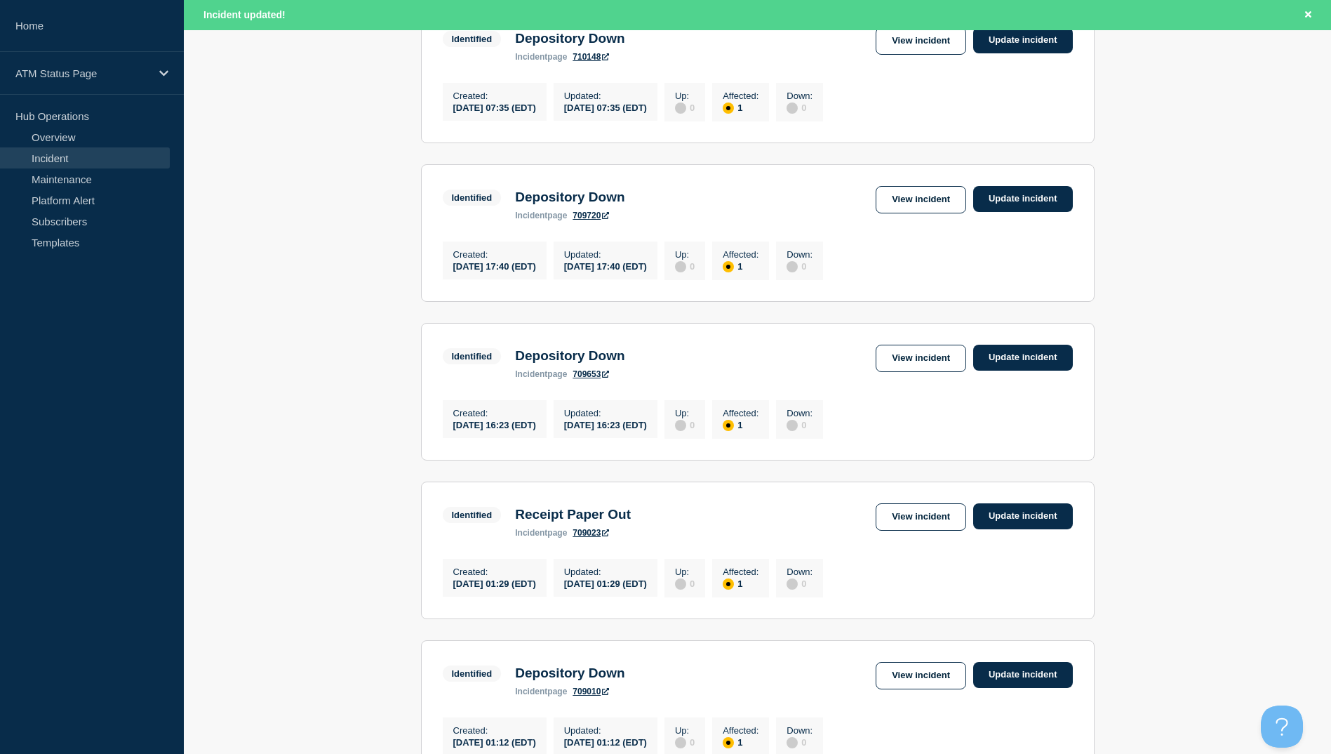
scroll to position [561, 0]
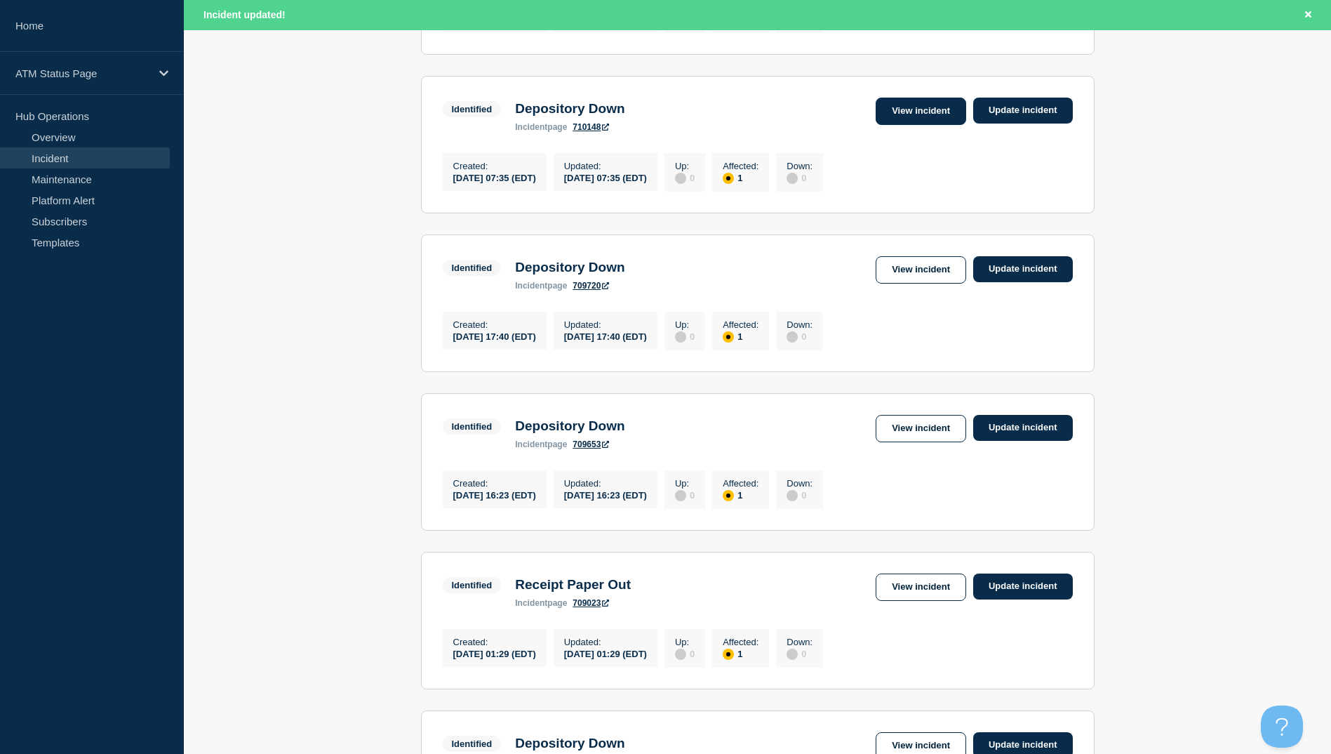
click at [925, 123] on link "View incident" at bounding box center [921, 111] width 91 height 27
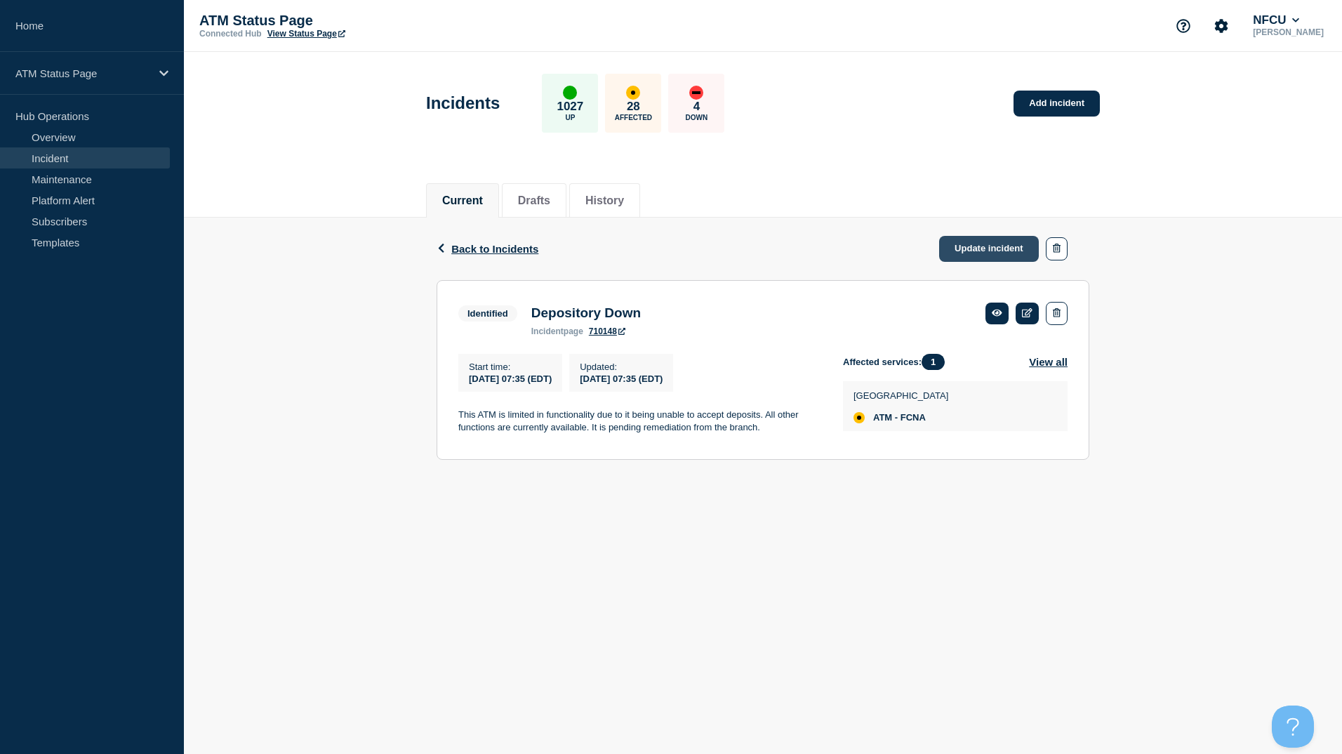
click at [999, 249] on link "Update incident" at bounding box center [989, 249] width 100 height 26
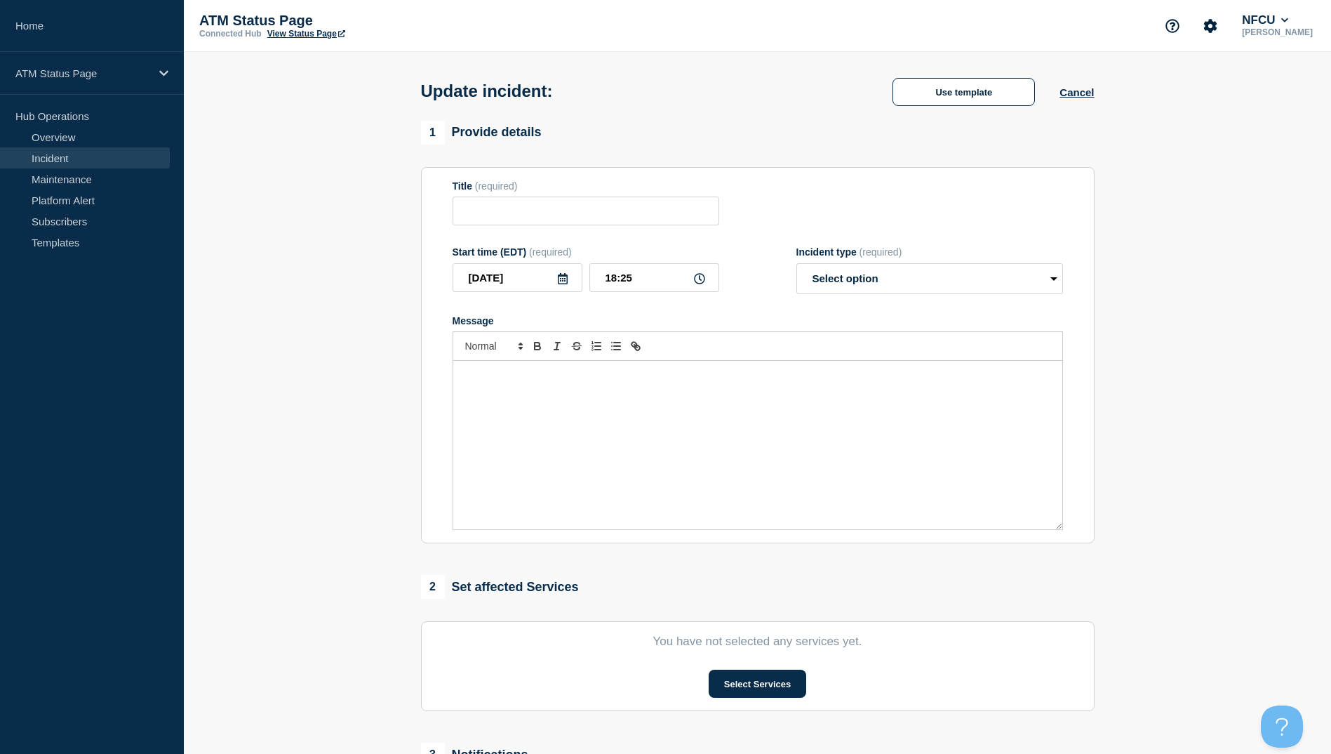
type input "Depository Down"
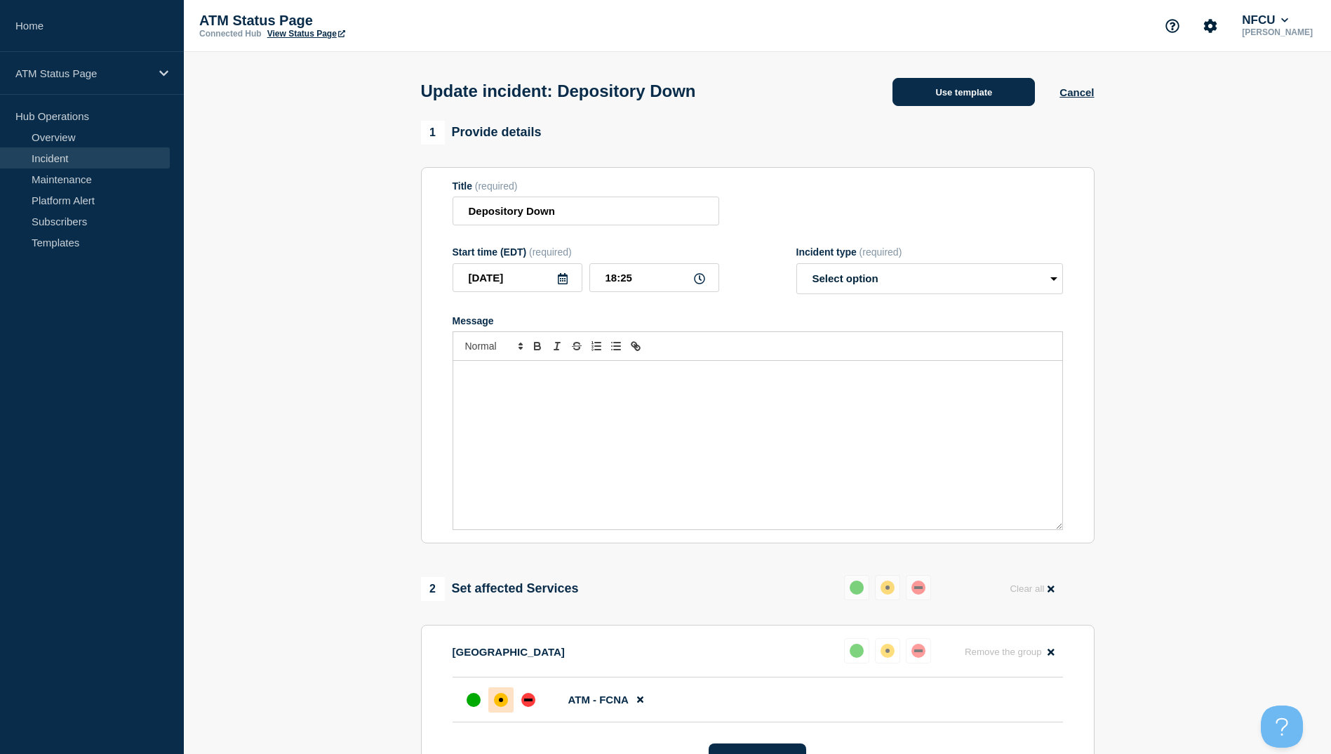
click at [966, 86] on button "Use template" at bounding box center [964, 92] width 142 height 28
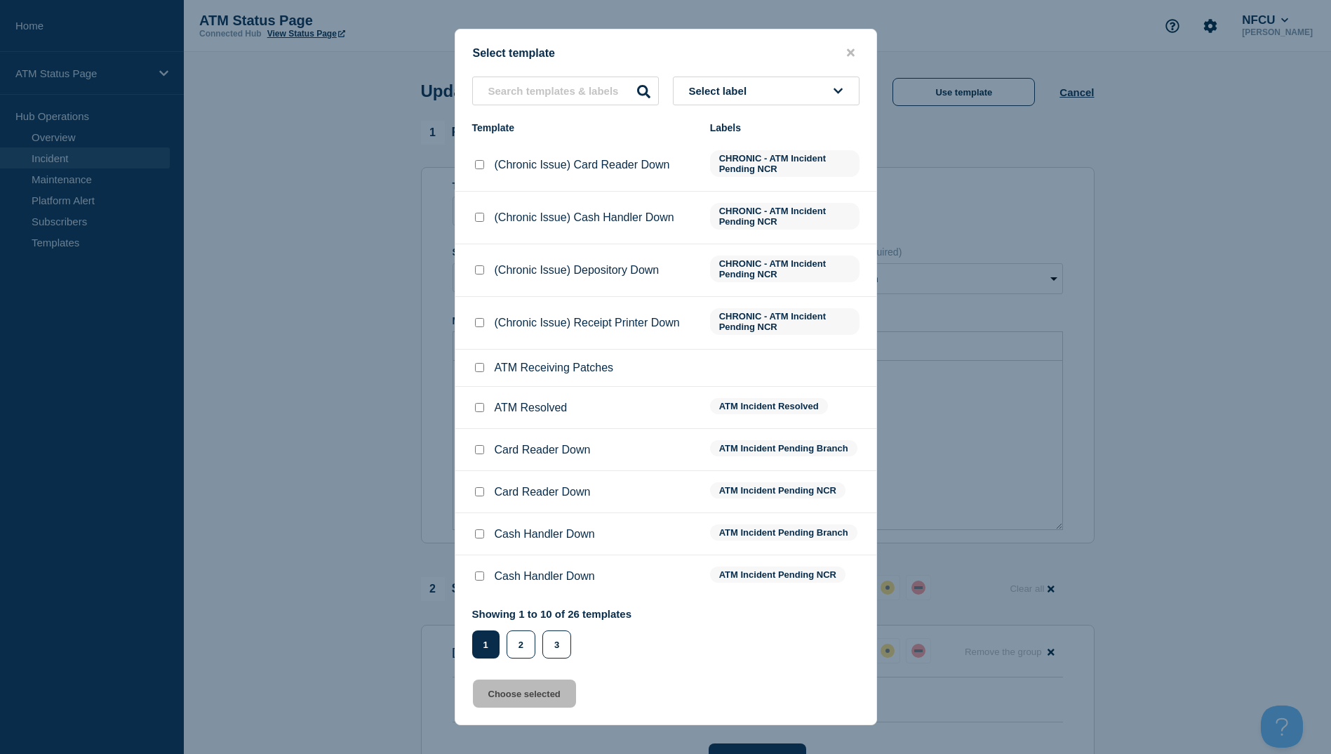
click at [479, 408] on input "ATM Resolved checkbox" at bounding box center [479, 407] width 9 height 9
checkbox input "true"
click at [535, 697] on button "Choose selected" at bounding box center [524, 693] width 103 height 28
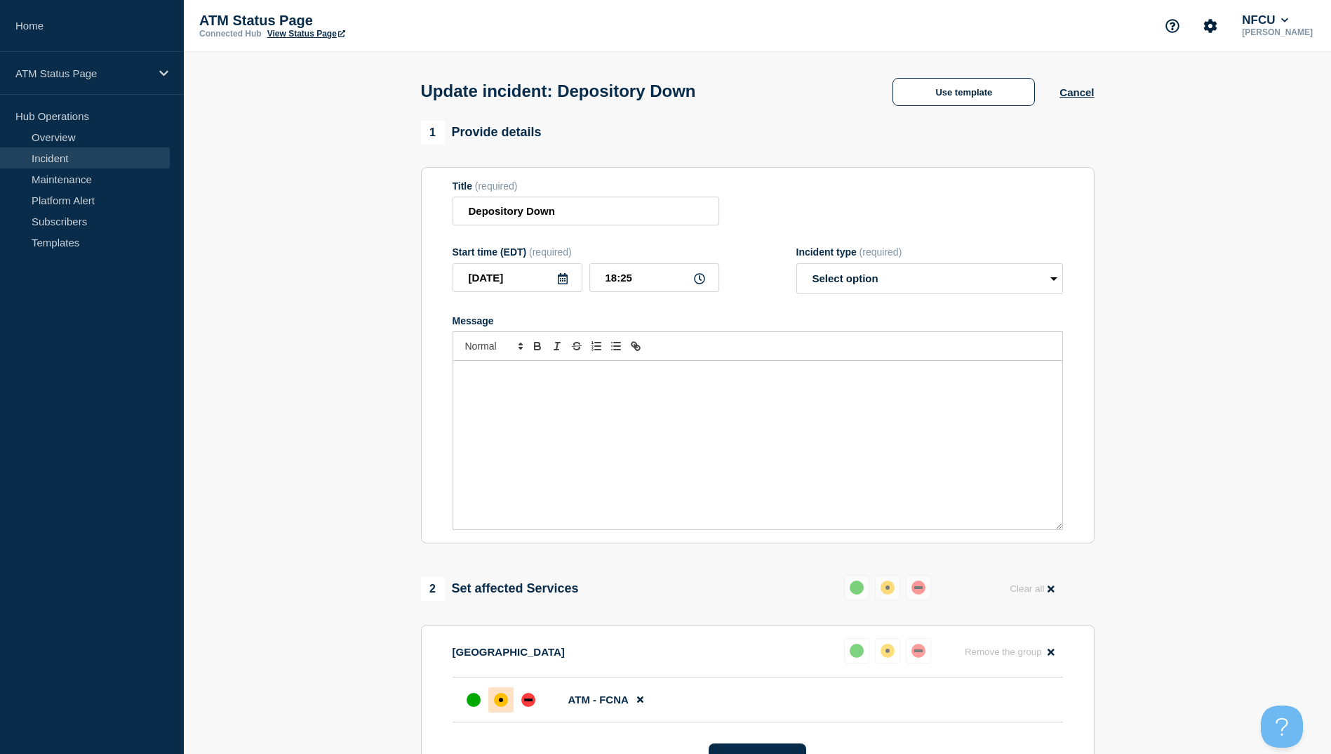
select select "resolved"
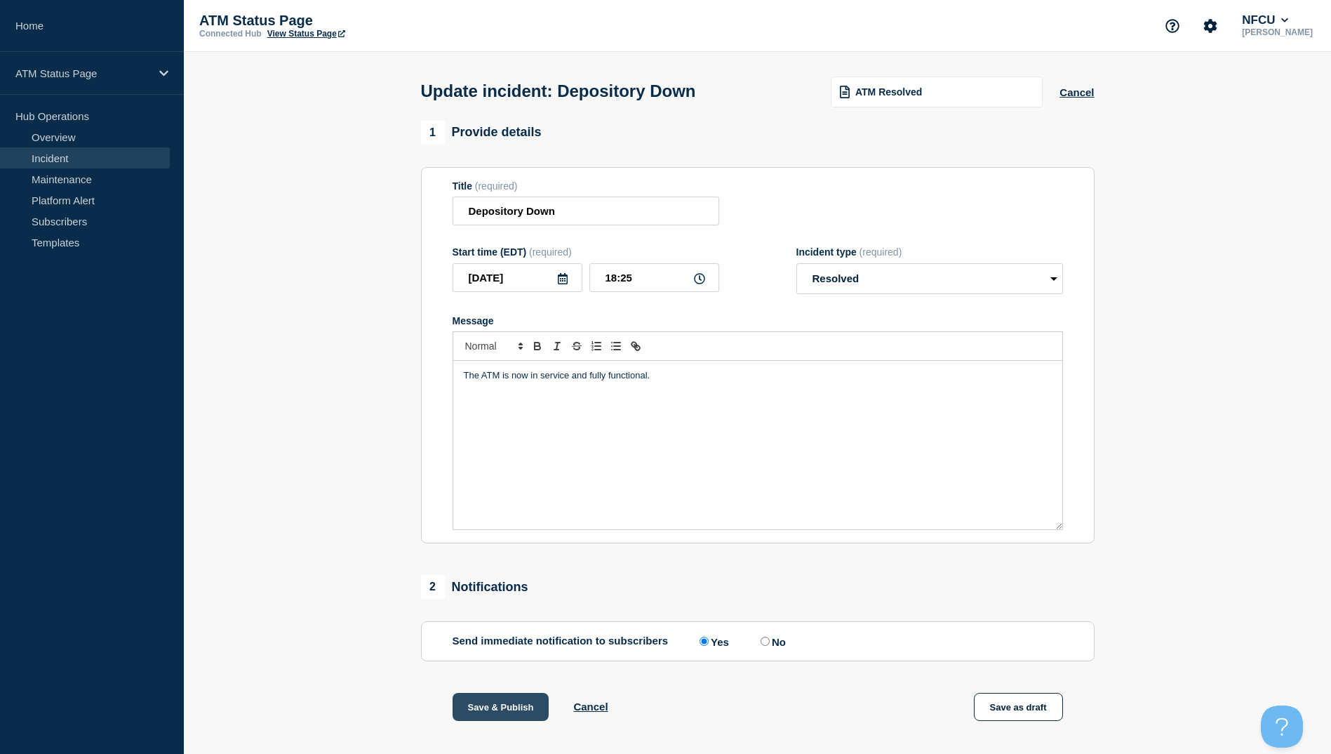
click at [510, 716] on button "Save & Publish" at bounding box center [501, 707] width 97 height 28
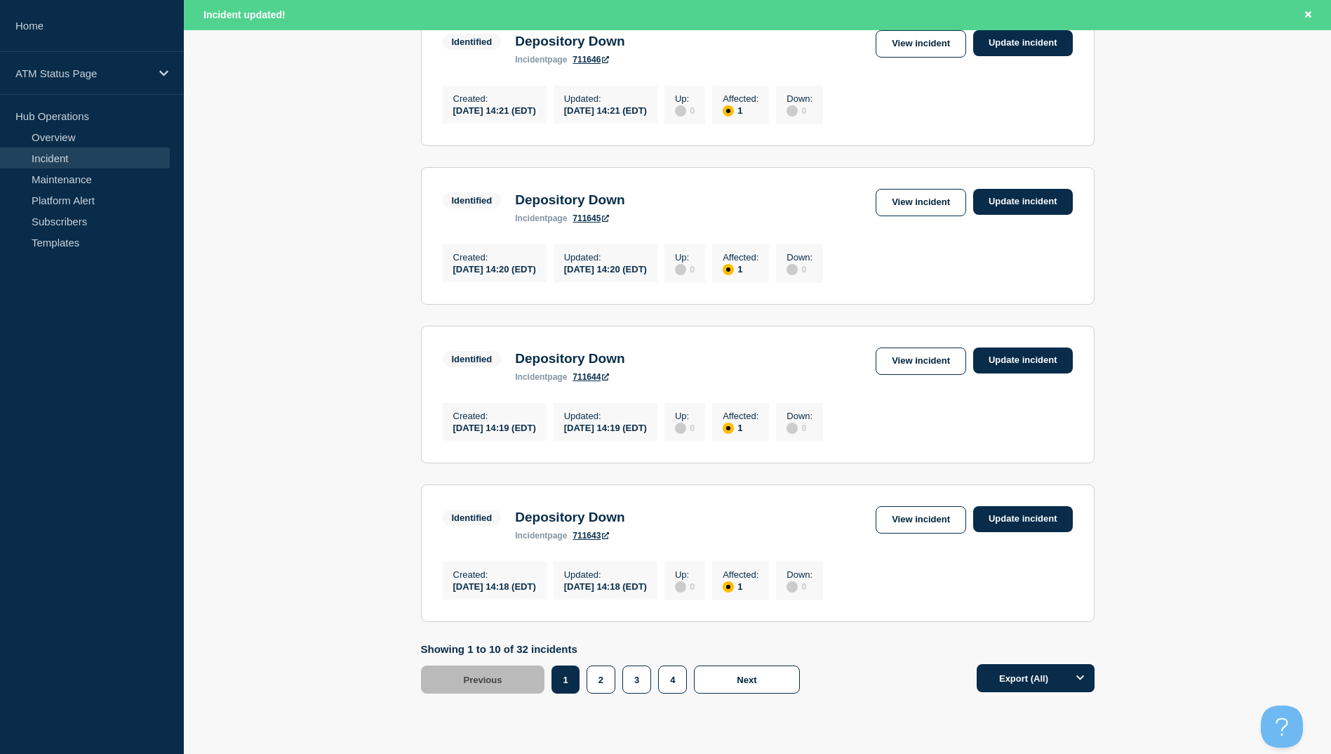
scroll to position [1378, 0]
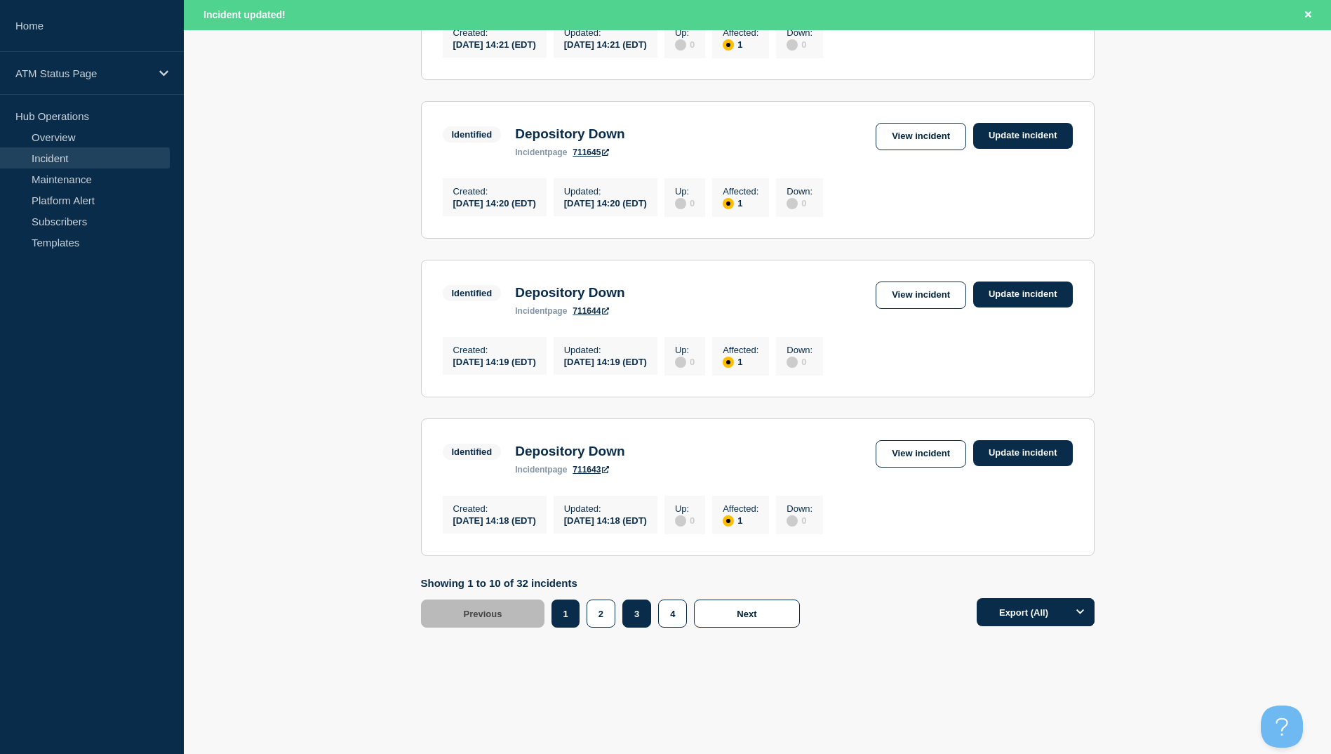
click at [642, 622] on button "3" at bounding box center [636, 613] width 29 height 28
click at [632, 613] on button "3" at bounding box center [636, 613] width 29 height 28
click at [914, 455] on link "View incident" at bounding box center [921, 453] width 91 height 27
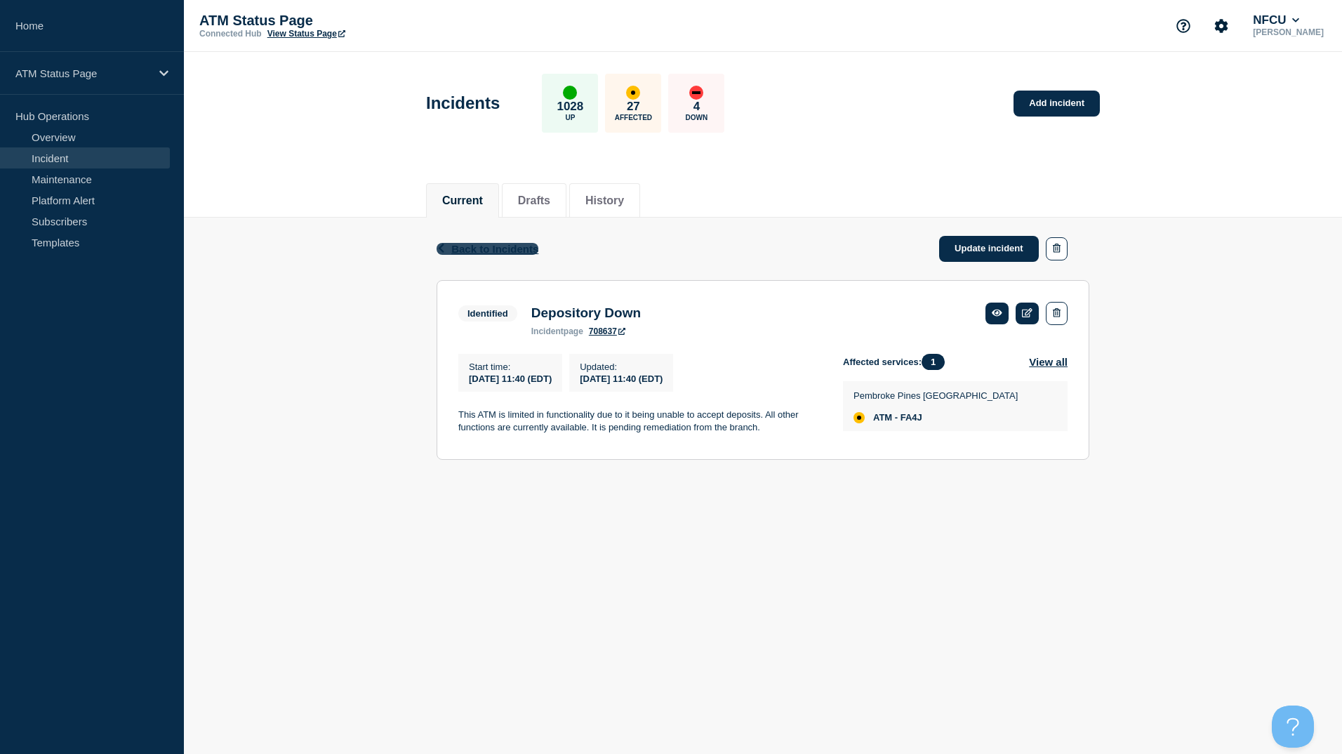
click at [521, 248] on span "Back to Incidents" at bounding box center [494, 249] width 87 height 12
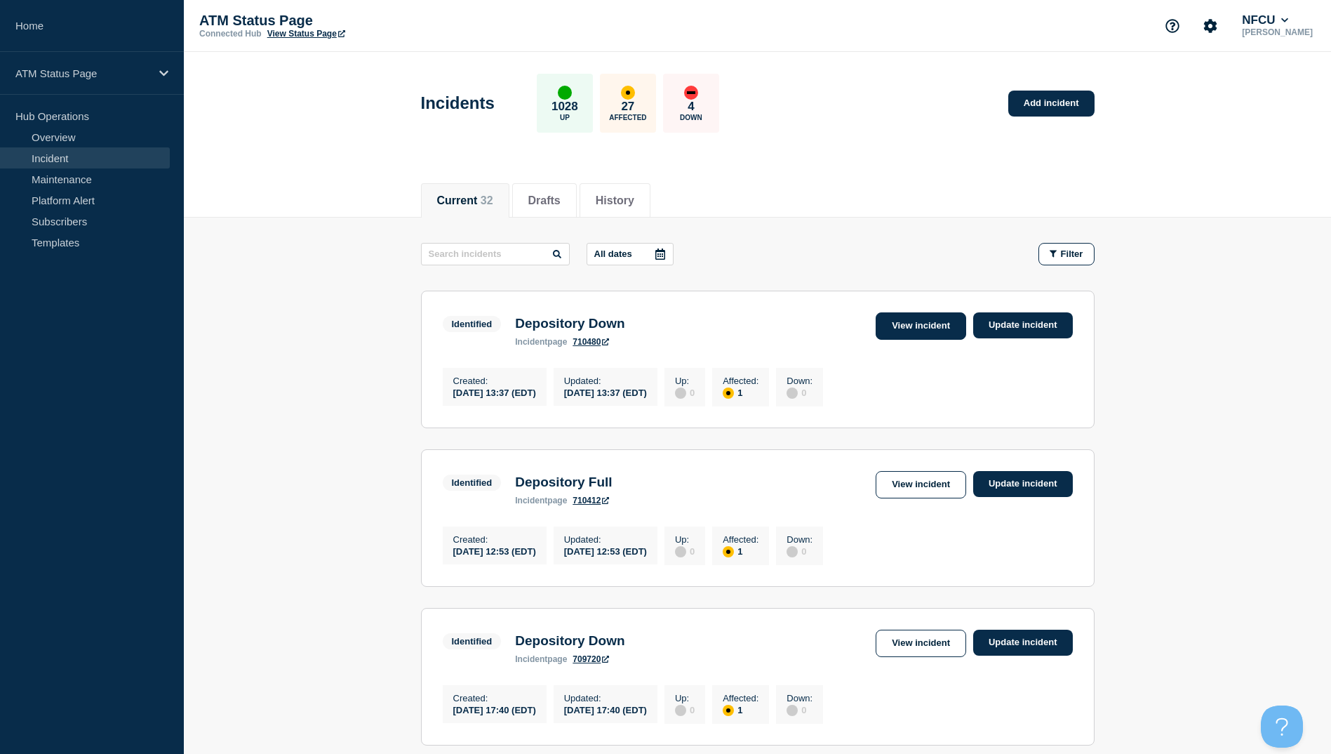
click at [941, 332] on link "View incident" at bounding box center [921, 325] width 91 height 27
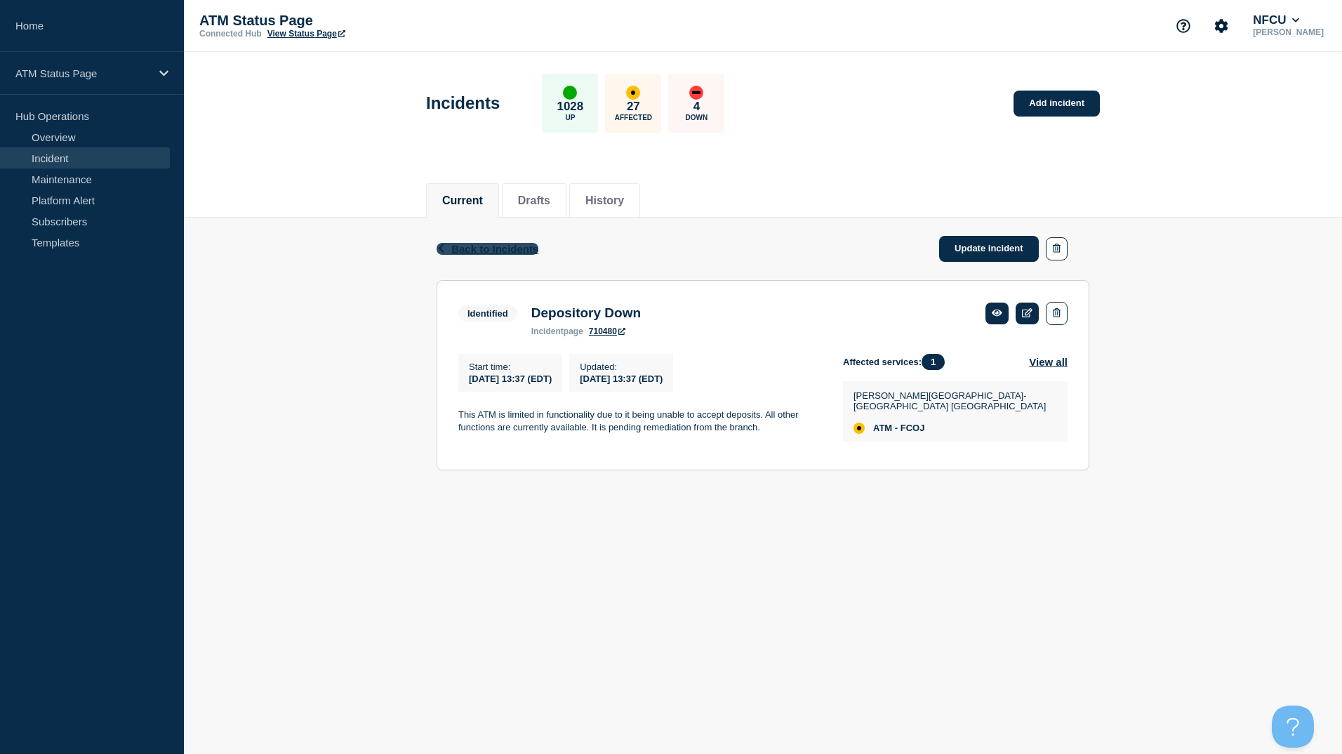
click at [507, 248] on span "Back to Incidents" at bounding box center [494, 249] width 87 height 12
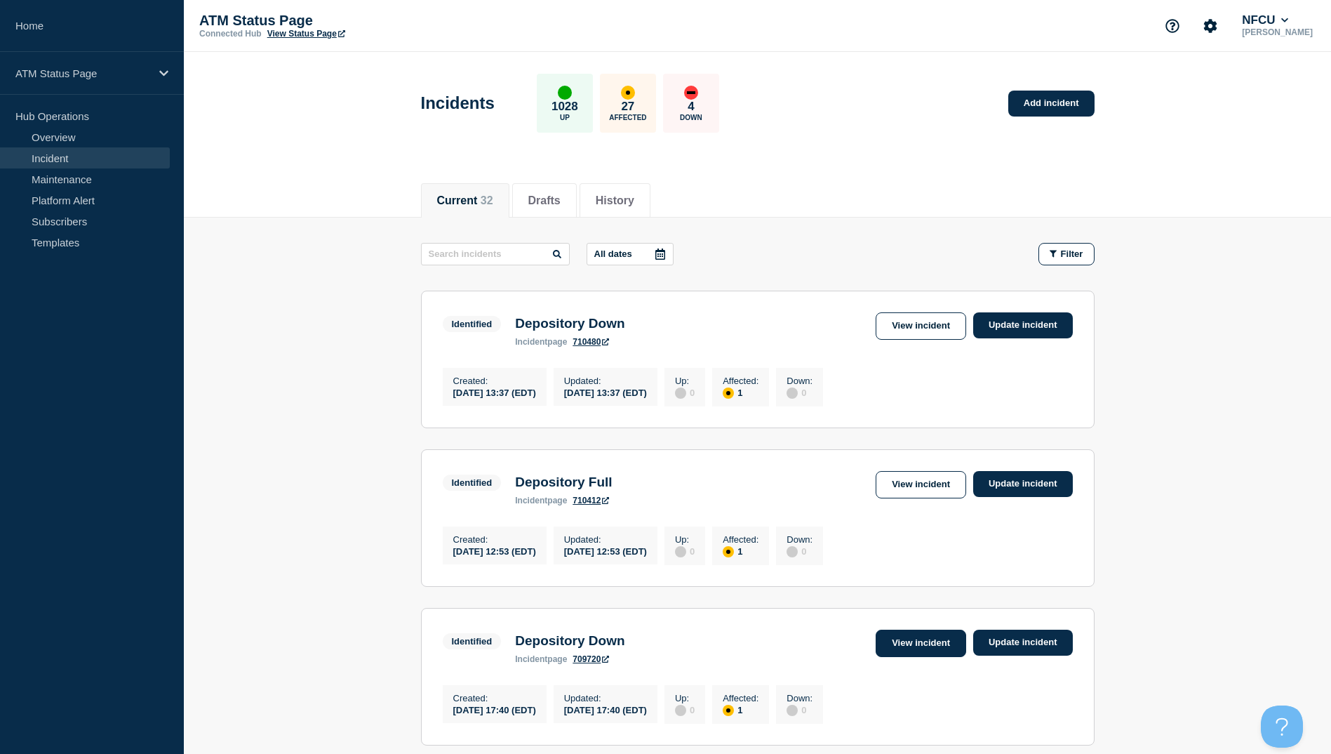
click at [925, 656] on link "View incident" at bounding box center [921, 642] width 91 height 27
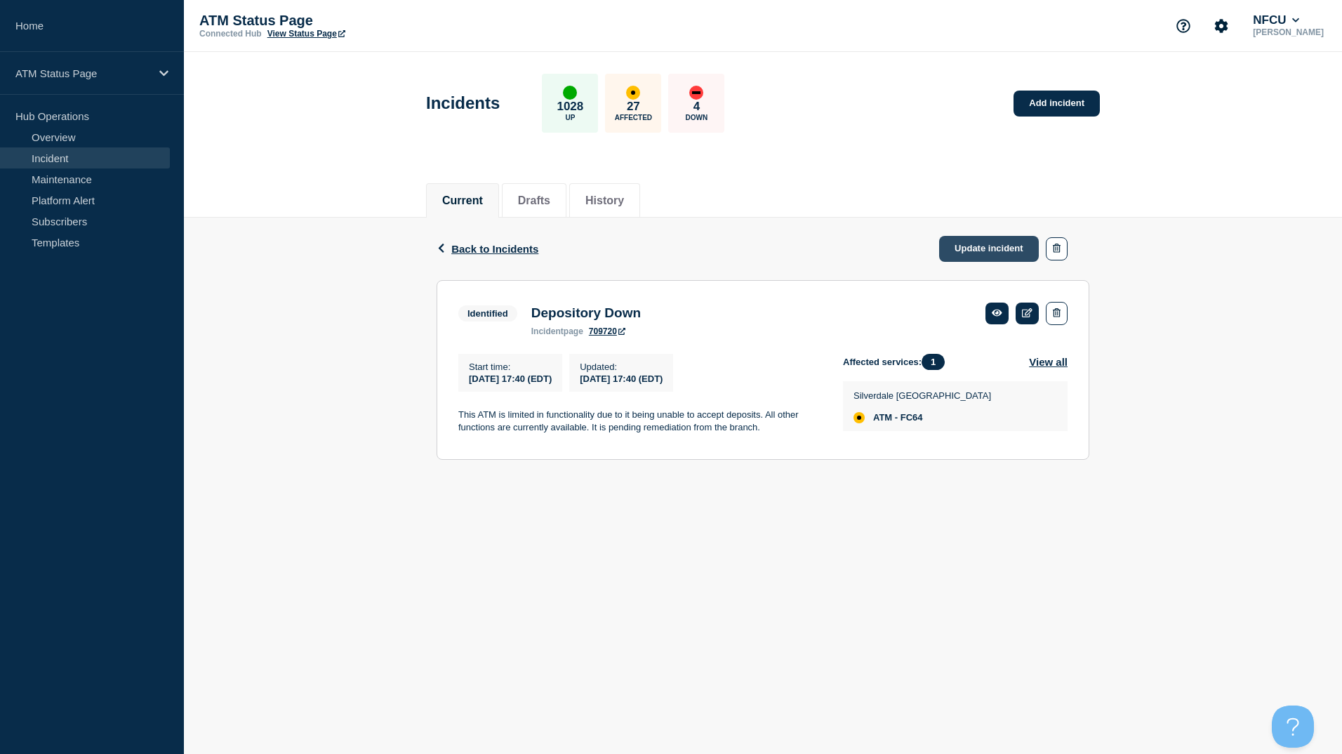
click at [950, 250] on link "Update incident" at bounding box center [989, 249] width 100 height 26
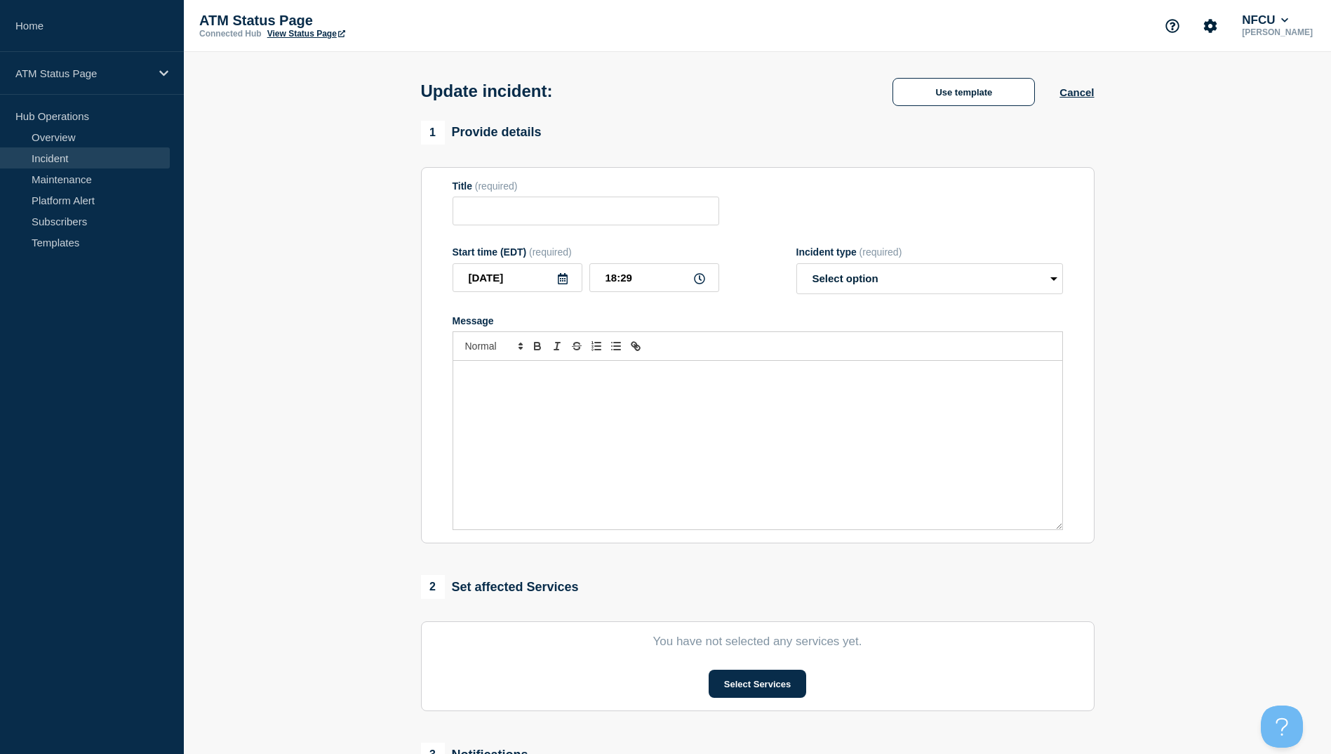
type input "Depository Down"
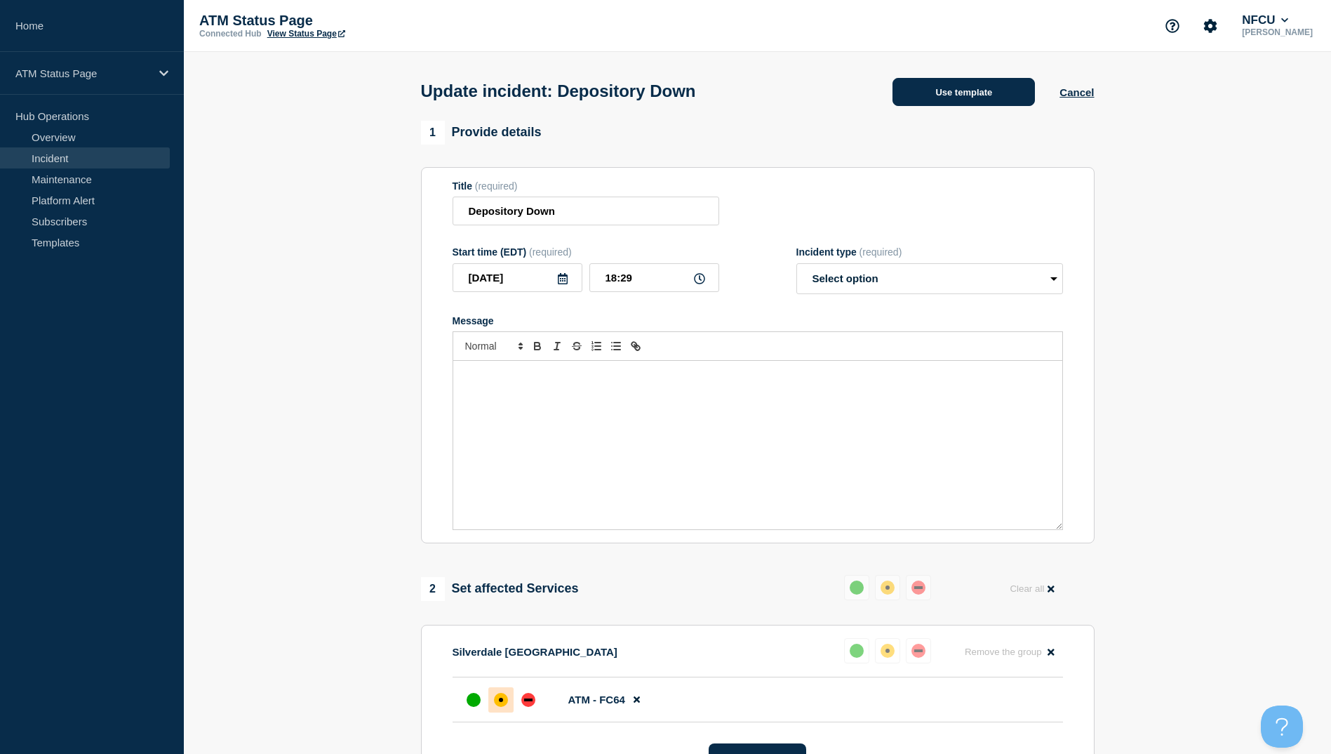
click at [950, 84] on button "Use template" at bounding box center [964, 92] width 142 height 28
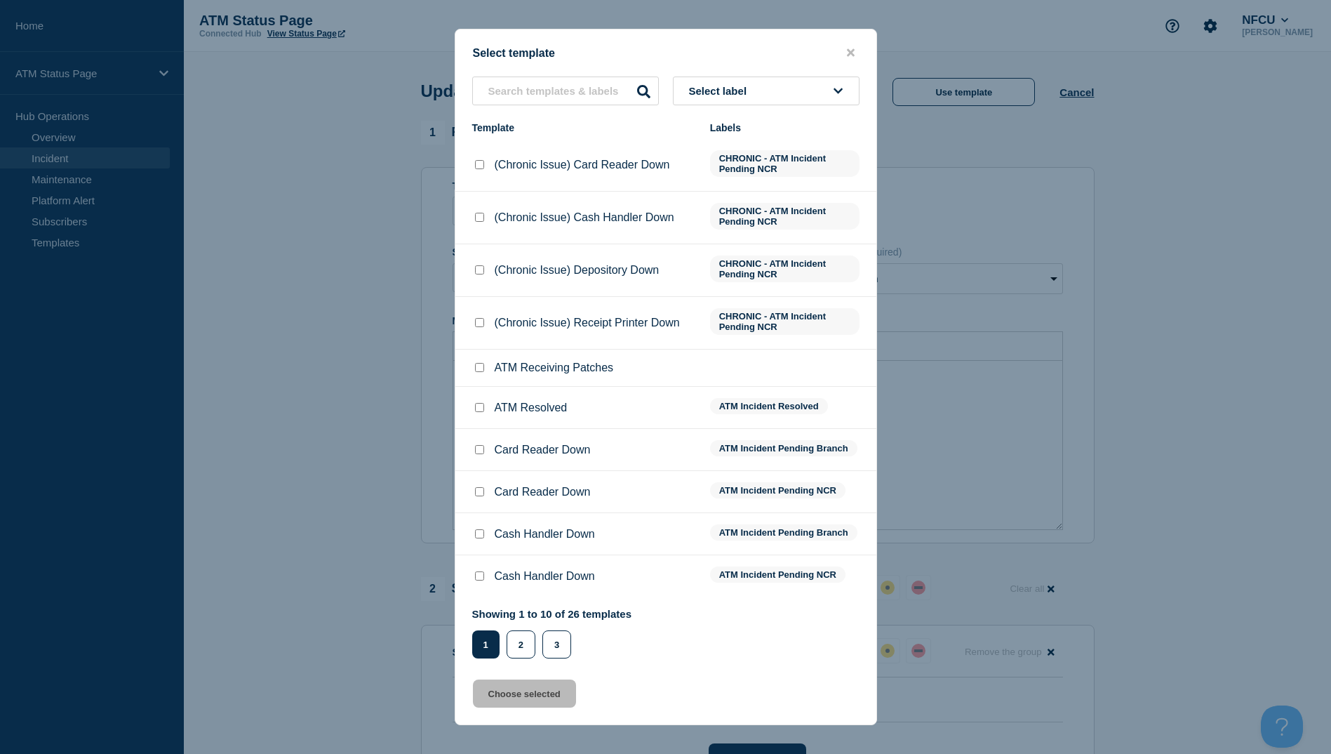
click at [479, 408] on input "ATM Resolved checkbox" at bounding box center [479, 407] width 9 height 9
checkbox input "true"
click at [520, 697] on button "Choose selected" at bounding box center [524, 693] width 103 height 28
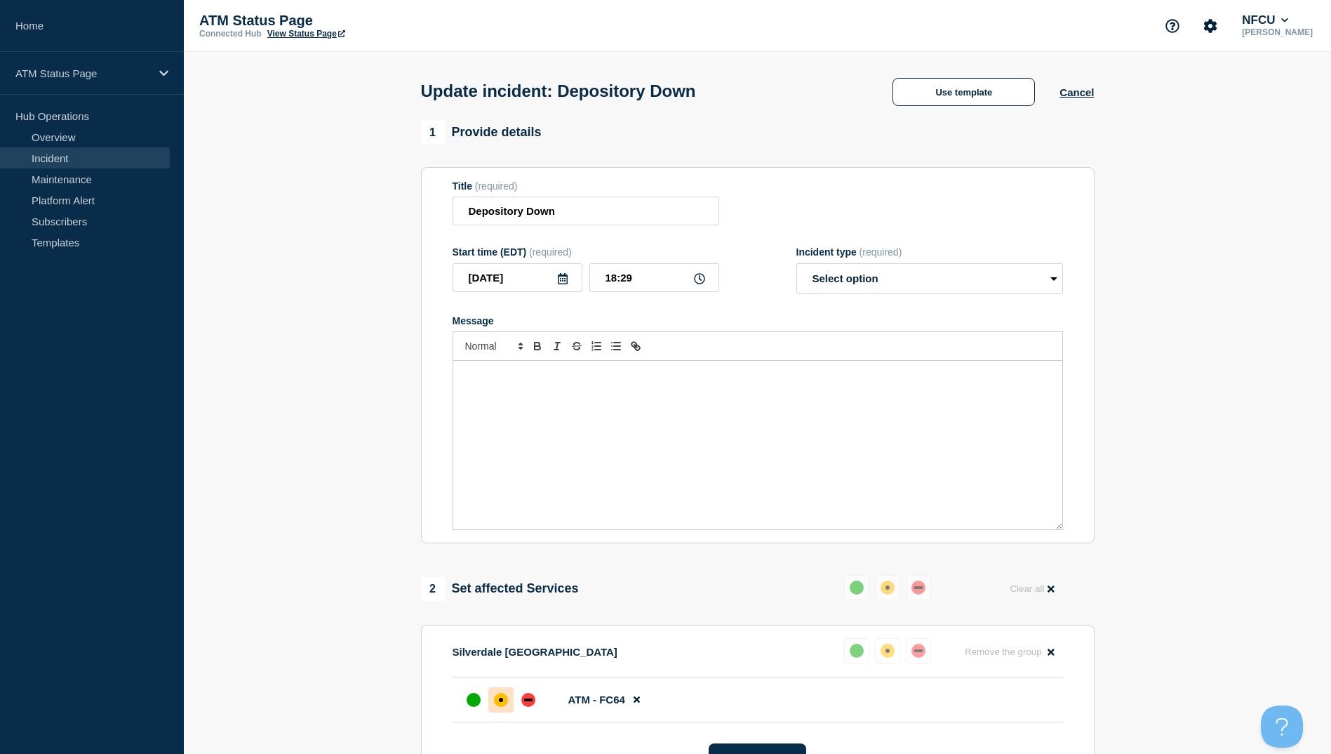
select select "resolved"
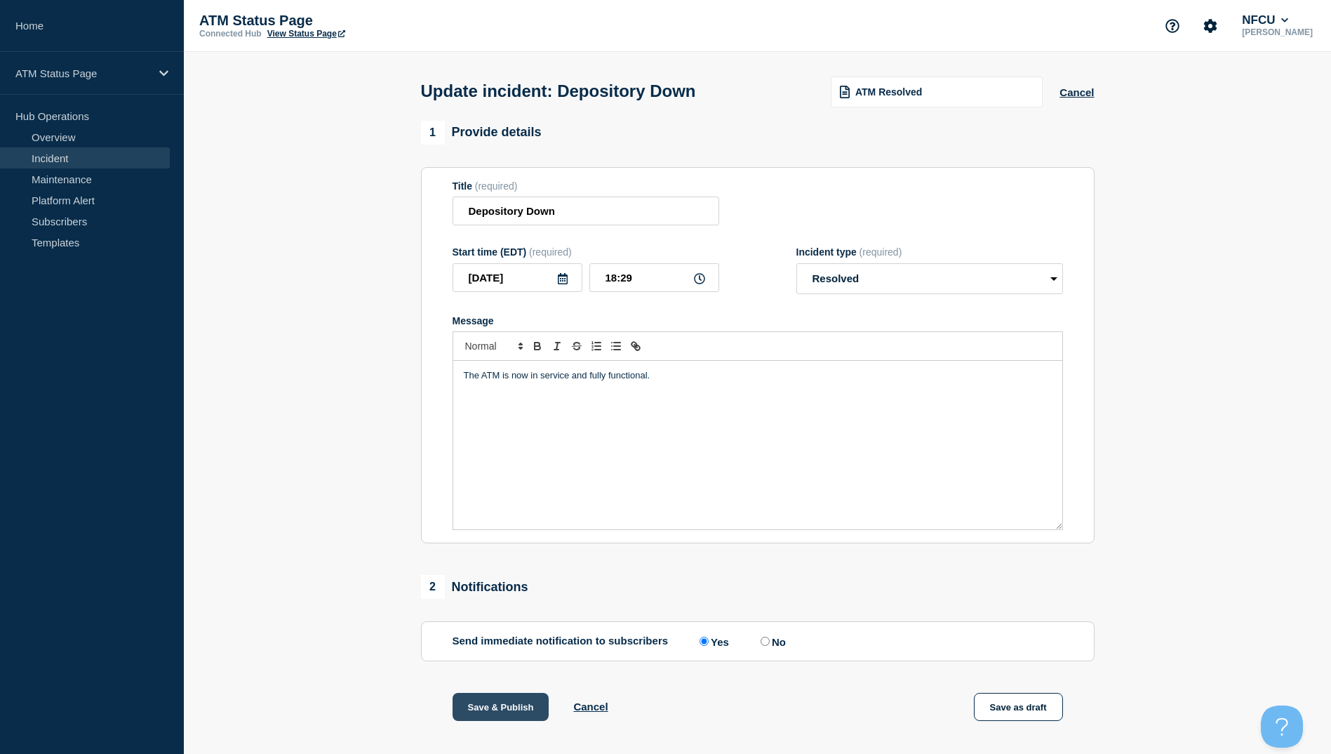
click at [514, 711] on button "Save & Publish" at bounding box center [501, 707] width 97 height 28
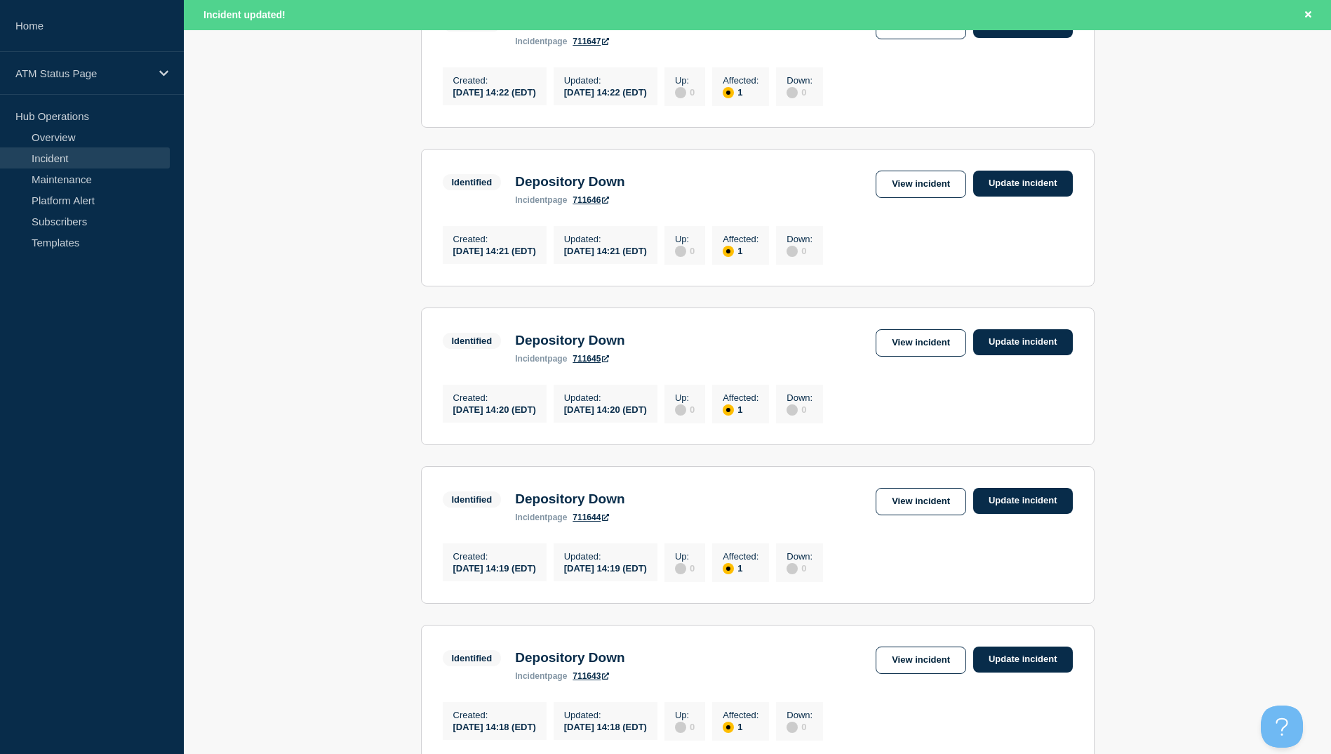
scroll to position [1378, 0]
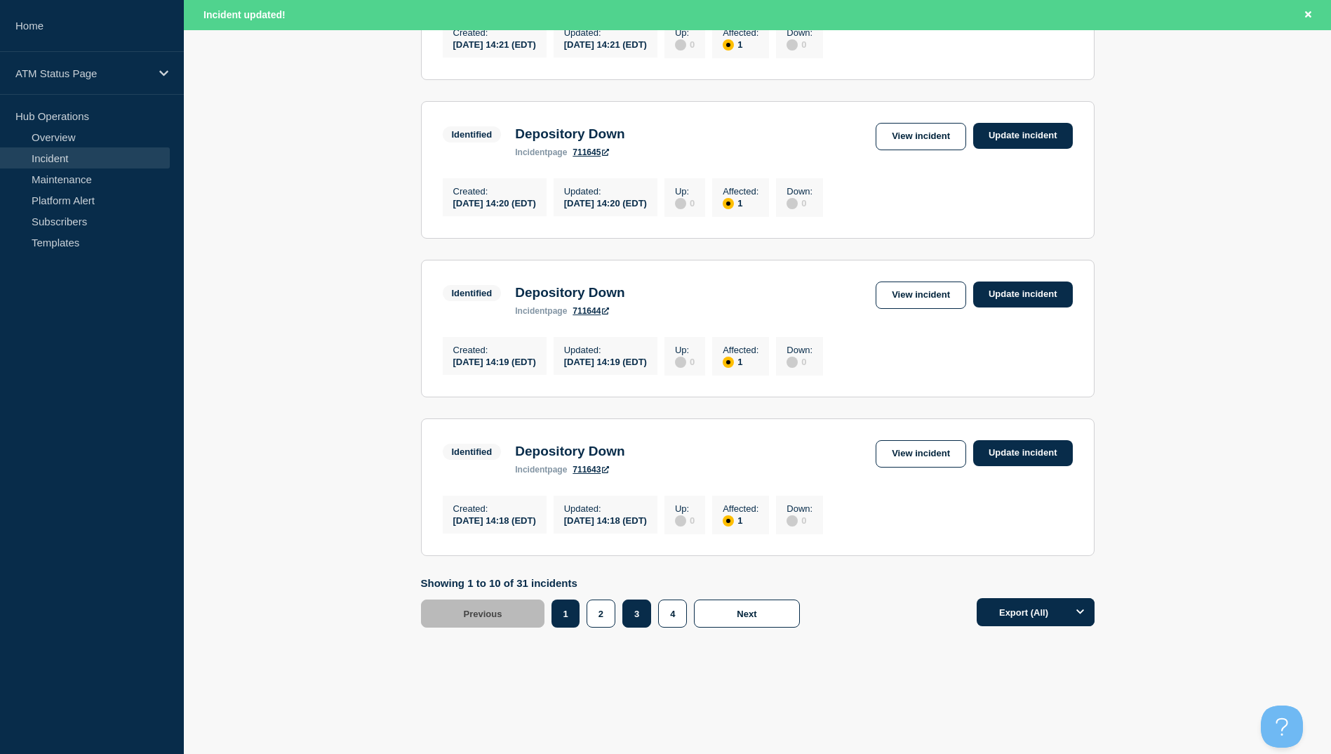
click at [629, 616] on button "3" at bounding box center [636, 613] width 29 height 28
click at [636, 605] on button "3" at bounding box center [636, 613] width 29 height 28
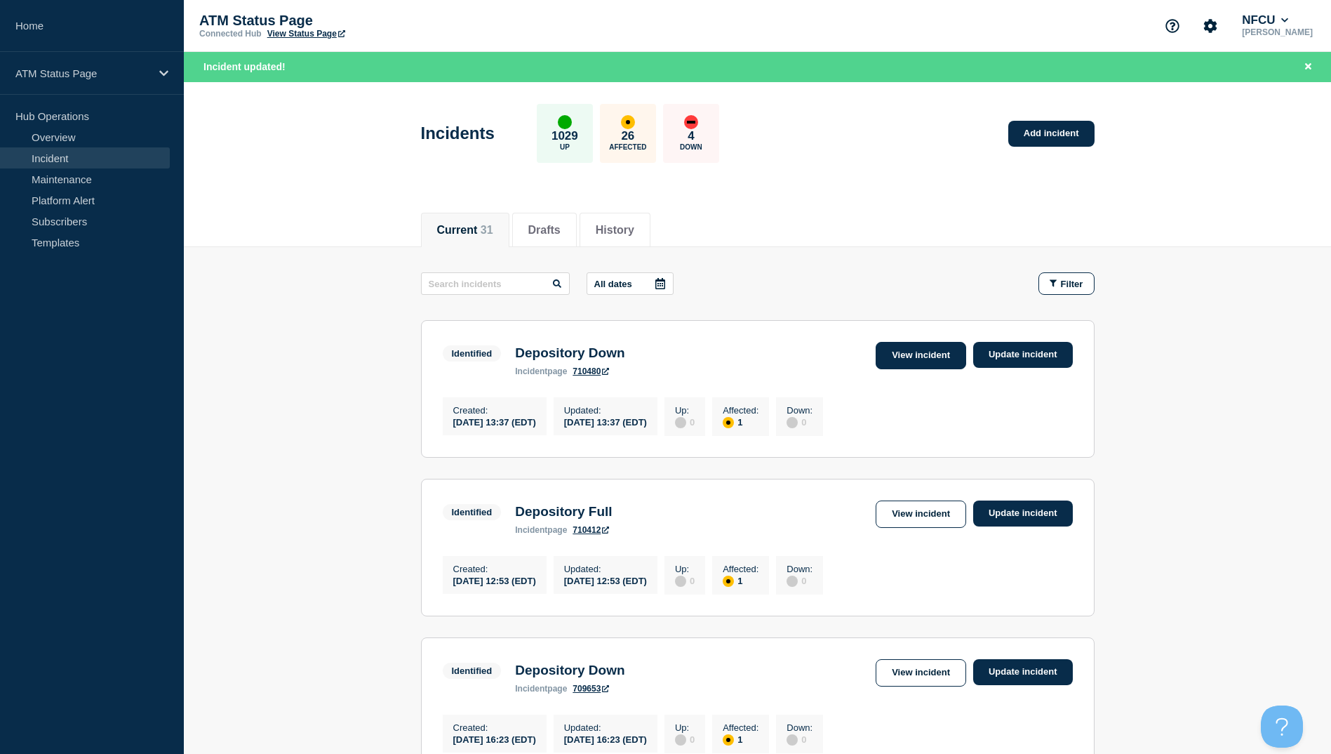
click at [909, 357] on link "View incident" at bounding box center [921, 355] width 91 height 27
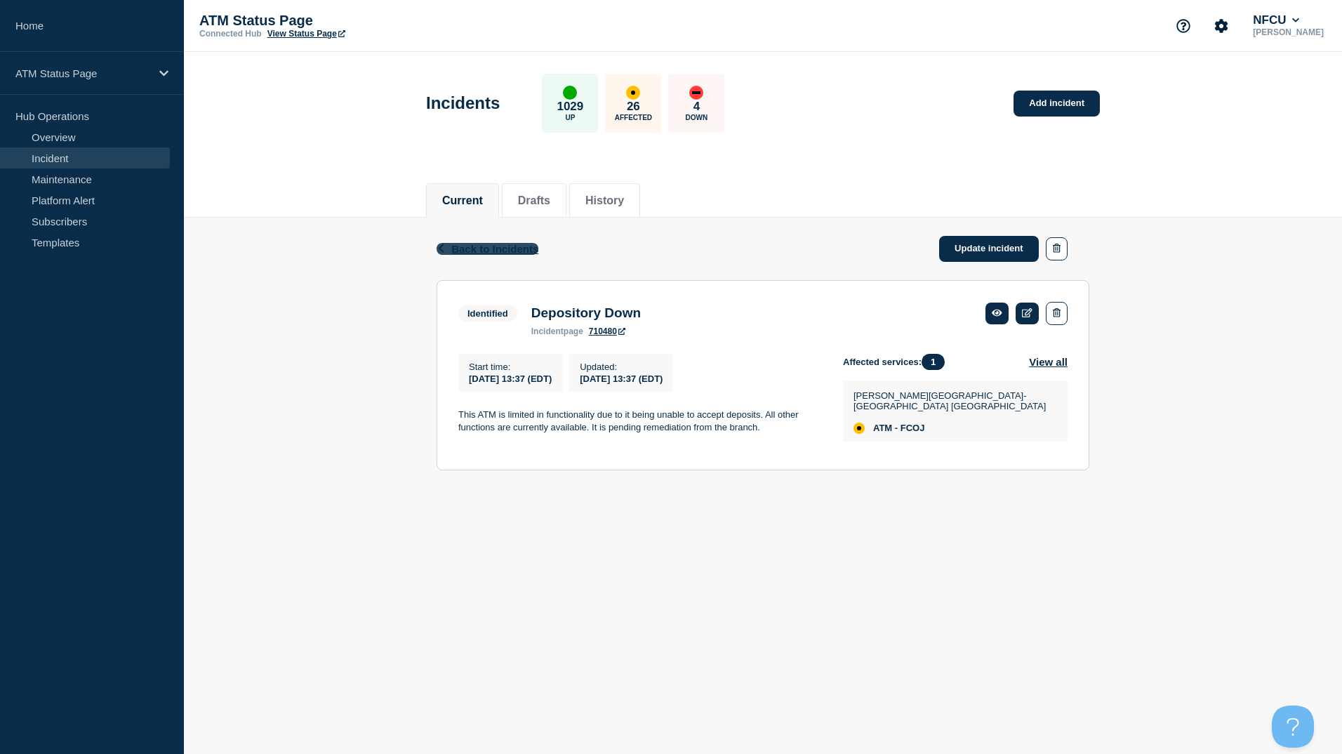
click at [516, 254] on span "Back to Incidents" at bounding box center [494, 249] width 87 height 12
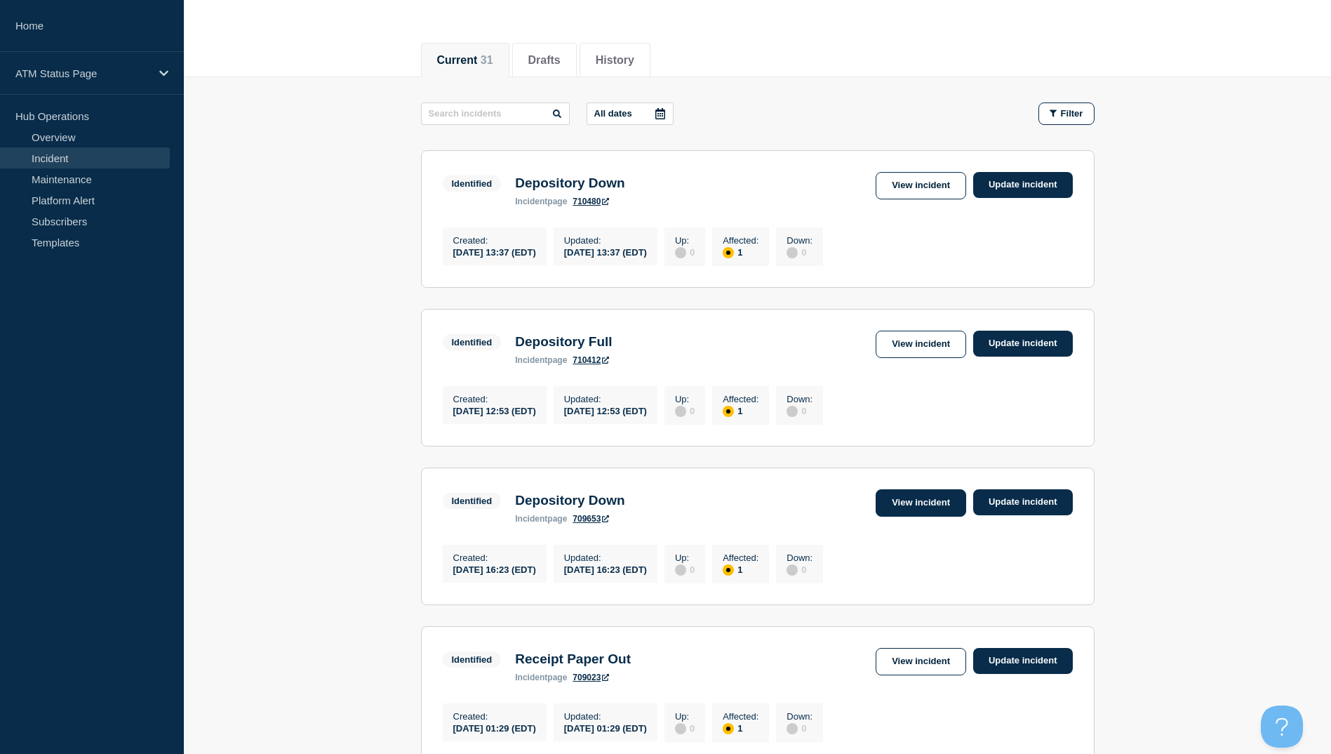
scroll to position [281, 0]
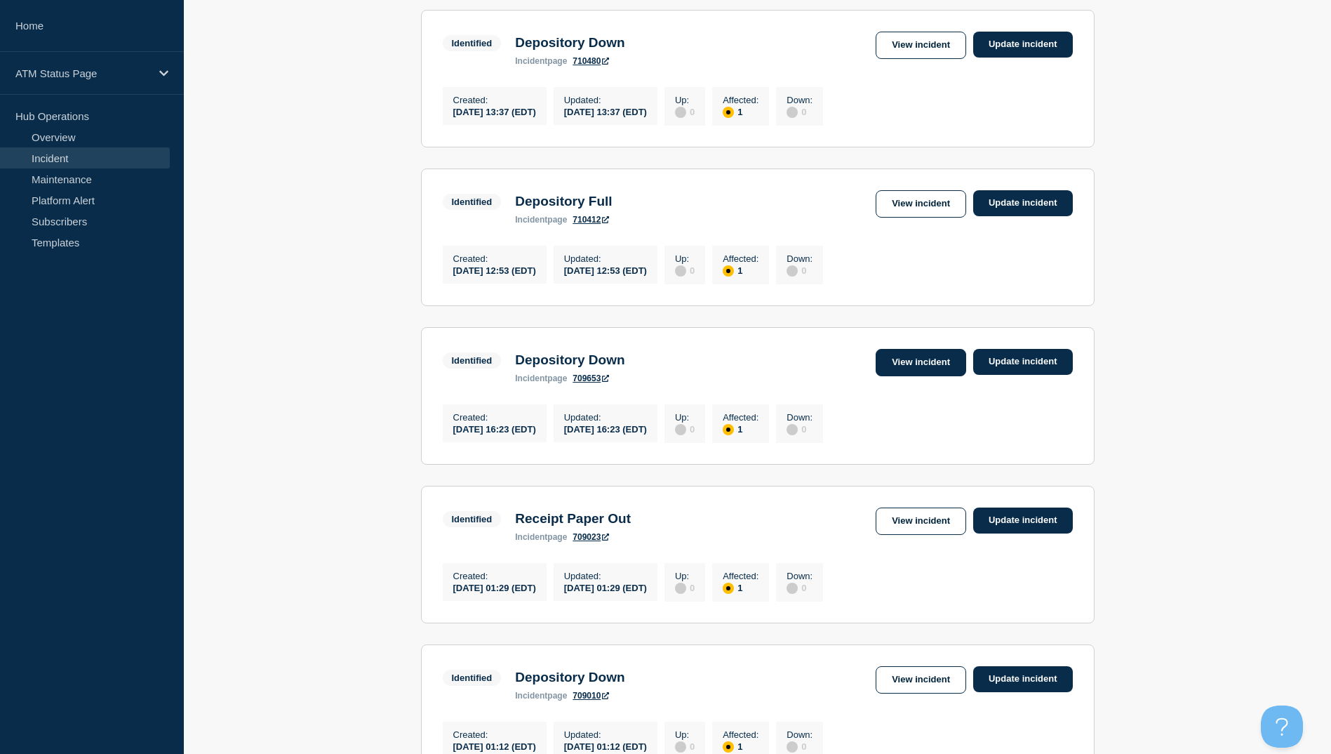
click at [918, 371] on link "View incident" at bounding box center [921, 362] width 91 height 27
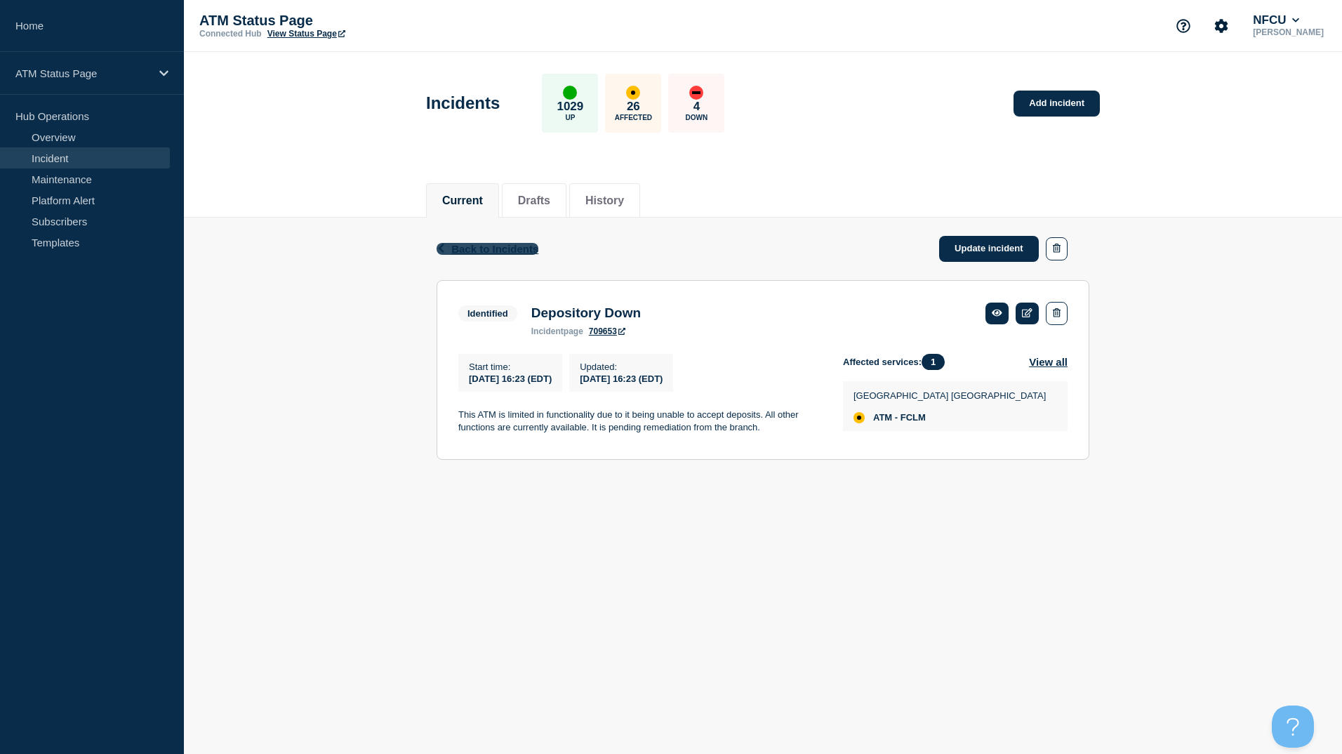
click at [497, 251] on span "Back to Incidents" at bounding box center [494, 249] width 87 height 12
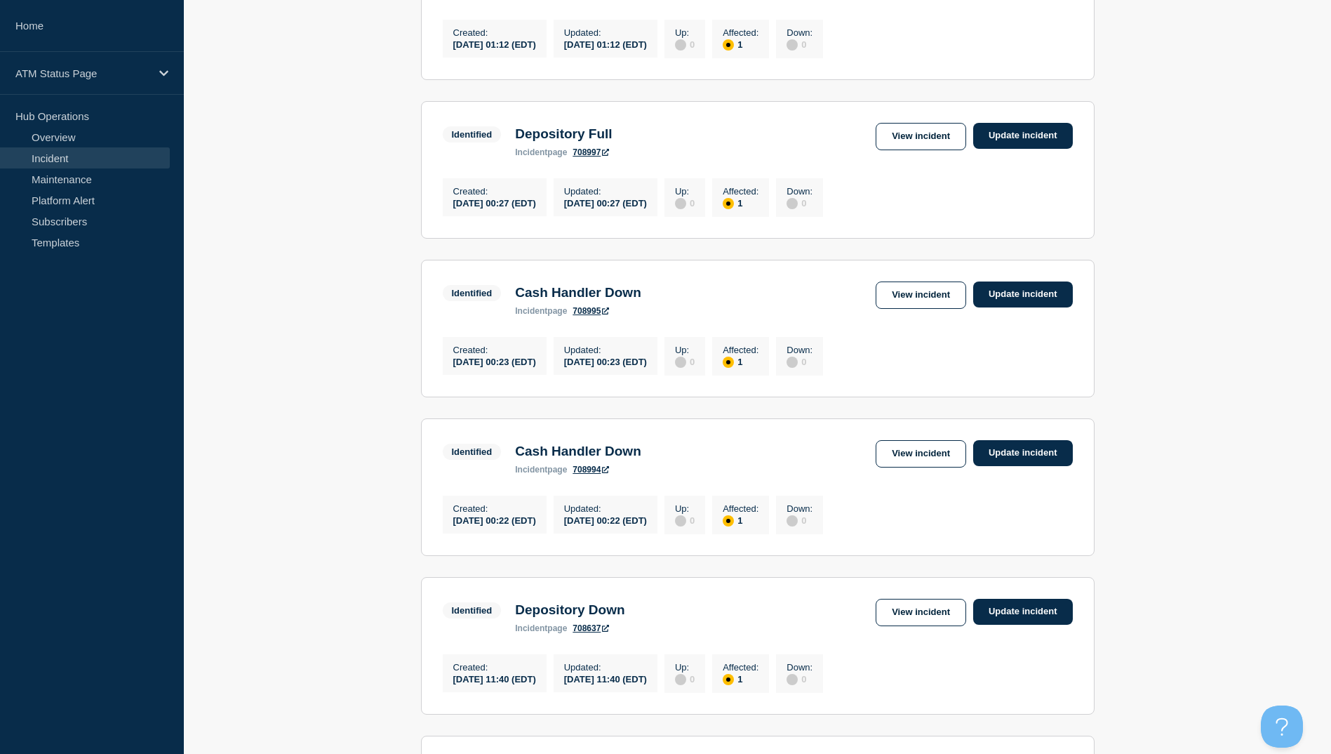
scroll to position [1053, 0]
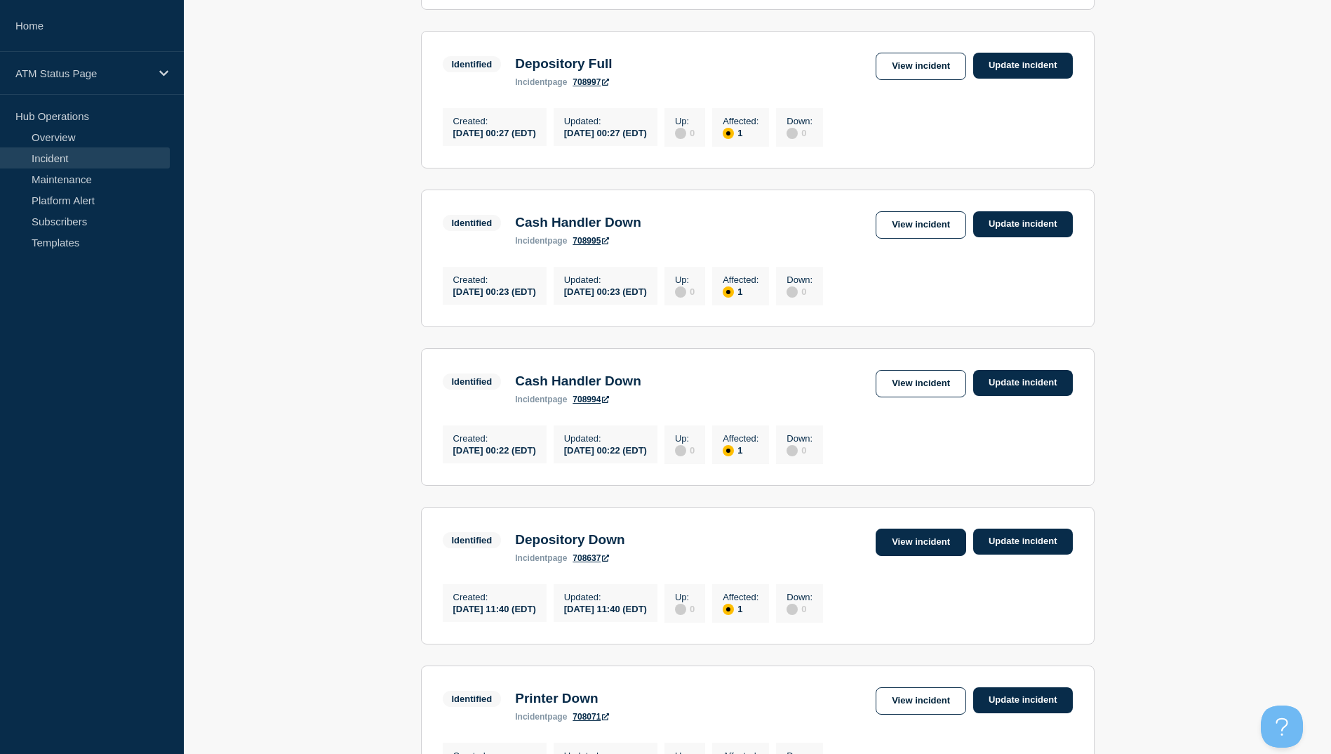
click at [899, 556] on link "View incident" at bounding box center [921, 541] width 91 height 27
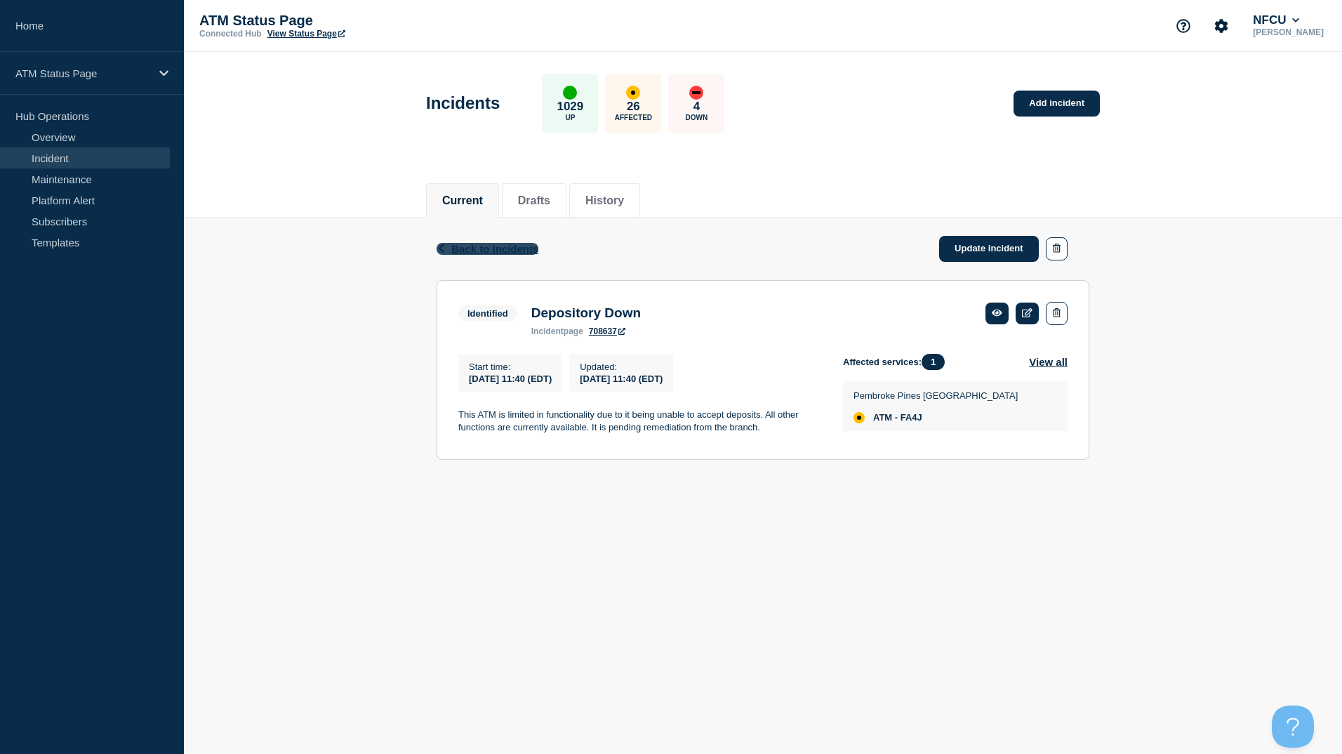
click at [460, 247] on span "Back to Incidents" at bounding box center [494, 249] width 87 height 12
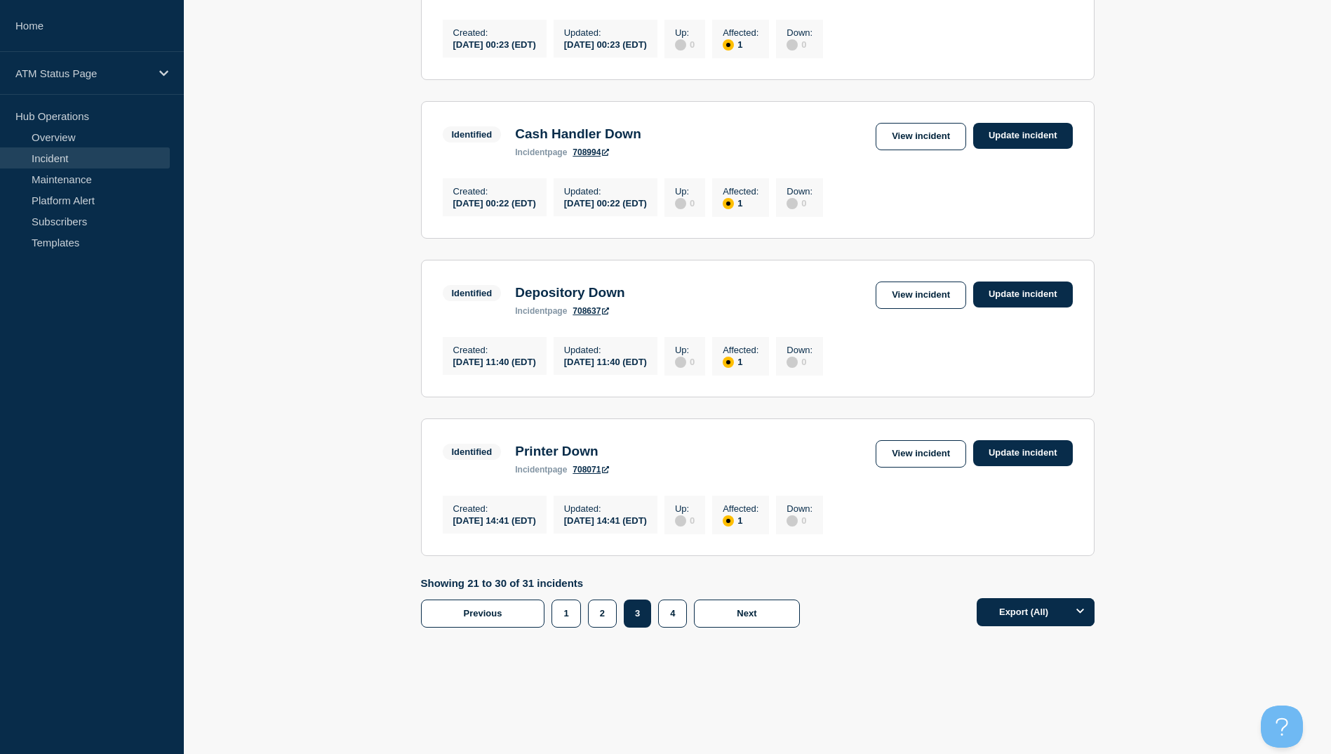
scroll to position [1349, 0]
click at [601, 618] on button "2" at bounding box center [602, 613] width 29 height 28
click at [904, 125] on link "View incident" at bounding box center [921, 136] width 91 height 27
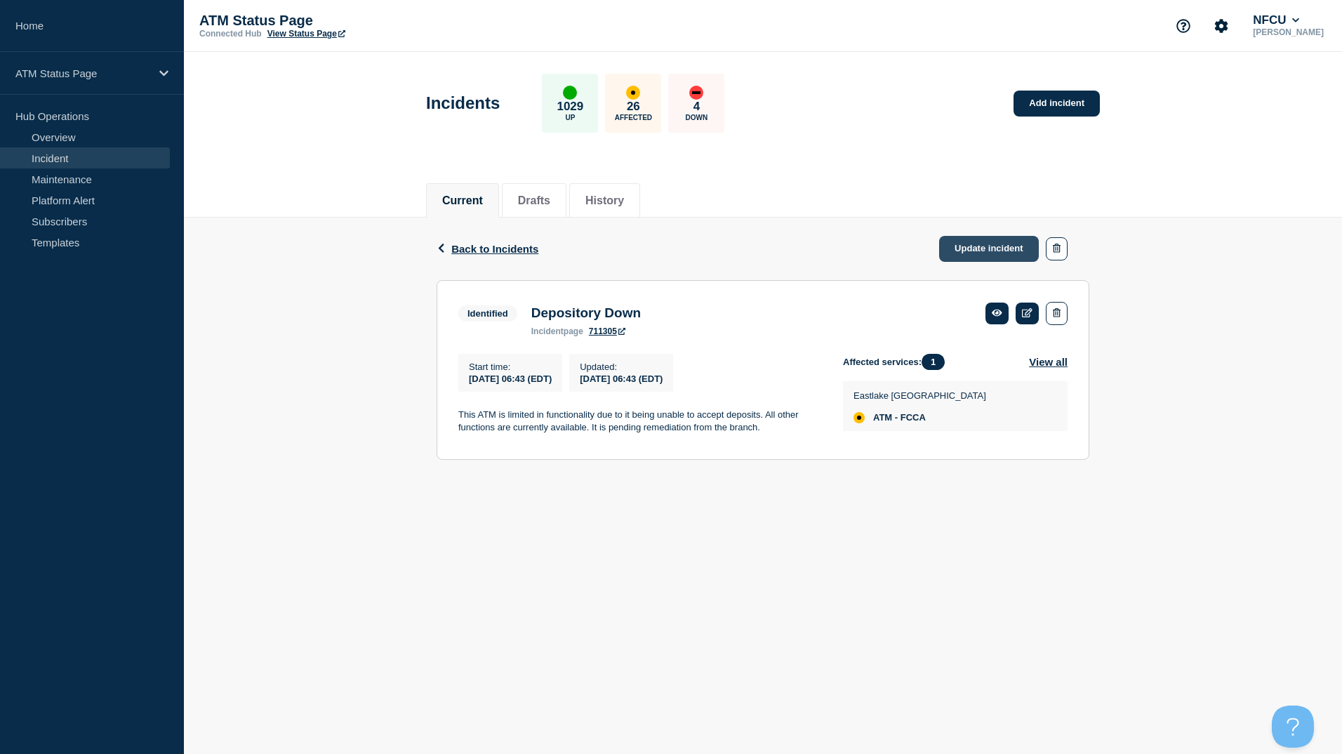
click at [1000, 246] on link "Update incident" at bounding box center [989, 249] width 100 height 26
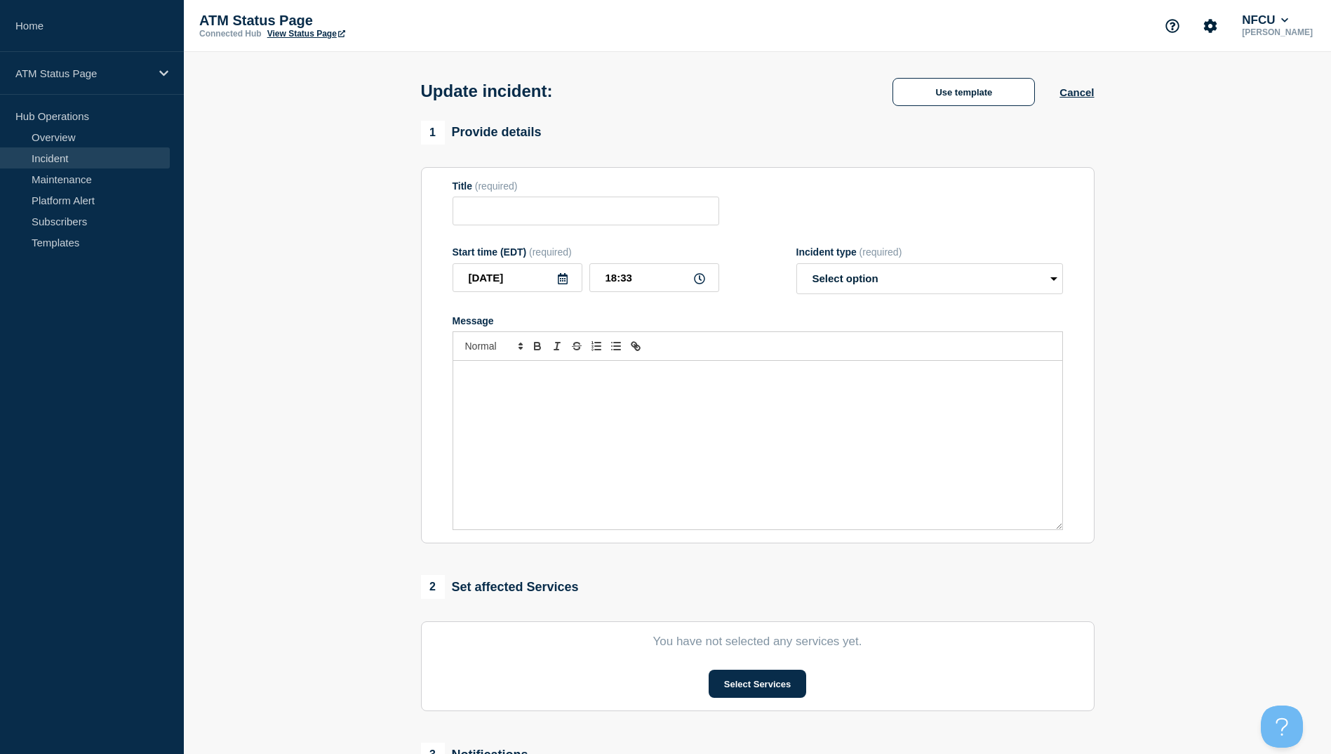
type input "Depository Down"
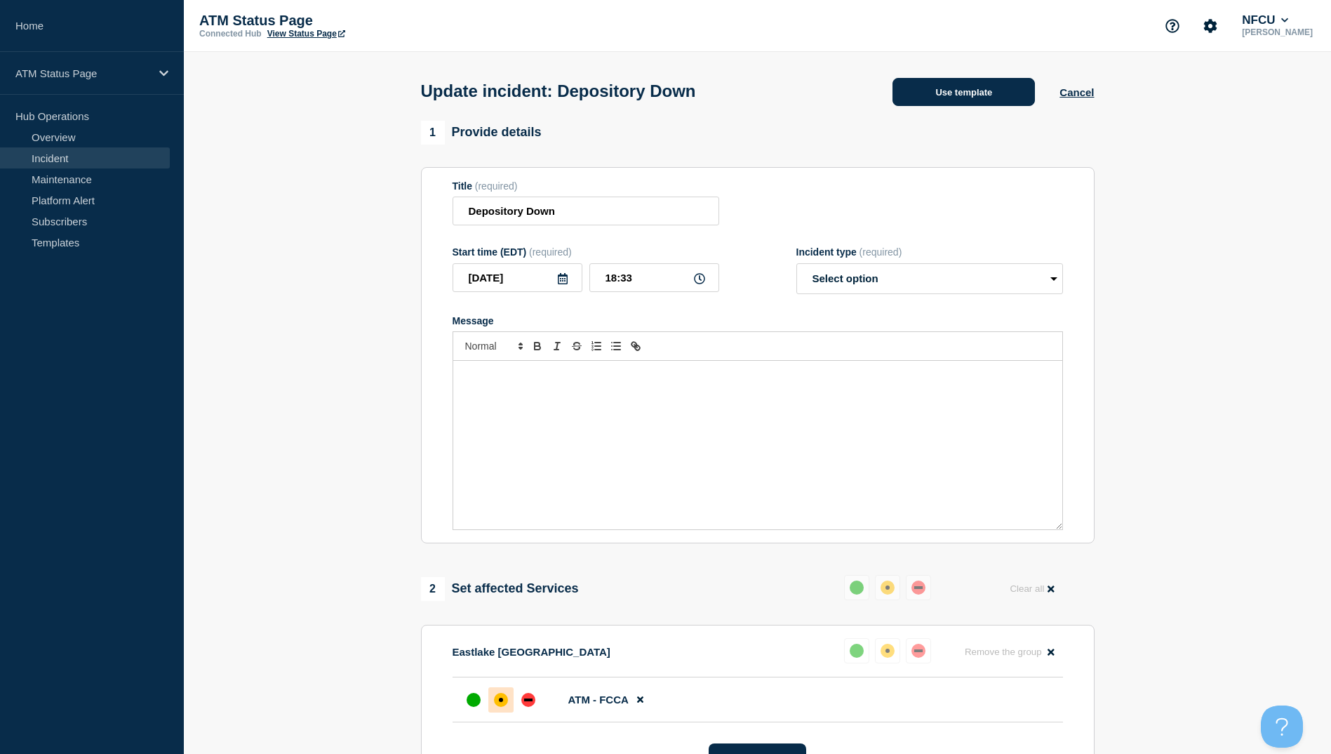
click at [979, 96] on button "Use template" at bounding box center [964, 92] width 142 height 28
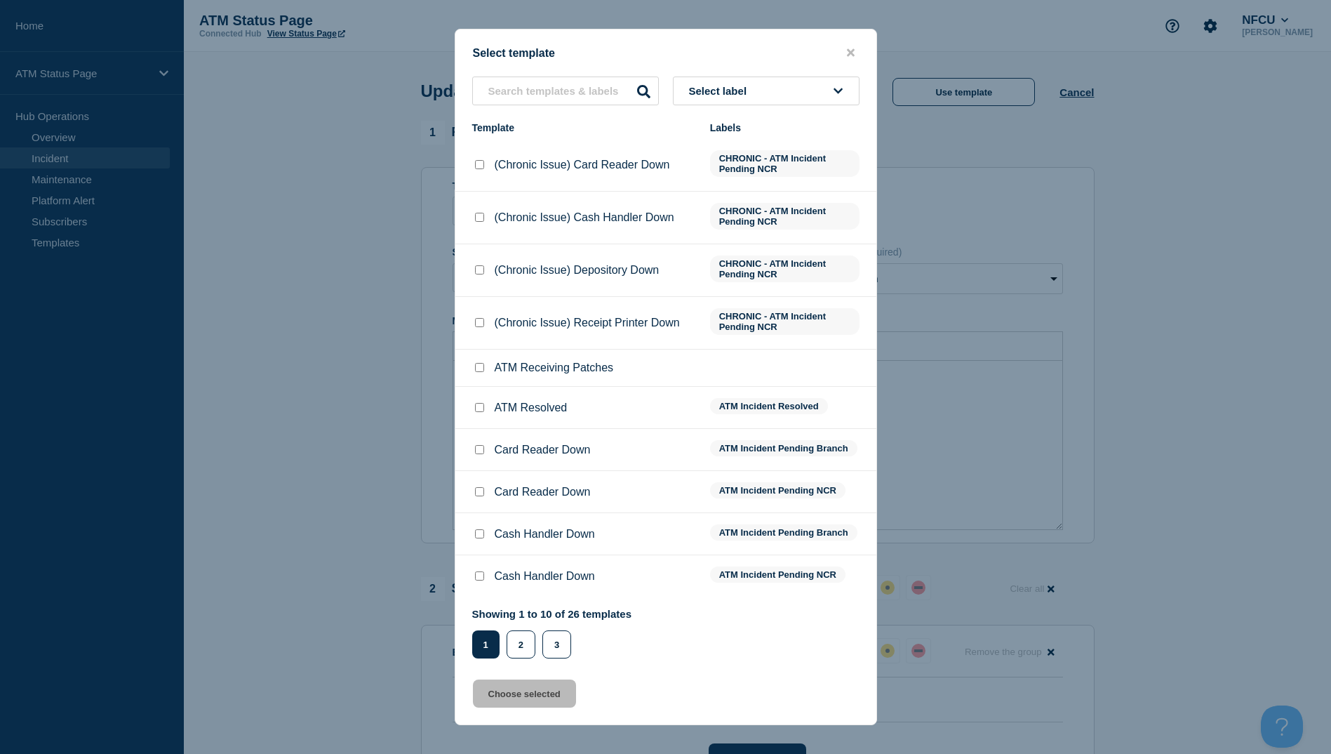
click at [476, 407] on input "ATM Resolved checkbox" at bounding box center [479, 407] width 9 height 9
checkbox input "true"
click at [535, 704] on button "Choose selected" at bounding box center [524, 693] width 103 height 28
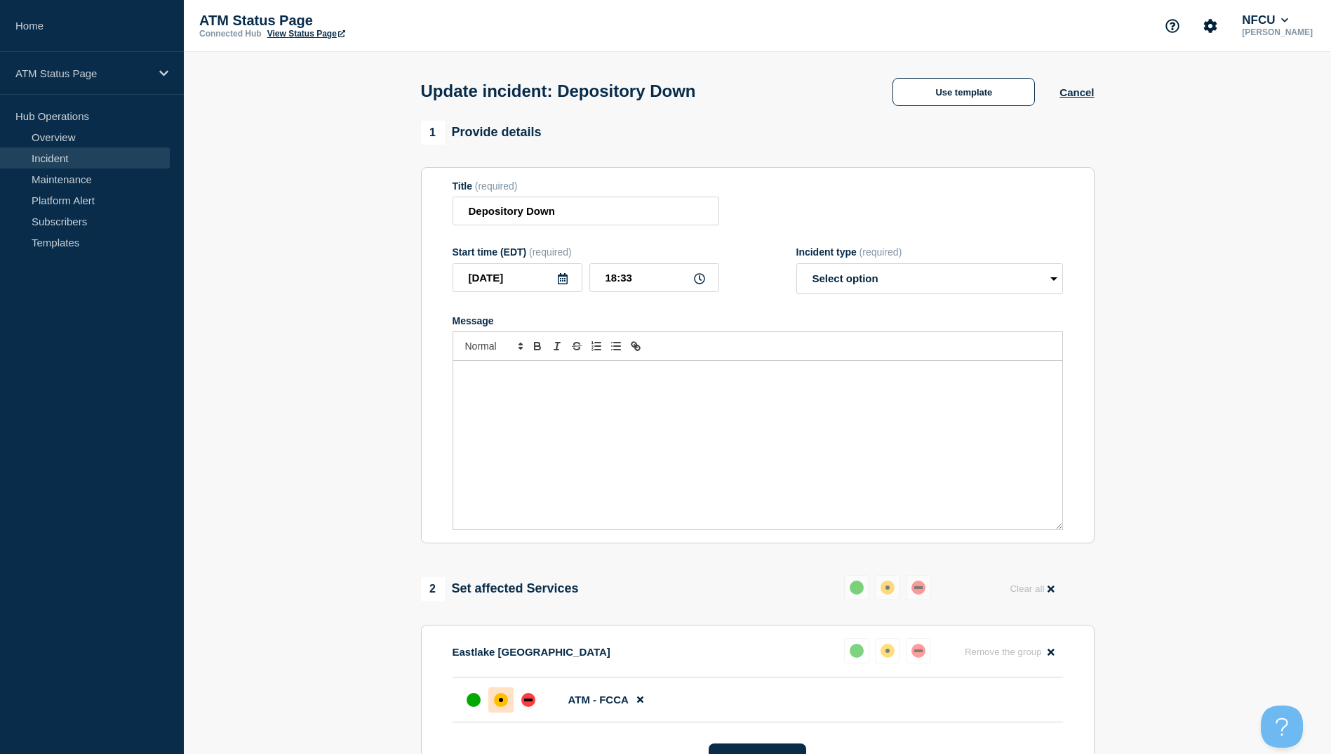
select select "resolved"
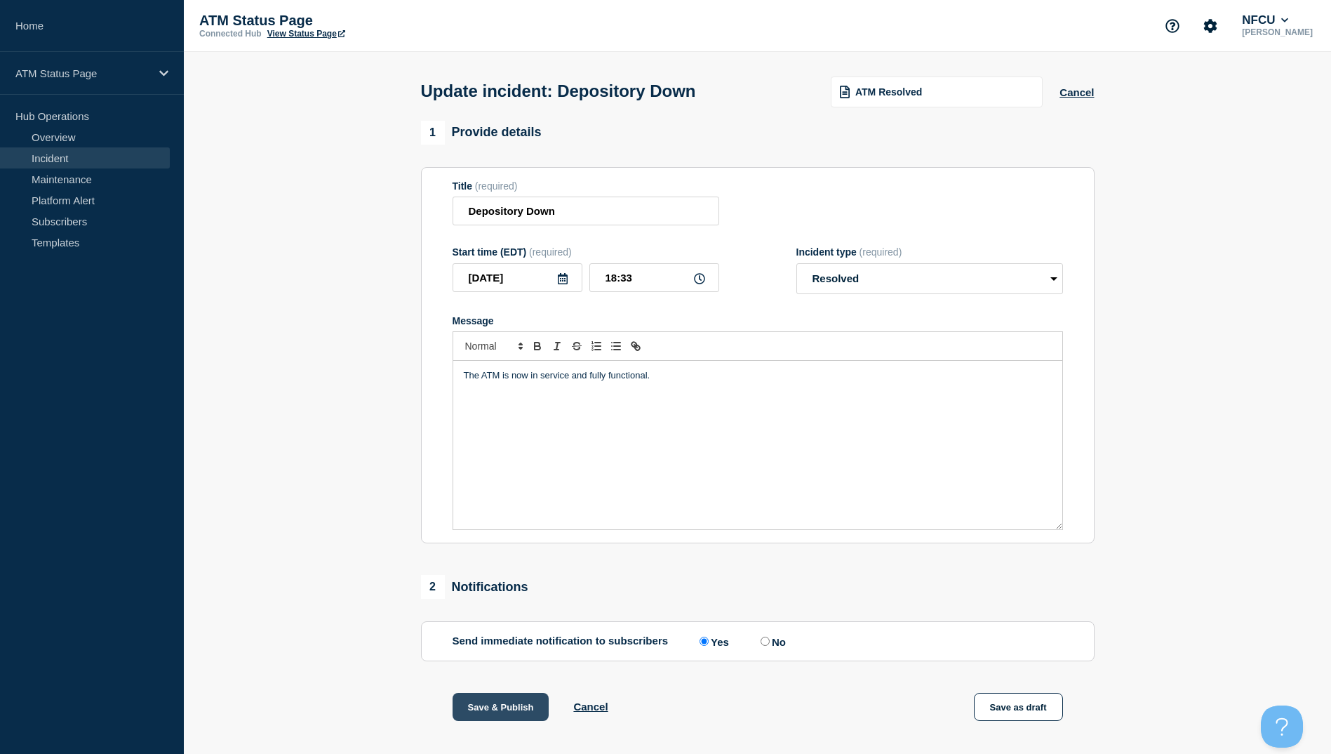
click at [479, 713] on button "Save & Publish" at bounding box center [501, 707] width 97 height 28
